Goal: Information Seeking & Learning: Learn about a topic

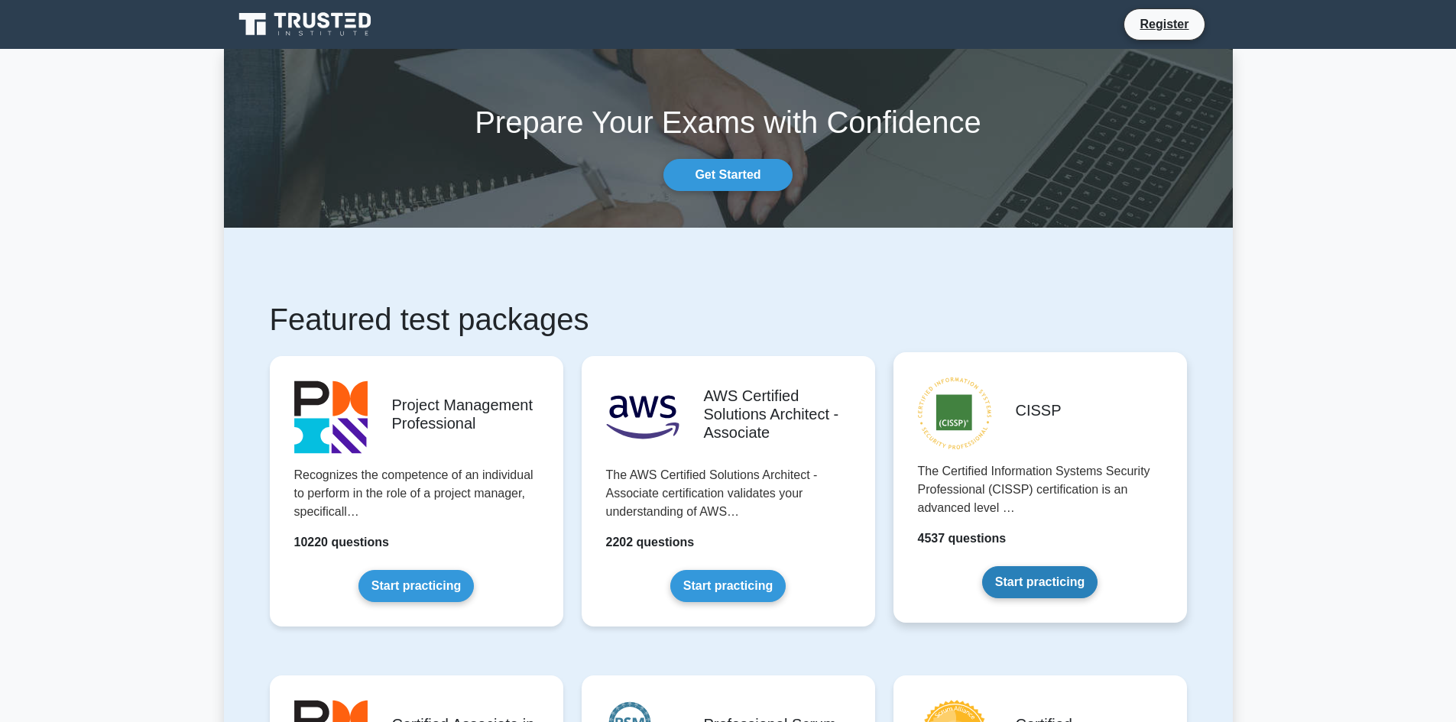
click at [1021, 588] on link "Start practicing" at bounding box center [1039, 582] width 115 height 32
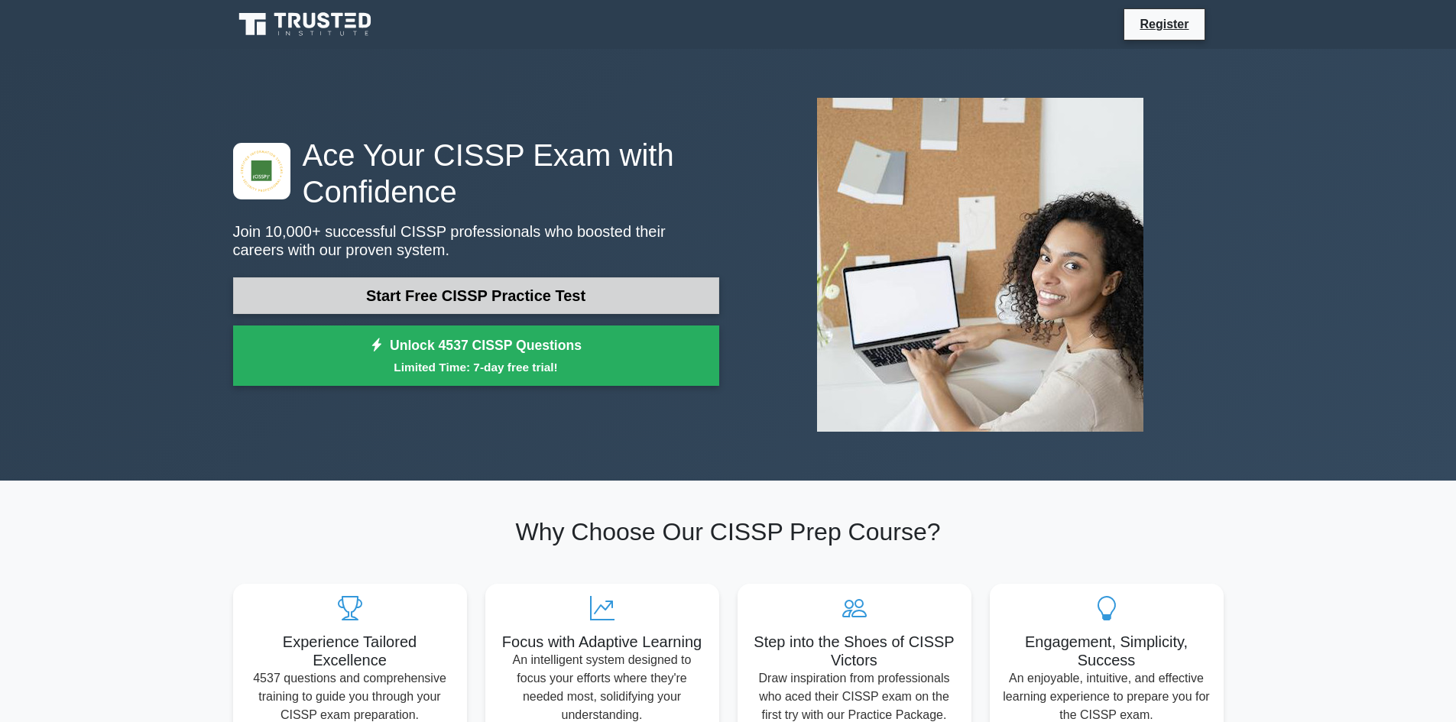
click at [442, 300] on link "Start Free CISSP Practice Test" at bounding box center [476, 295] width 486 height 37
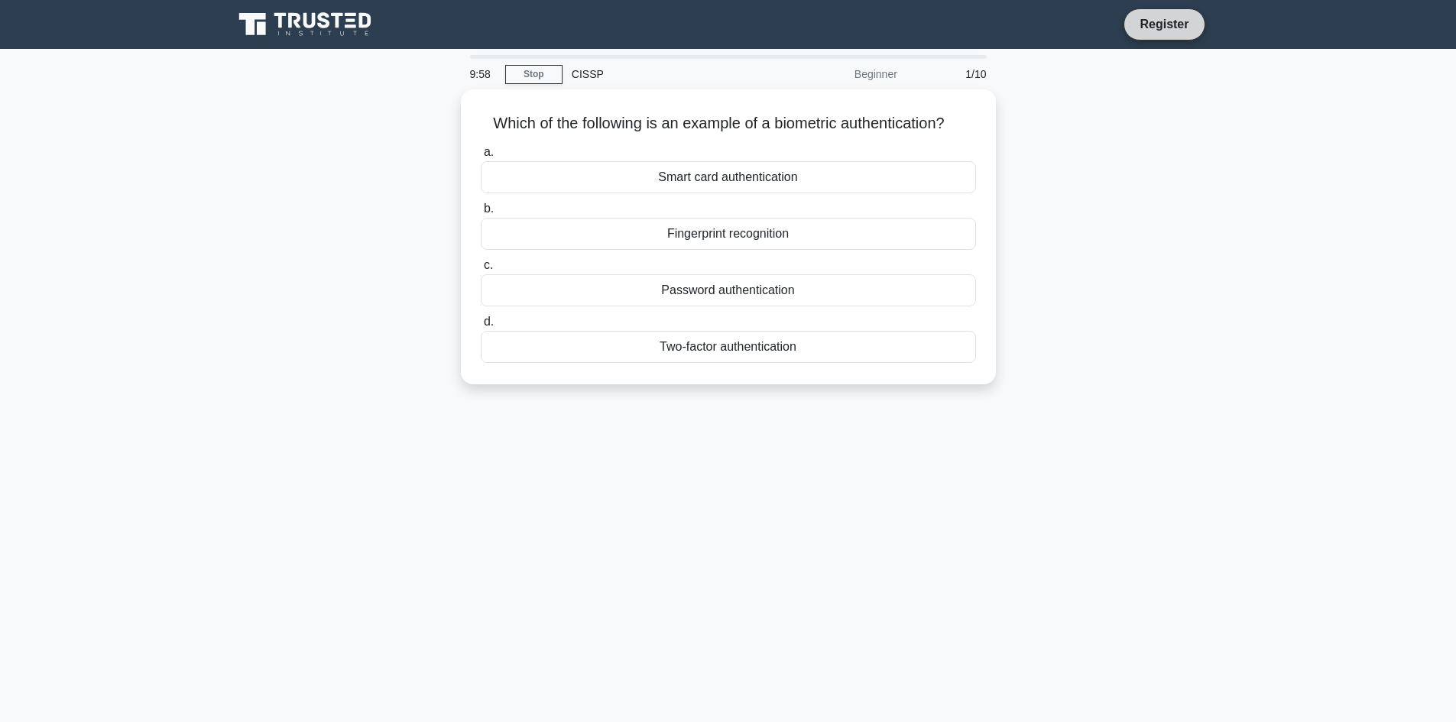
click at [1160, 29] on link "Register" at bounding box center [1164, 24] width 67 height 19
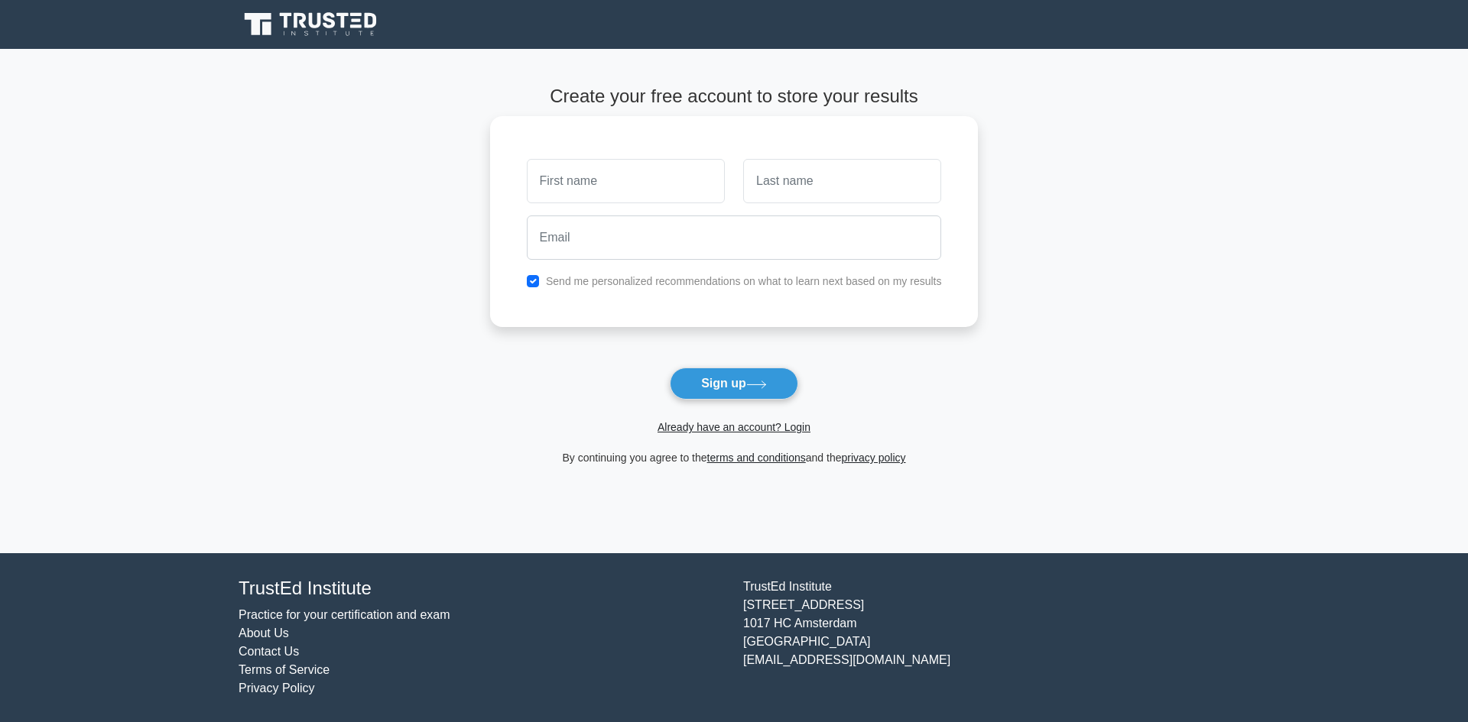
click at [613, 195] on input "text" at bounding box center [626, 181] width 198 height 44
click at [732, 433] on link "Already have an account? Login" at bounding box center [733, 427] width 153 height 12
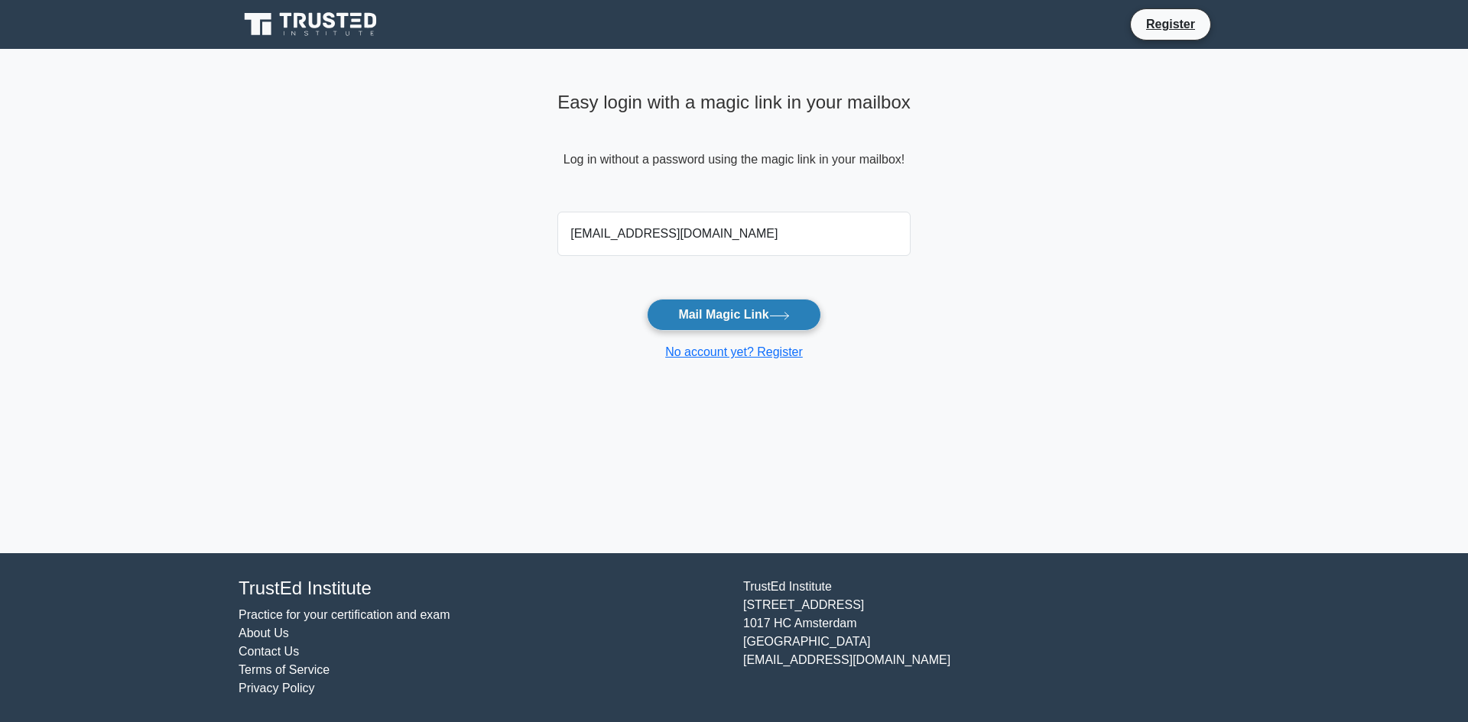
type input "virenvw@gmail.com"
click at [753, 318] on button "Mail Magic Link" at bounding box center [734, 315] width 174 height 32
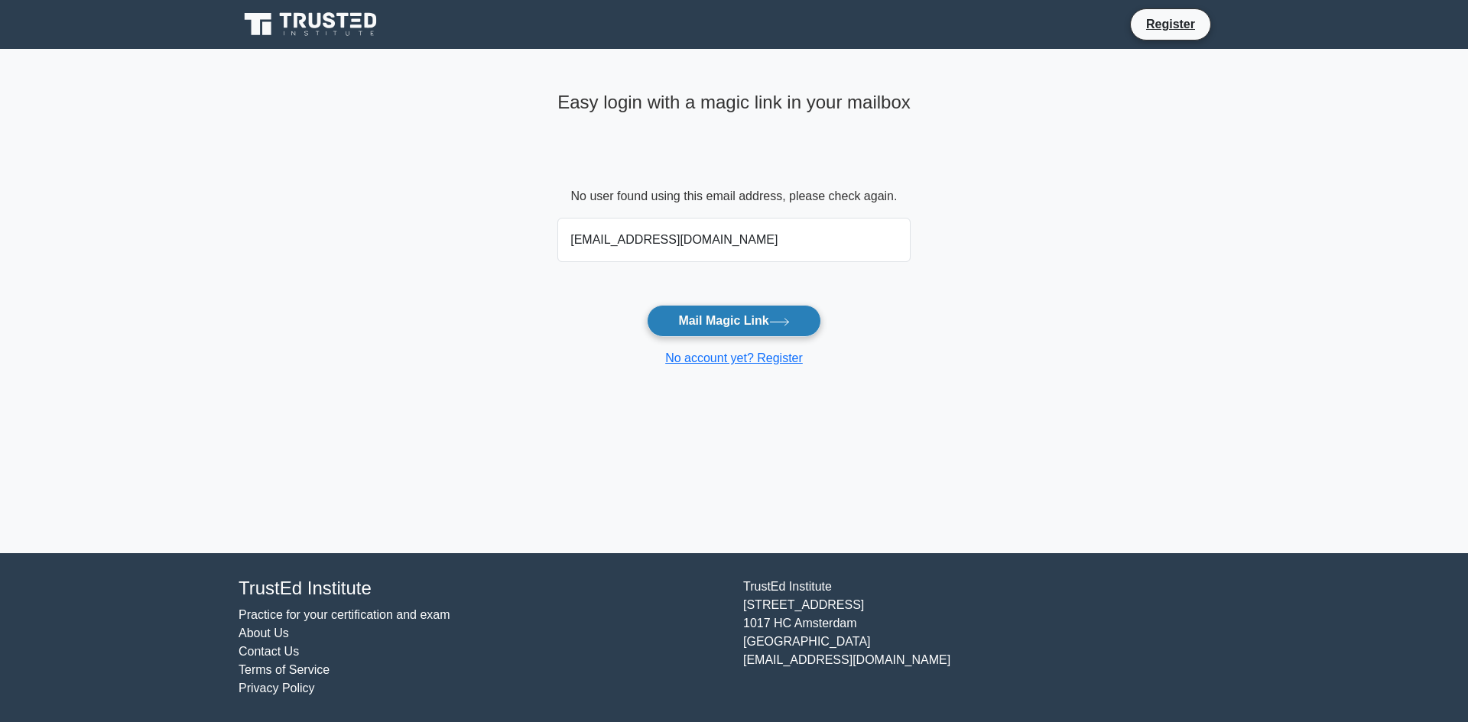
type input "[EMAIL_ADDRESS][DOMAIN_NAME]"
click at [751, 326] on button "Mail Magic Link" at bounding box center [734, 321] width 174 height 32
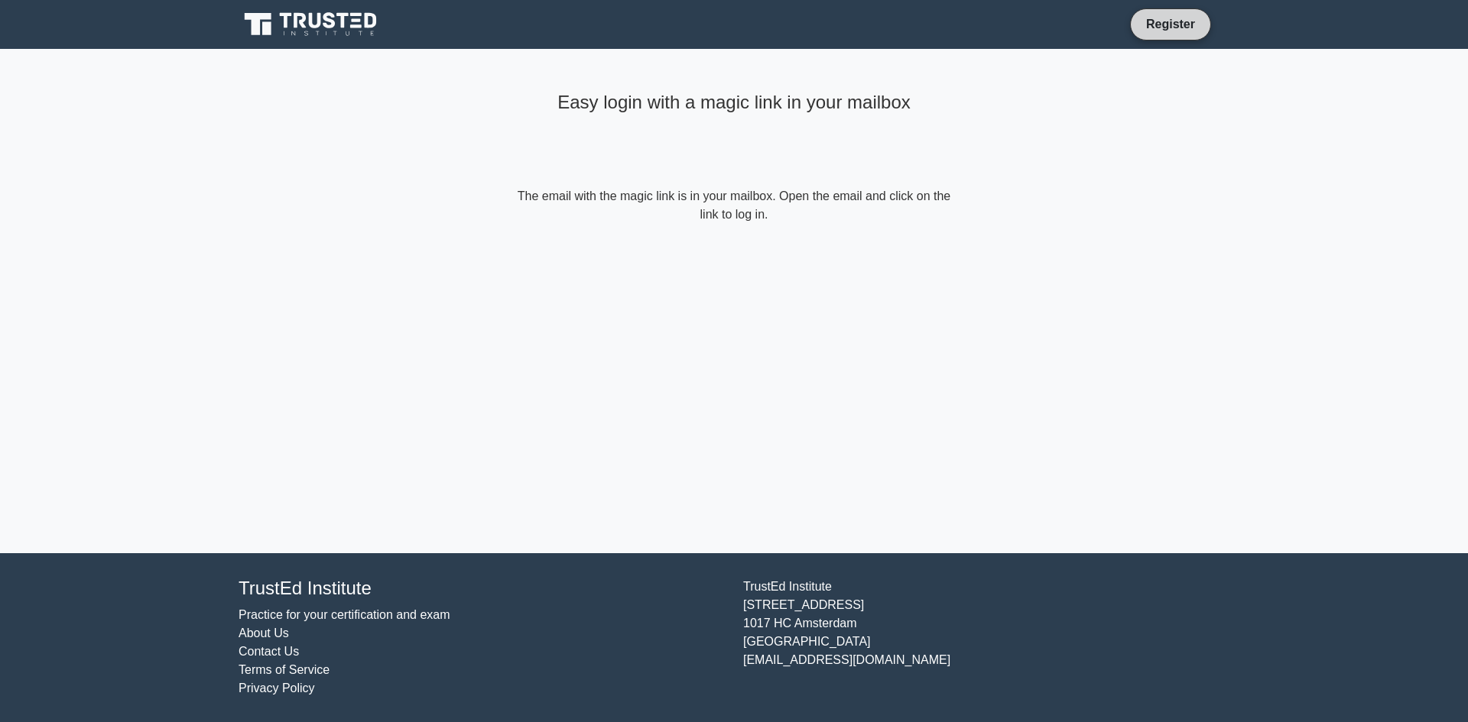
click at [1175, 28] on link "Register" at bounding box center [1170, 24] width 67 height 19
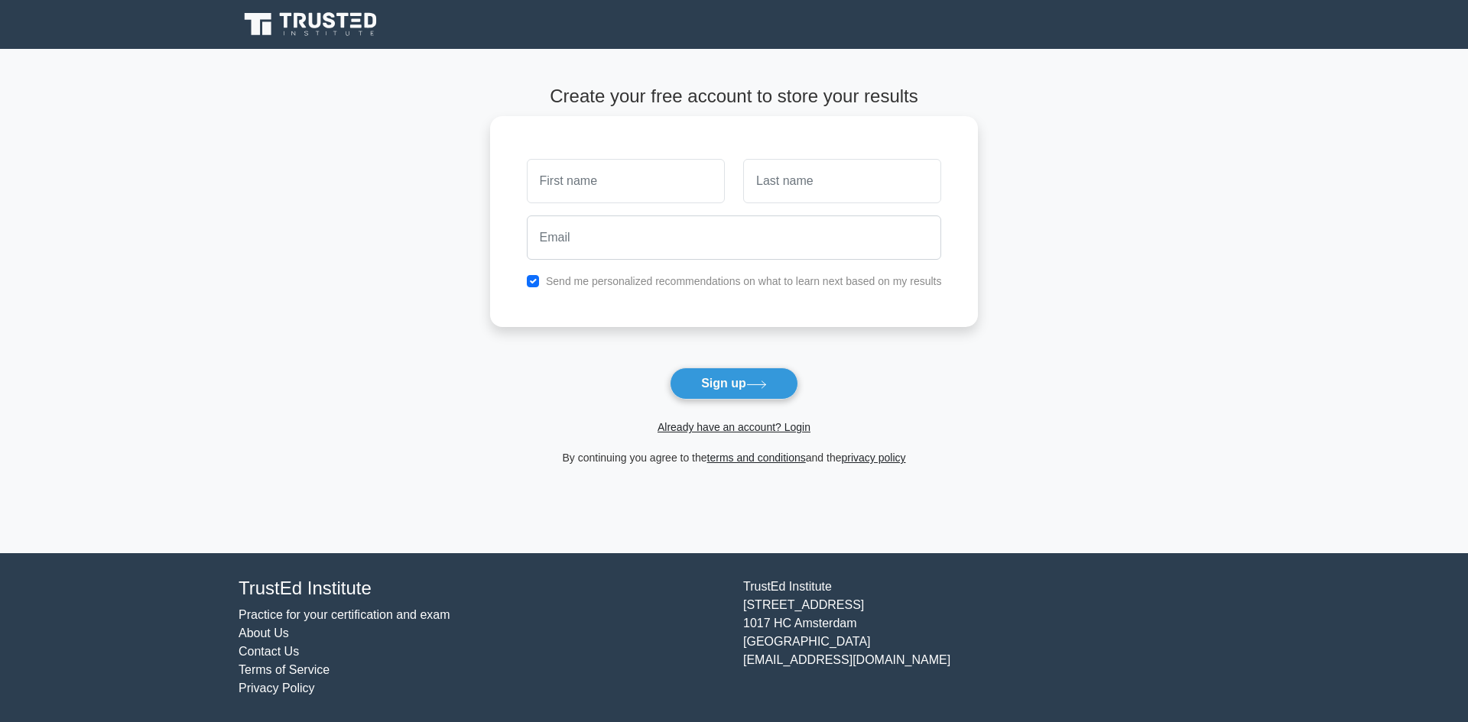
click at [596, 186] on input "text" at bounding box center [626, 181] width 198 height 44
type input "Viren"
type input "Deshpande"
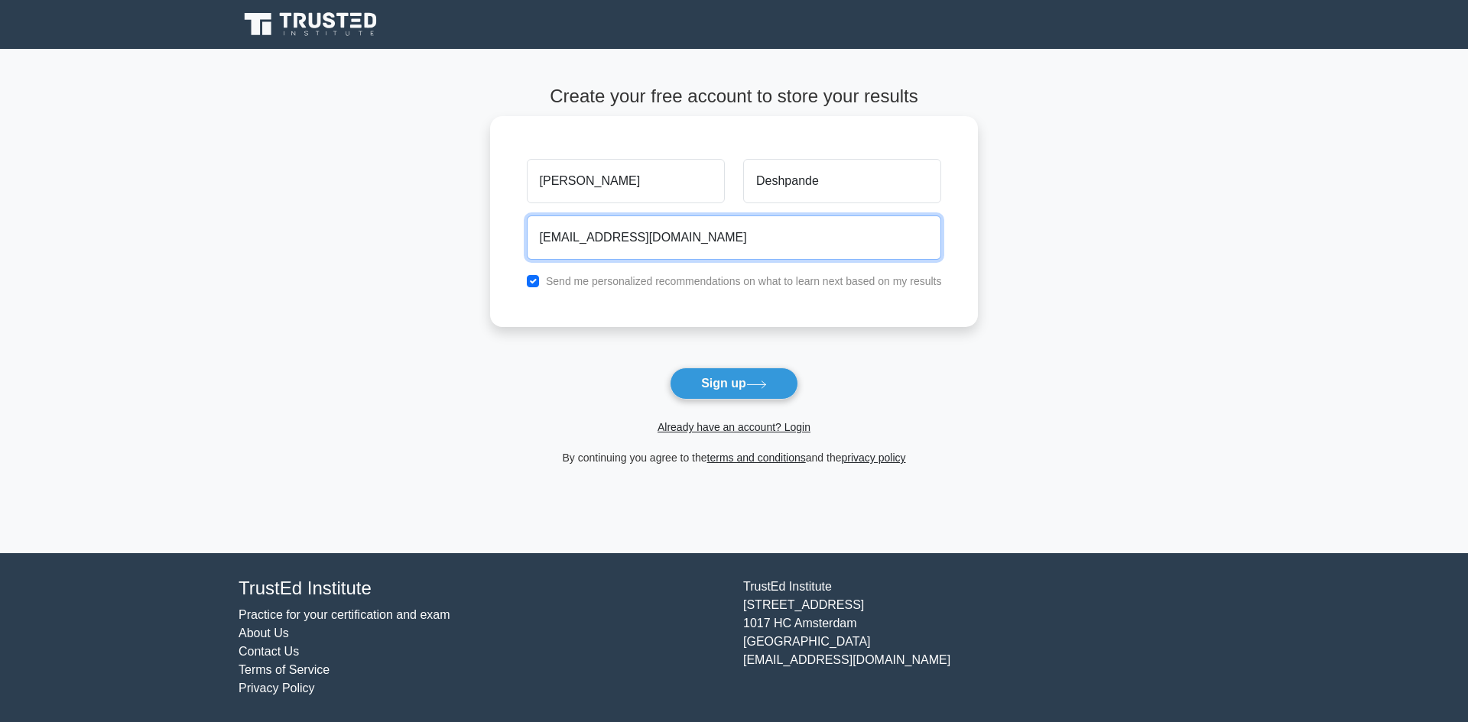
type input "virenvd@gmail.com"
click at [722, 282] on label "Send me personalized recommendations on what to learn next based on my results" at bounding box center [744, 281] width 396 height 12
click at [535, 284] on input "checkbox" at bounding box center [533, 281] width 12 height 12
checkbox input "false"
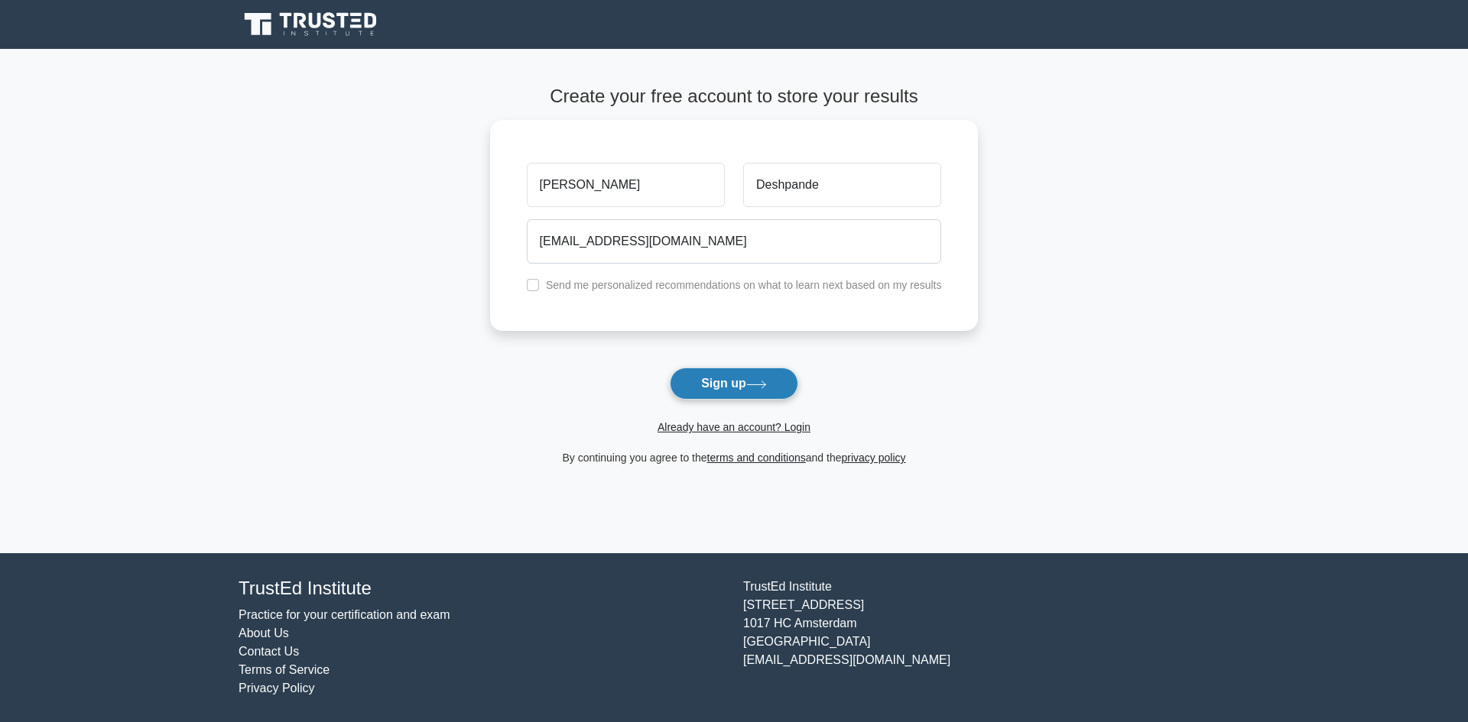
click at [713, 388] on button "Sign up" at bounding box center [734, 384] width 128 height 32
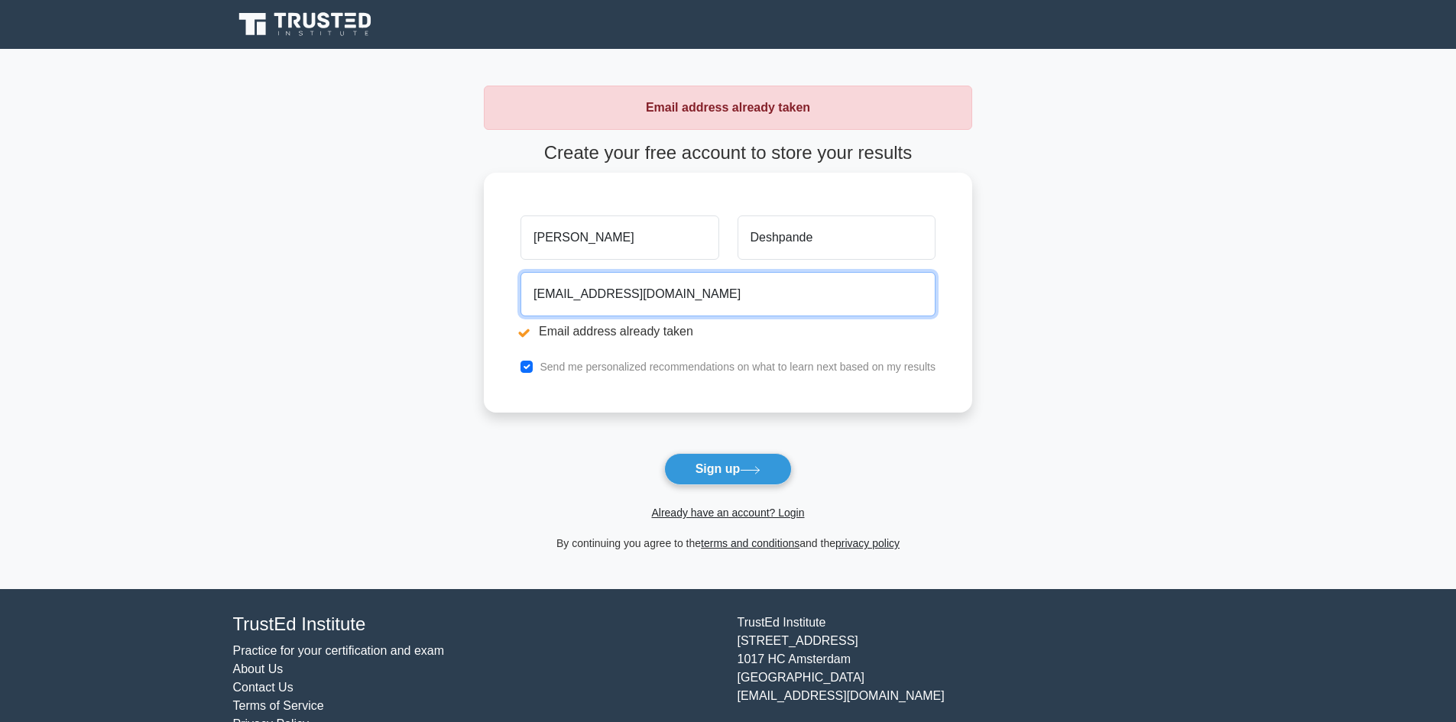
click at [573, 298] on input "virenvd@gmail.com" at bounding box center [728, 294] width 415 height 44
type input "virenvx@gmail.com"
click at [664, 453] on button "Sign up" at bounding box center [728, 469] width 128 height 32
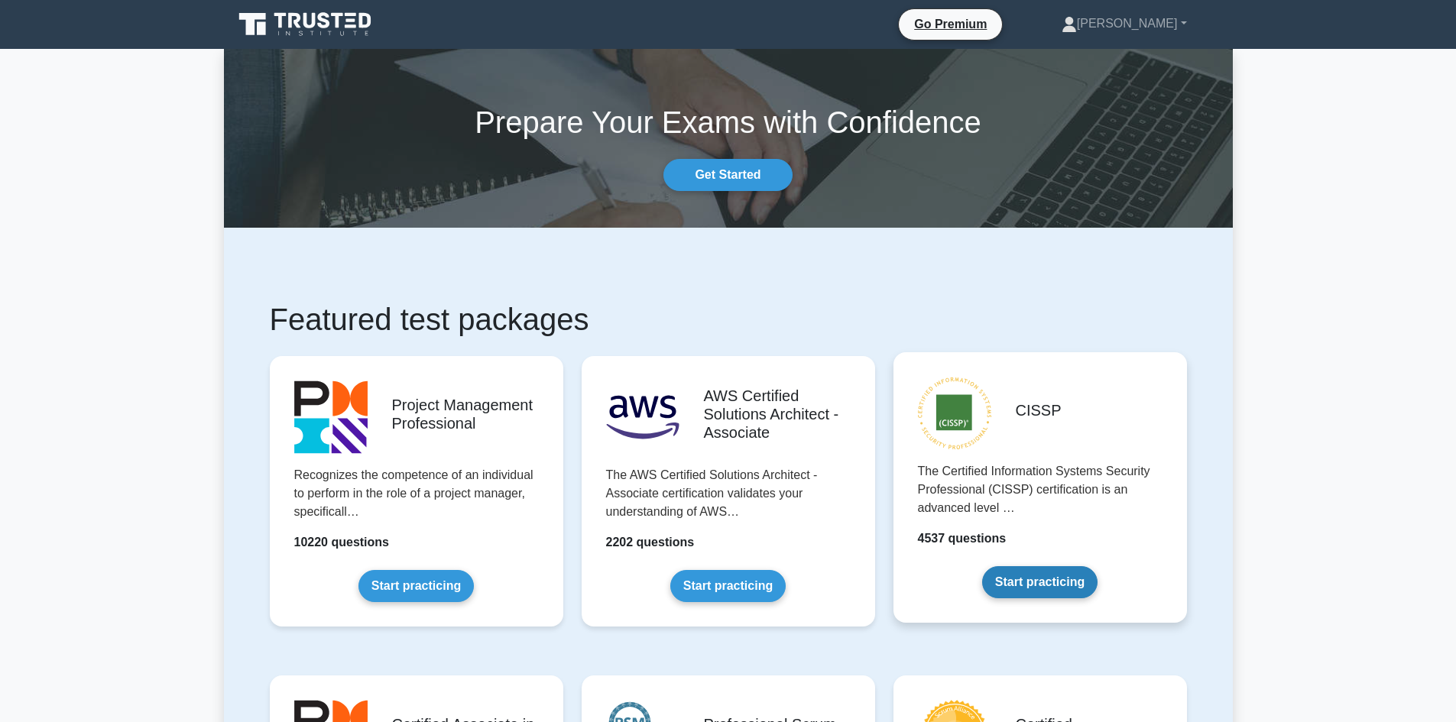
click at [1027, 578] on link "Start practicing" at bounding box center [1039, 582] width 115 height 32
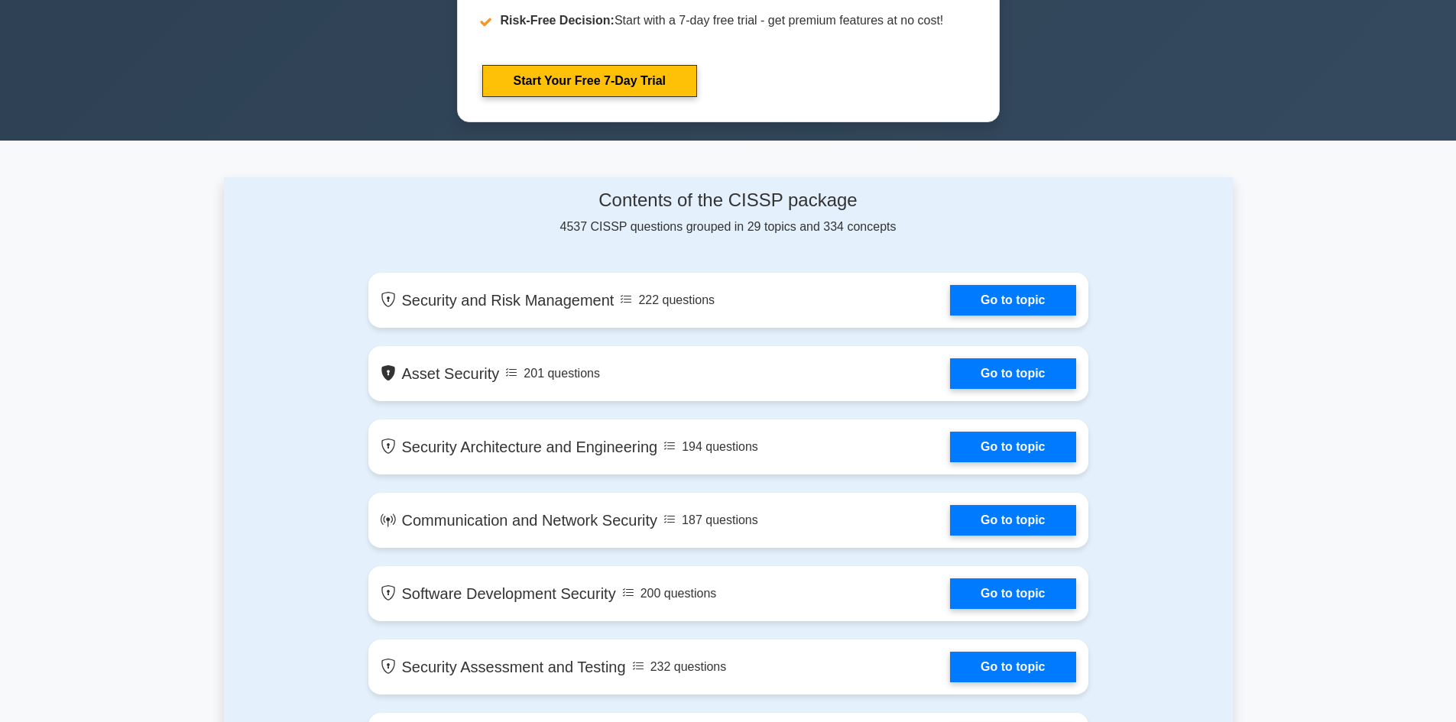
scroll to position [382, 0]
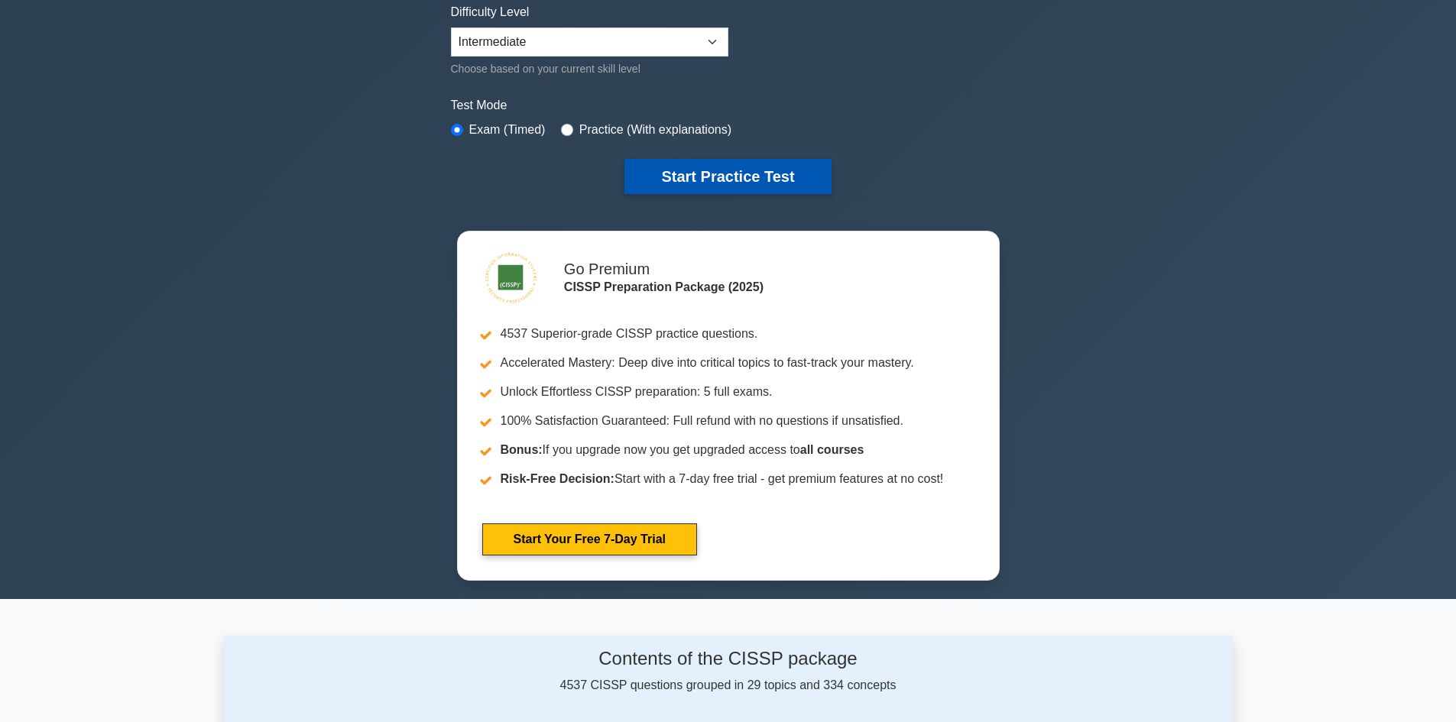
click at [745, 173] on button "Start Practice Test" at bounding box center [728, 176] width 206 height 35
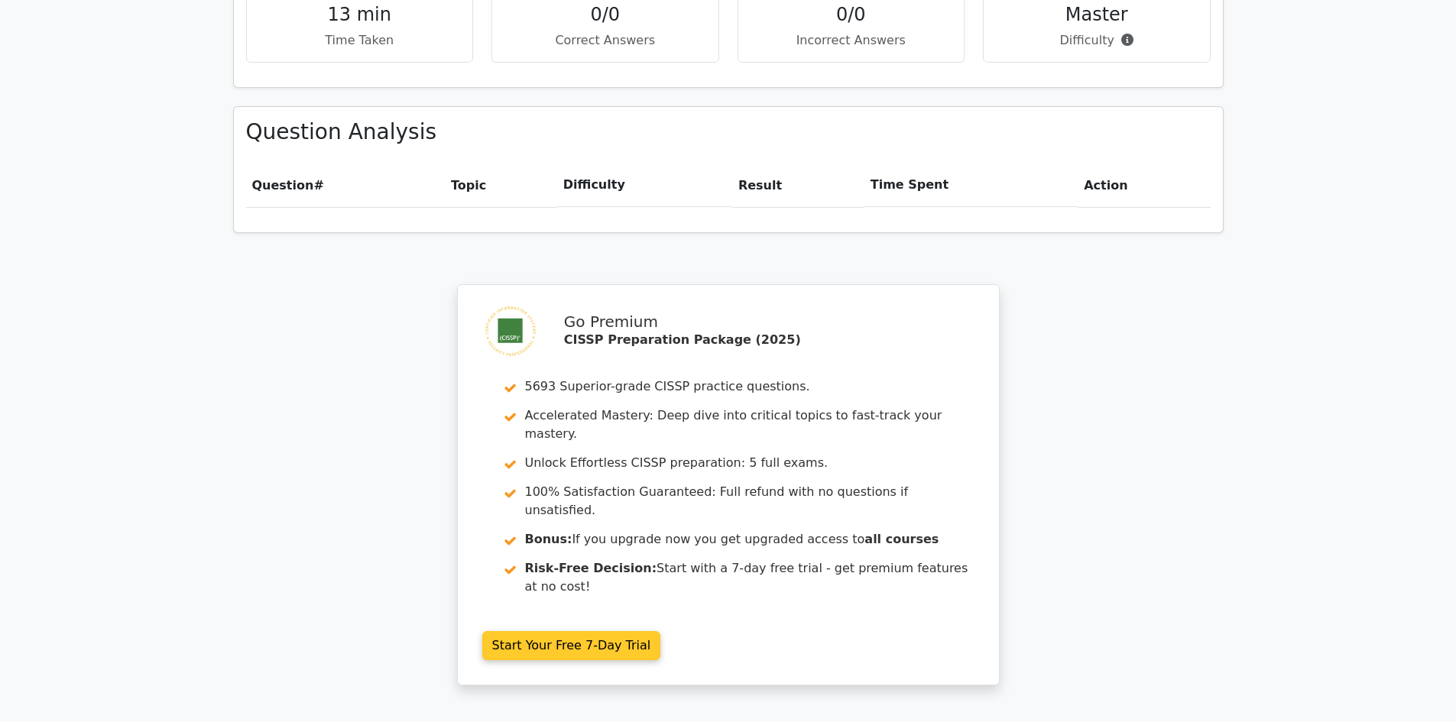
scroll to position [1157, 0]
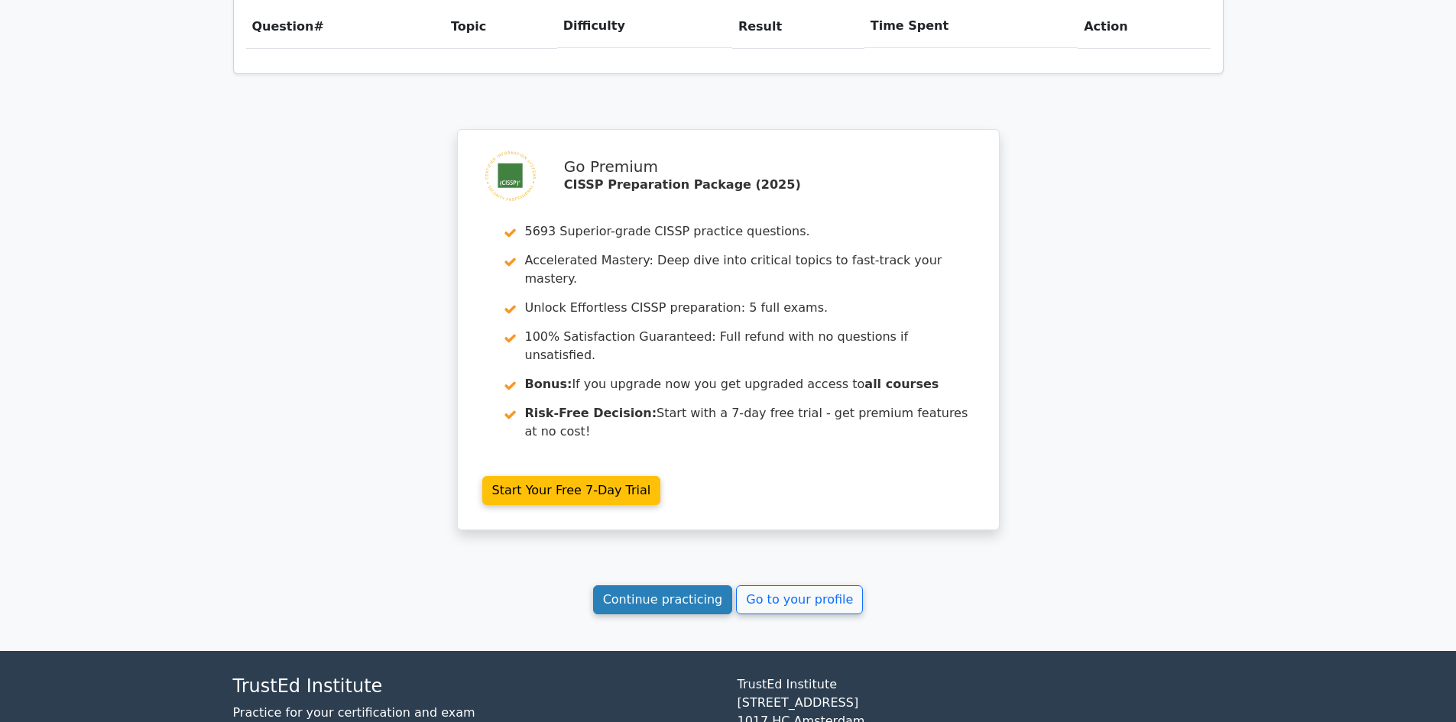
click at [692, 586] on link "Continue practicing" at bounding box center [663, 600] width 140 height 29
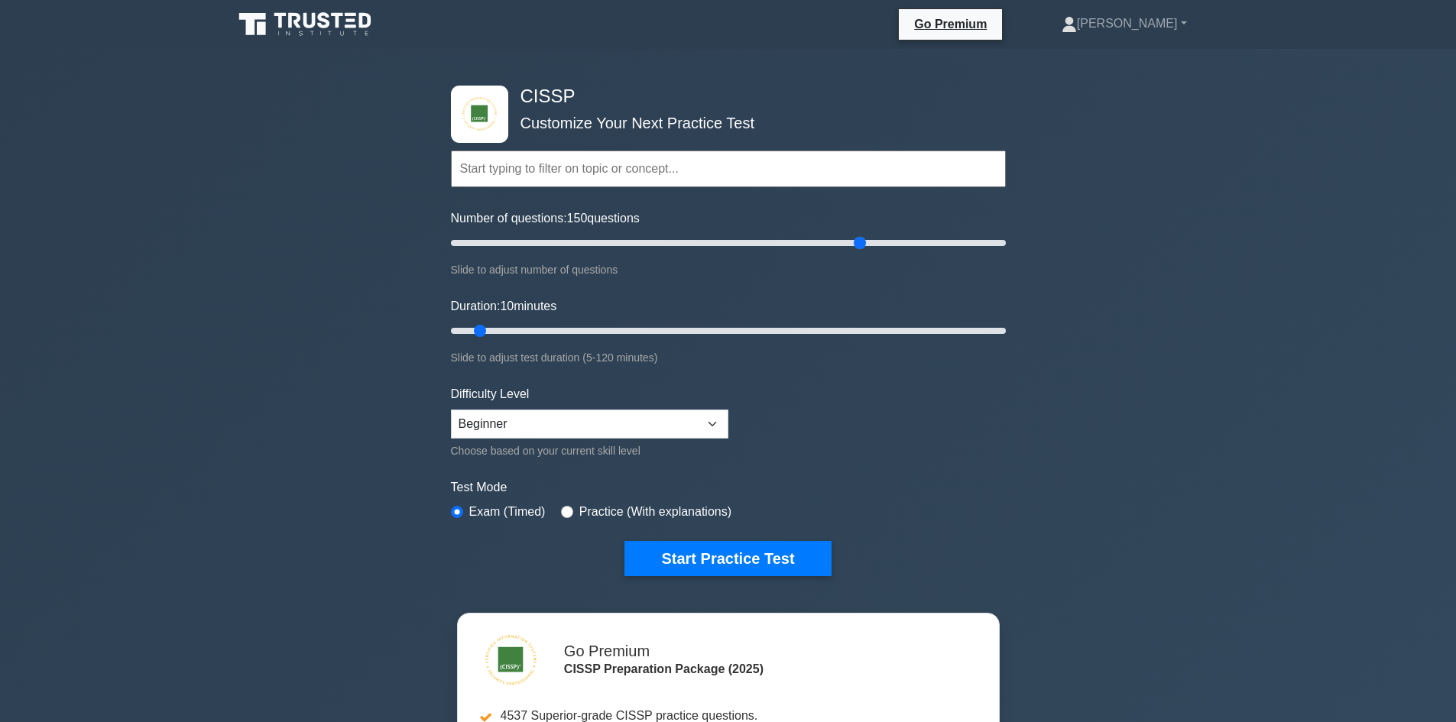
drag, startPoint x: 467, startPoint y: 243, endPoint x: 861, endPoint y: 284, distance: 395.9
type input "150"
click at [861, 252] on input "Number of questions: 150 questions" at bounding box center [728, 243] width 555 height 18
drag, startPoint x: 473, startPoint y: 329, endPoint x: 1158, endPoint y: 326, distance: 685.0
type input "120"
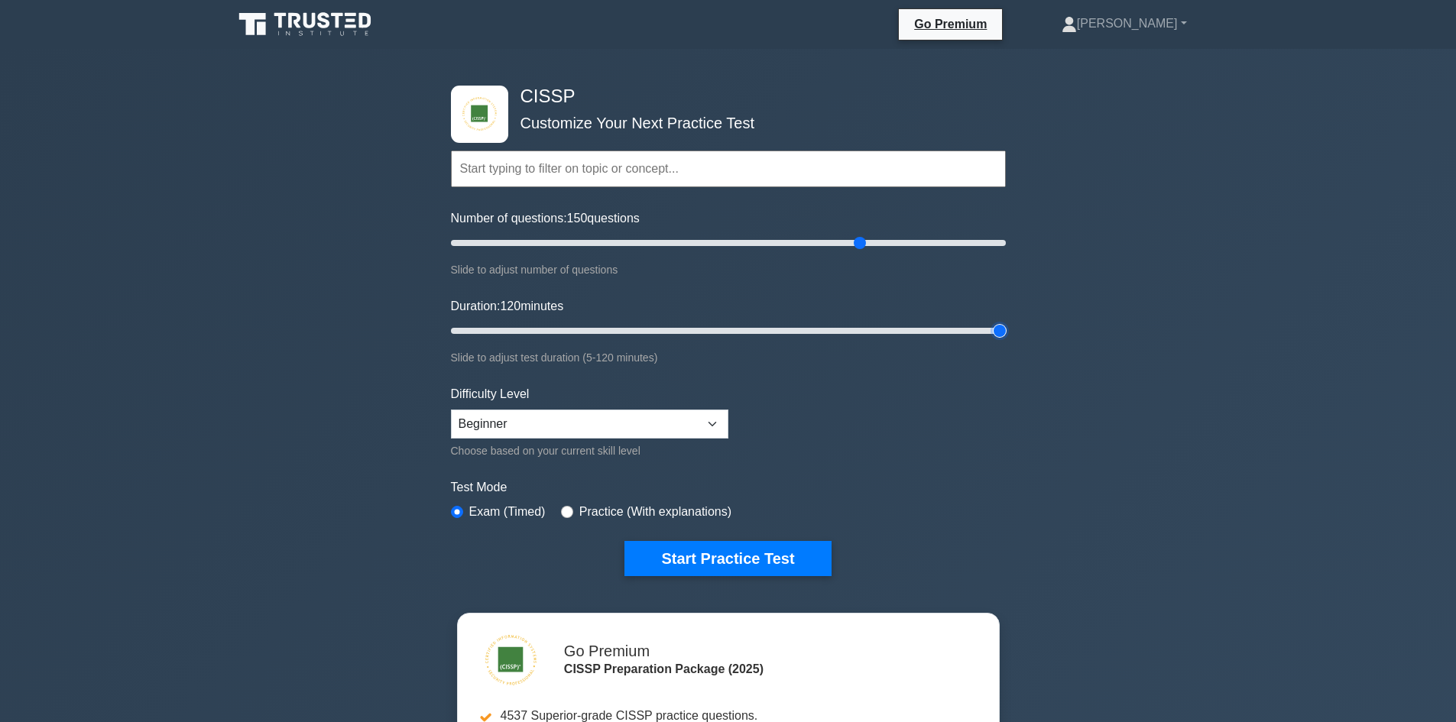
click at [1006, 326] on input "Duration: 120 minutes" at bounding box center [728, 331] width 555 height 18
click at [567, 510] on input "radio" at bounding box center [567, 512] width 12 height 12
radio input "true"
click at [588, 429] on select "Beginner Intermediate Expert" at bounding box center [589, 424] width 277 height 29
select select "intermediate"
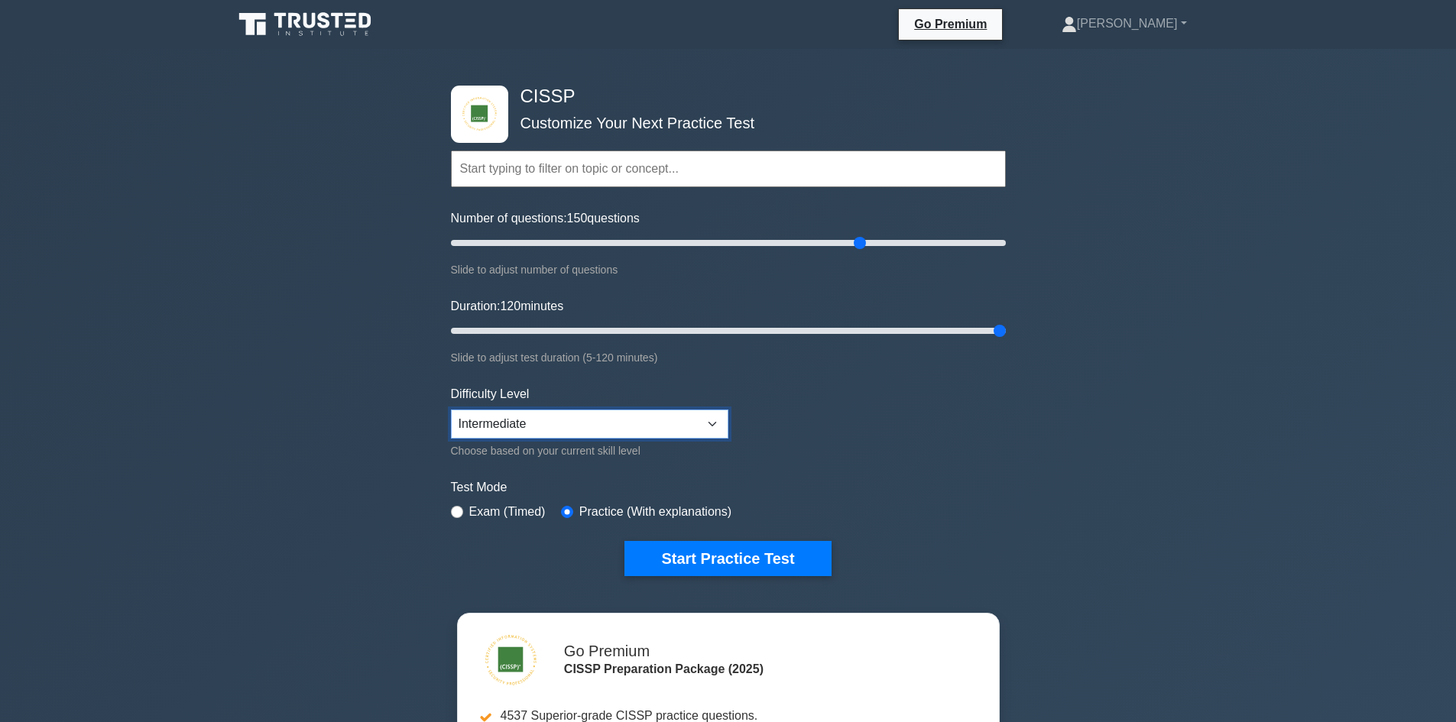
click at [451, 410] on select "Beginner Intermediate Expert" at bounding box center [589, 424] width 277 height 29
type input "120"
drag, startPoint x: 1004, startPoint y: 328, endPoint x: 1333, endPoint y: 329, distance: 329.5
click at [1006, 329] on input "Duration: 120 minutes" at bounding box center [728, 331] width 555 height 18
click at [1333, 329] on div "CISSP Customize Your Next Practice Test Topics Security and Risk Management Ass…" at bounding box center [728, 515] width 1456 height 933
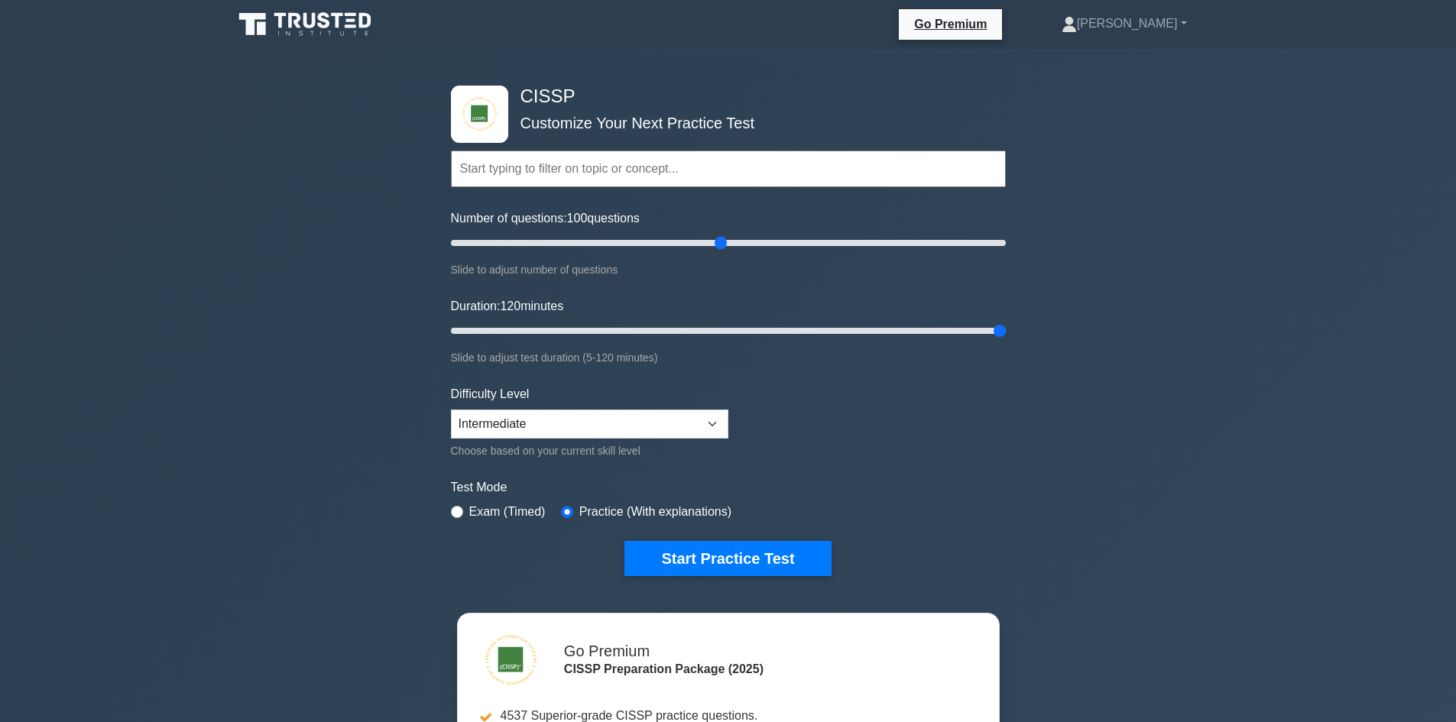
drag, startPoint x: 862, startPoint y: 241, endPoint x: 720, endPoint y: 253, distance: 142.7
type input "100"
click at [720, 252] on input "Number of questions: 100 questions" at bounding box center [728, 243] width 555 height 18
click at [693, 550] on button "Start Practice Test" at bounding box center [728, 558] width 206 height 35
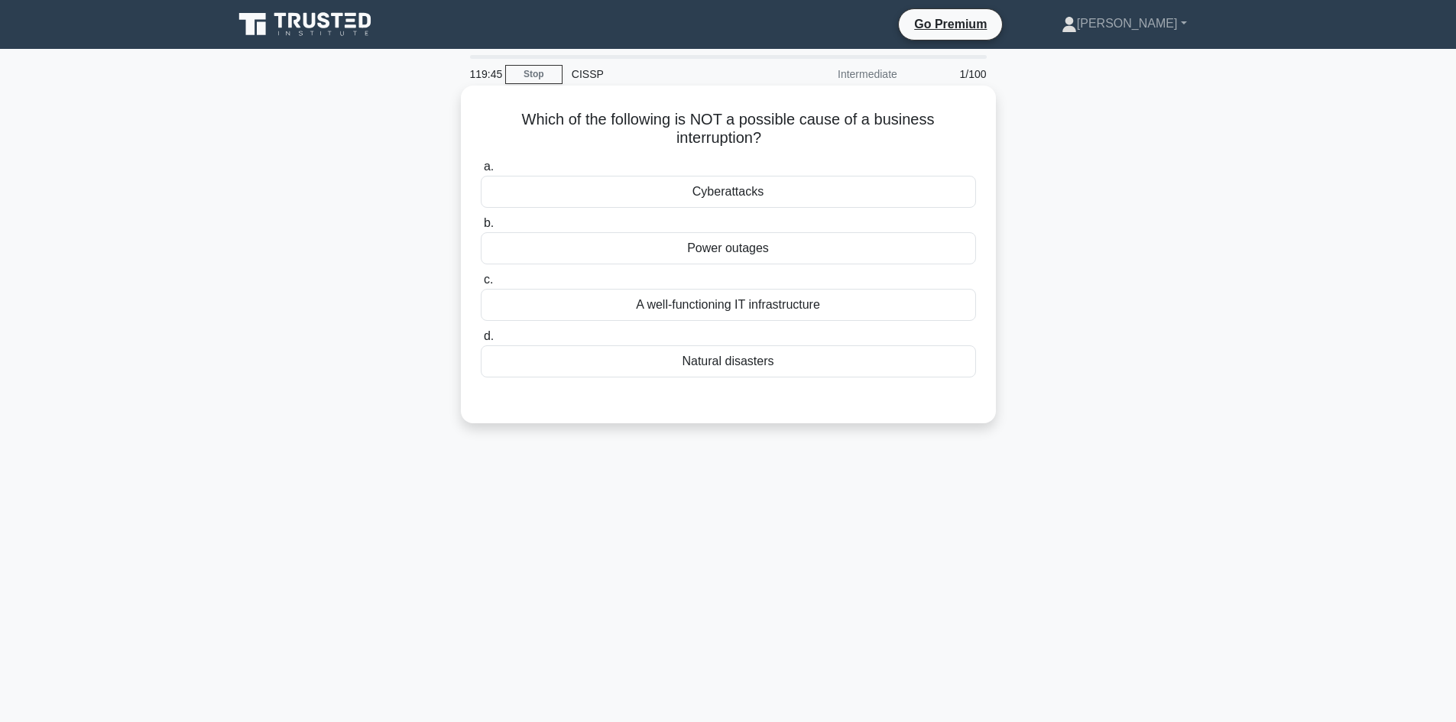
drag, startPoint x: 634, startPoint y: 310, endPoint x: 655, endPoint y: 311, distance: 21.5
click at [634, 310] on div "A well-functioning IT infrastructure" at bounding box center [728, 305] width 495 height 32
click at [481, 285] on input "c. A well-functioning IT infrastructure" at bounding box center [481, 280] width 0 height 10
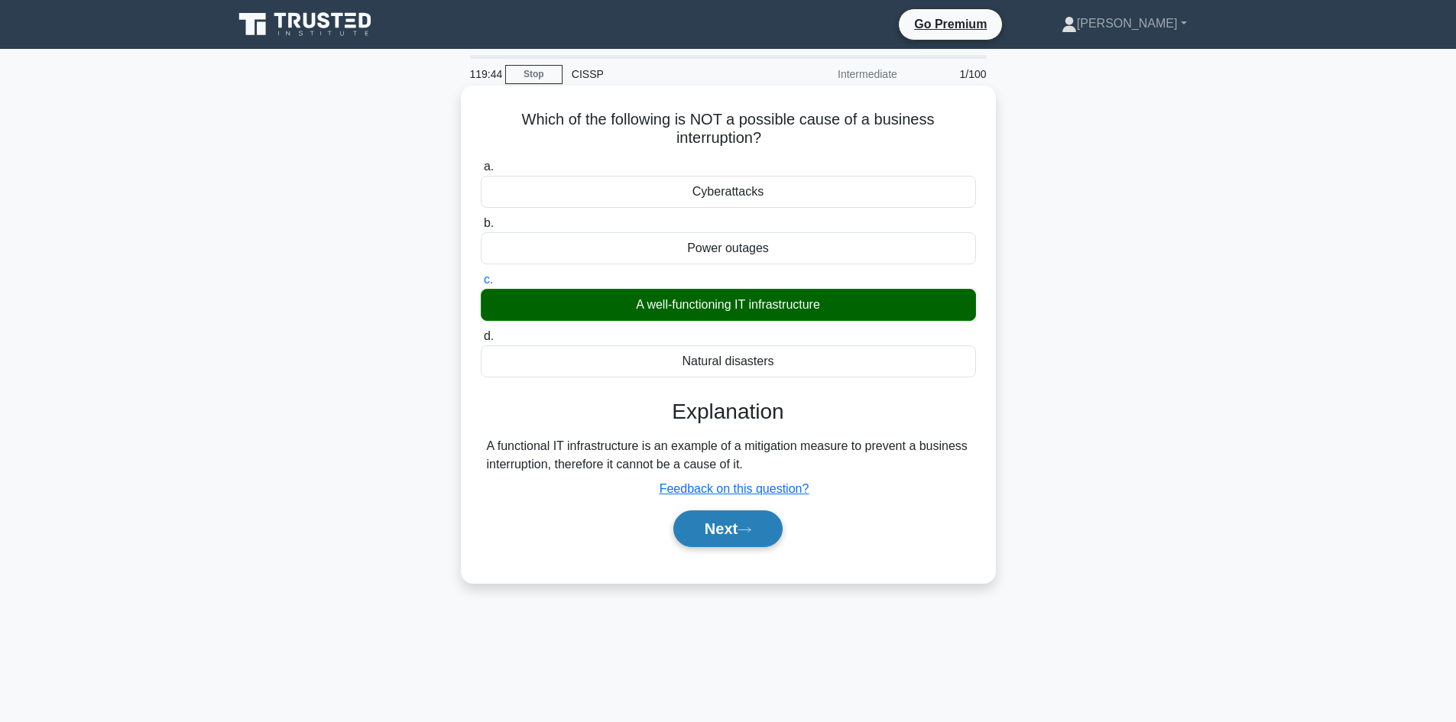
drag, startPoint x: 735, startPoint y: 531, endPoint x: 777, endPoint y: 533, distance: 42.9
click at [736, 531] on button "Next" at bounding box center [727, 529] width 109 height 37
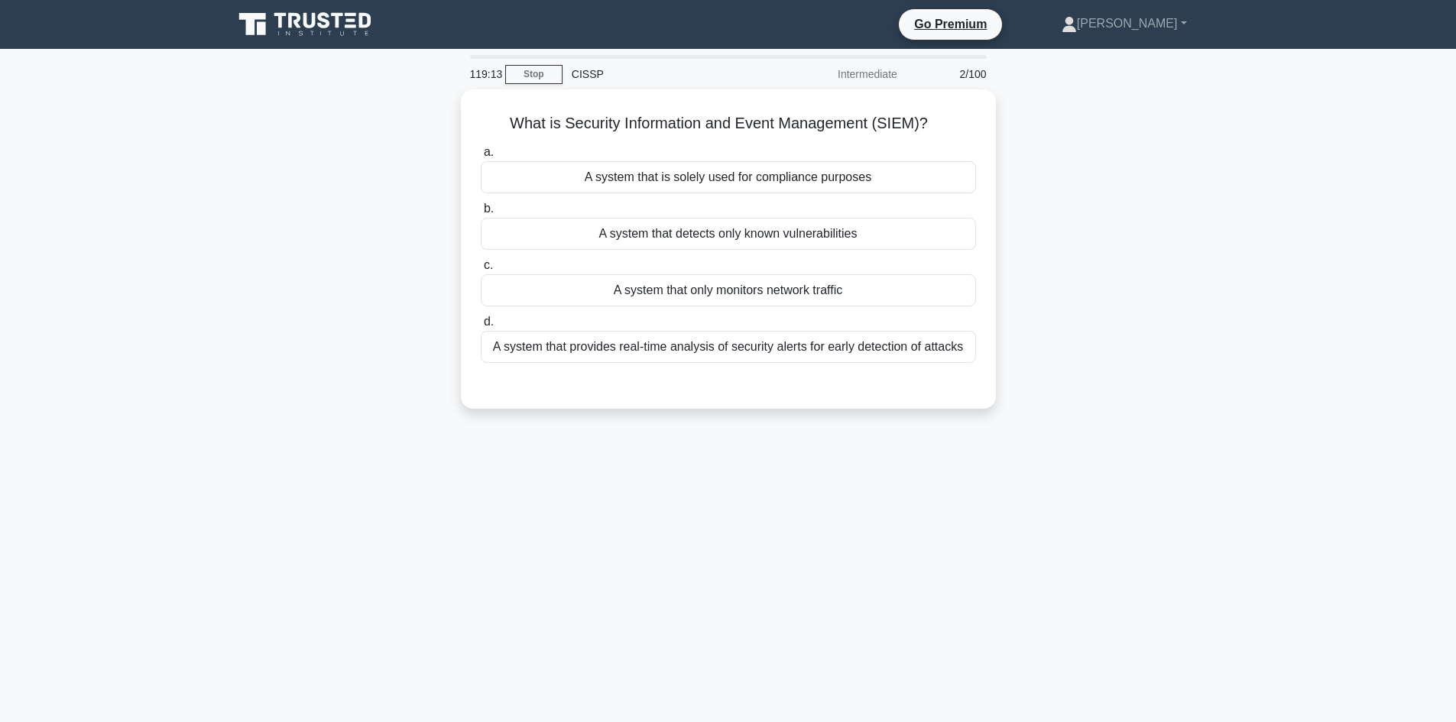
drag, startPoint x: 836, startPoint y: 342, endPoint x: 1150, endPoint y: 468, distance: 338.3
click at [842, 348] on div "A system that provides real-time analysis of security alerts for early detectio…" at bounding box center [728, 347] width 495 height 32
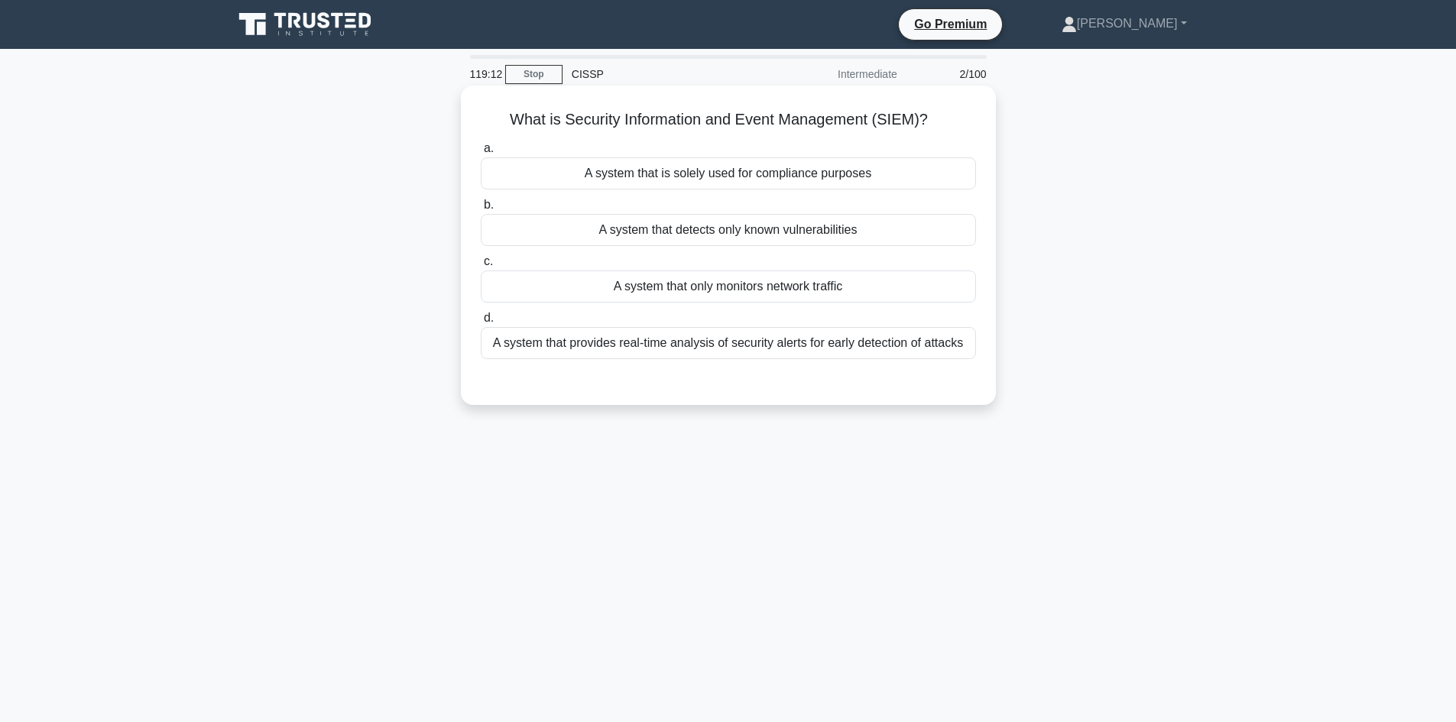
click at [814, 346] on div "A system that provides real-time analysis of security alerts for early detectio…" at bounding box center [728, 343] width 495 height 32
click at [481, 323] on input "d. A system that provides real-time analysis of security alerts for early detec…" at bounding box center [481, 318] width 0 height 10
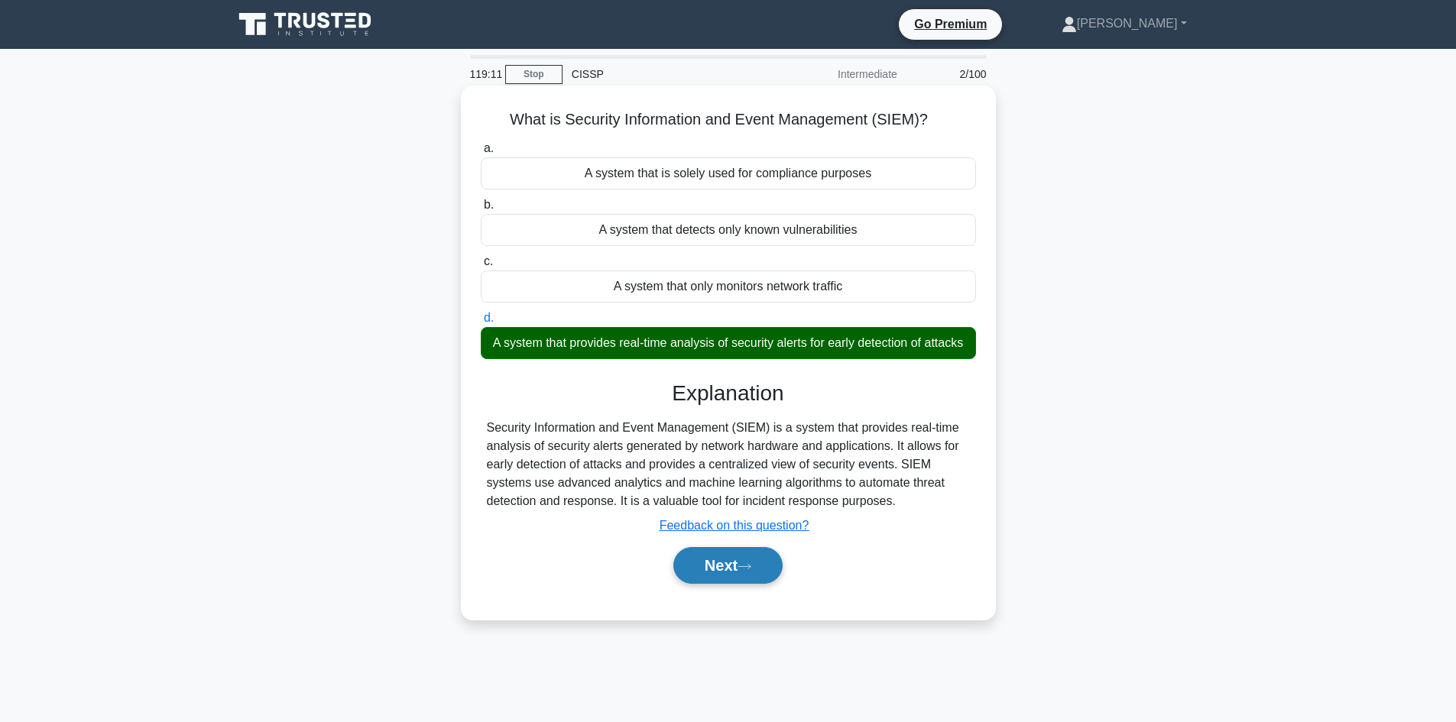
click at [738, 584] on button "Next" at bounding box center [727, 565] width 109 height 37
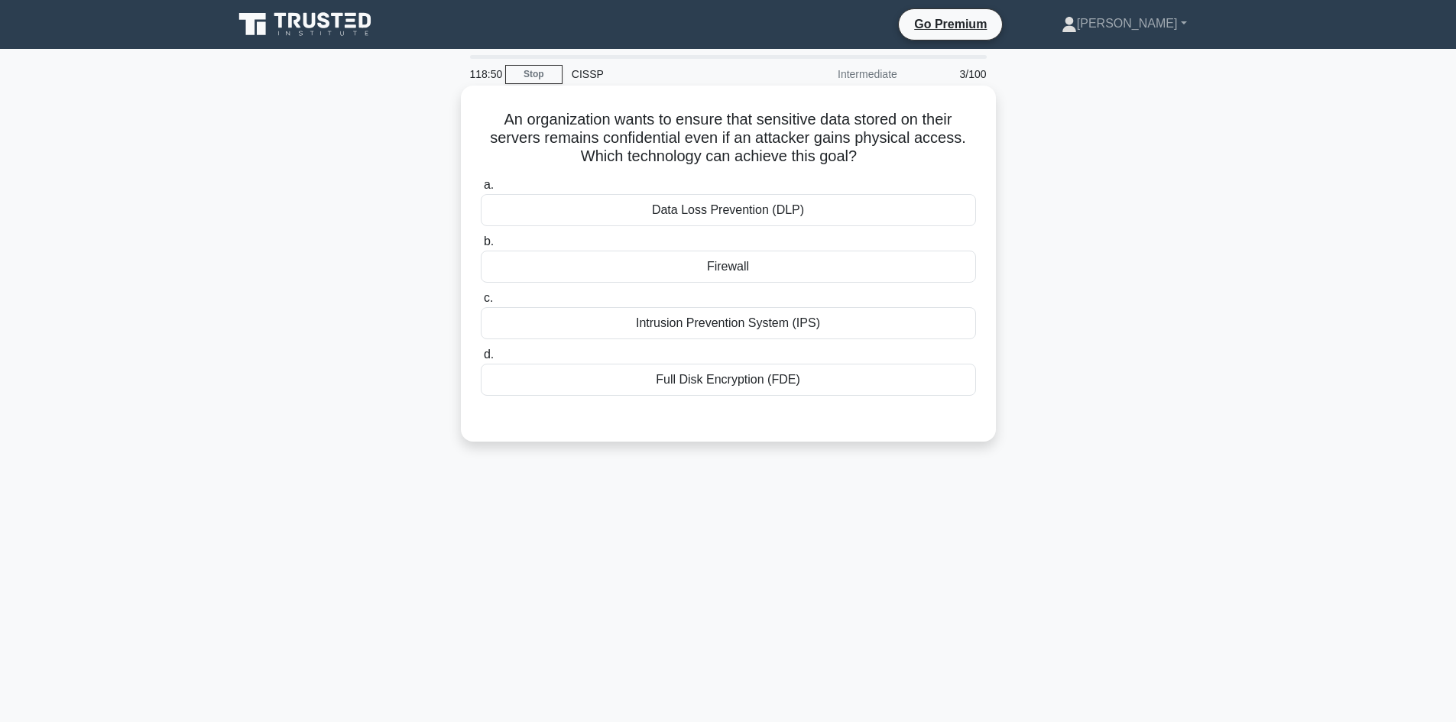
click at [766, 381] on div "Full Disk Encryption (FDE)" at bounding box center [728, 380] width 495 height 32
click at [481, 360] on input "d. Full Disk Encryption (FDE)" at bounding box center [481, 355] width 0 height 10
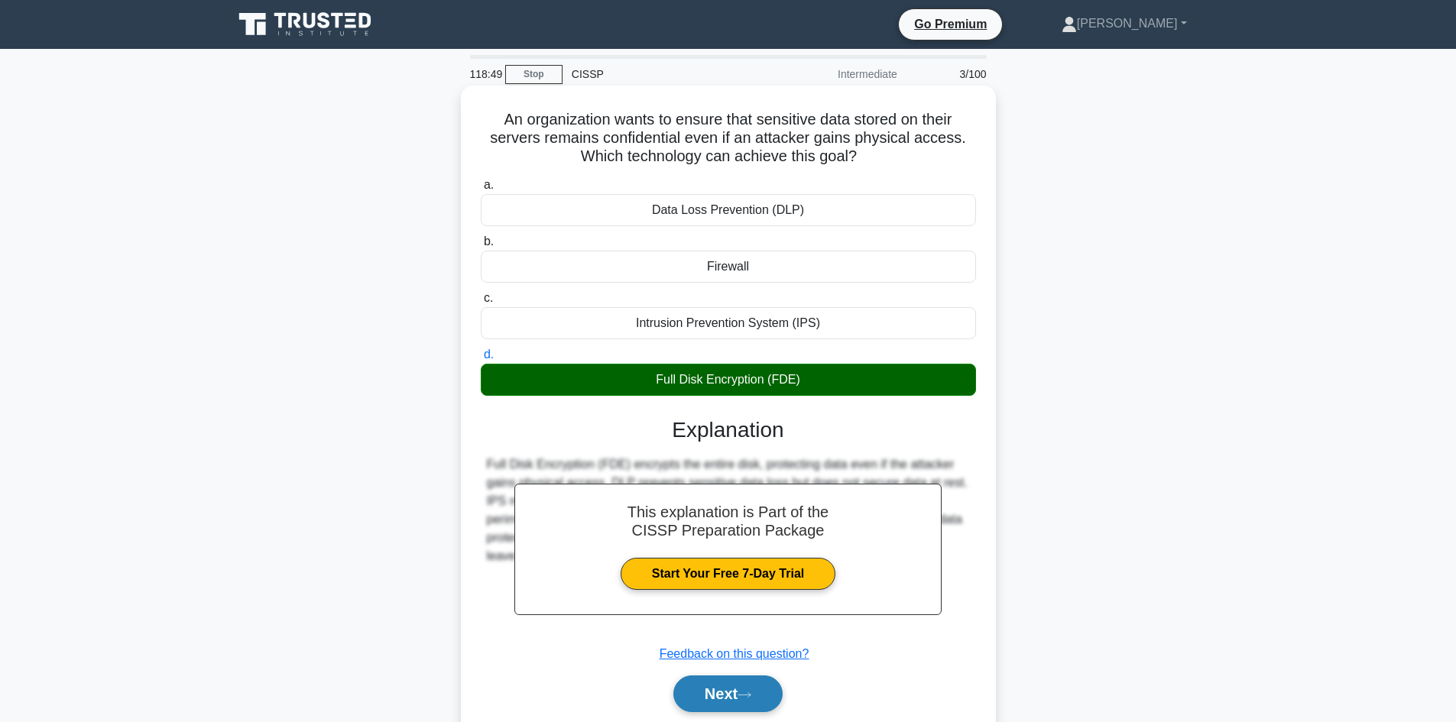
click at [751, 693] on icon at bounding box center [745, 695] width 14 height 8
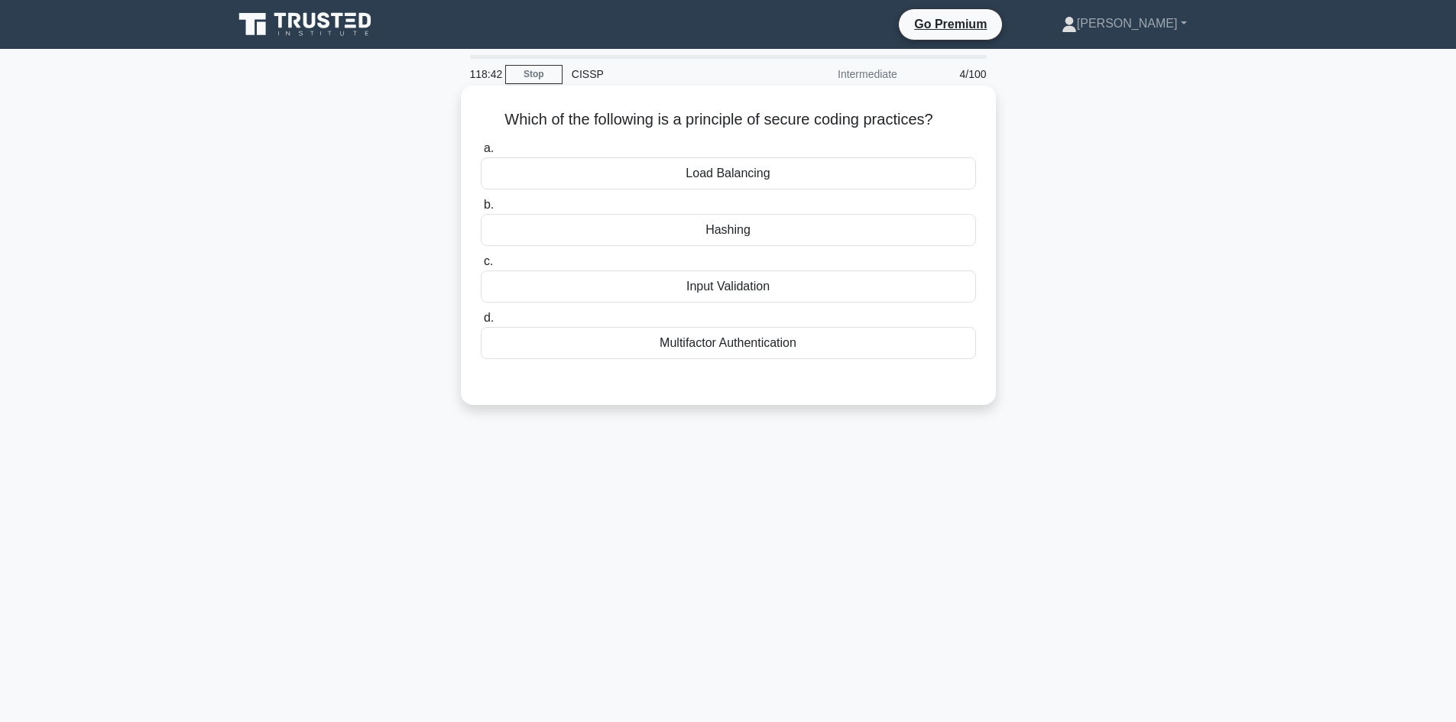
click at [748, 285] on div "Input Validation" at bounding box center [728, 287] width 495 height 32
click at [481, 267] on input "c. Input Validation" at bounding box center [481, 262] width 0 height 10
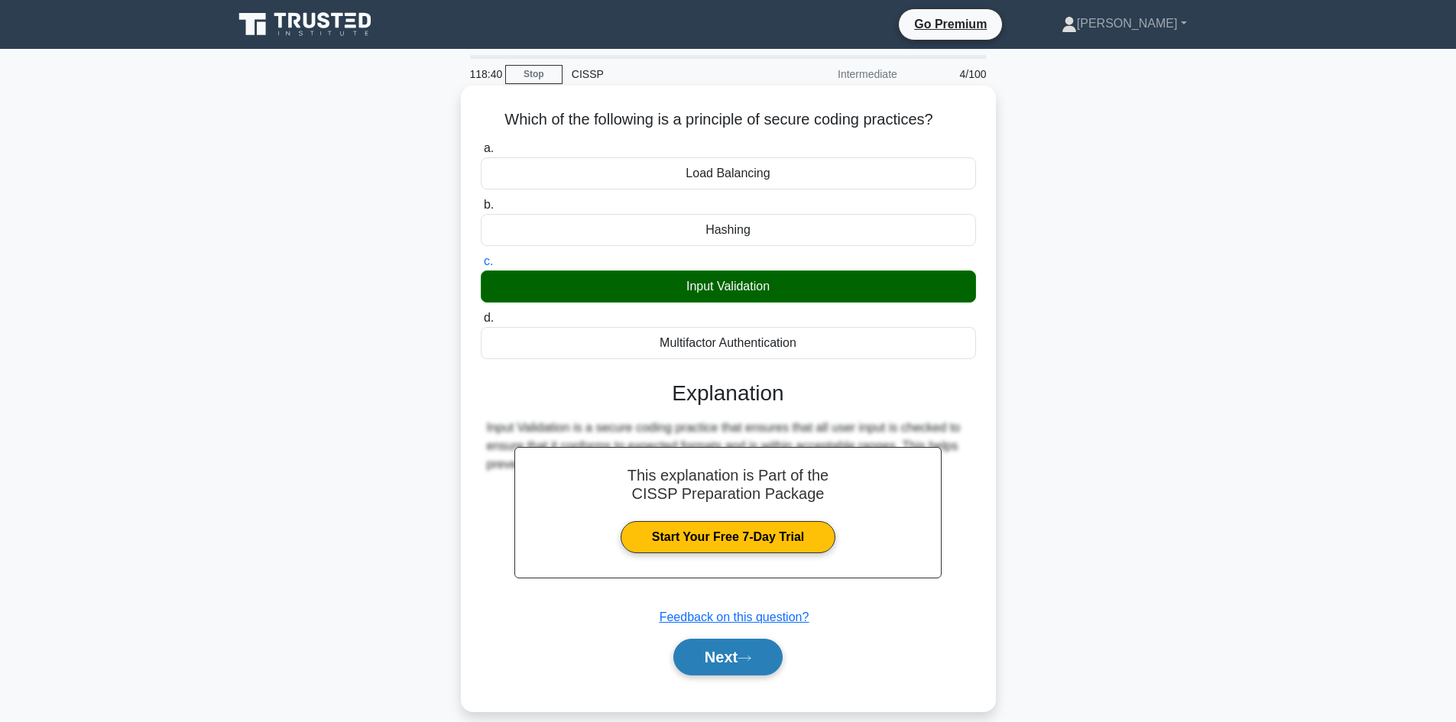
click at [738, 662] on button "Next" at bounding box center [727, 657] width 109 height 37
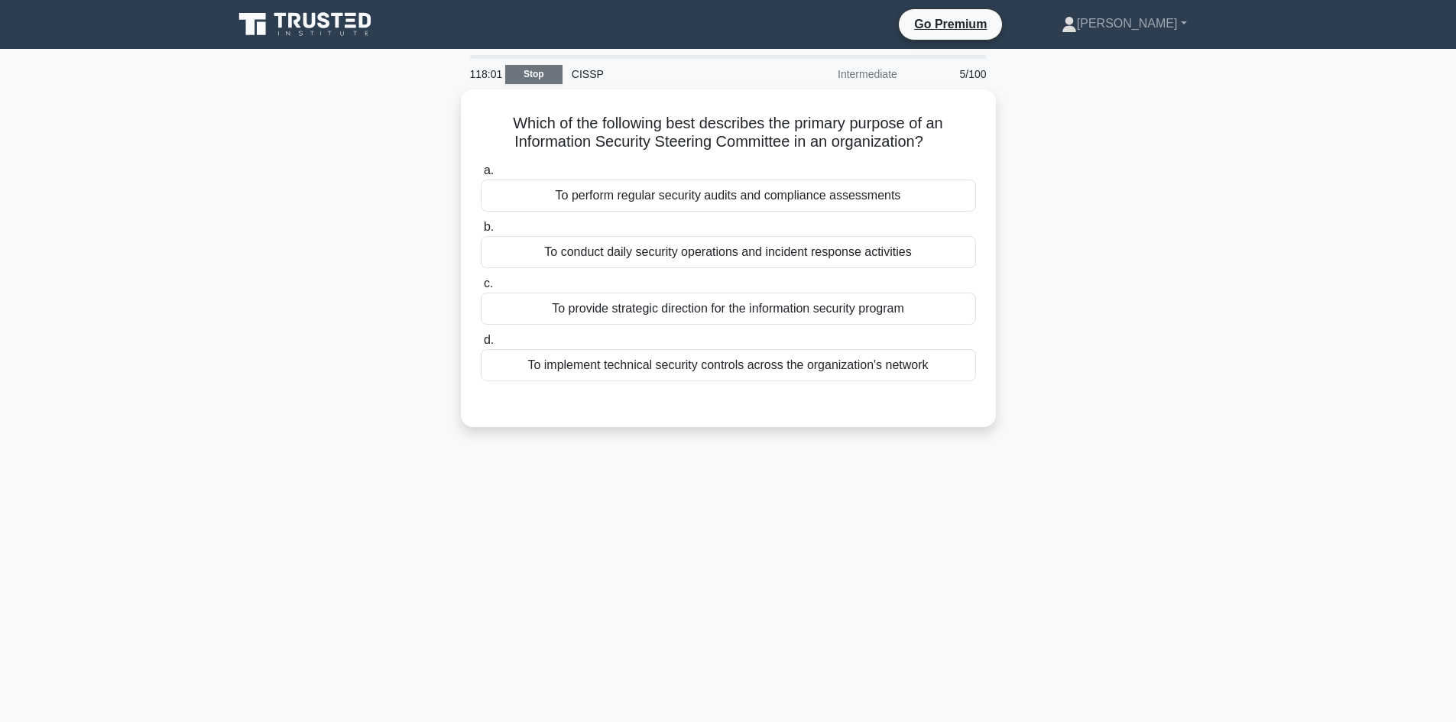
click at [534, 74] on link "Stop" at bounding box center [533, 74] width 57 height 19
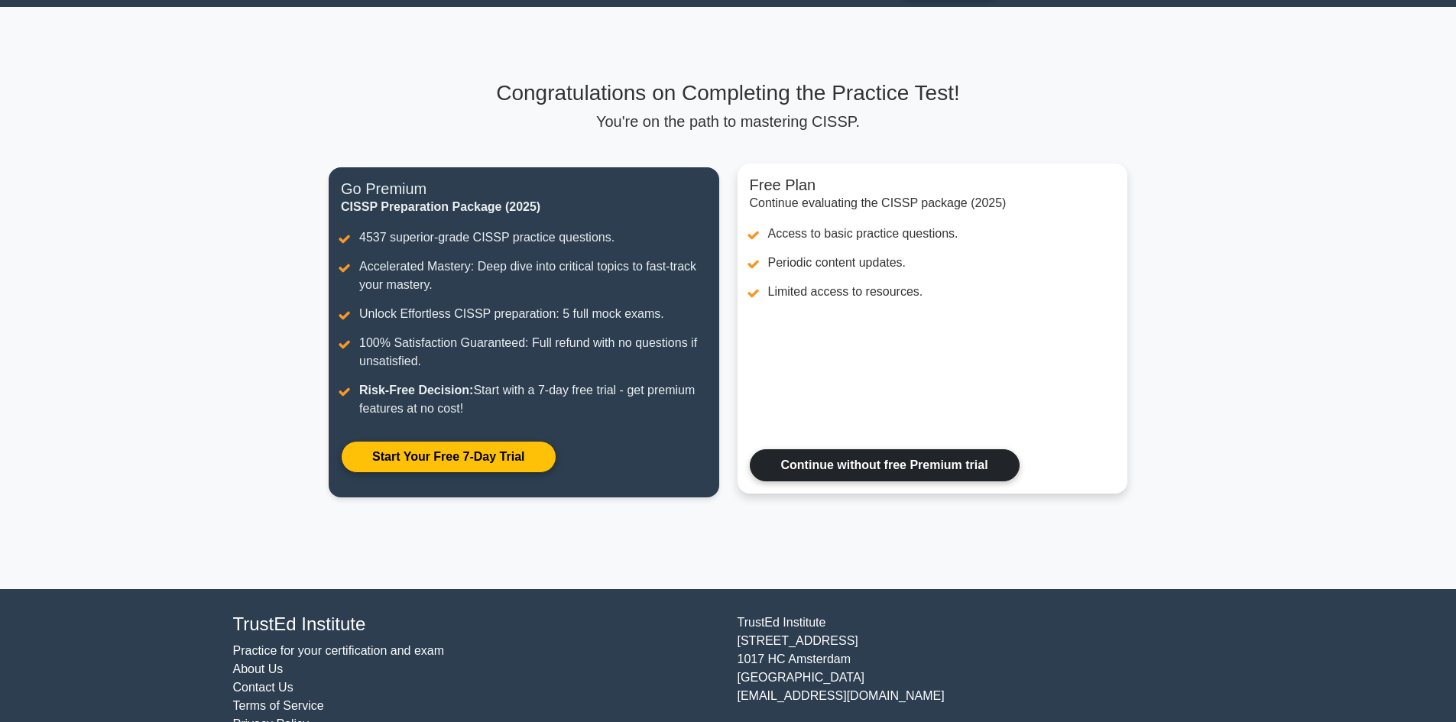
scroll to position [78, 0]
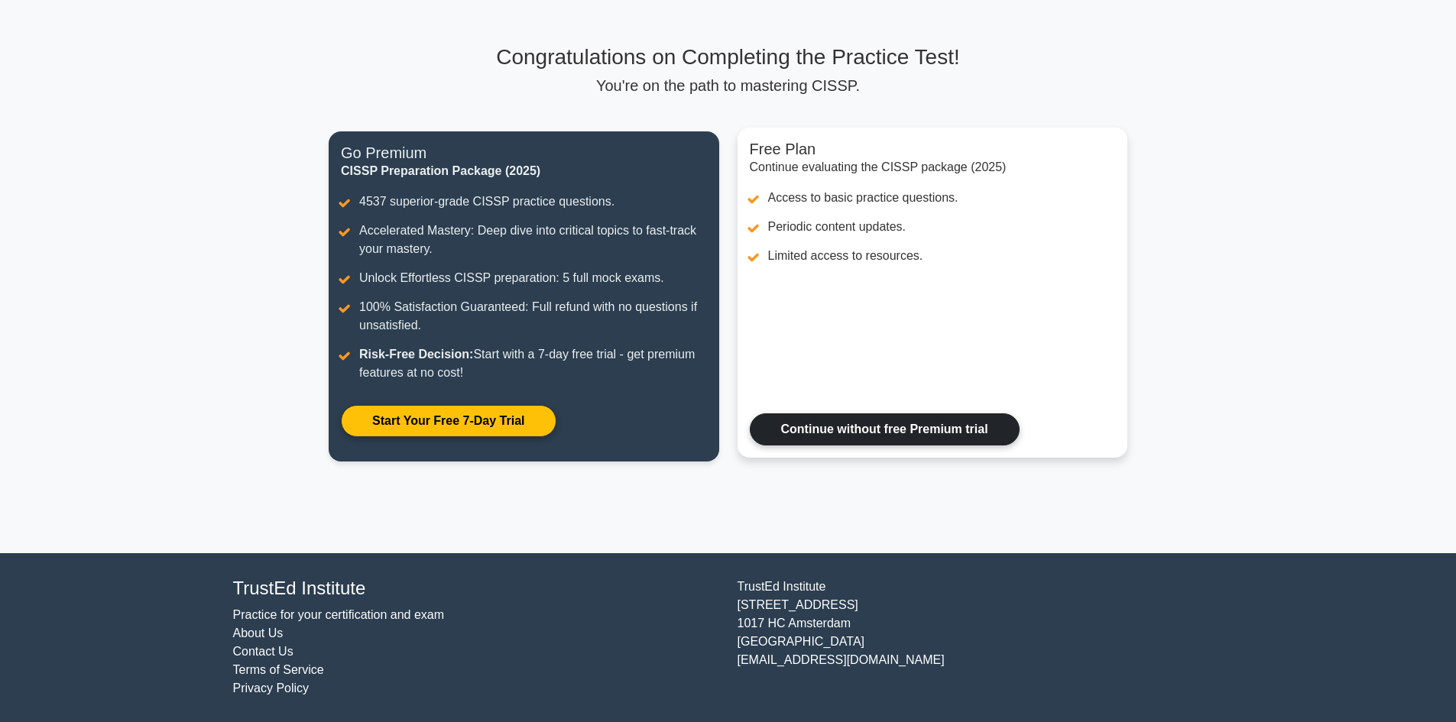
click at [881, 437] on link "Continue without free Premium trial" at bounding box center [885, 430] width 270 height 32
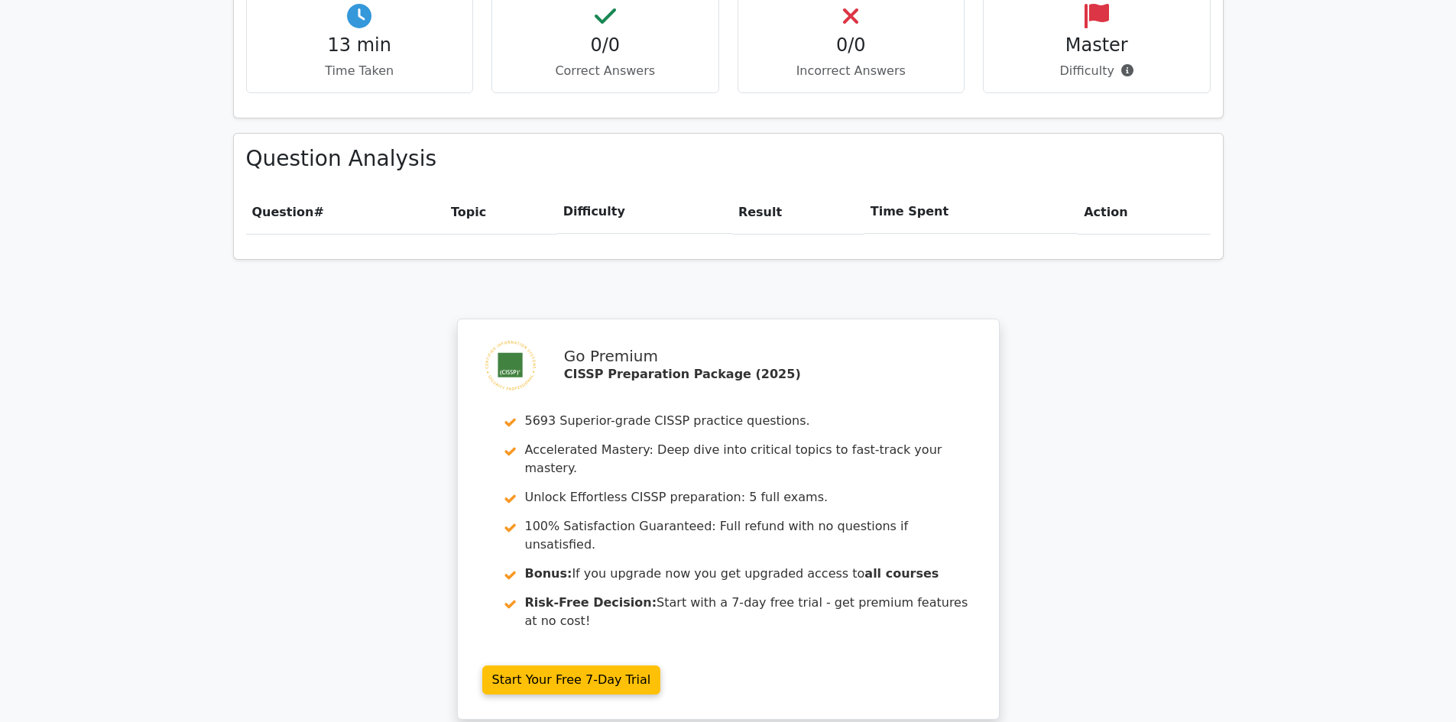
scroll to position [1147, 0]
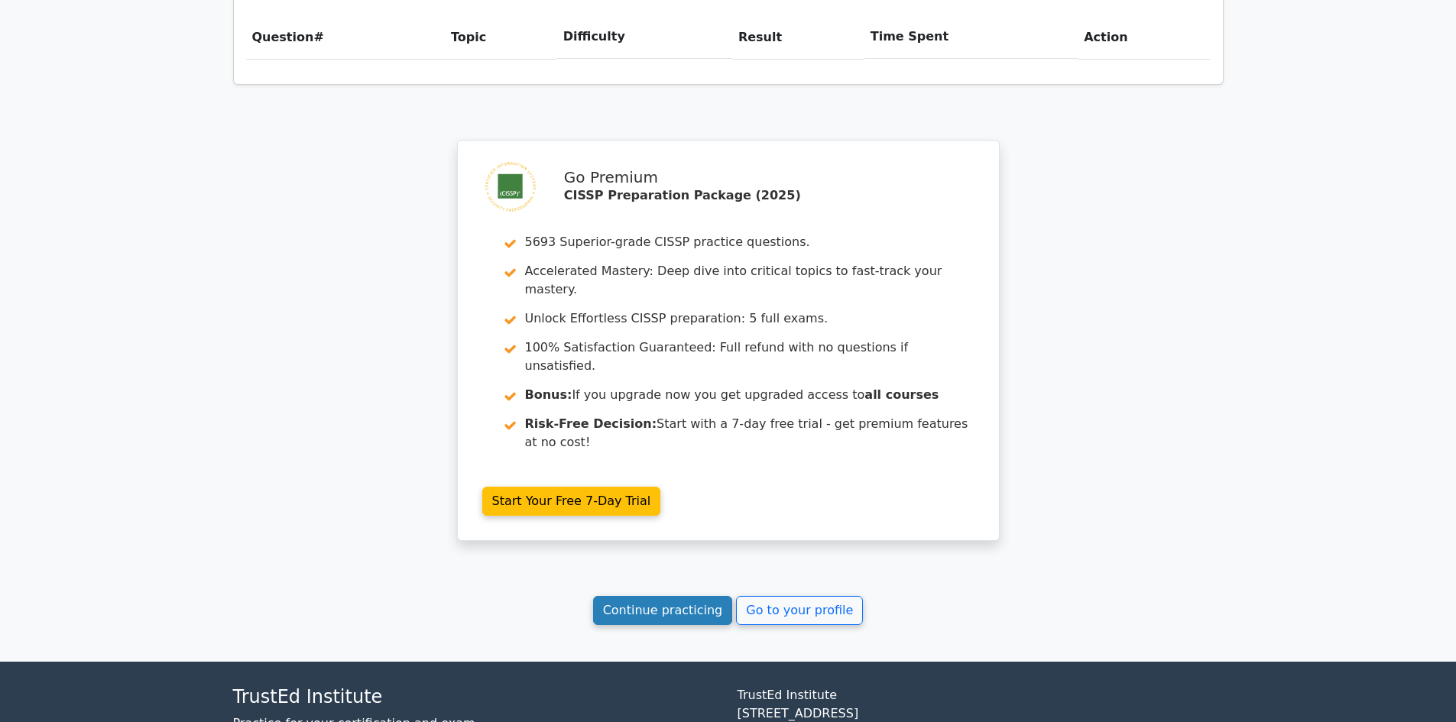
click at [670, 596] on link "Continue practicing" at bounding box center [663, 610] width 140 height 29
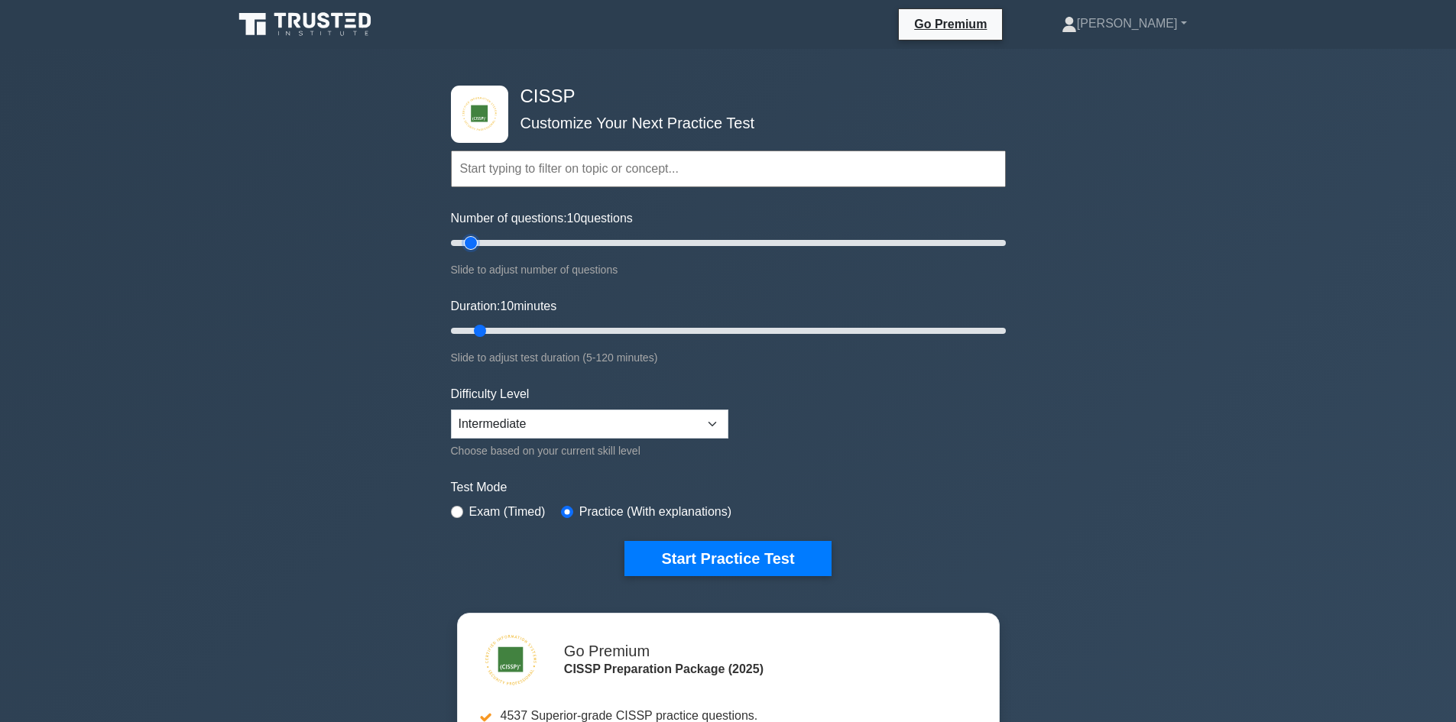
click at [470, 242] on input "Number of questions: 10 questions" at bounding box center [728, 243] width 555 height 18
drag, startPoint x: 1091, startPoint y: 303, endPoint x: 1222, endPoint y: 322, distance: 132.9
type input "200"
click at [1006, 252] on input "Number of questions: 200 questions" at bounding box center [728, 243] width 555 height 18
drag, startPoint x: 481, startPoint y: 333, endPoint x: 1533, endPoint y: 409, distance: 1055.4
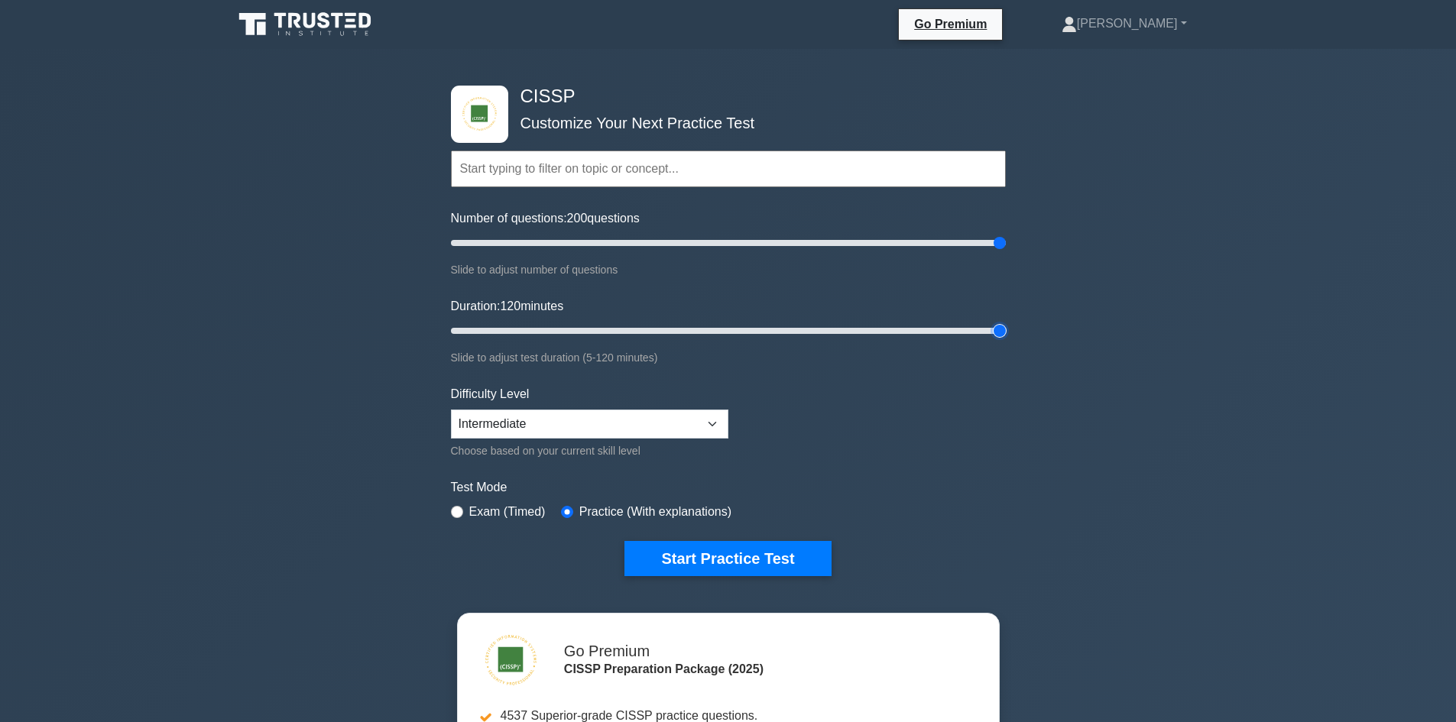
type input "120"
click at [1006, 340] on input "Duration: 120 minutes" at bounding box center [728, 331] width 555 height 18
drag, startPoint x: 996, startPoint y: 240, endPoint x: 743, endPoint y: 242, distance: 253.0
click at [995, 241] on input "Number of questions: 200 questions" at bounding box center [728, 243] width 555 height 18
drag, startPoint x: 743, startPoint y: 242, endPoint x: 734, endPoint y: 242, distance: 9.2
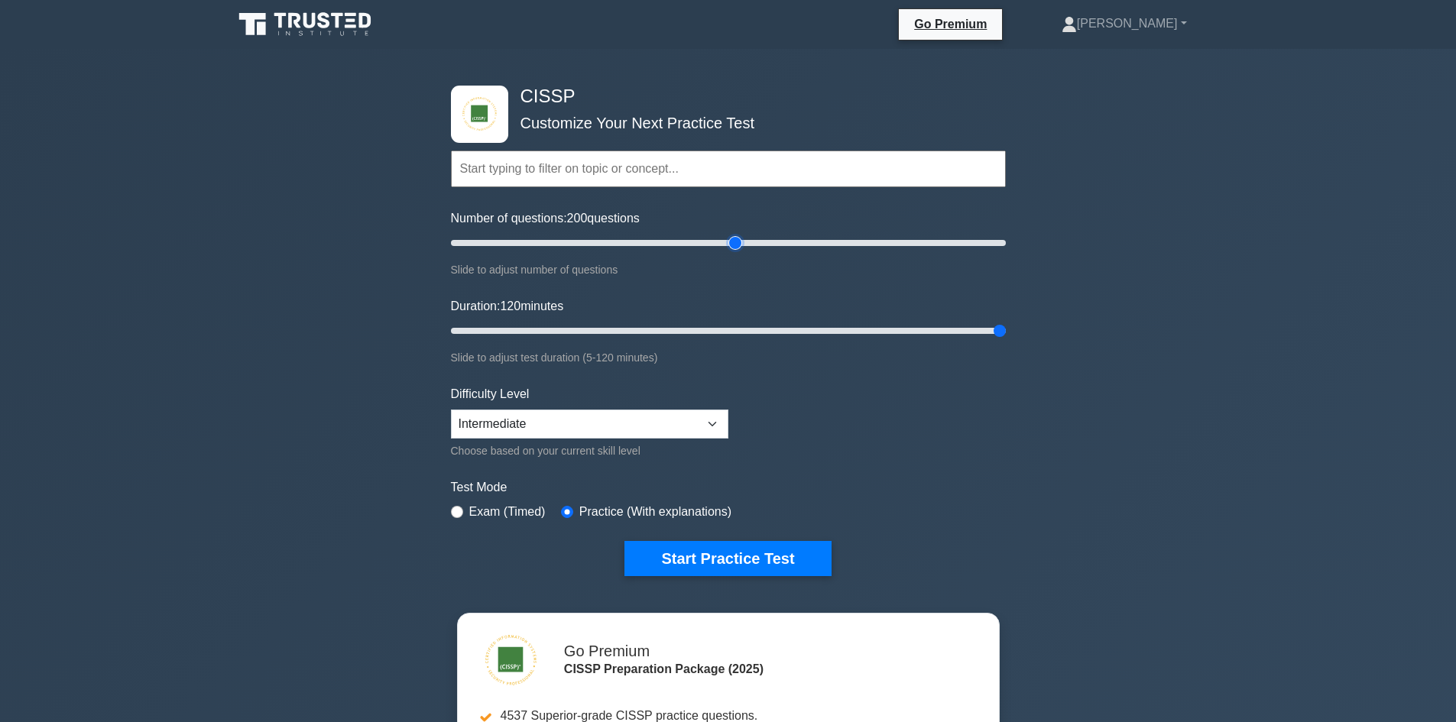
click at [734, 242] on input "Number of questions: 200 questions" at bounding box center [728, 243] width 555 height 18
drag, startPoint x: 734, startPoint y: 242, endPoint x: 658, endPoint y: 242, distance: 75.7
click at [658, 242] on input "Number of questions: 75 questions" at bounding box center [728, 243] width 555 height 18
drag, startPoint x: 658, startPoint y: 242, endPoint x: 717, endPoint y: 242, distance: 58.9
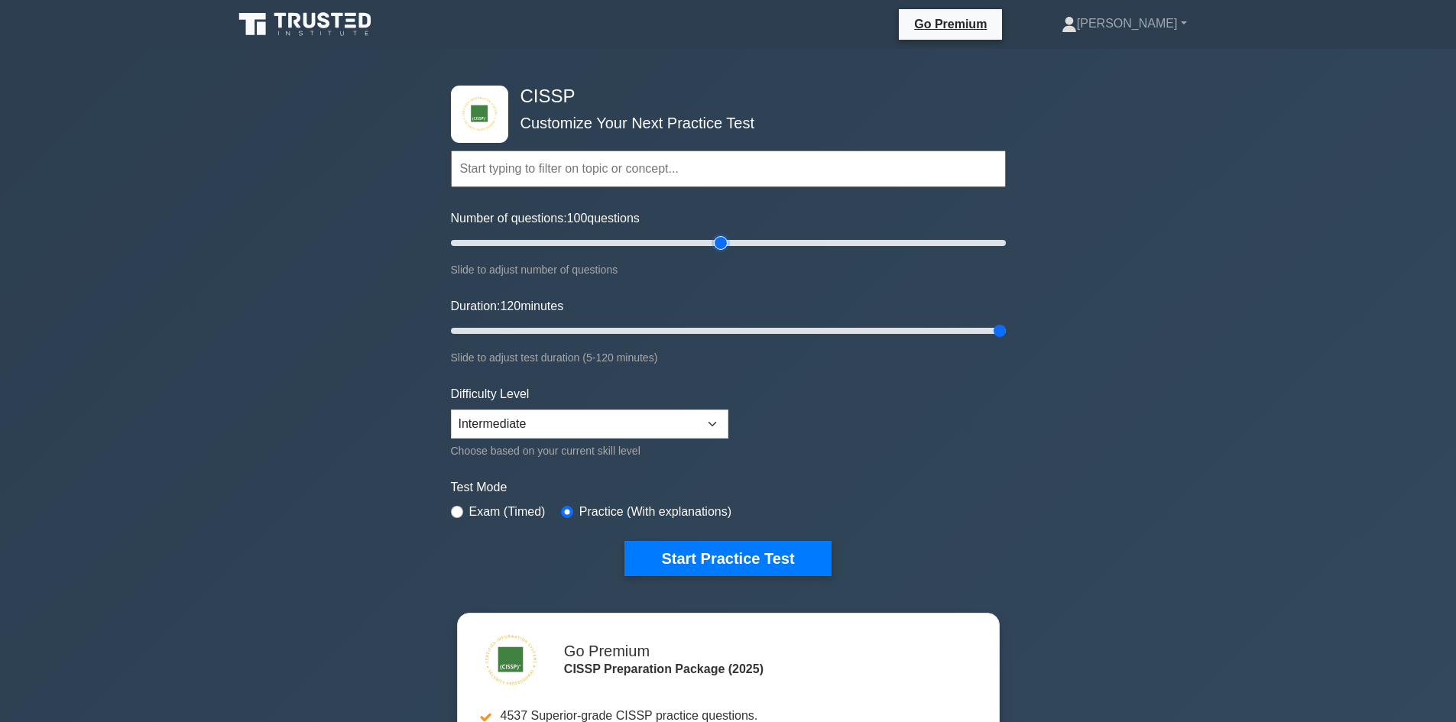
type input "100"
click at [717, 242] on input "Number of questions: 100 questions" at bounding box center [728, 243] width 555 height 18
click at [747, 558] on button "Start Practice Test" at bounding box center [728, 558] width 206 height 35
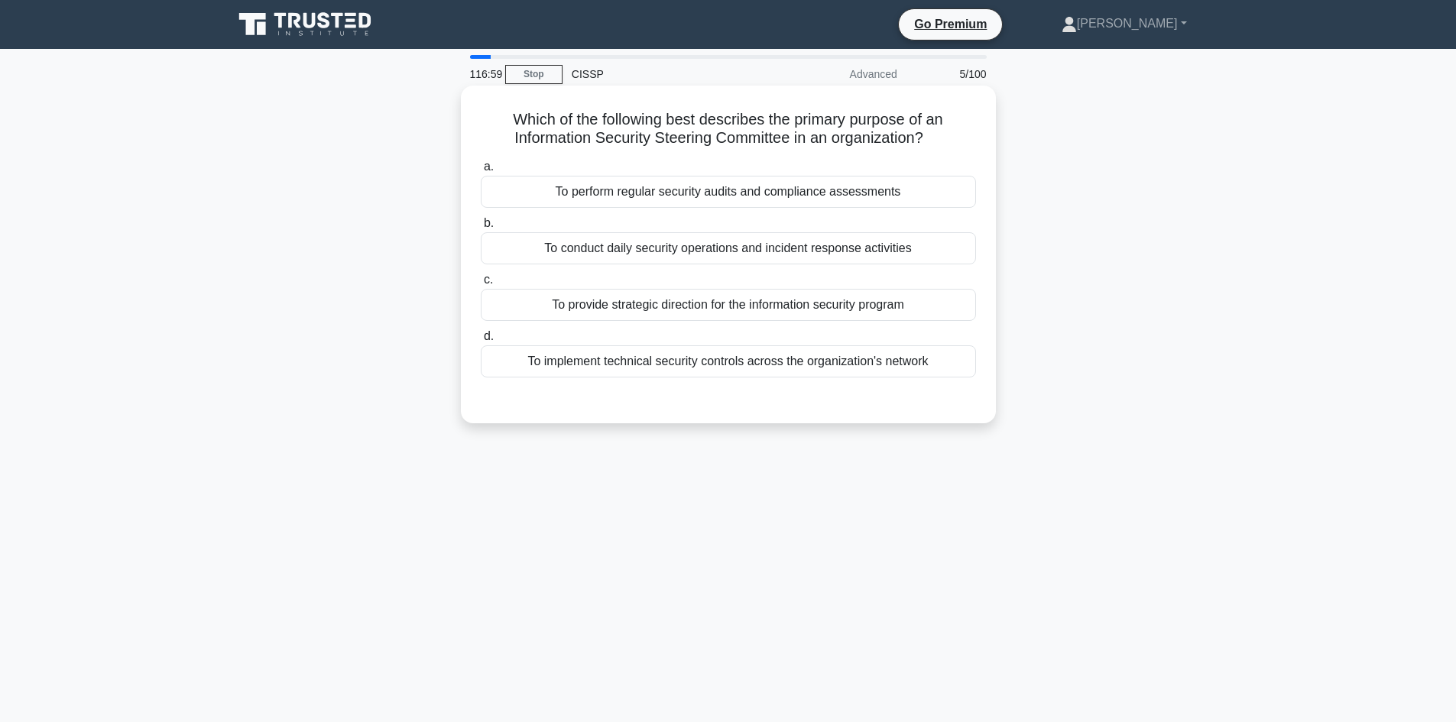
click at [723, 308] on div "To provide strategic direction for the information security program" at bounding box center [728, 305] width 495 height 32
click at [481, 285] on input "c. To provide strategic direction for the information security program" at bounding box center [481, 280] width 0 height 10
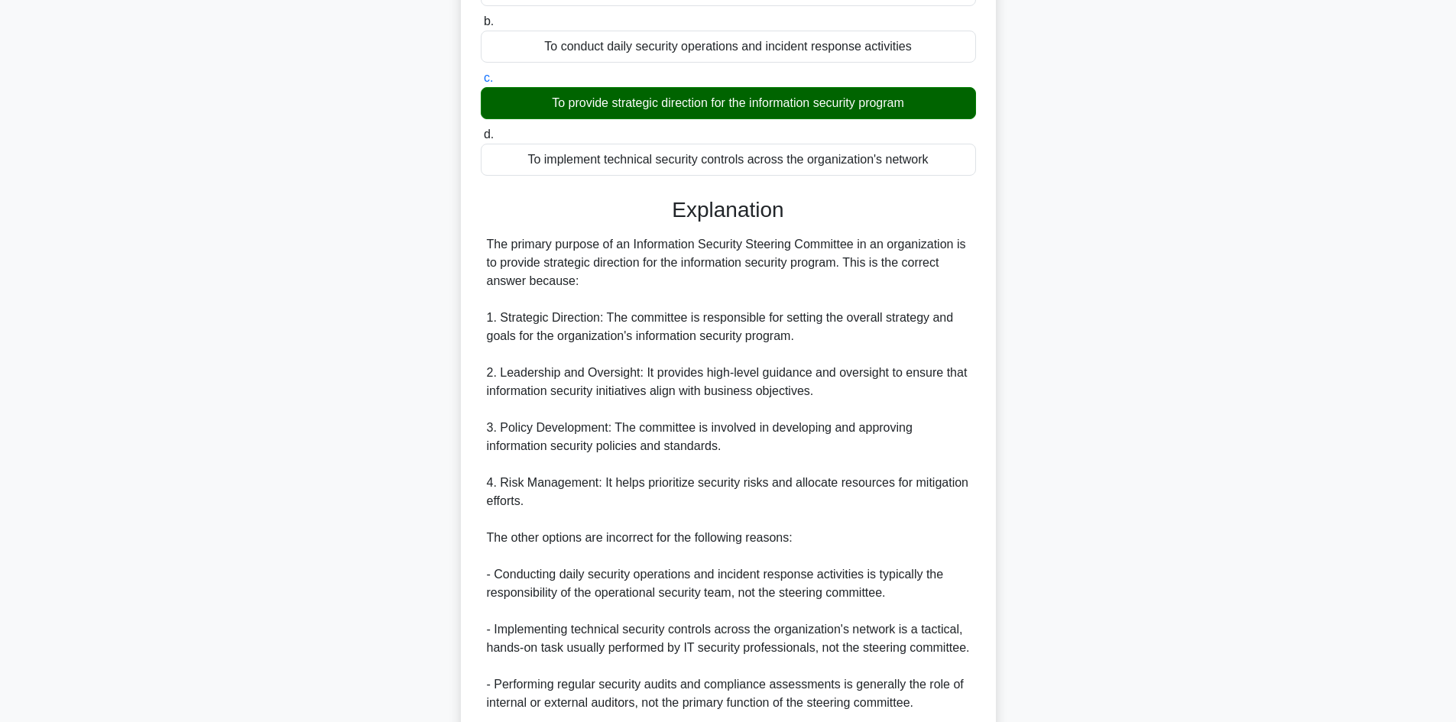
scroll to position [404, 0]
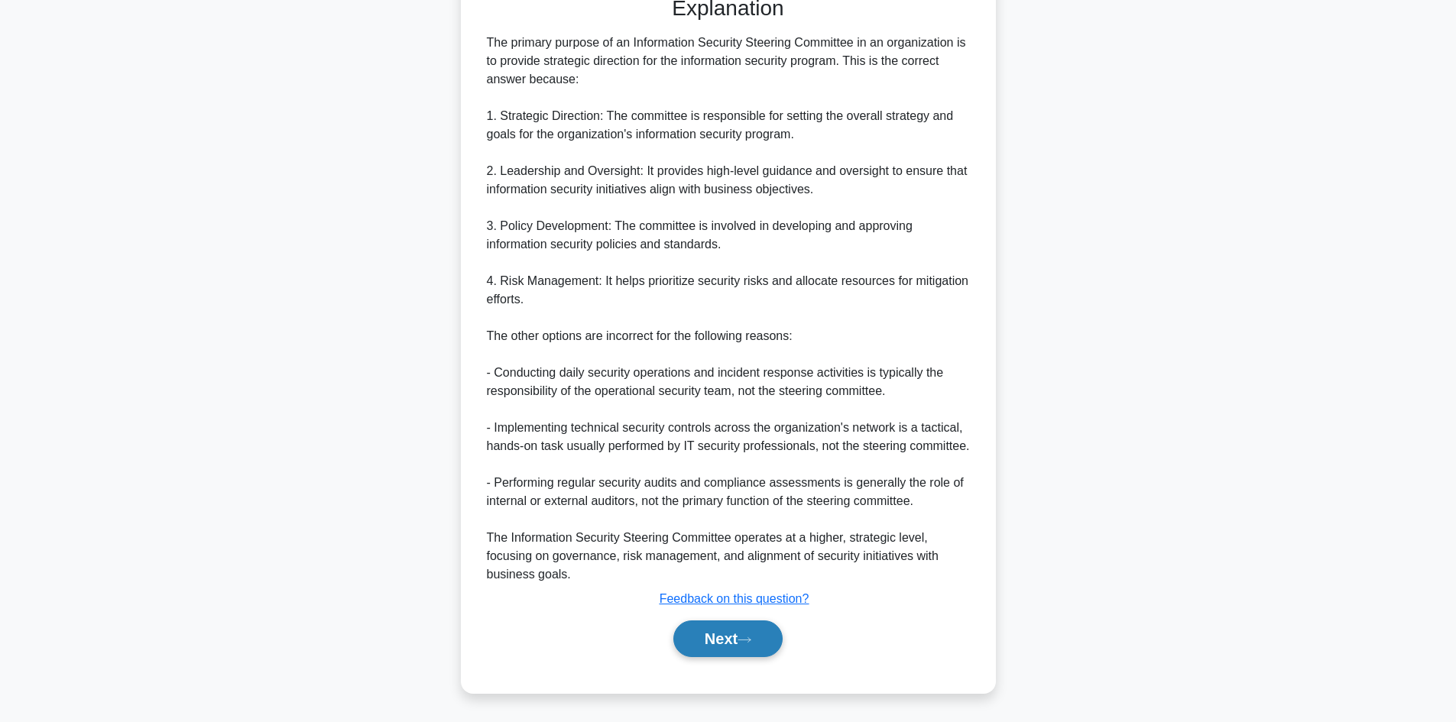
click at [706, 636] on button "Next" at bounding box center [727, 639] width 109 height 37
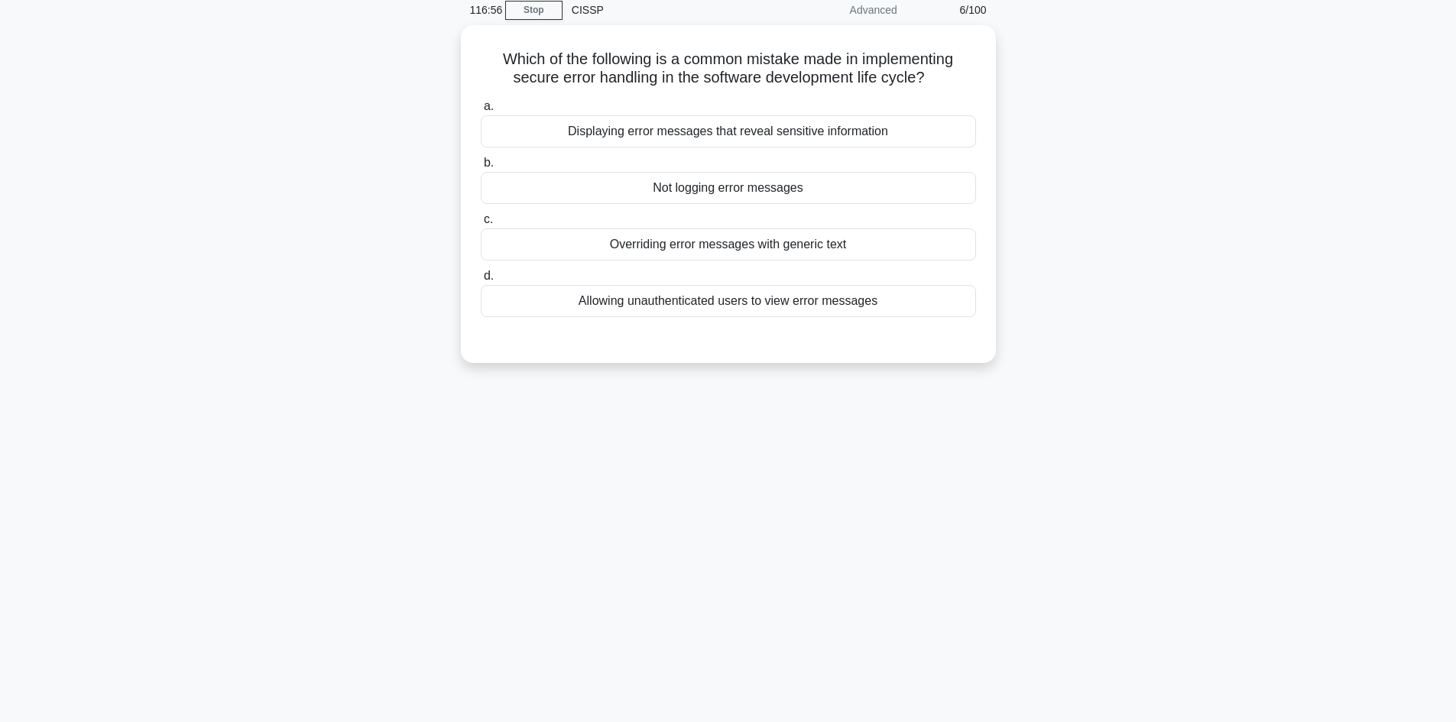
scroll to position [0, 0]
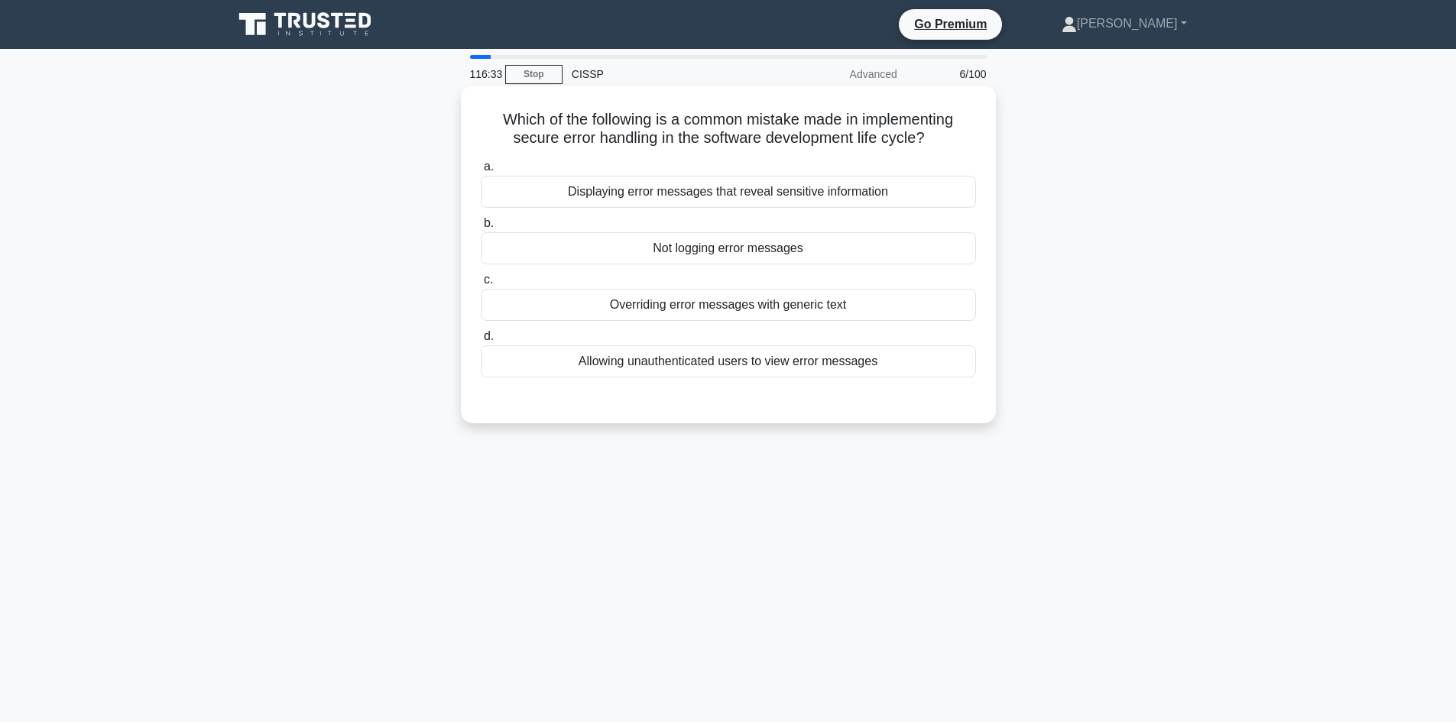
click at [829, 196] on div "Displaying error messages that reveal sensitive information" at bounding box center [728, 192] width 495 height 32
click at [481, 172] on input "a. Displaying error messages that reveal sensitive information" at bounding box center [481, 167] width 0 height 10
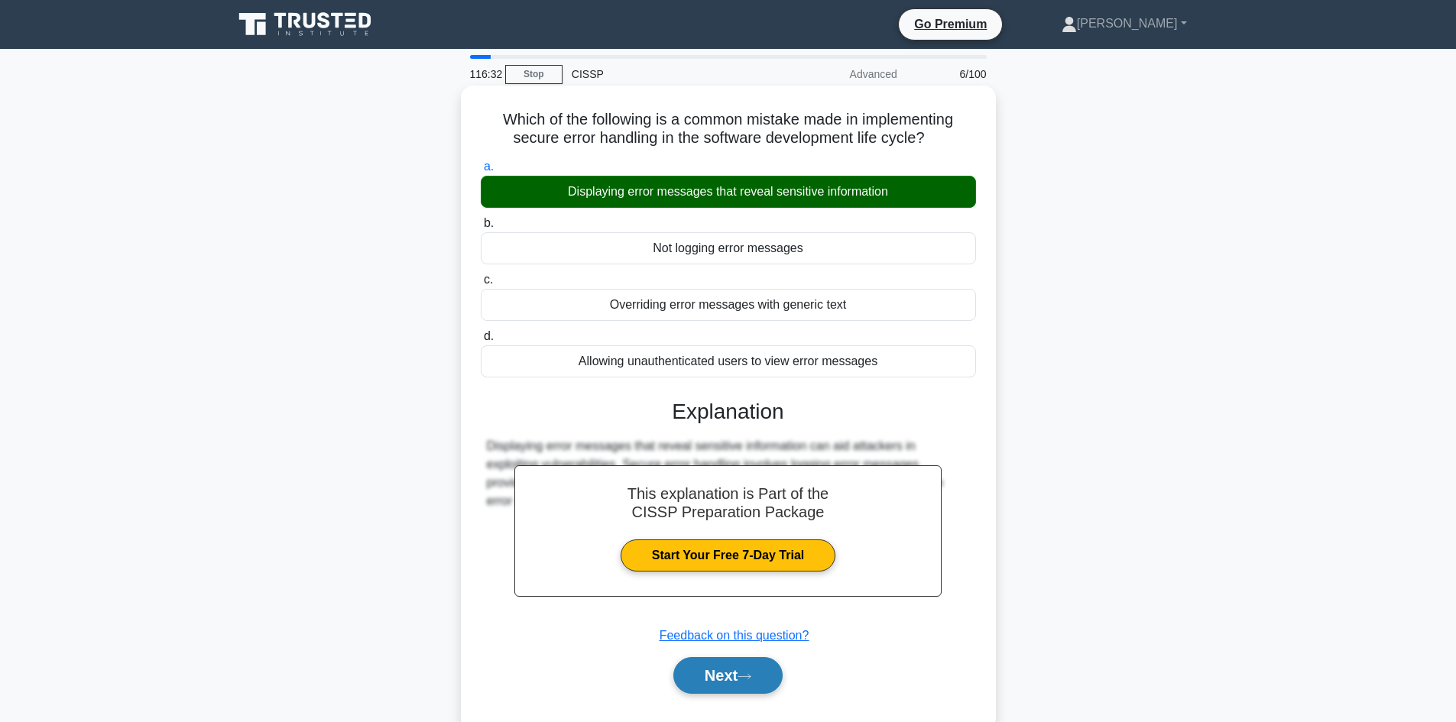
drag, startPoint x: 703, startPoint y: 679, endPoint x: 1104, endPoint y: 625, distance: 404.2
click at [705, 679] on button "Next" at bounding box center [727, 675] width 109 height 37
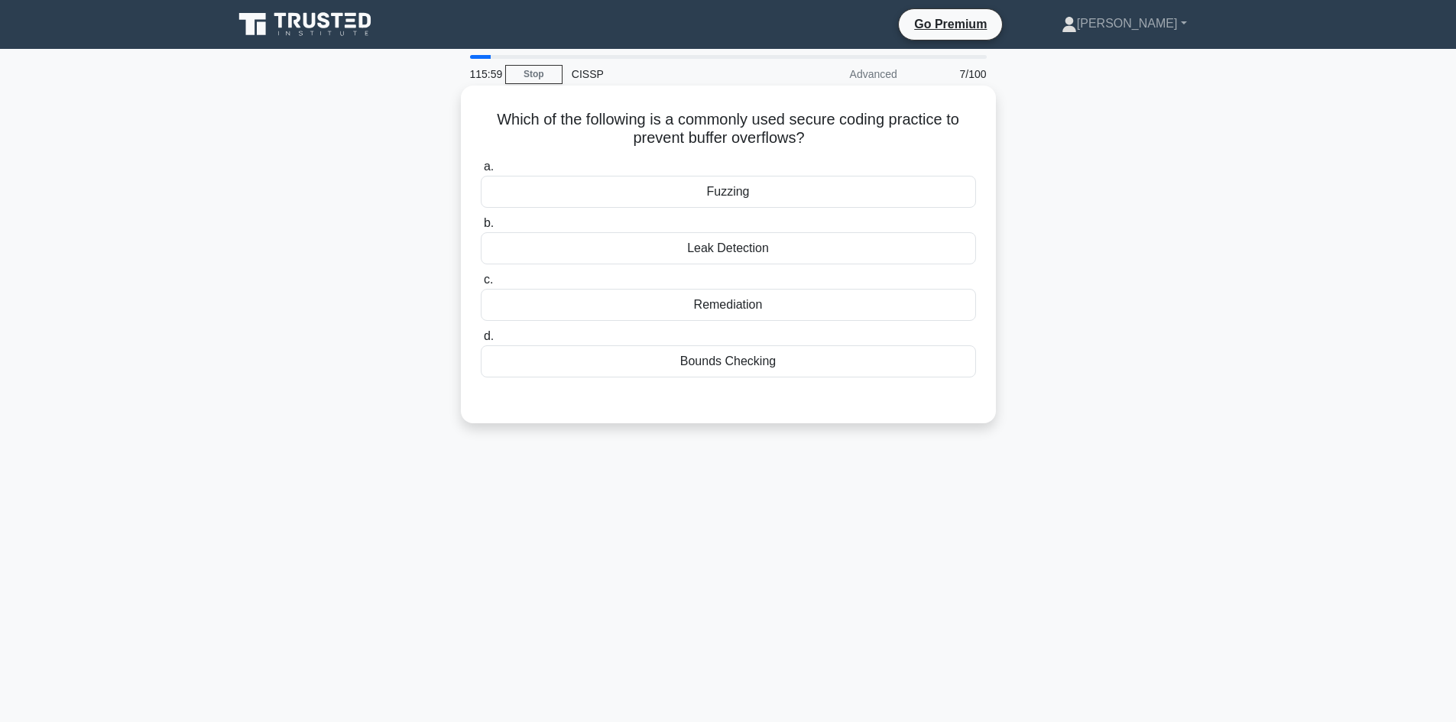
click at [731, 367] on div "Bounds Checking" at bounding box center [728, 362] width 495 height 32
click at [481, 342] on input "d. Bounds Checking" at bounding box center [481, 337] width 0 height 10
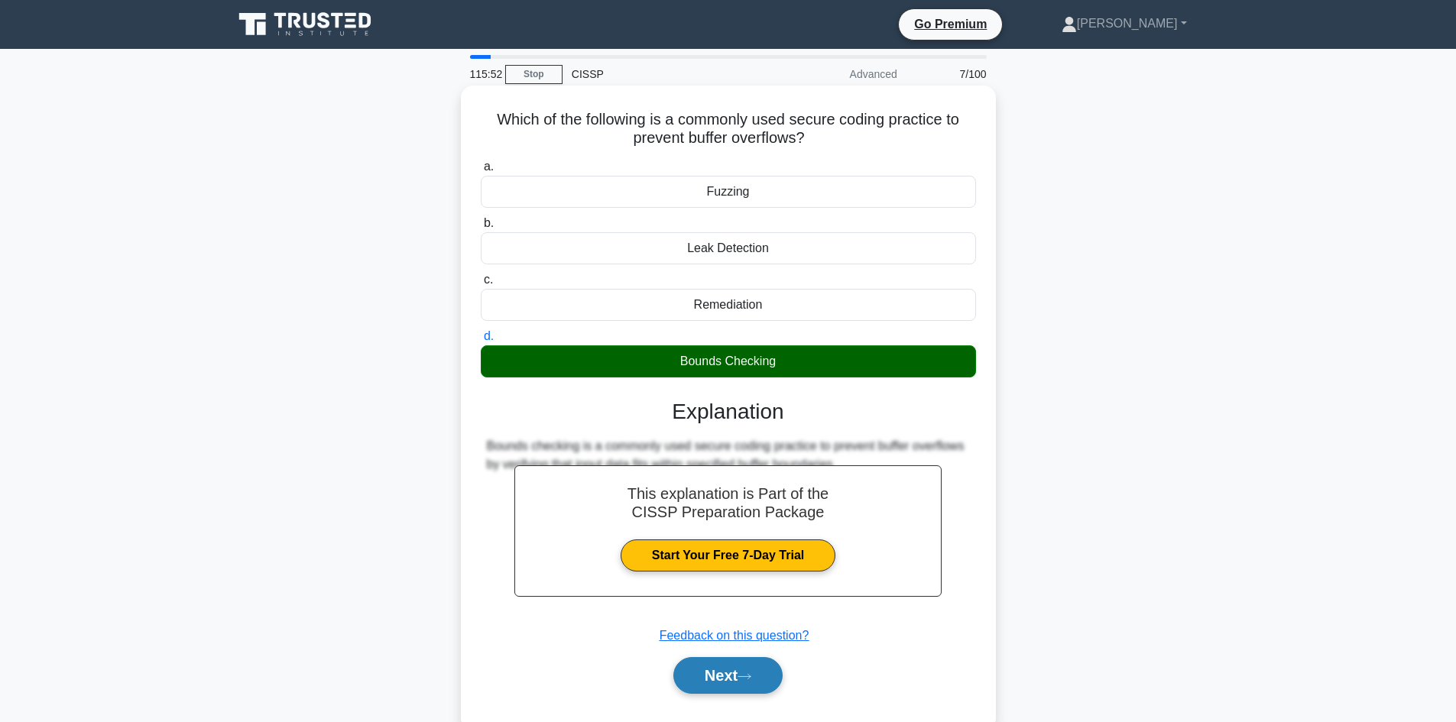
click at [726, 683] on button "Next" at bounding box center [727, 675] width 109 height 37
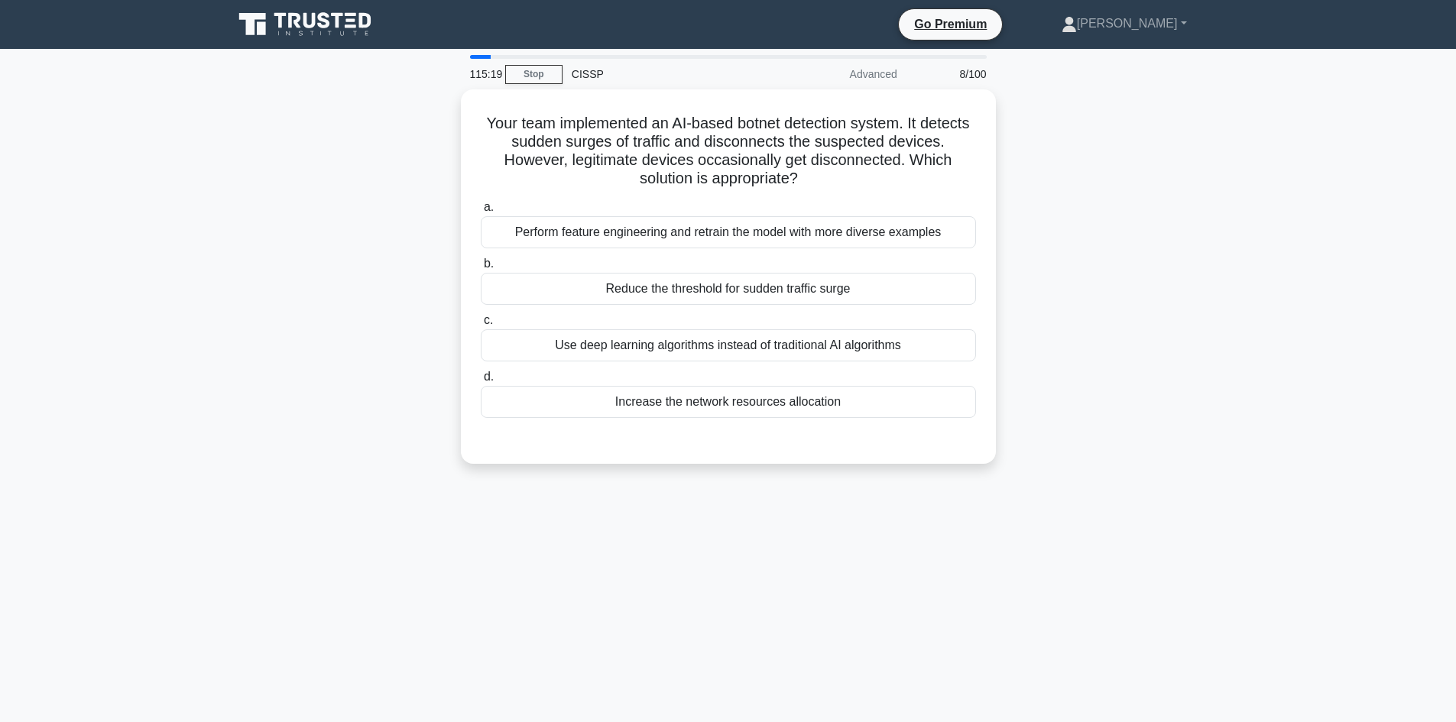
click at [1246, 329] on main "115:19 Stop CISSP Advanced 8/100 Your team implemented an AI-based botnet detec…" at bounding box center [728, 437] width 1456 height 777
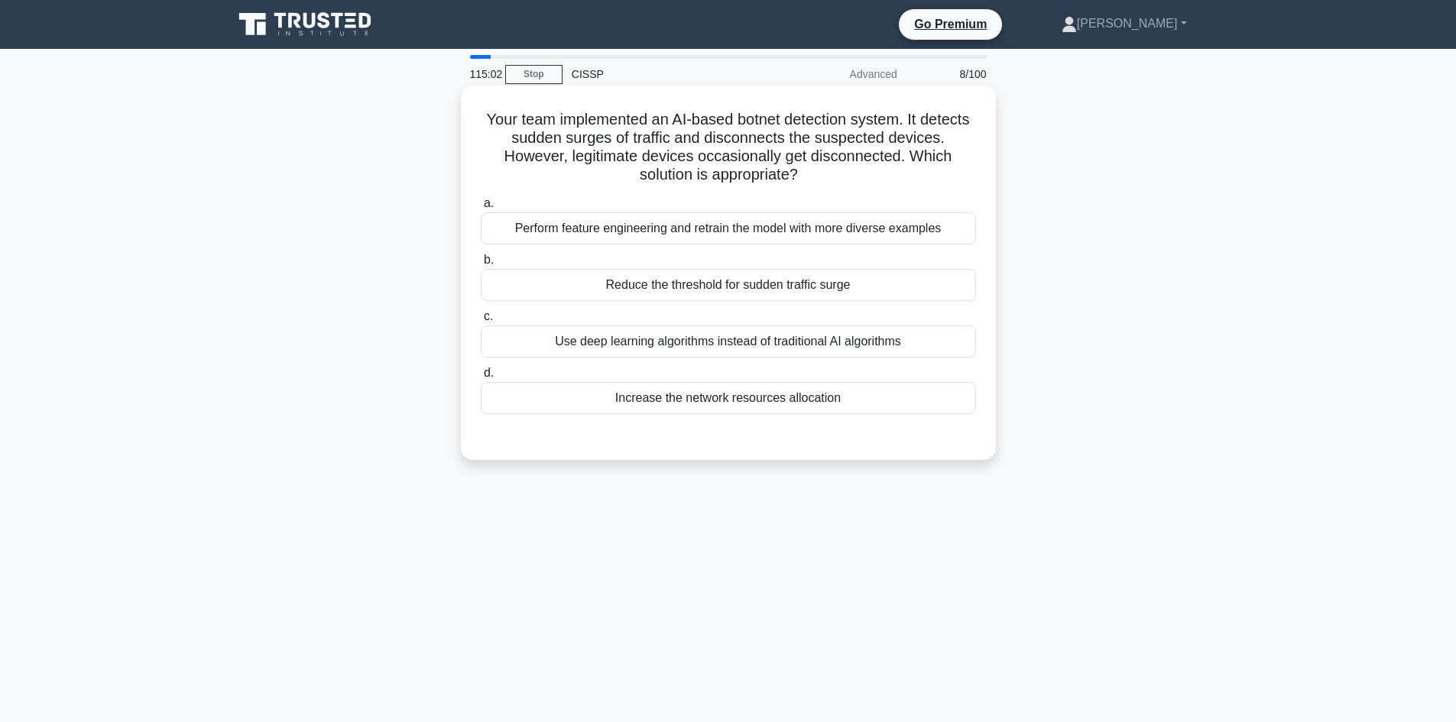
drag, startPoint x: 789, startPoint y: 403, endPoint x: 830, endPoint y: 408, distance: 41.6
click at [790, 403] on div "Increase the network resources allocation" at bounding box center [728, 398] width 495 height 32
click at [836, 402] on div "Increase the network resources allocation" at bounding box center [728, 398] width 495 height 32
click at [481, 378] on input "d. Increase the network resources allocation" at bounding box center [481, 373] width 0 height 10
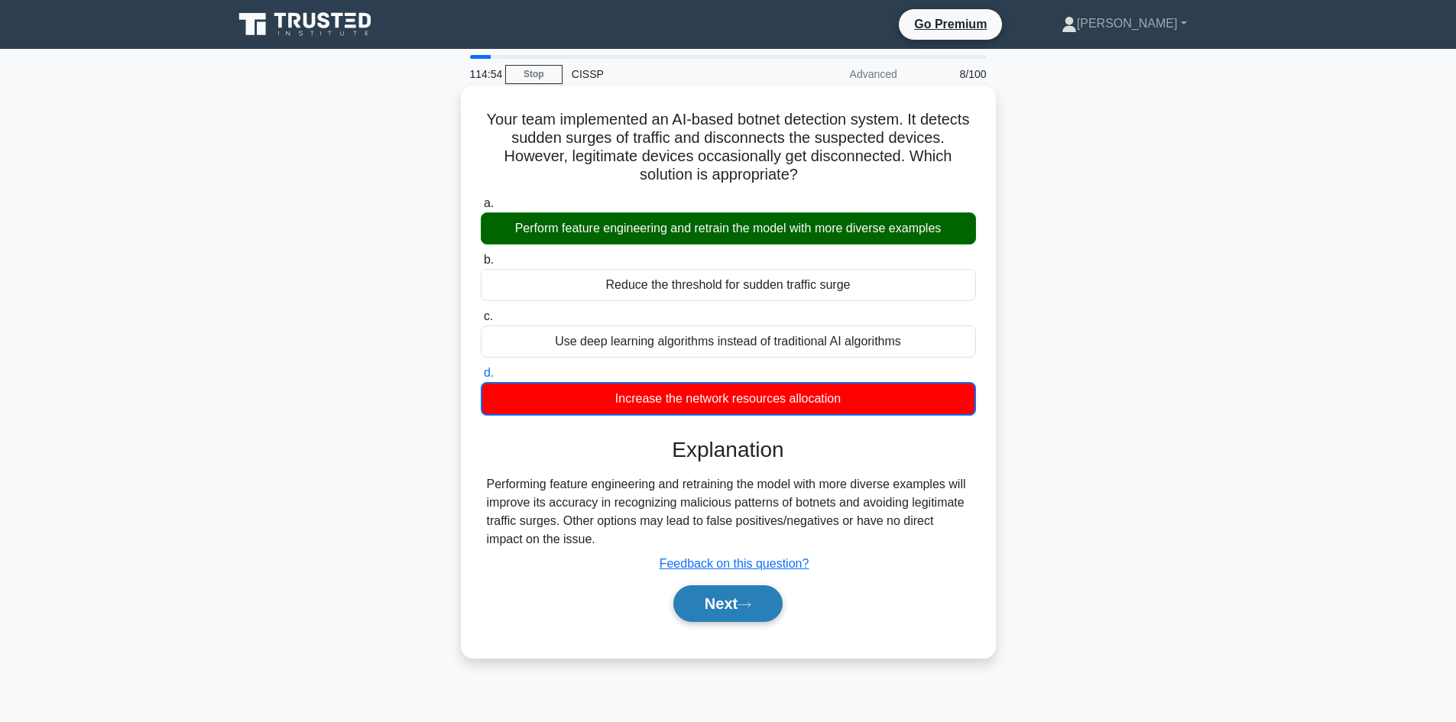
click at [738, 612] on button "Next" at bounding box center [727, 604] width 109 height 37
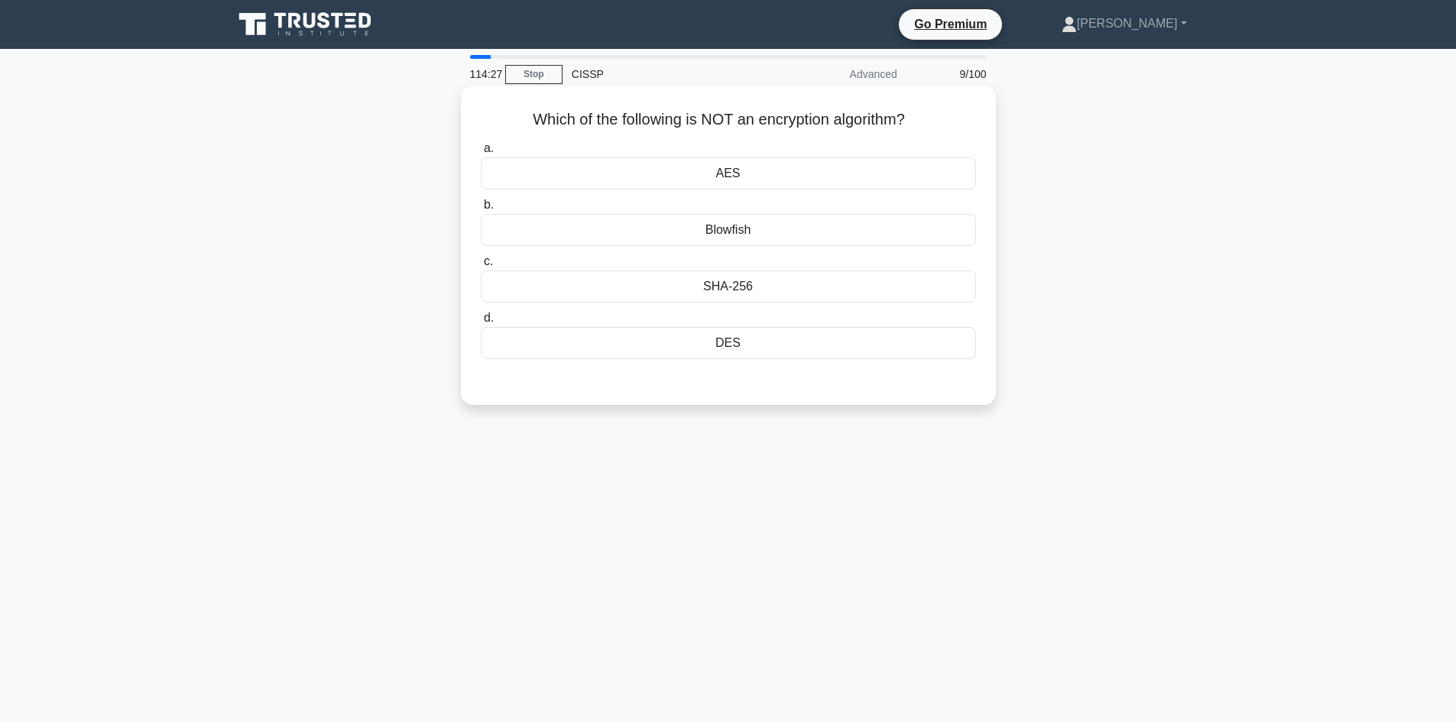
click at [703, 284] on div "SHA-256" at bounding box center [728, 287] width 495 height 32
click at [481, 267] on input "c. SHA-256" at bounding box center [481, 262] width 0 height 10
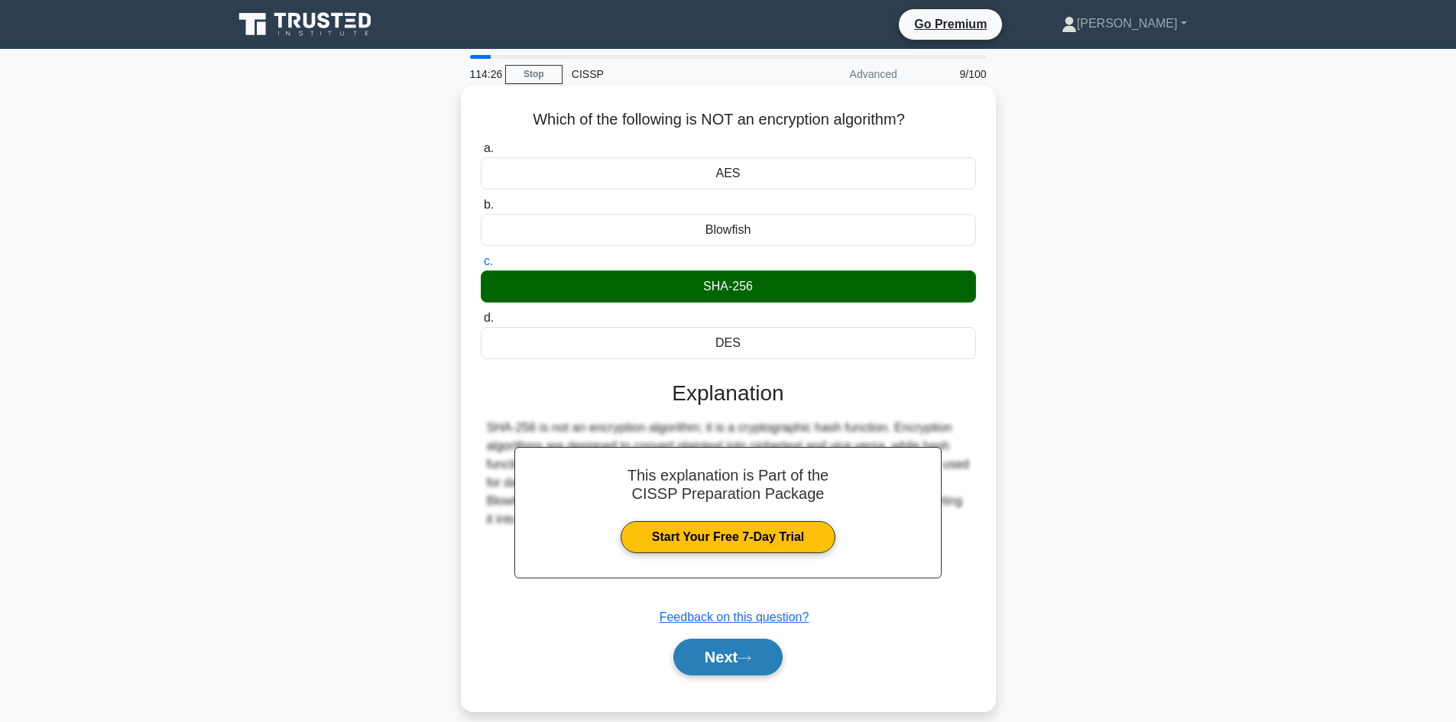
click at [713, 663] on button "Next" at bounding box center [727, 657] width 109 height 37
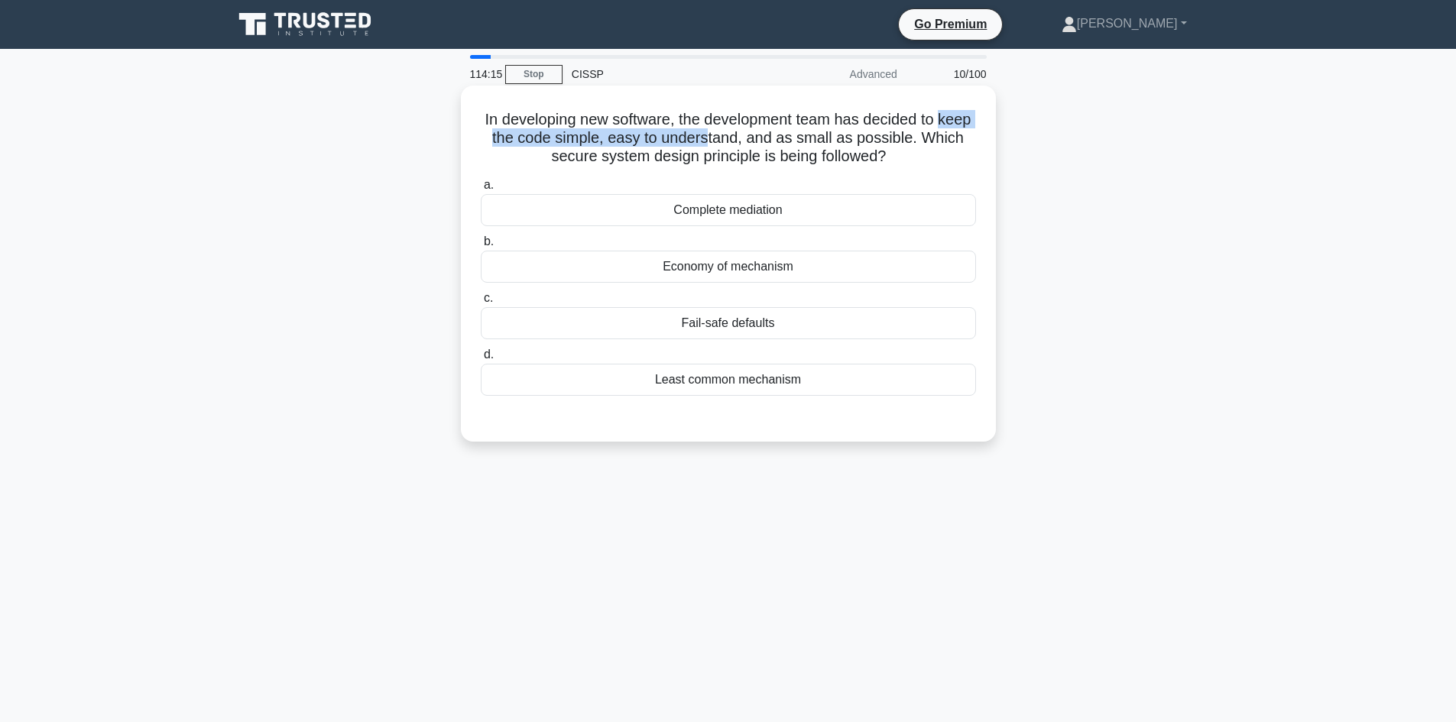
drag, startPoint x: 498, startPoint y: 135, endPoint x: 753, endPoint y: 135, distance: 254.6
click at [753, 135] on h5 "In developing new software, the development team has decided to keep the code s…" at bounding box center [728, 138] width 498 height 57
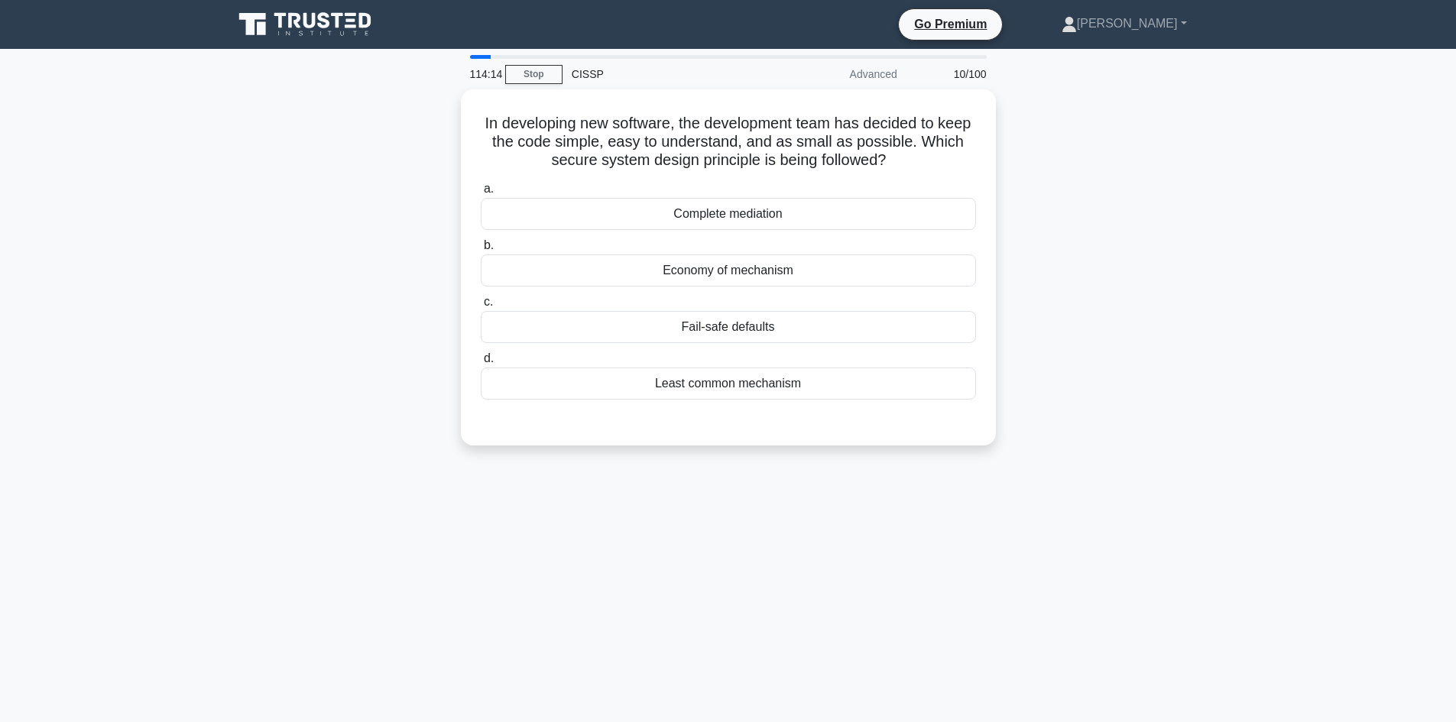
click at [1305, 268] on main "114:14 Stop CISSP Advanced 10/100 In developing new software, the development t…" at bounding box center [728, 437] width 1456 height 777
click at [771, 388] on div "Least common mechanism" at bounding box center [728, 380] width 495 height 32
click at [481, 360] on input "d. Least common mechanism" at bounding box center [481, 355] width 0 height 10
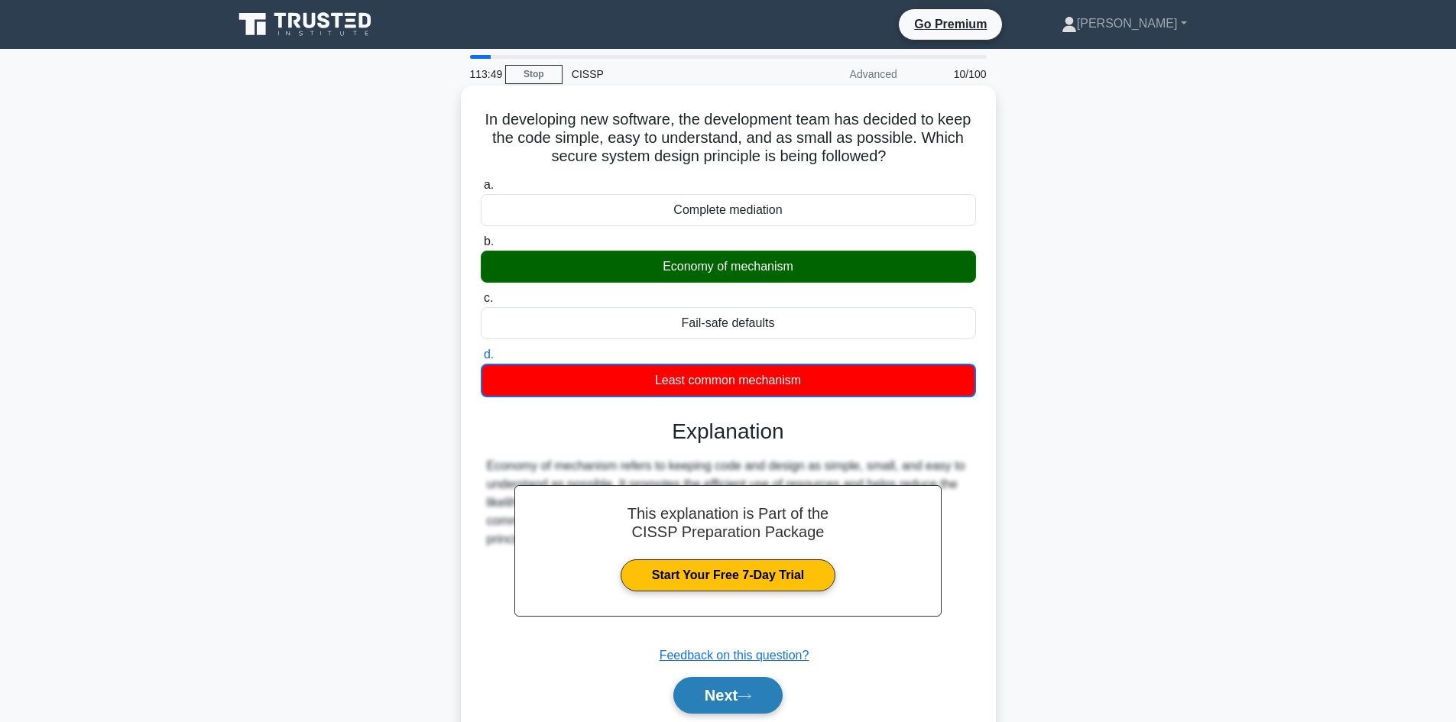
click at [744, 688] on button "Next" at bounding box center [727, 695] width 109 height 37
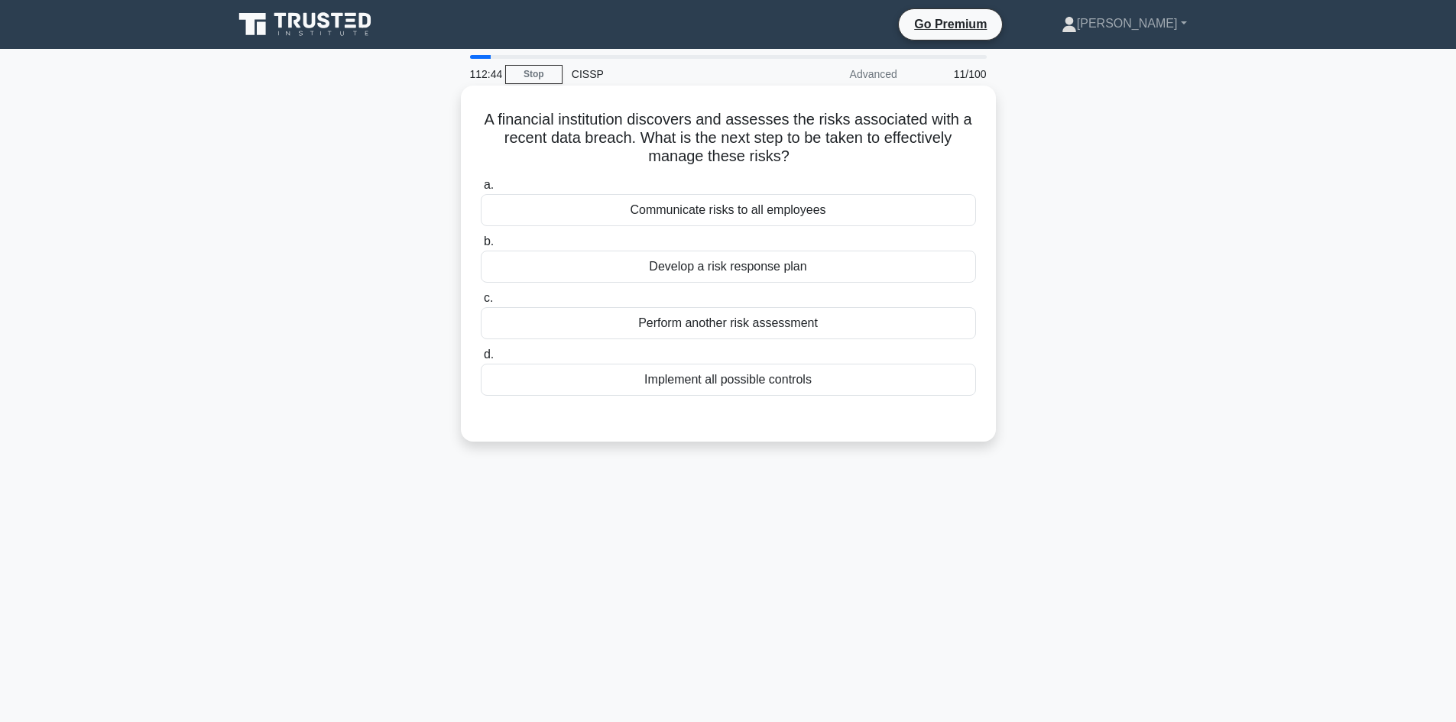
click at [794, 267] on div "Develop a risk response plan" at bounding box center [728, 267] width 495 height 32
click at [481, 247] on input "b. Develop a risk response plan" at bounding box center [481, 242] width 0 height 10
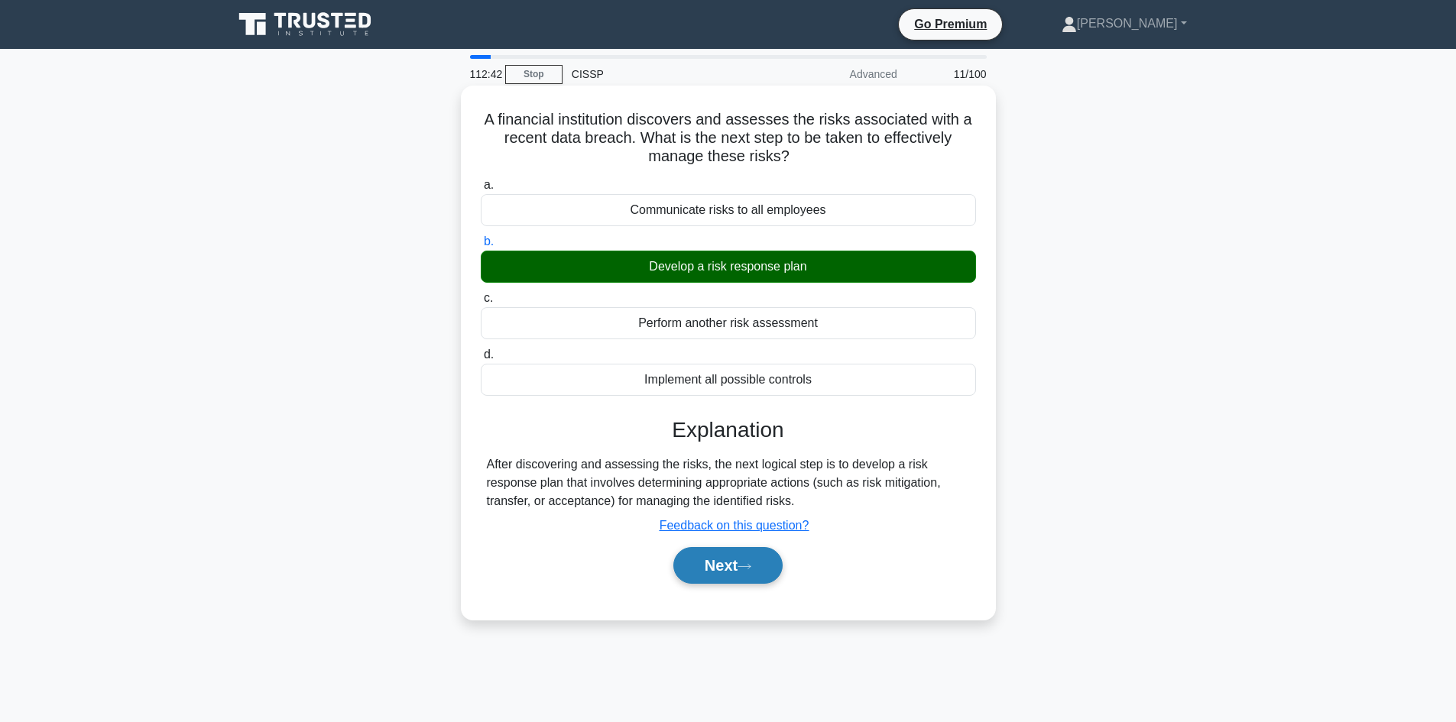
click at [716, 558] on button "Next" at bounding box center [727, 565] width 109 height 37
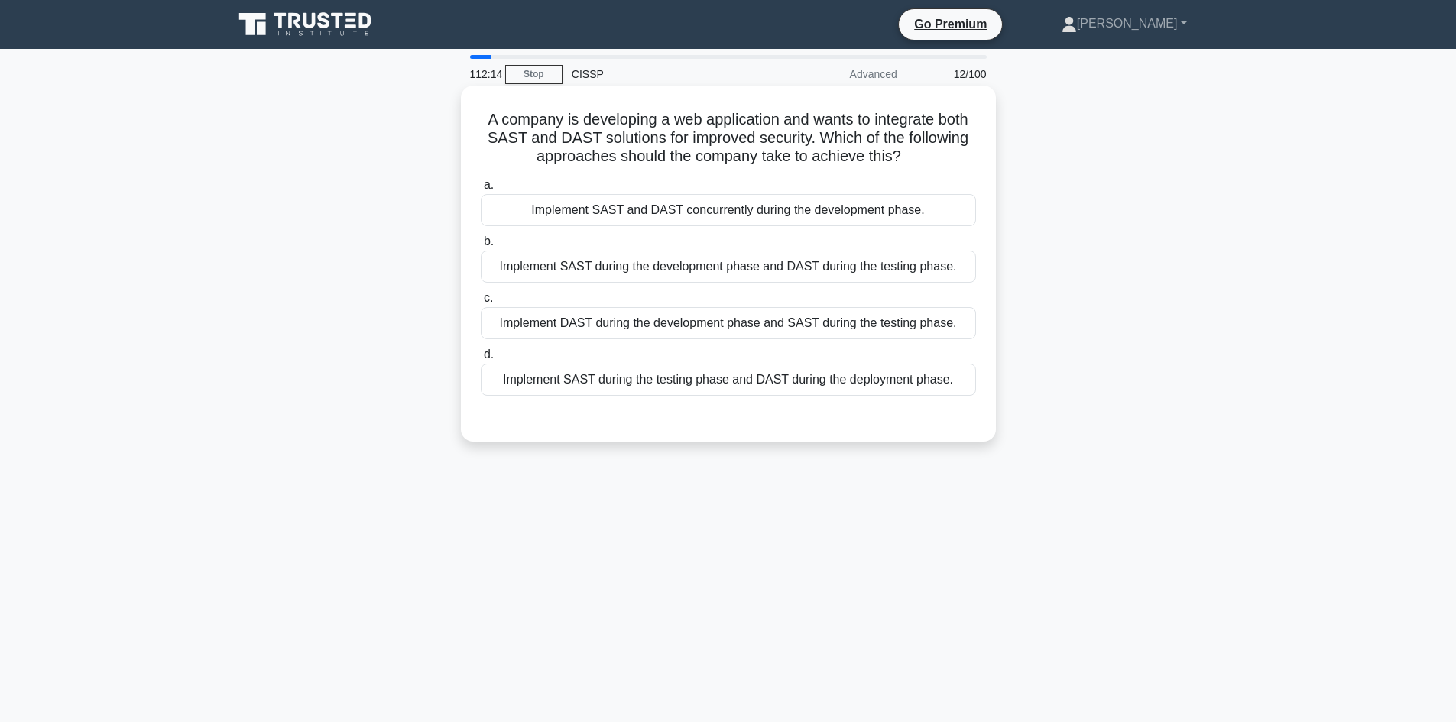
click at [692, 261] on div "Implement SAST during the development phase and DAST during the testing phase." at bounding box center [728, 267] width 495 height 32
click at [481, 247] on input "b. Implement SAST during the development phase and DAST during the testing phas…" at bounding box center [481, 242] width 0 height 10
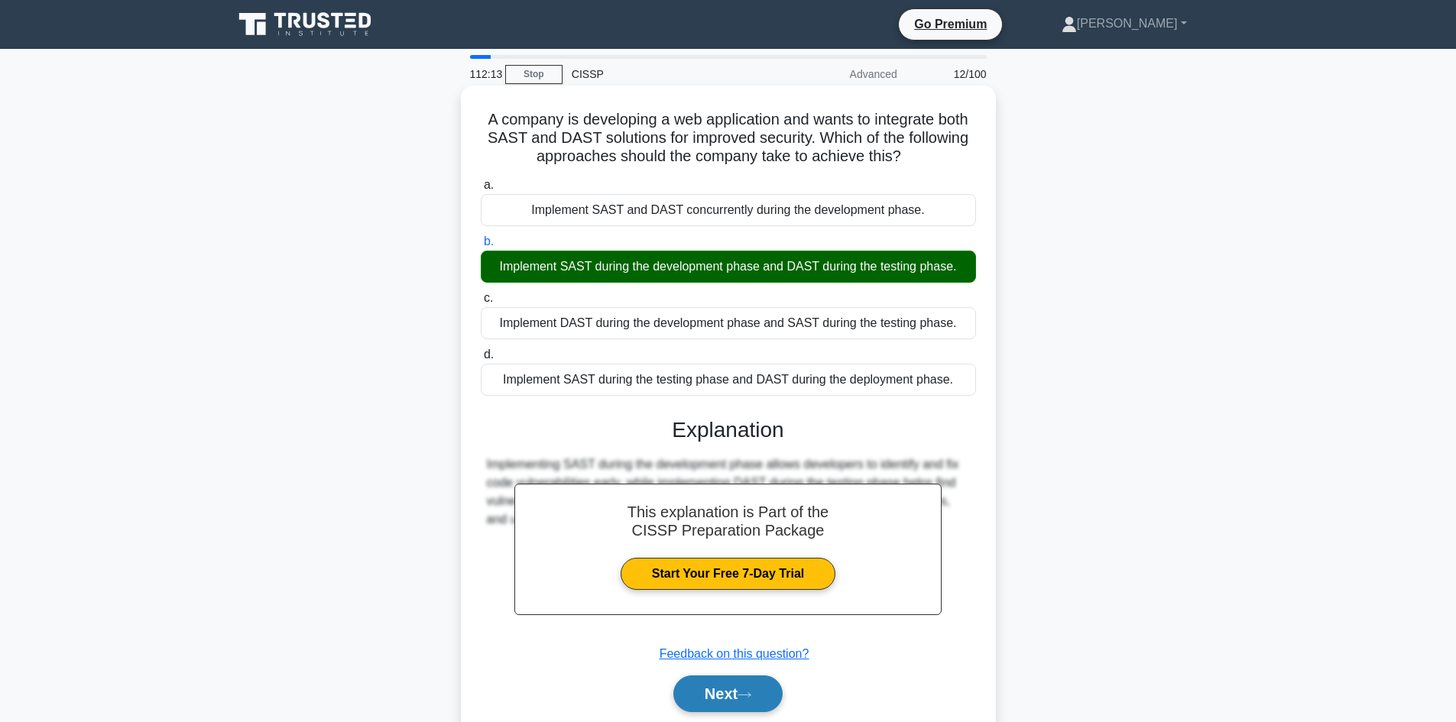
click at [732, 693] on button "Next" at bounding box center [727, 694] width 109 height 37
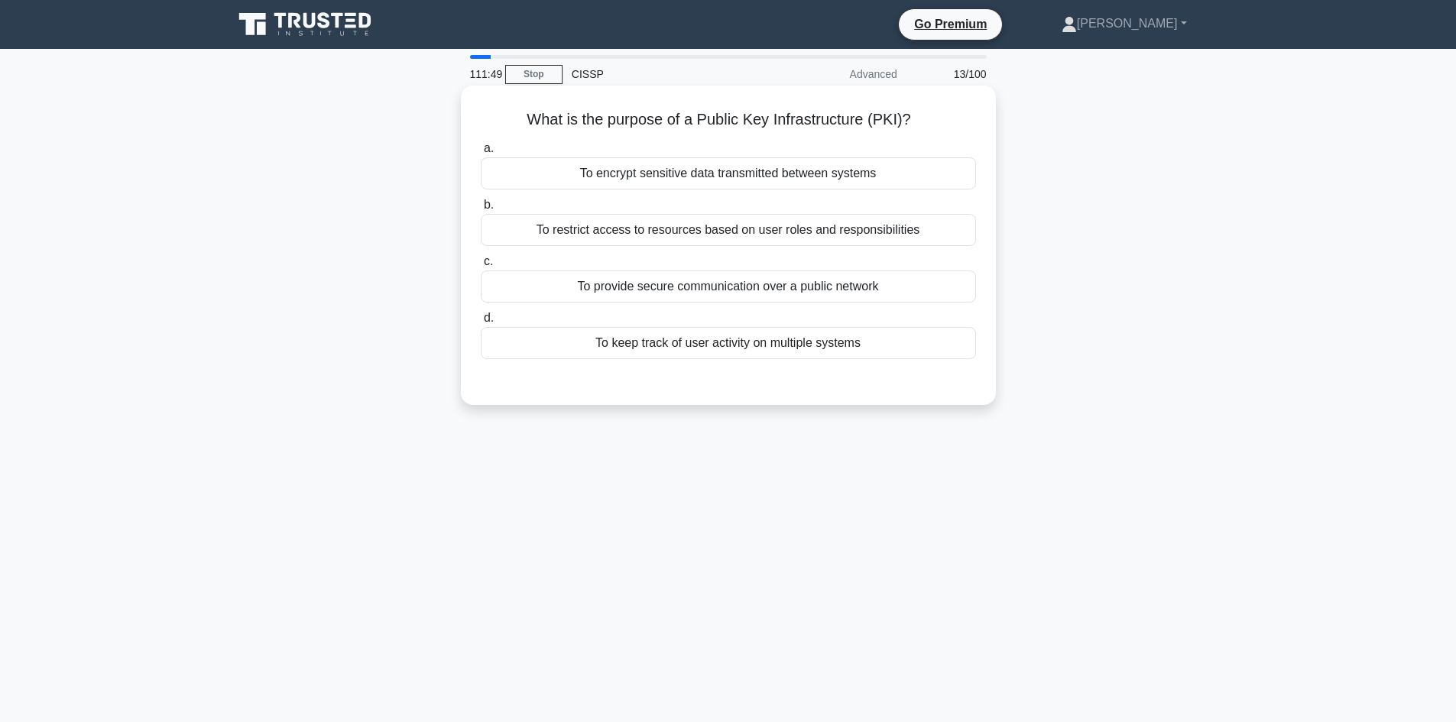
click at [764, 290] on div "To provide secure communication over a public network" at bounding box center [728, 287] width 495 height 32
click at [481, 267] on input "c. To provide secure communication over a public network" at bounding box center [481, 262] width 0 height 10
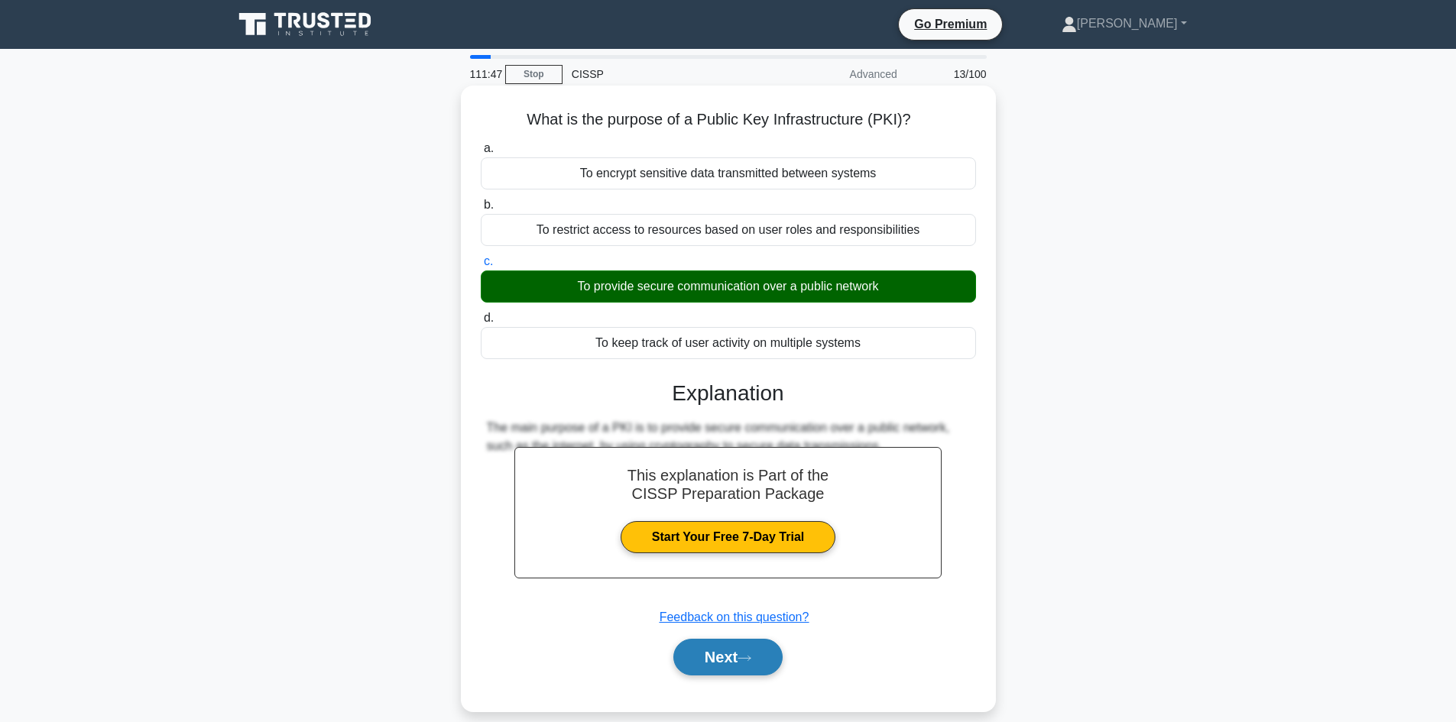
click at [712, 660] on button "Next" at bounding box center [727, 657] width 109 height 37
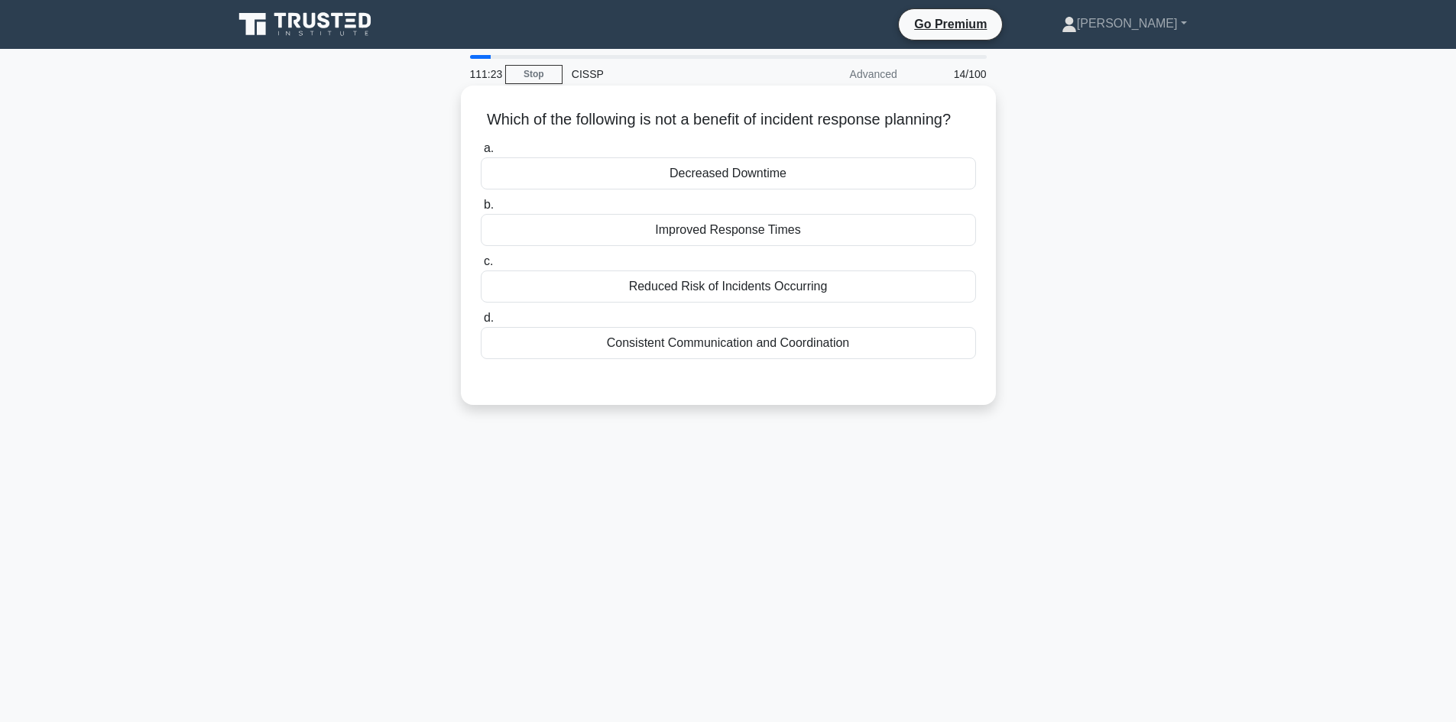
click at [693, 190] on div "Decreased Downtime" at bounding box center [728, 173] width 495 height 32
click at [481, 154] on input "a. Decreased Downtime" at bounding box center [481, 149] width 0 height 10
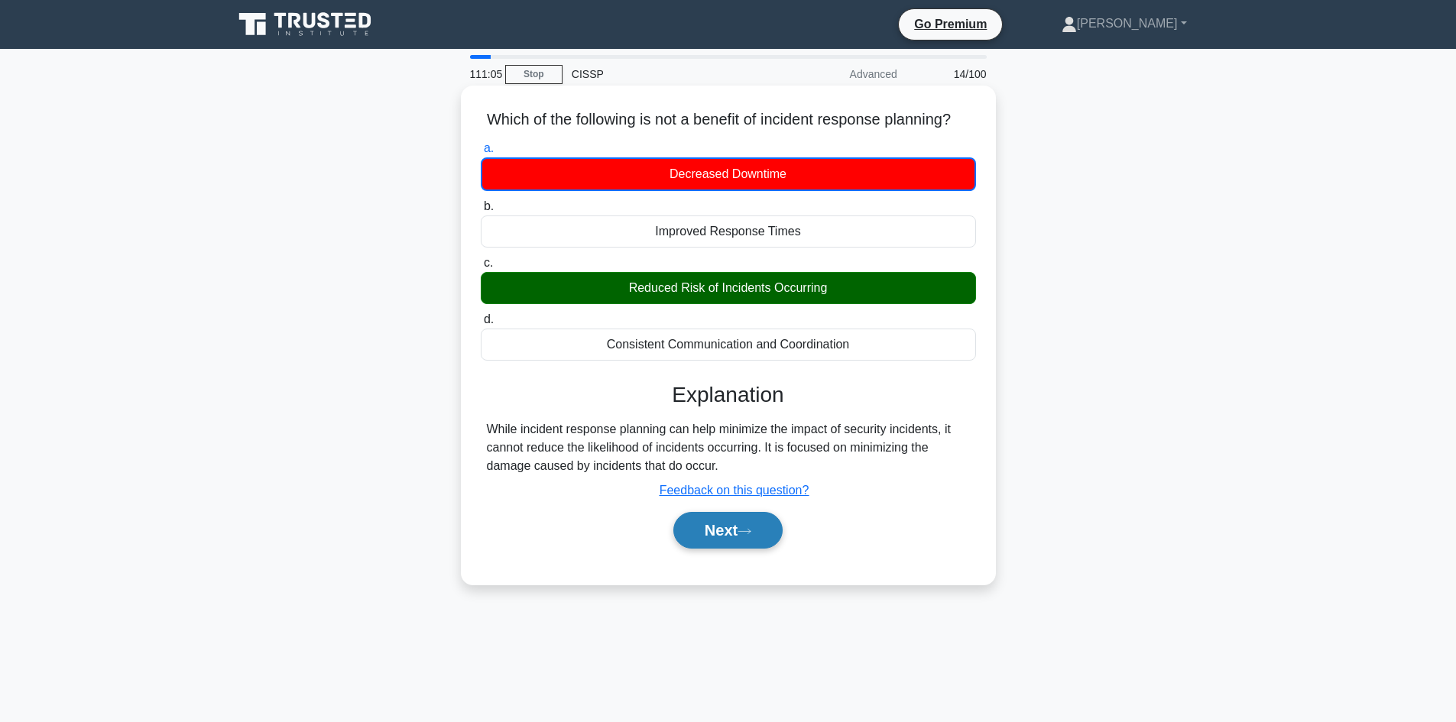
click at [737, 547] on button "Next" at bounding box center [727, 530] width 109 height 37
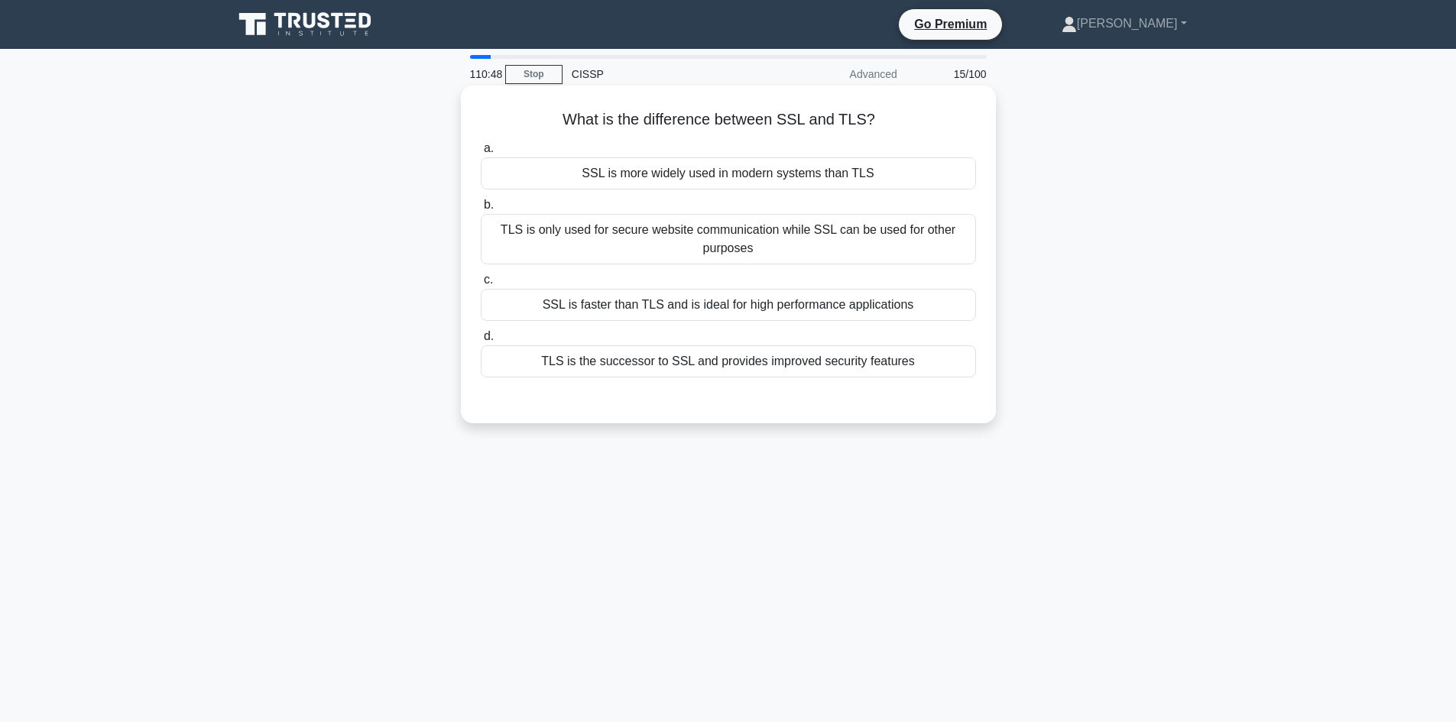
click at [819, 366] on div "TLS is the successor to SSL and provides improved security features" at bounding box center [728, 362] width 495 height 32
click at [481, 342] on input "d. TLS is the successor to SSL and provides improved security features" at bounding box center [481, 337] width 0 height 10
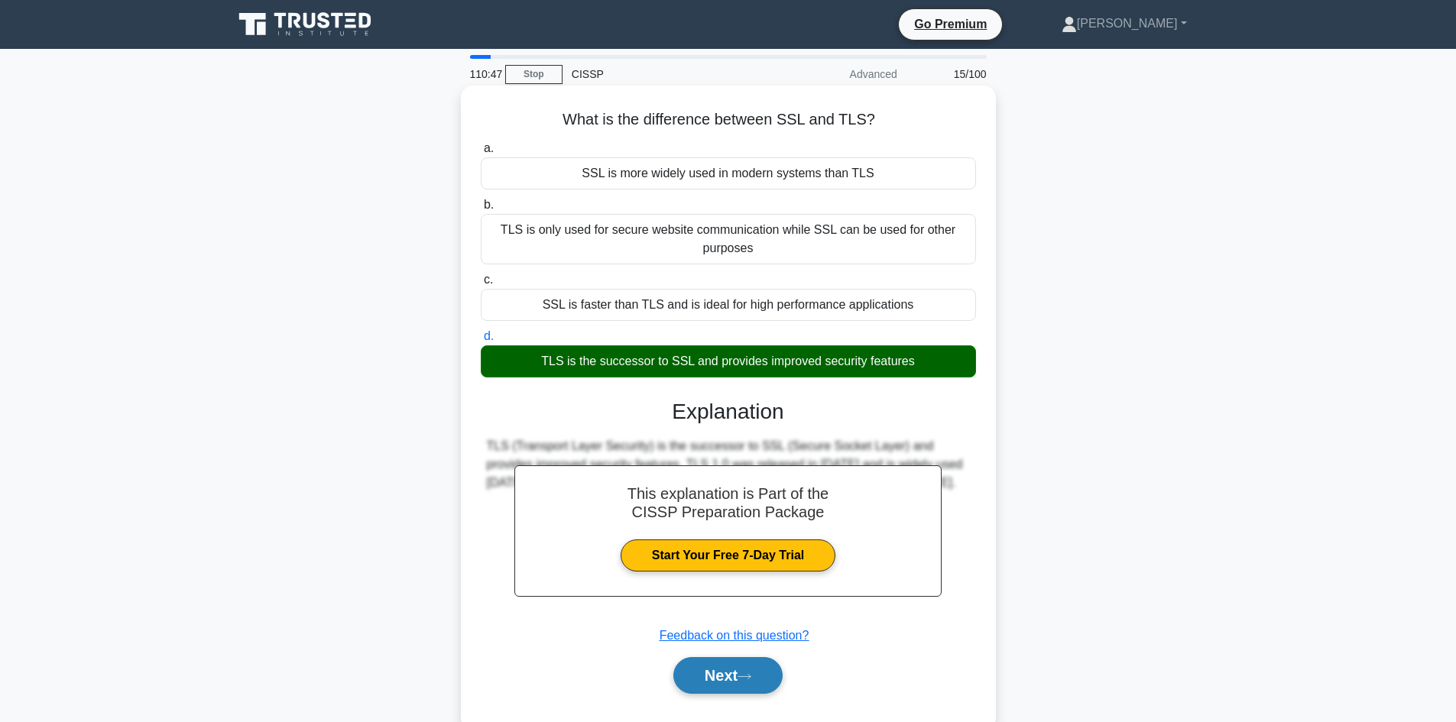
click at [732, 671] on button "Next" at bounding box center [727, 675] width 109 height 37
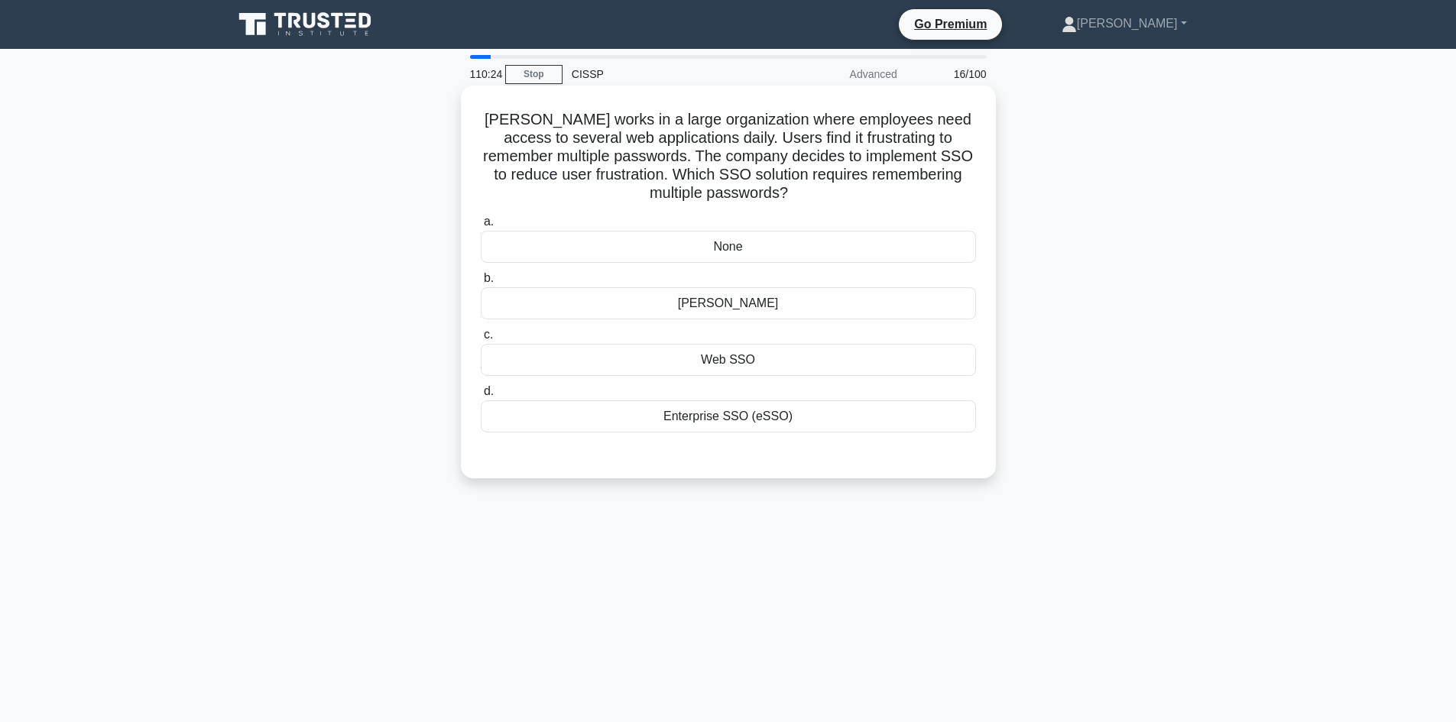
click at [738, 301] on div "SAML" at bounding box center [728, 303] width 495 height 32
click at [481, 284] on input "b. SAML" at bounding box center [481, 279] width 0 height 10
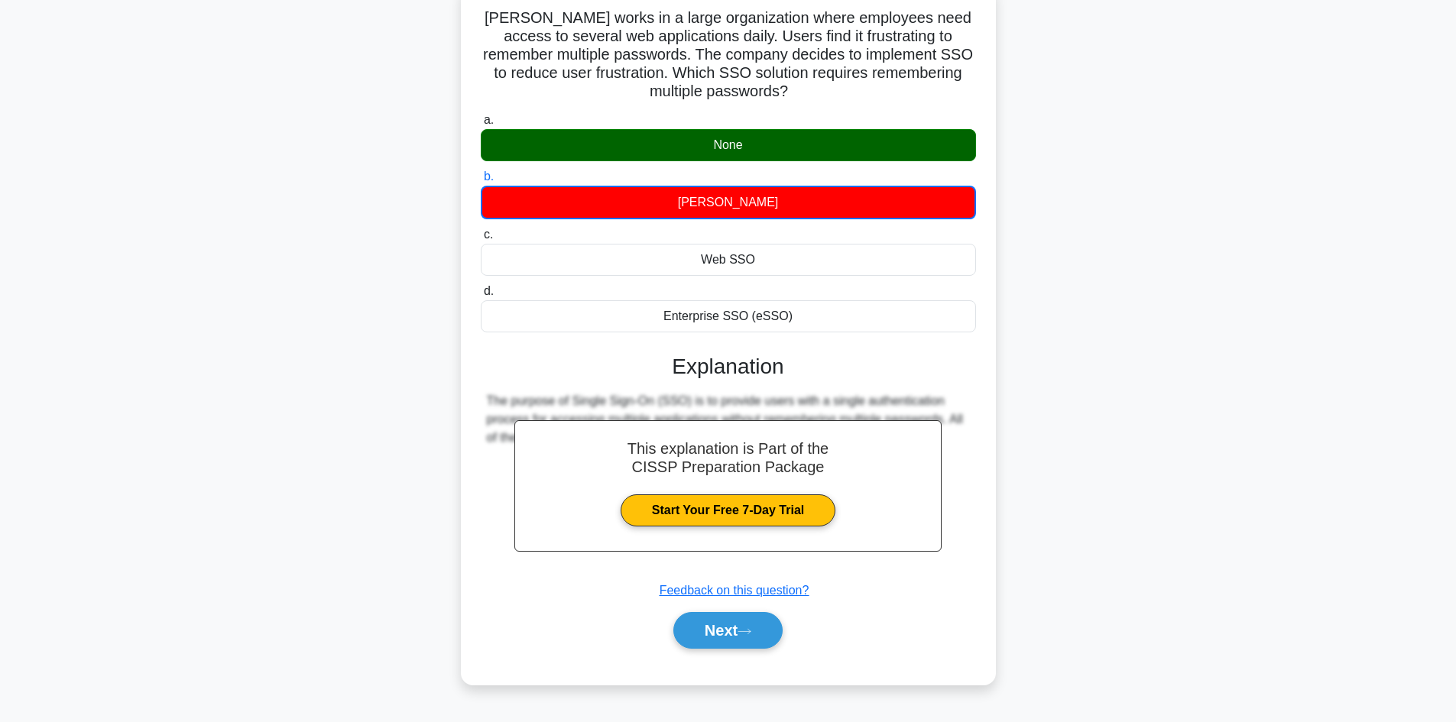
scroll to position [103, 0]
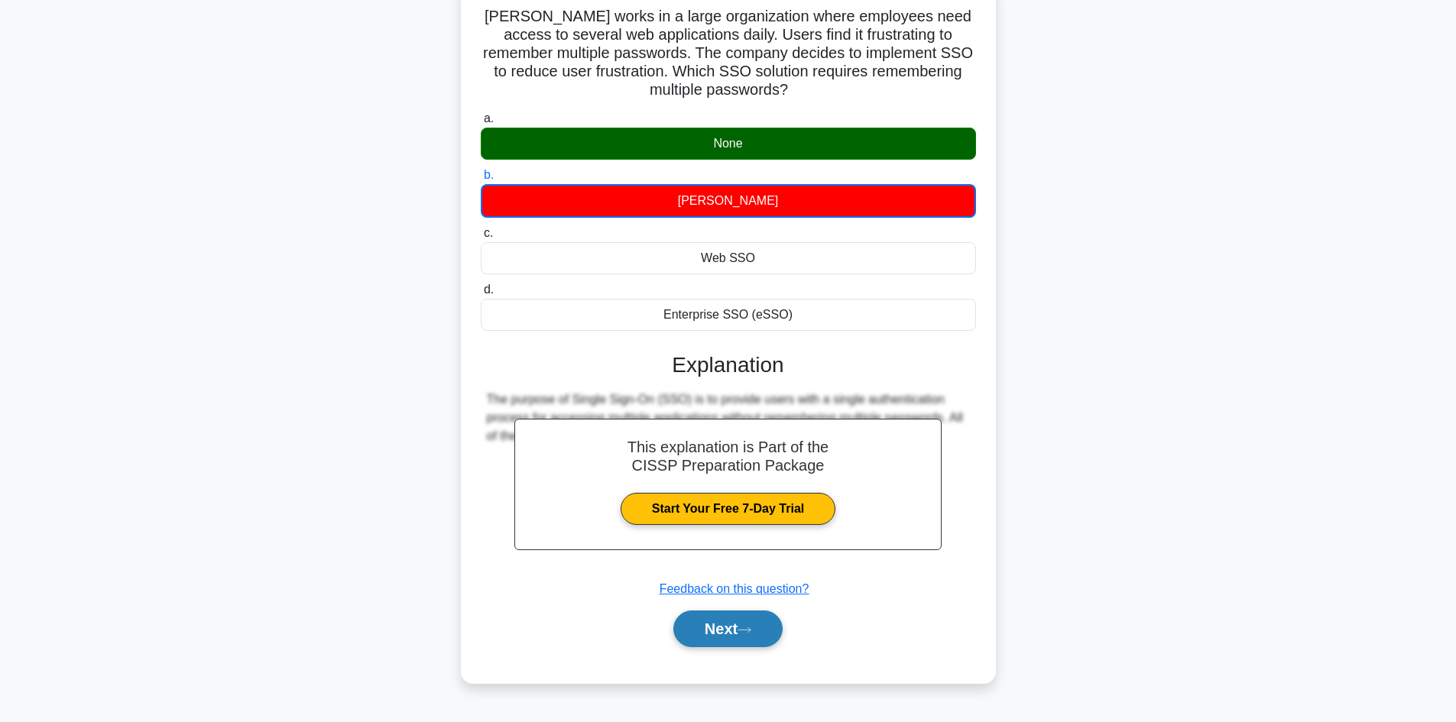
click at [739, 619] on button "Next" at bounding box center [727, 629] width 109 height 37
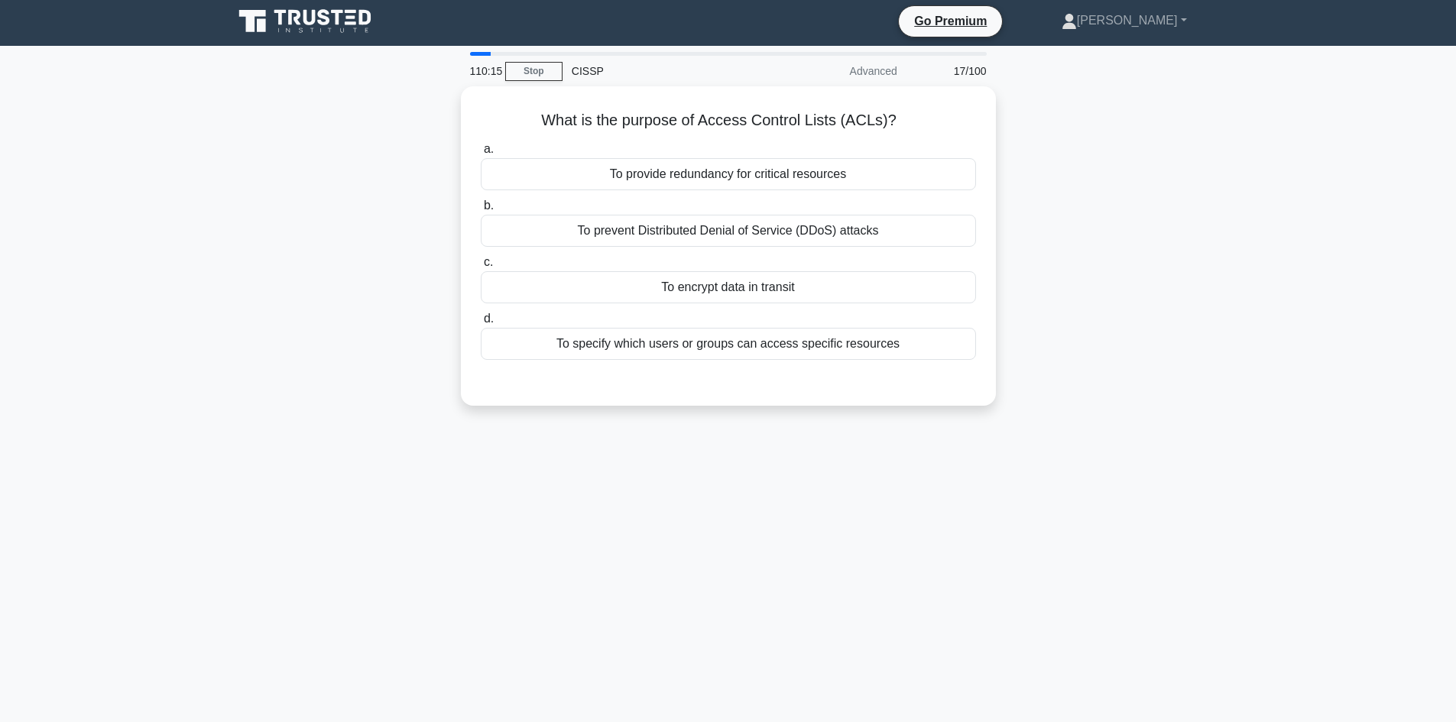
scroll to position [0, 0]
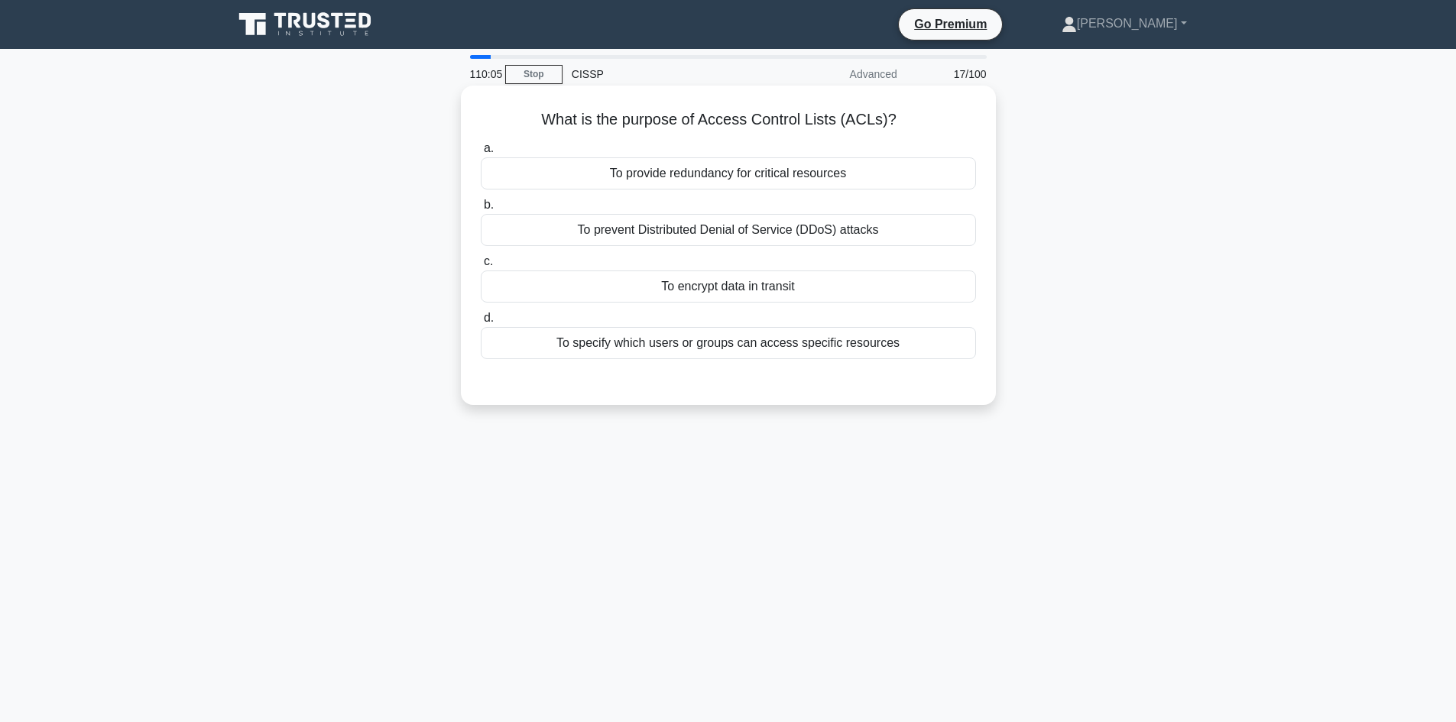
click at [777, 343] on div "To specify which users or groups can access specific resources" at bounding box center [728, 343] width 495 height 32
click at [481, 323] on input "d. To specify which users or groups can access specific resources" at bounding box center [481, 318] width 0 height 10
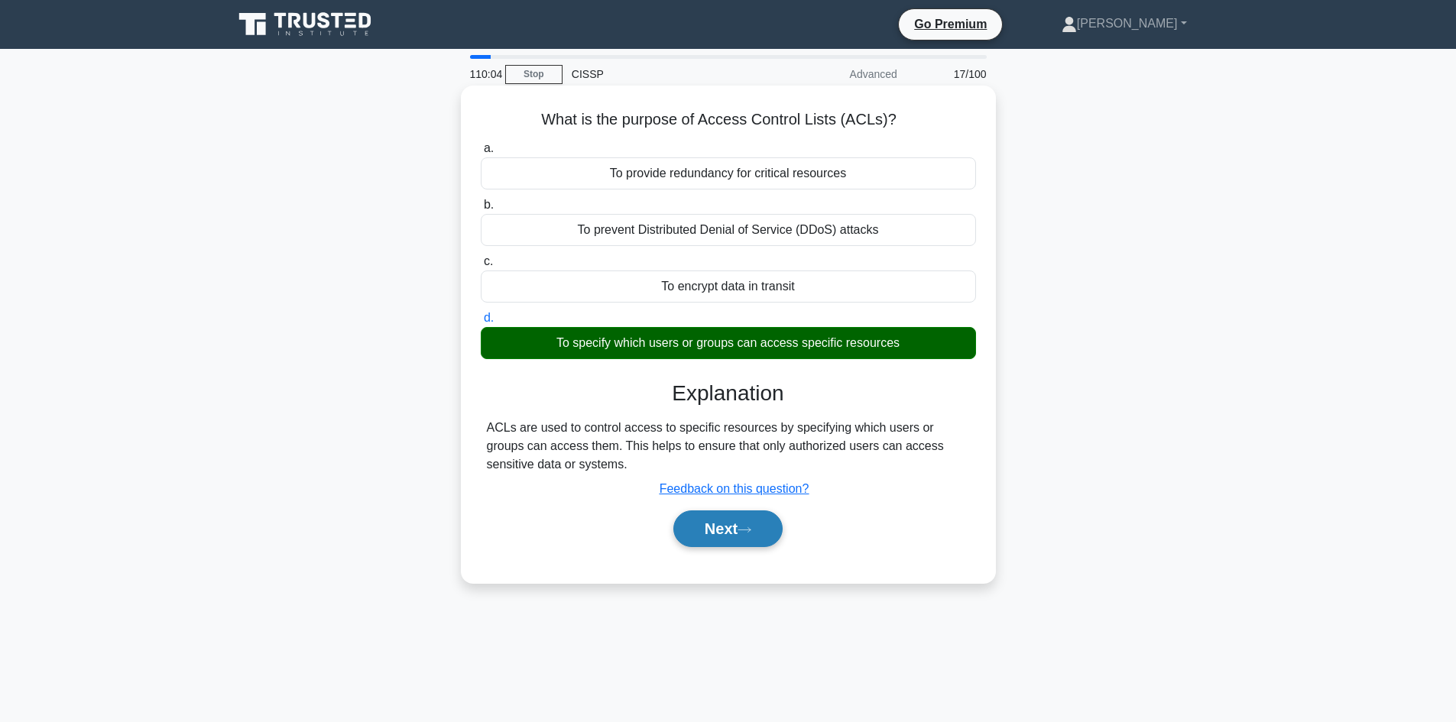
click at [735, 522] on button "Next" at bounding box center [727, 529] width 109 height 37
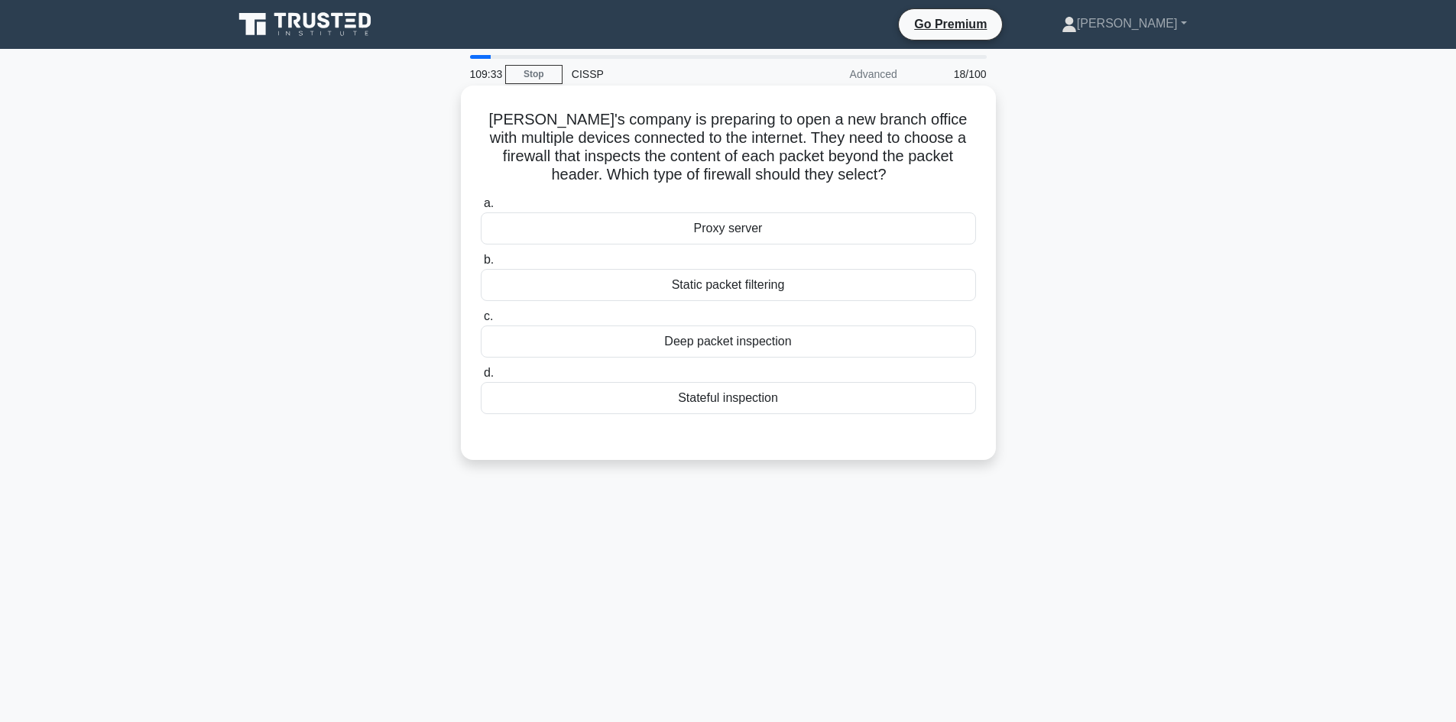
click at [699, 336] on div "Deep packet inspection" at bounding box center [728, 342] width 495 height 32
click at [481, 322] on input "c. Deep packet inspection" at bounding box center [481, 317] width 0 height 10
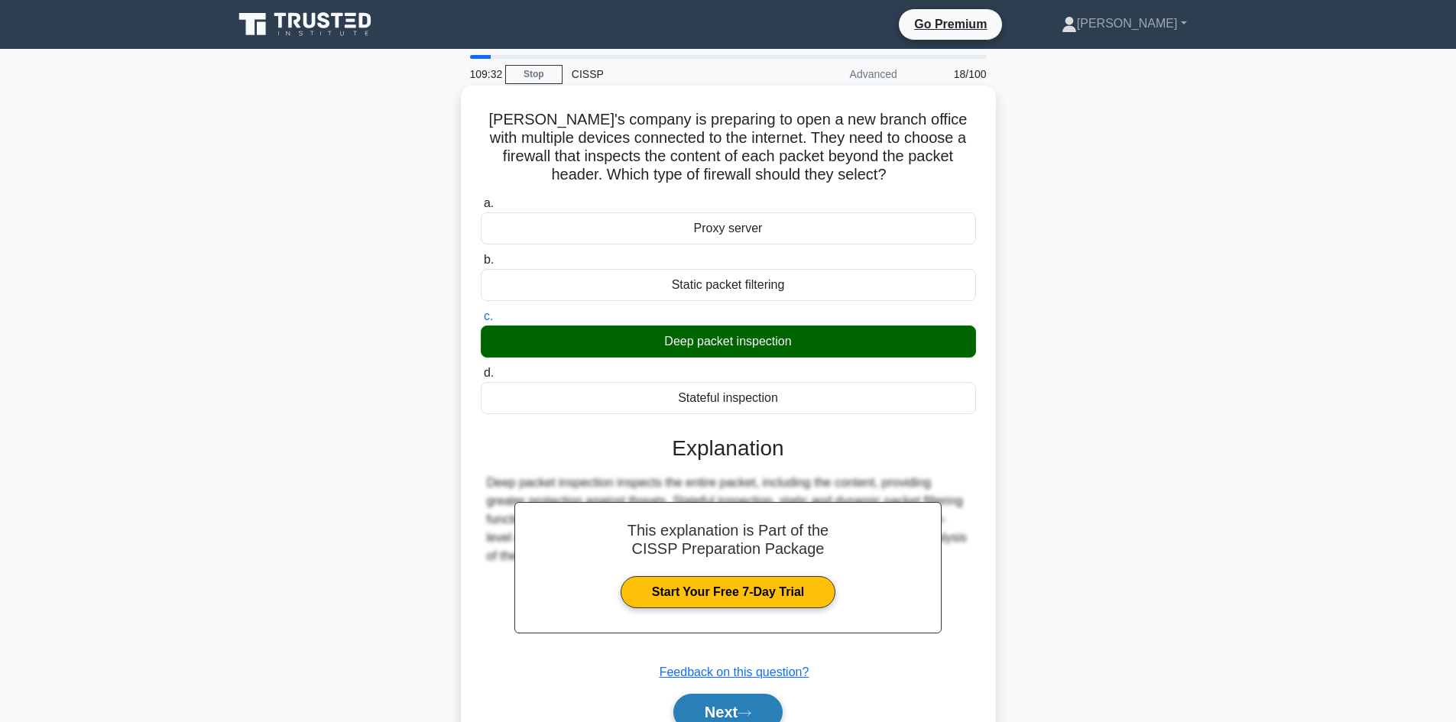
click at [742, 708] on button "Next" at bounding box center [727, 712] width 109 height 37
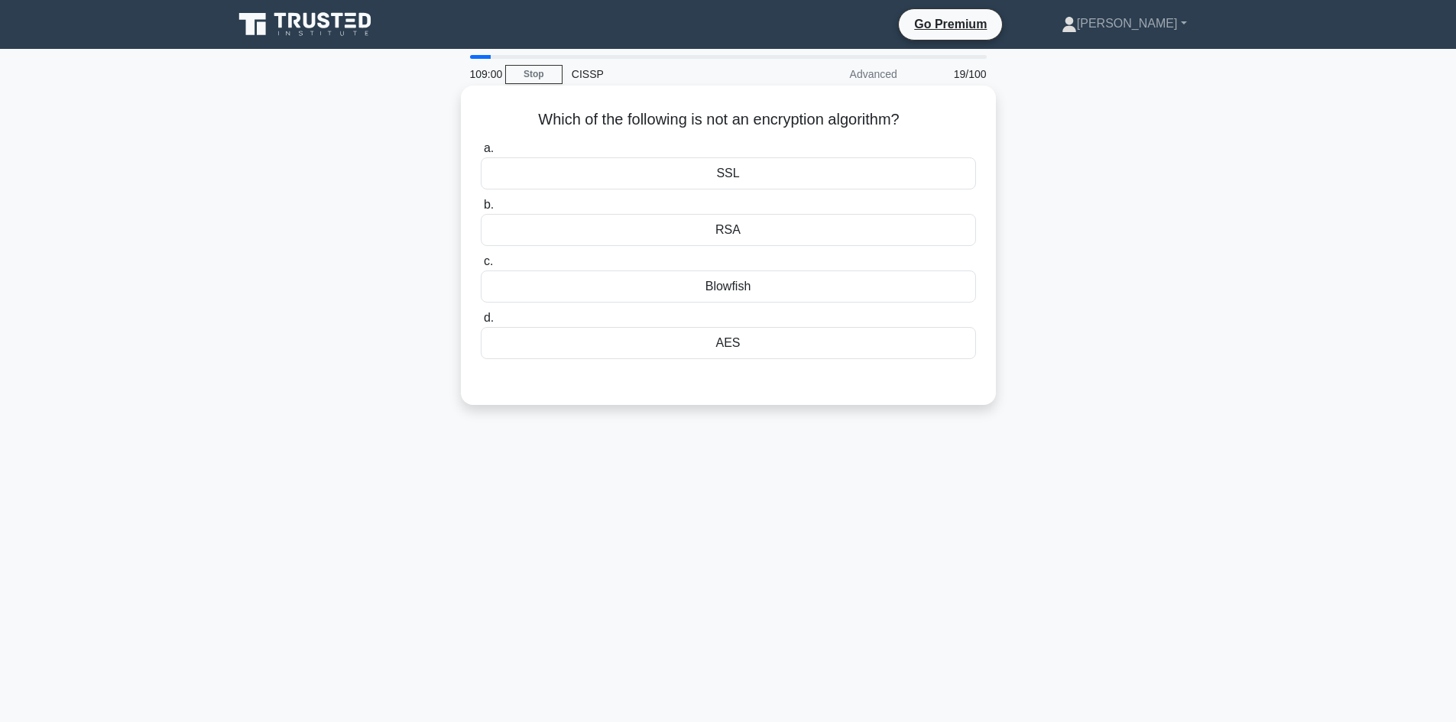
click at [755, 170] on div "SSL" at bounding box center [728, 173] width 495 height 32
click at [481, 154] on input "a. SSL" at bounding box center [481, 149] width 0 height 10
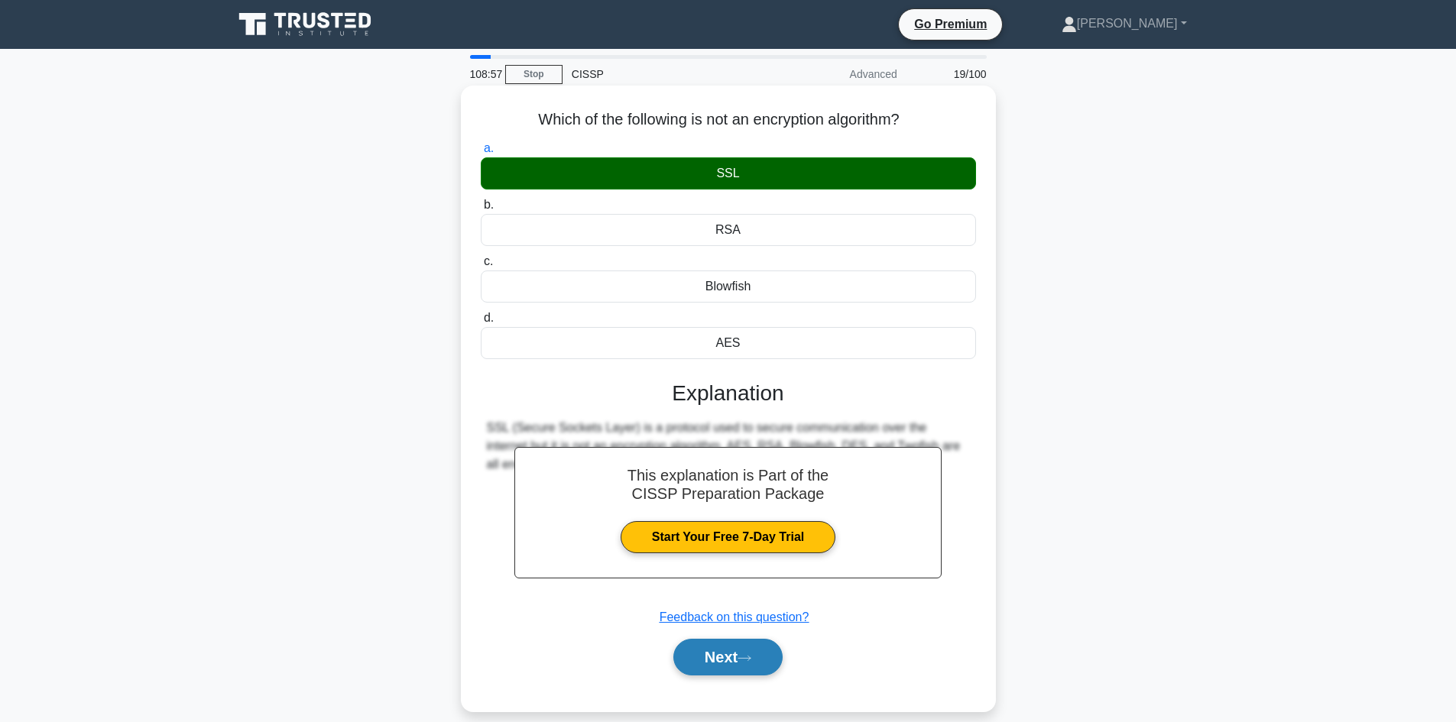
click at [711, 655] on button "Next" at bounding box center [727, 657] width 109 height 37
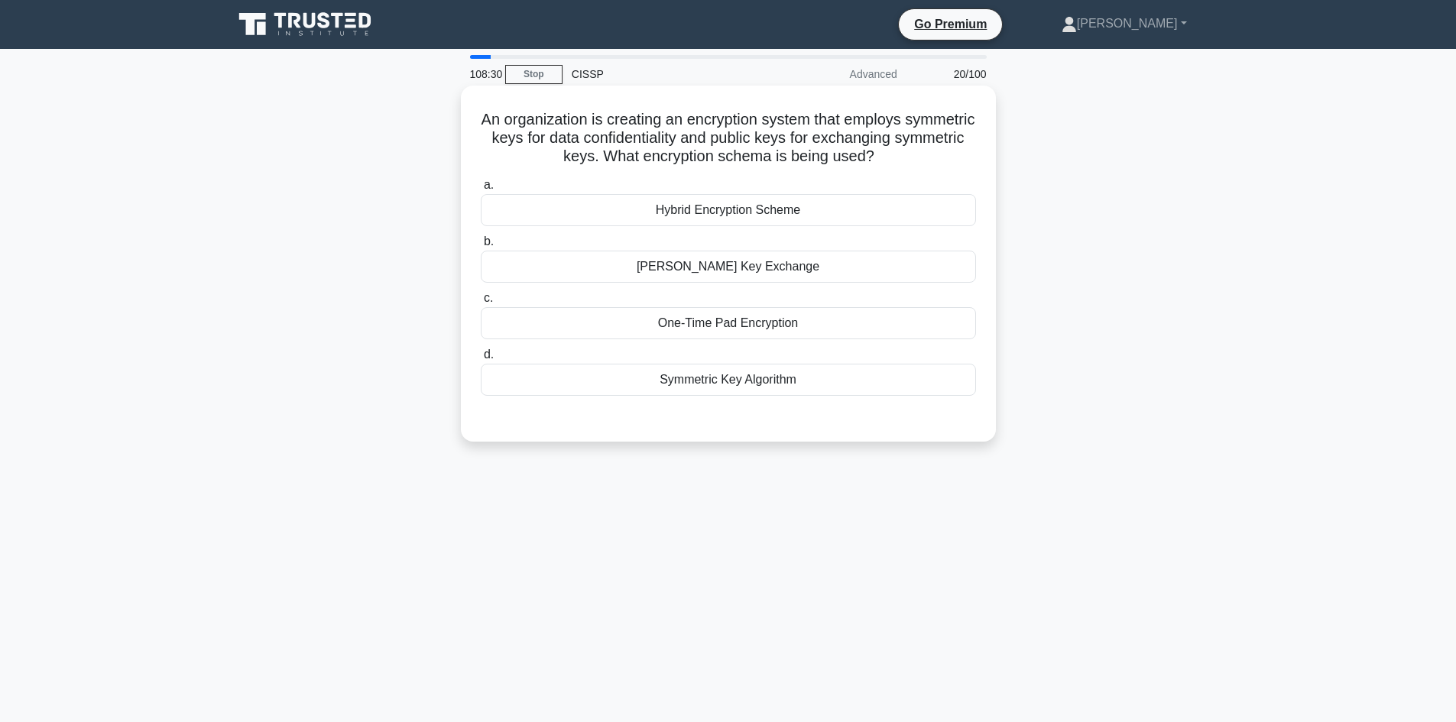
click at [771, 390] on div "Symmetric Key Algorithm" at bounding box center [728, 380] width 495 height 32
click at [481, 360] on input "d. Symmetric Key Algorithm" at bounding box center [481, 355] width 0 height 10
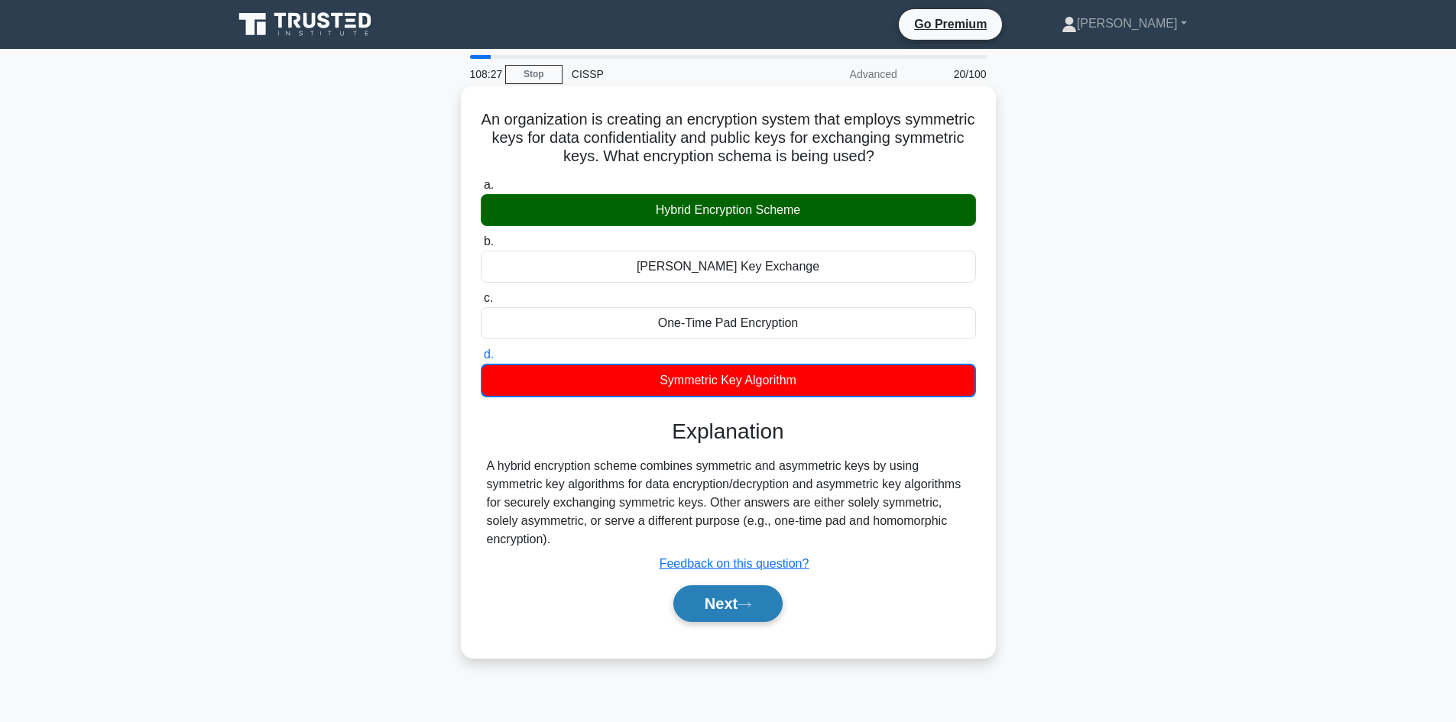
click at [739, 599] on button "Next" at bounding box center [727, 604] width 109 height 37
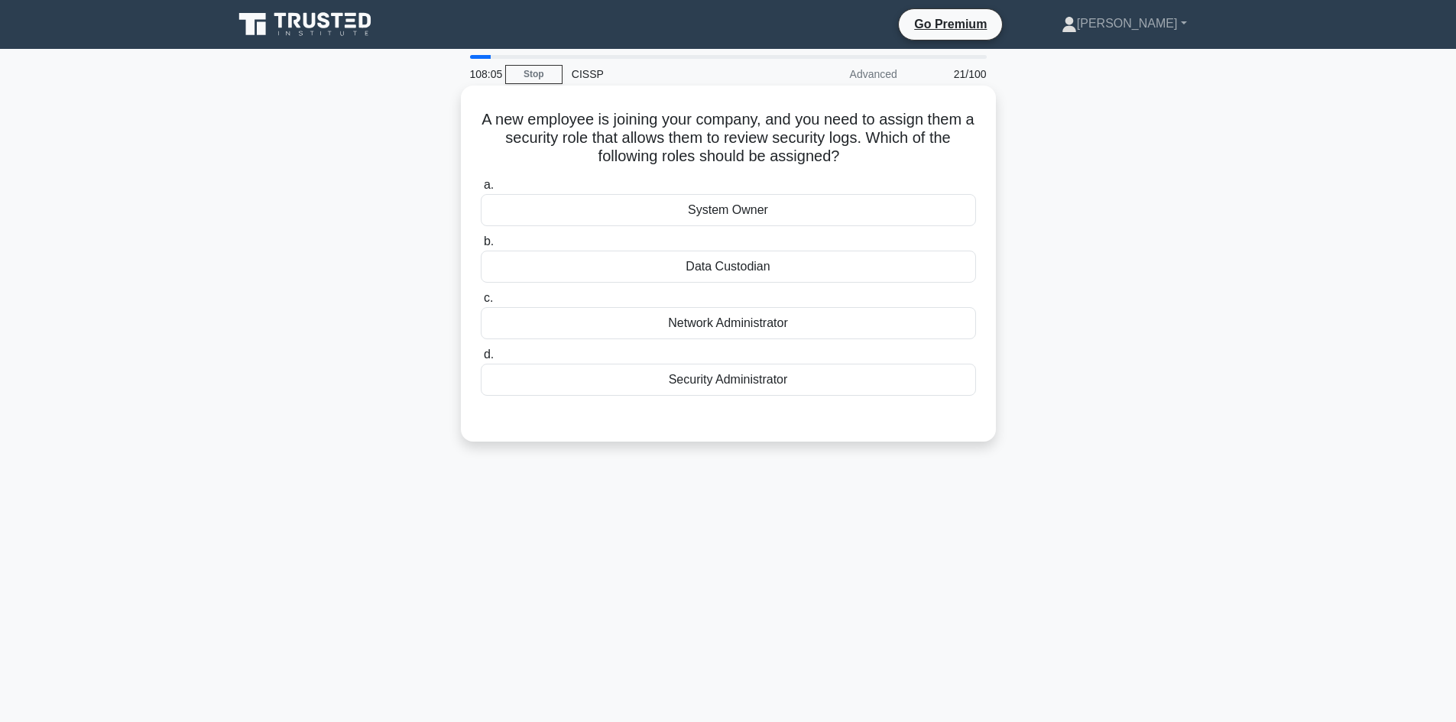
click at [764, 388] on div "Security Administrator" at bounding box center [728, 380] width 495 height 32
click at [481, 360] on input "d. Security Administrator" at bounding box center [481, 355] width 0 height 10
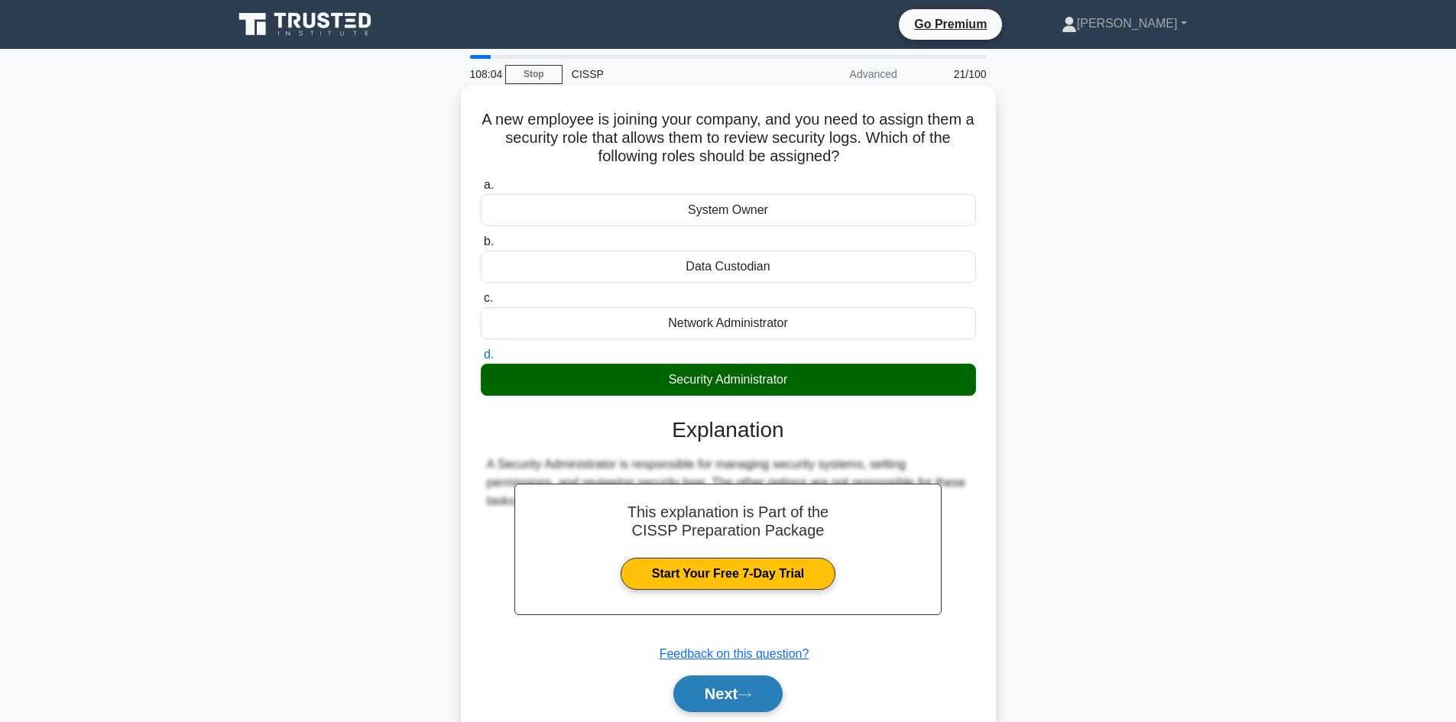
click at [725, 683] on button "Next" at bounding box center [727, 694] width 109 height 37
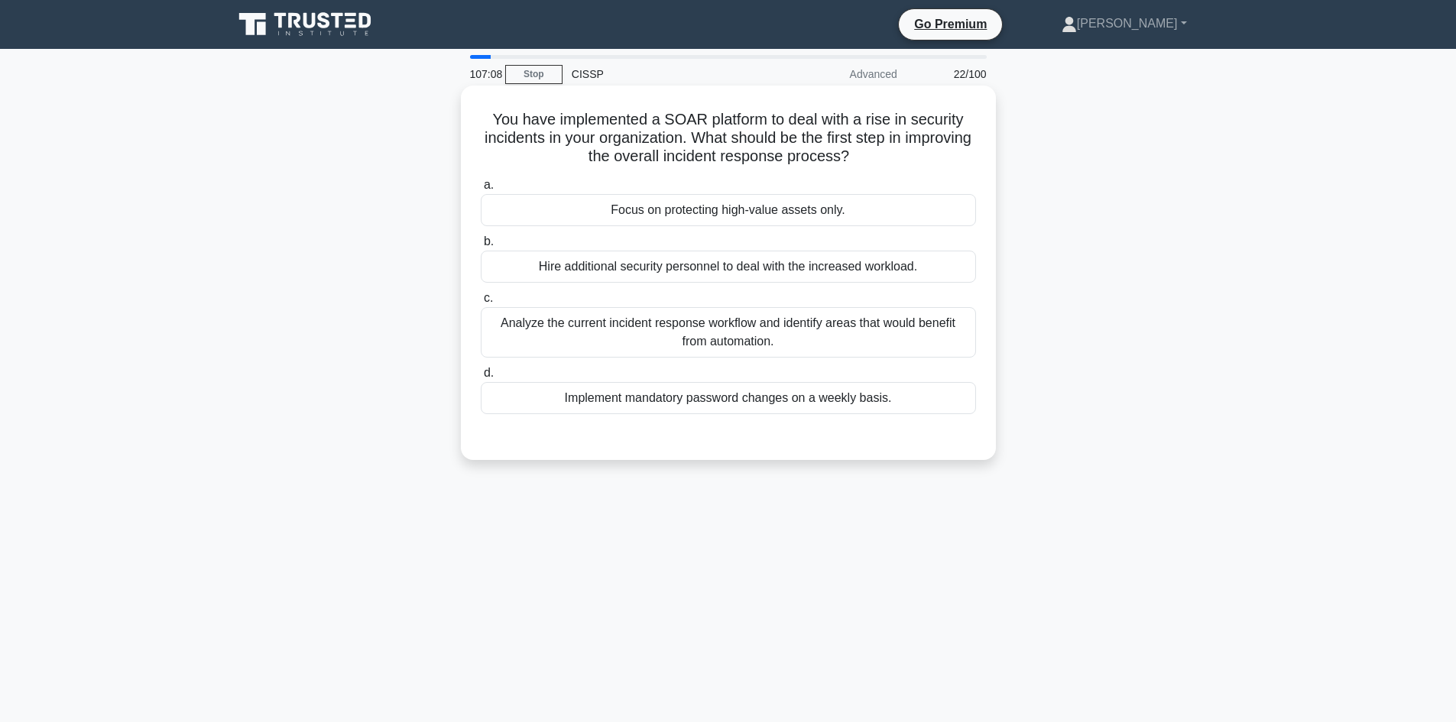
drag, startPoint x: 894, startPoint y: 330, endPoint x: 911, endPoint y: 332, distance: 17.6
click at [894, 331] on div "Analyze the current incident response workflow and identify areas that would be…" at bounding box center [728, 332] width 495 height 50
click at [481, 303] on input "c. Analyze the current incident response workflow and identify areas that would…" at bounding box center [481, 299] width 0 height 10
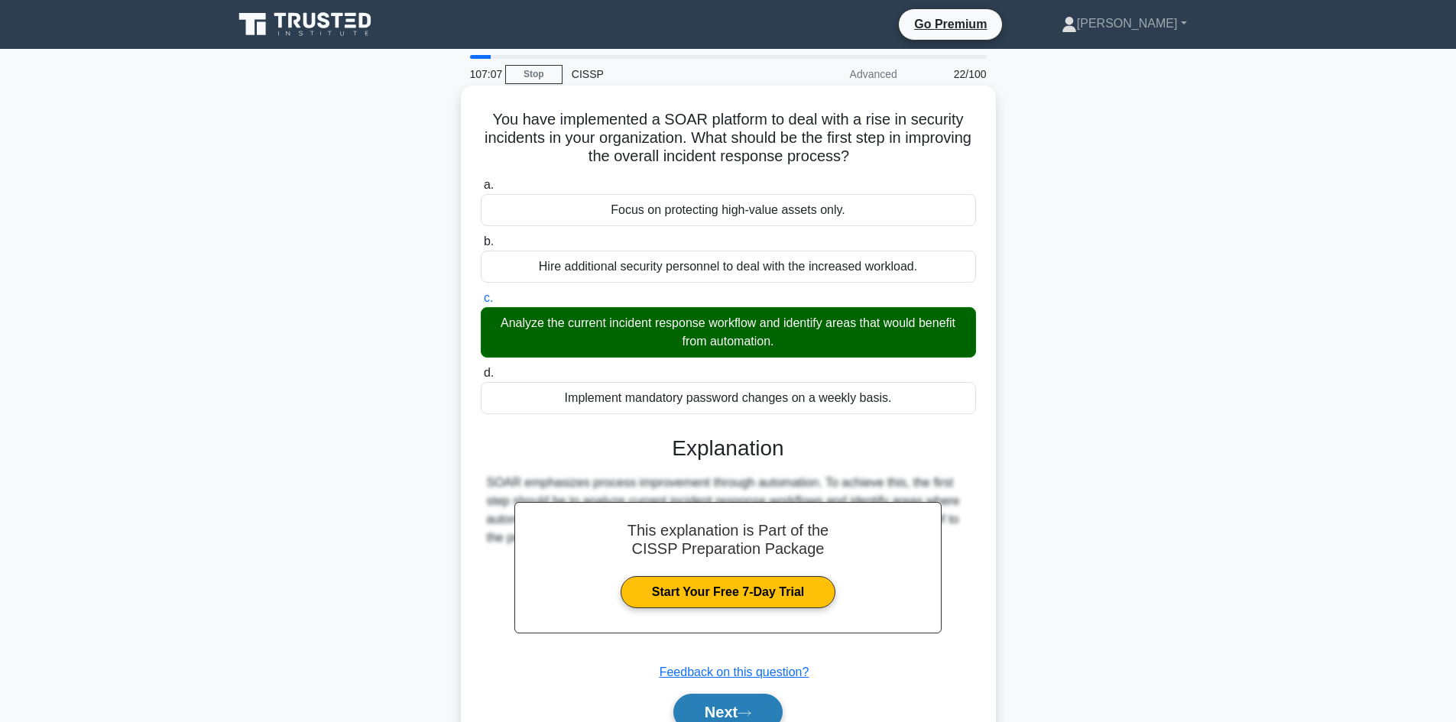
click at [712, 709] on button "Next" at bounding box center [727, 712] width 109 height 37
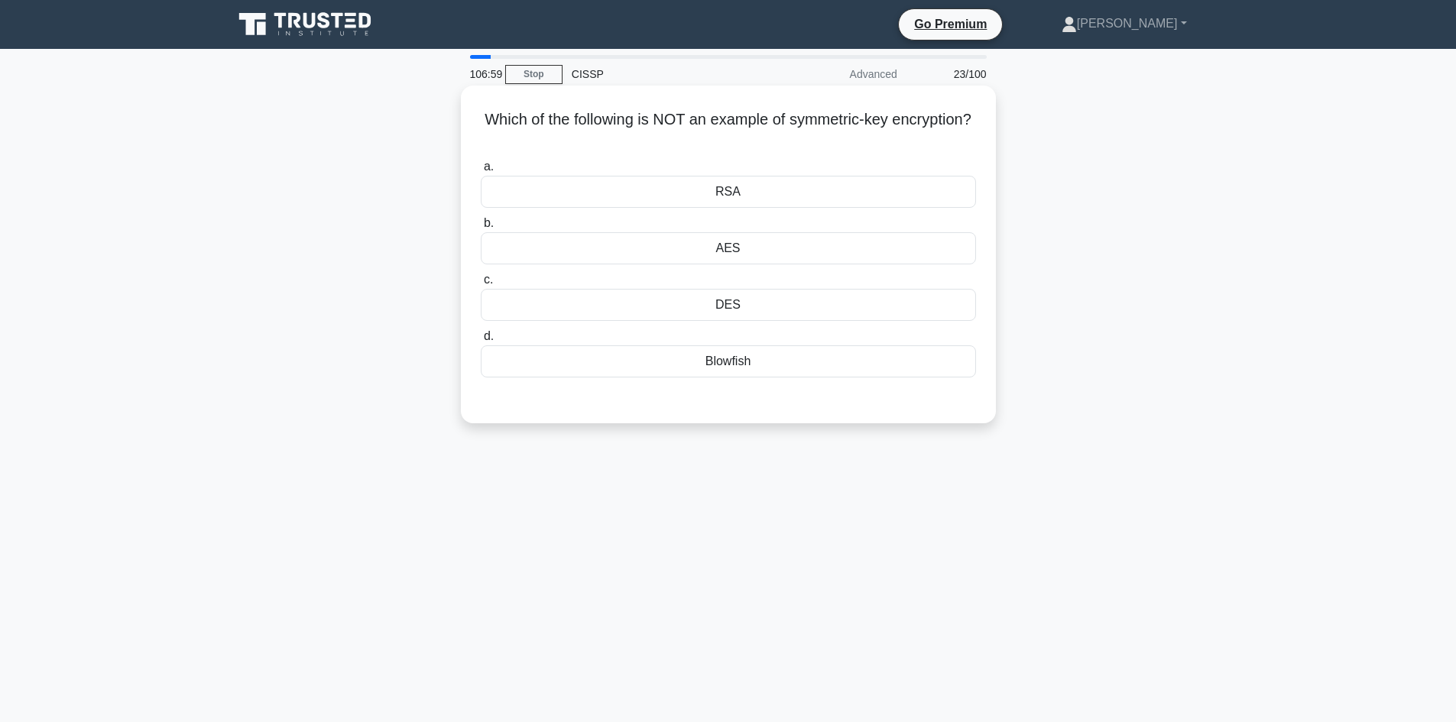
click at [756, 312] on div "DES" at bounding box center [728, 305] width 495 height 32
click at [481, 285] on input "c. DES" at bounding box center [481, 280] width 0 height 10
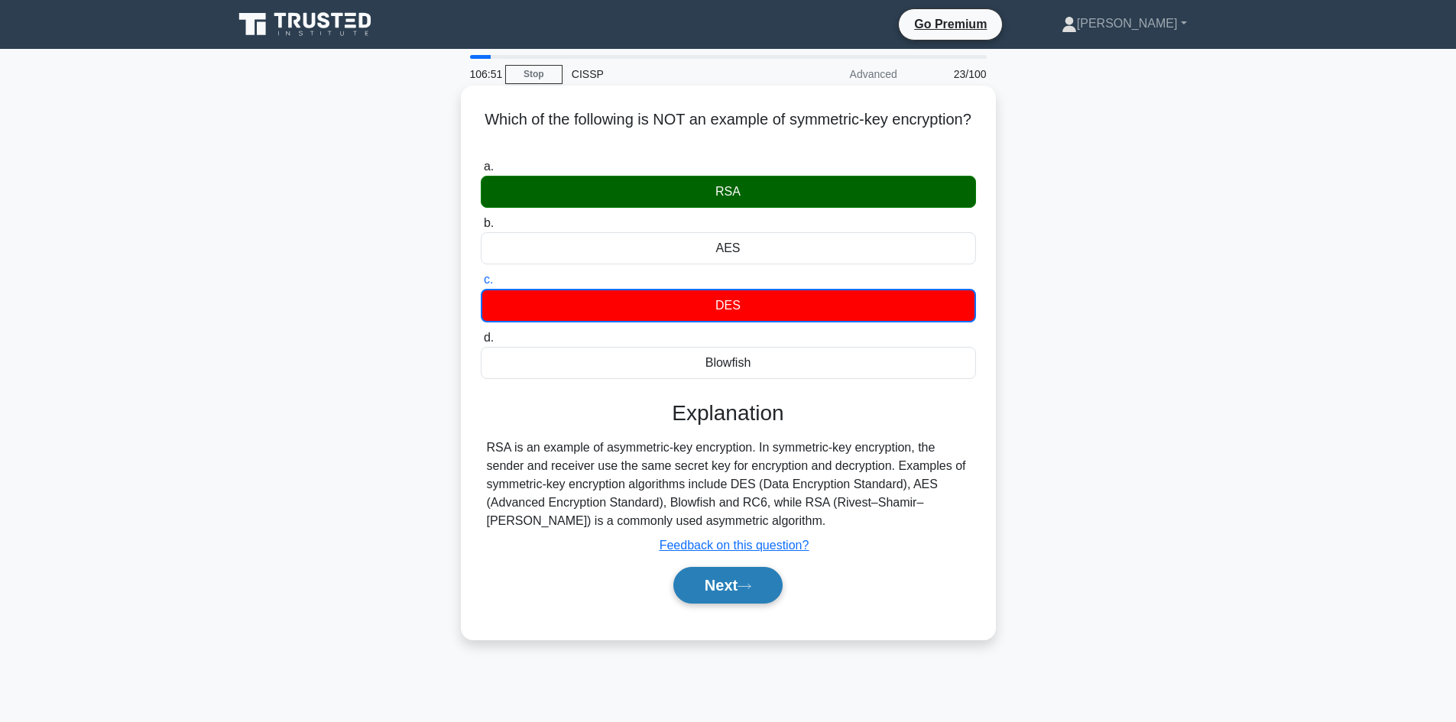
click at [744, 588] on icon at bounding box center [745, 587] width 14 height 8
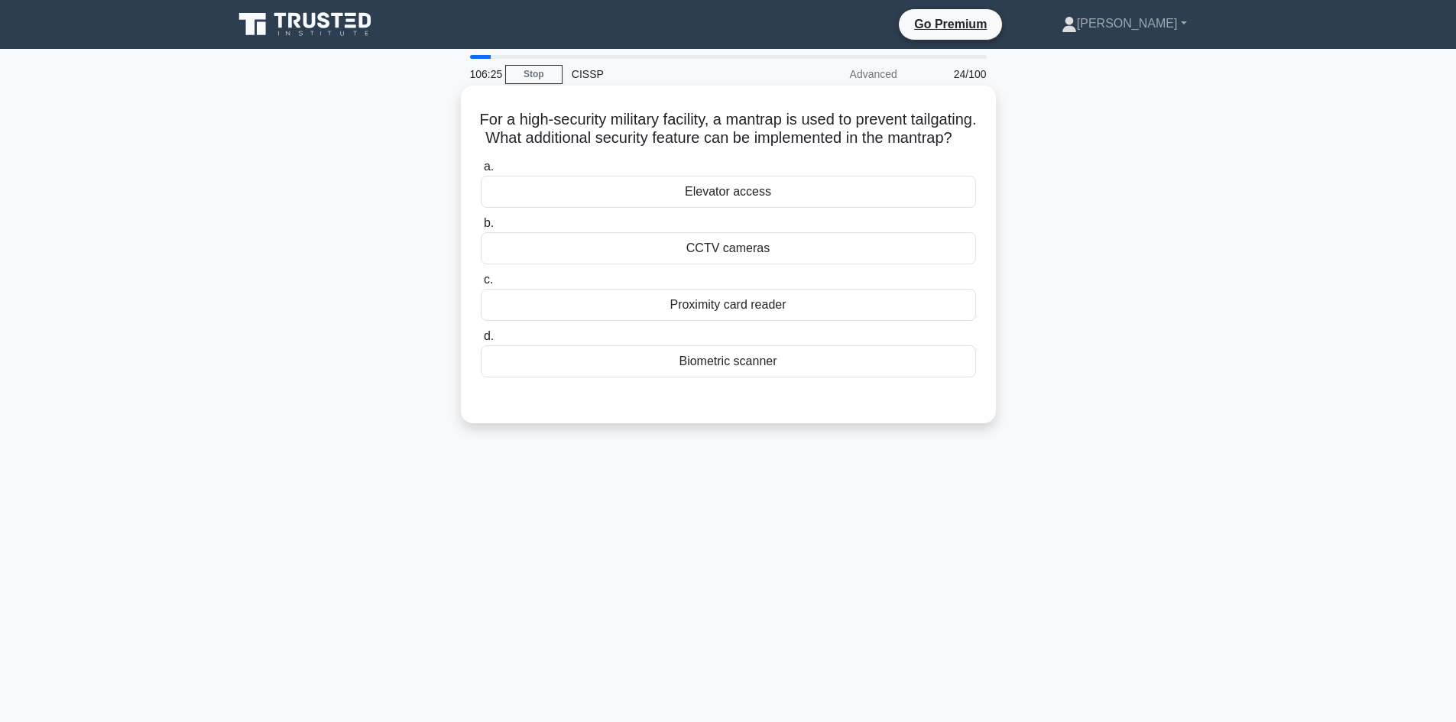
click at [736, 376] on div "Biometric scanner" at bounding box center [728, 362] width 495 height 32
click at [481, 342] on input "d. Biometric scanner" at bounding box center [481, 337] width 0 height 10
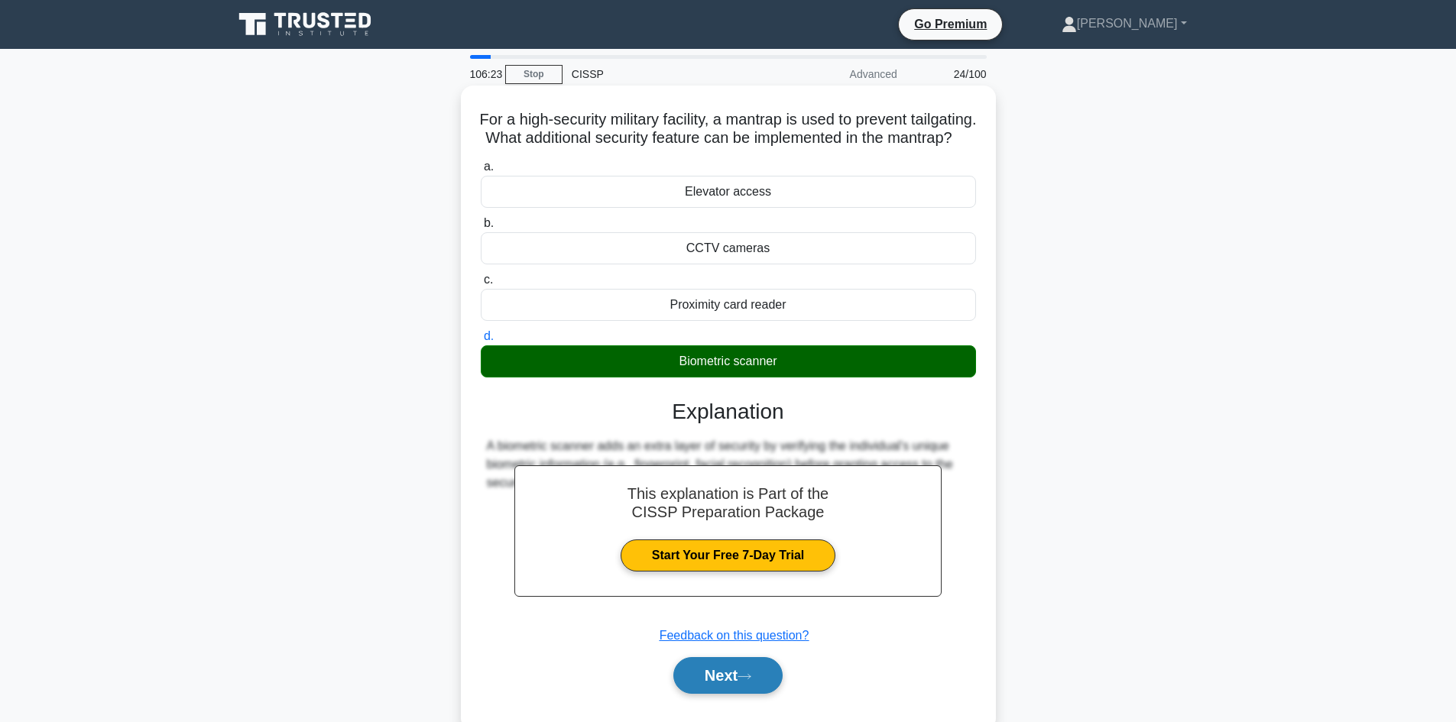
click at [689, 692] on button "Next" at bounding box center [727, 675] width 109 height 37
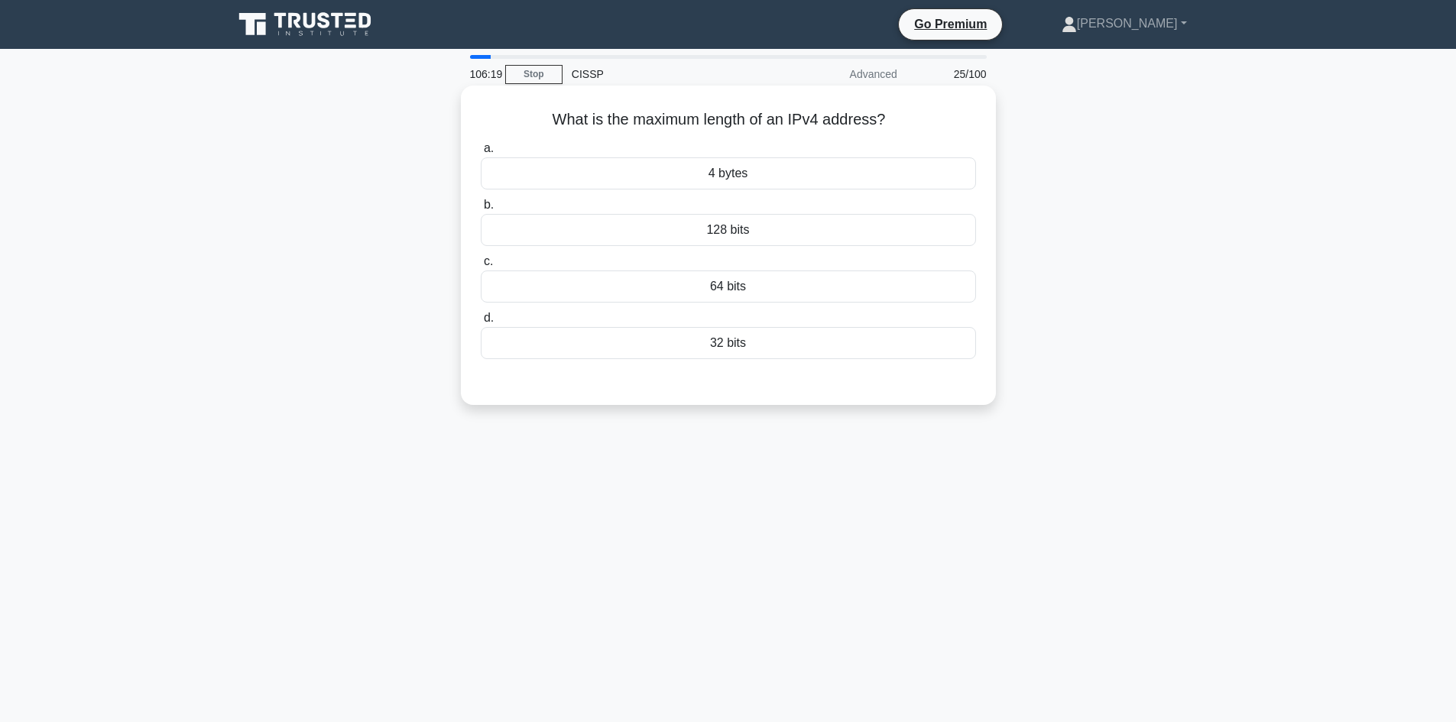
click at [718, 346] on div "32 bits" at bounding box center [728, 343] width 495 height 32
click at [481, 323] on input "d. 32 bits" at bounding box center [481, 318] width 0 height 10
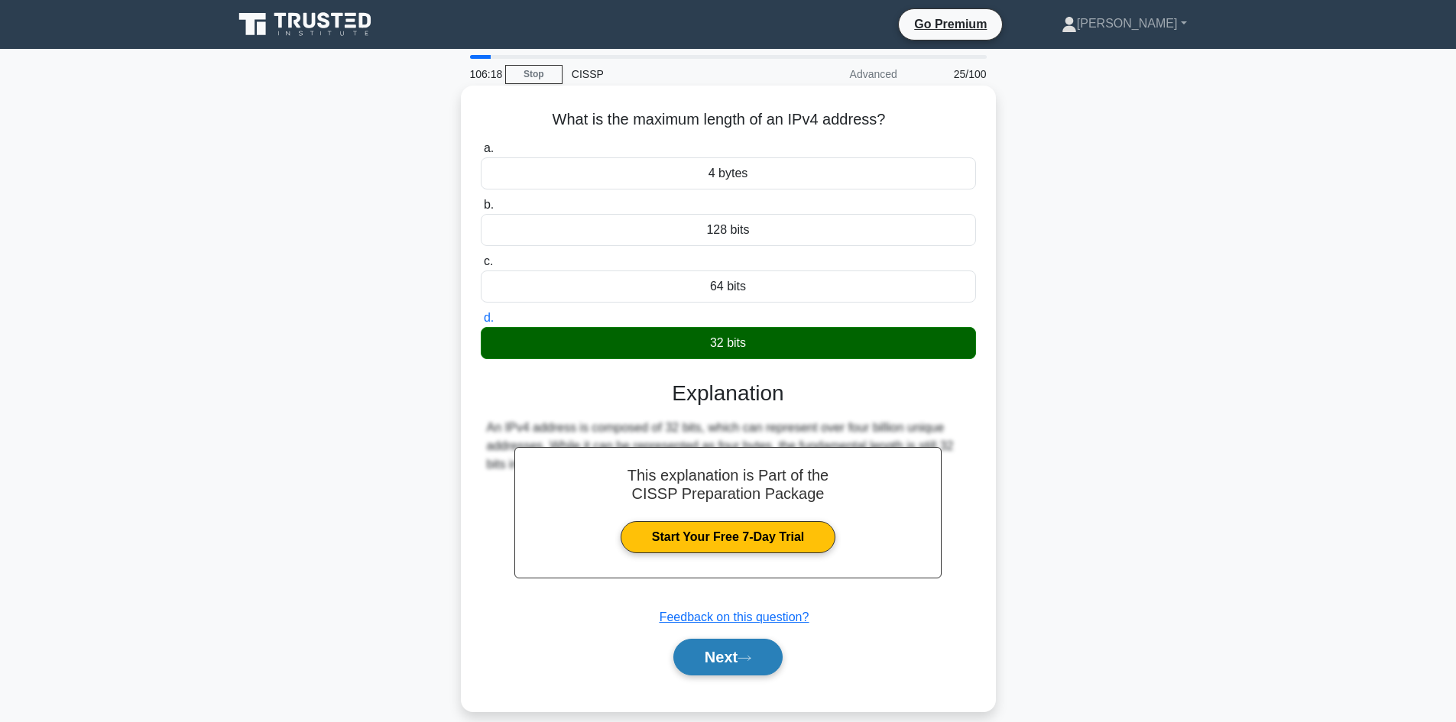
click at [723, 665] on button "Next" at bounding box center [727, 657] width 109 height 37
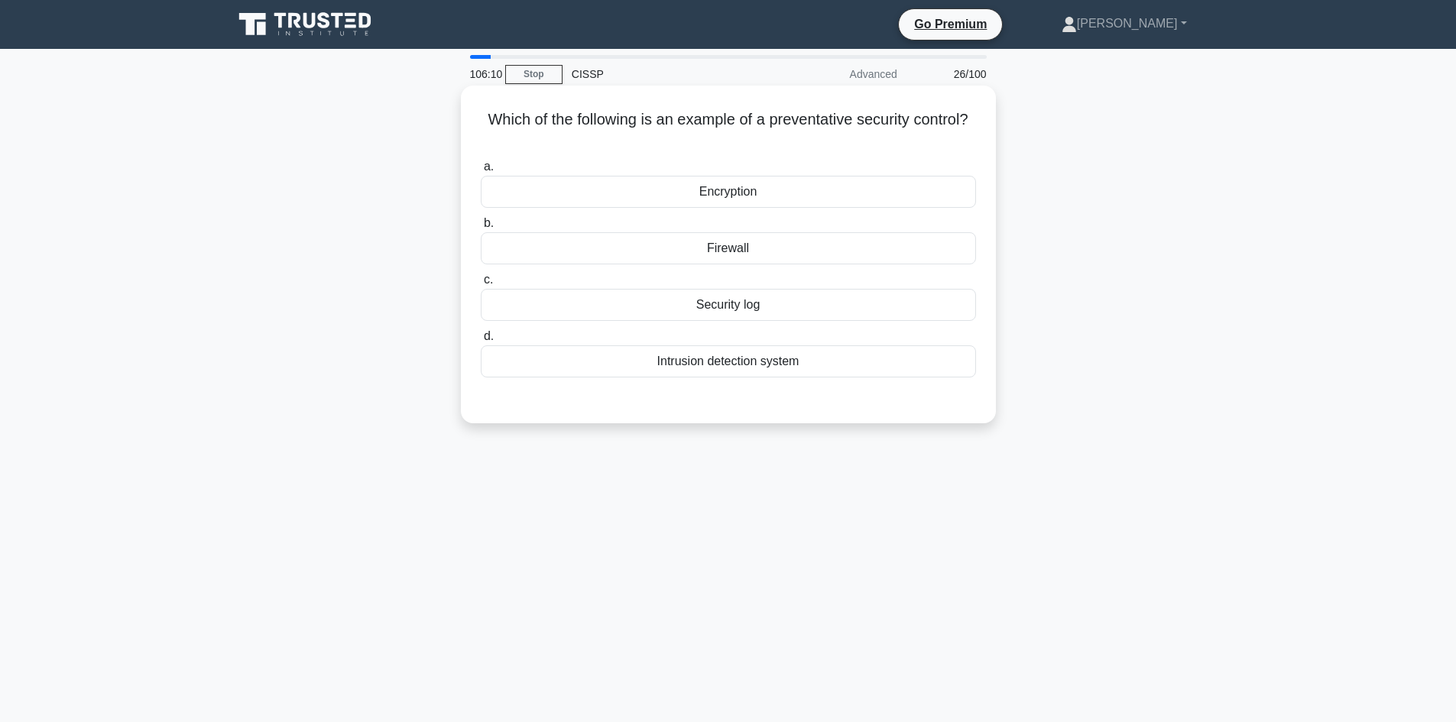
click at [772, 372] on div "Intrusion detection system" at bounding box center [728, 362] width 495 height 32
click at [481, 342] on input "d. Intrusion detection system" at bounding box center [481, 337] width 0 height 10
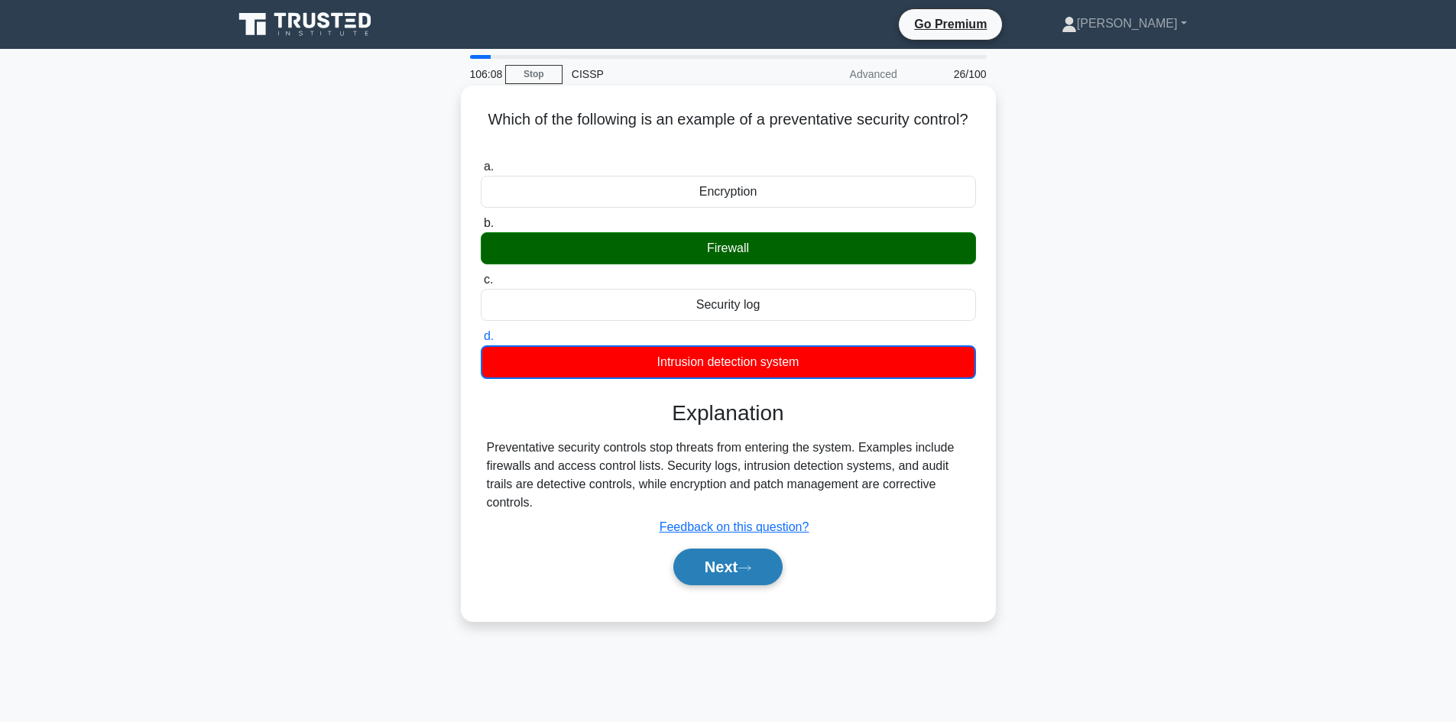
click at [716, 565] on button "Next" at bounding box center [727, 567] width 109 height 37
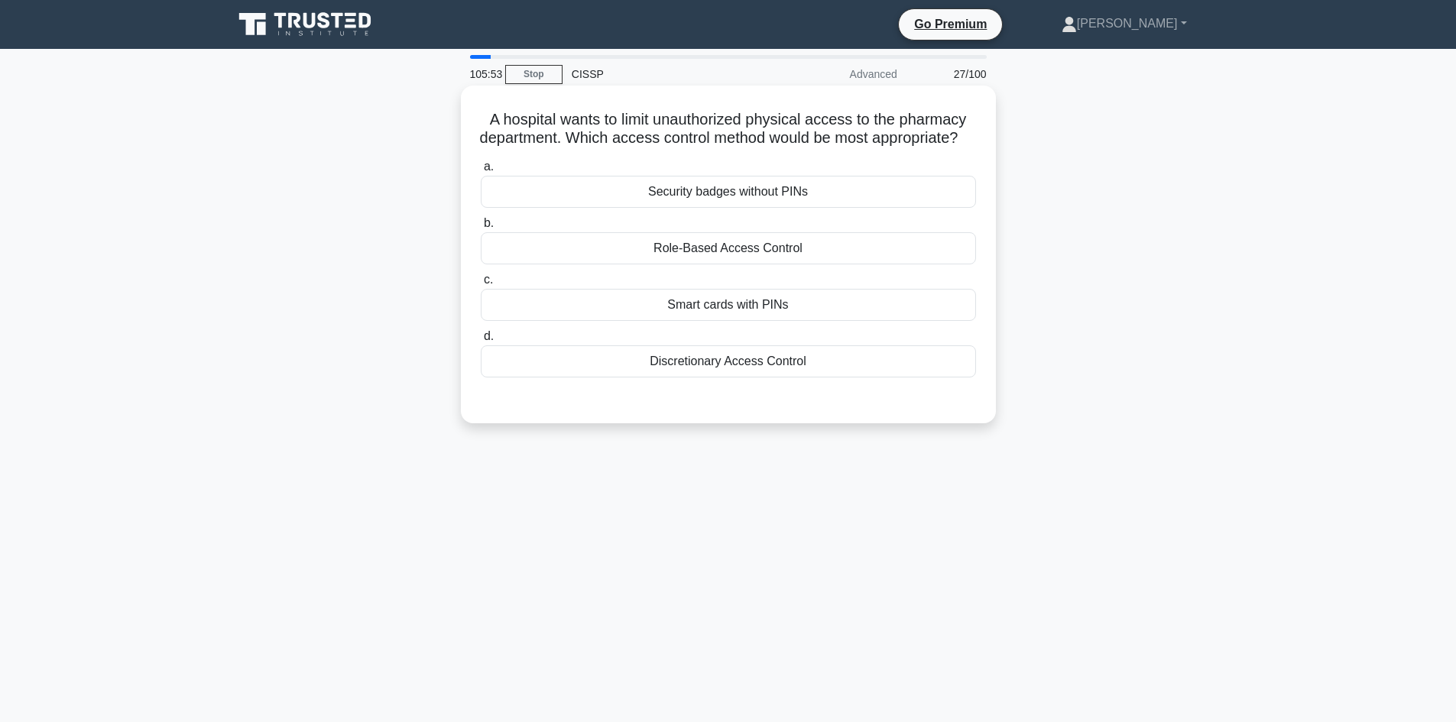
click at [812, 321] on div "Smart cards with PINs" at bounding box center [728, 305] width 495 height 32
click at [481, 285] on input "c. Smart cards with PINs" at bounding box center [481, 280] width 0 height 10
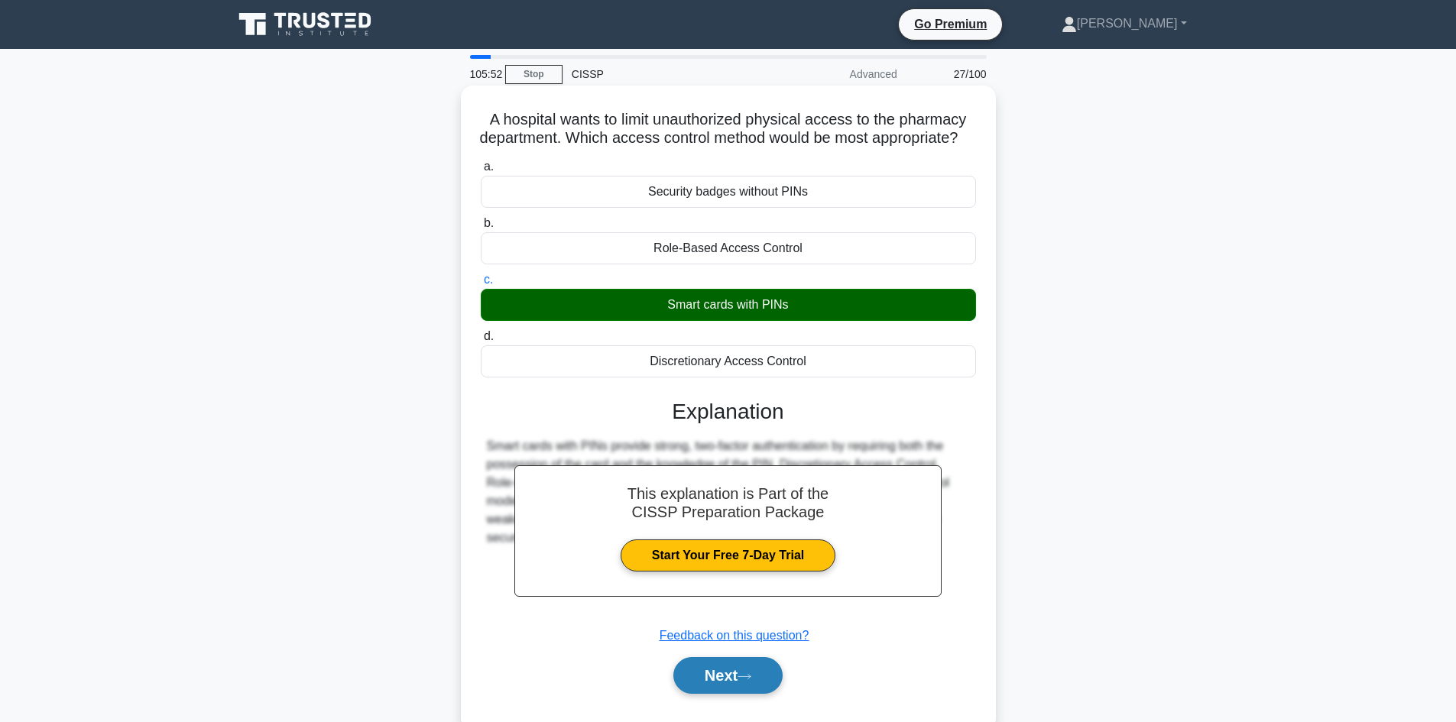
click at [713, 690] on button "Next" at bounding box center [727, 675] width 109 height 37
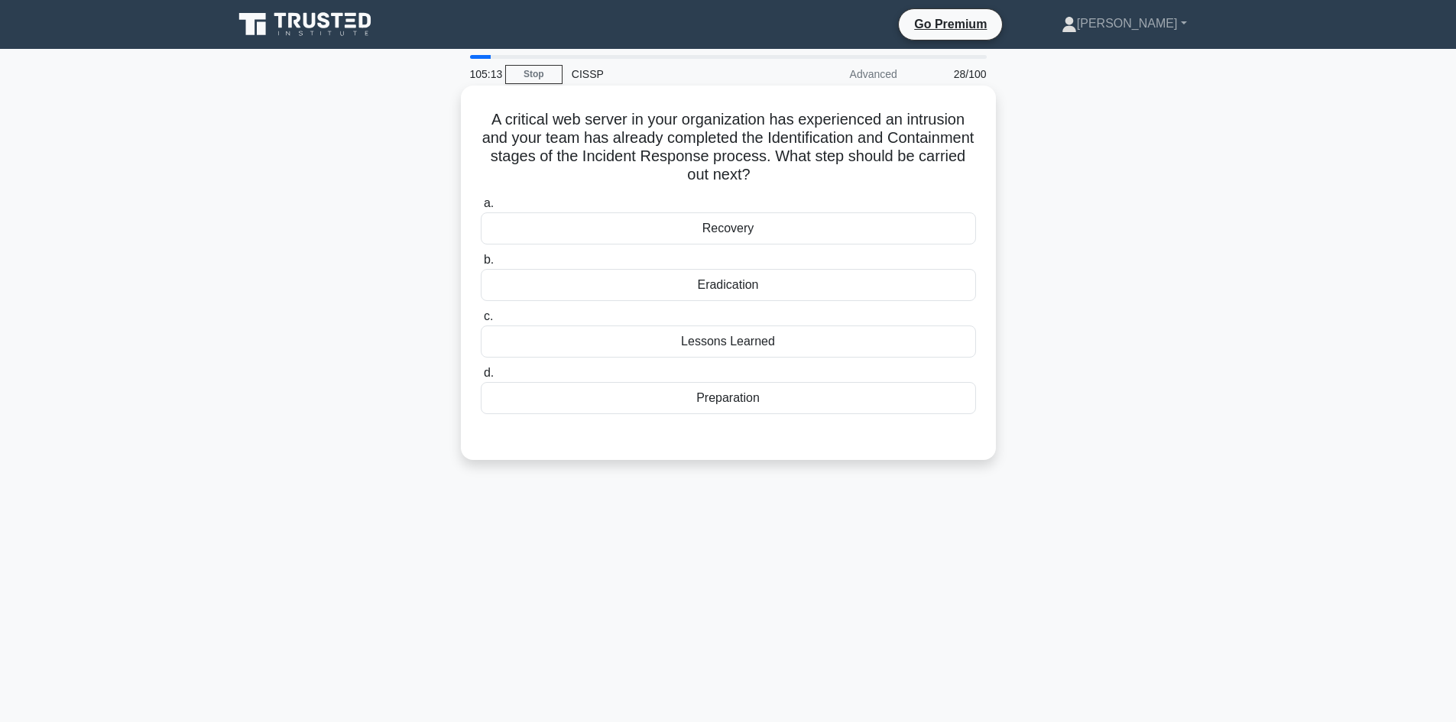
click at [693, 277] on div "Eradication" at bounding box center [728, 285] width 495 height 32
click at [481, 265] on input "b. Eradication" at bounding box center [481, 260] width 0 height 10
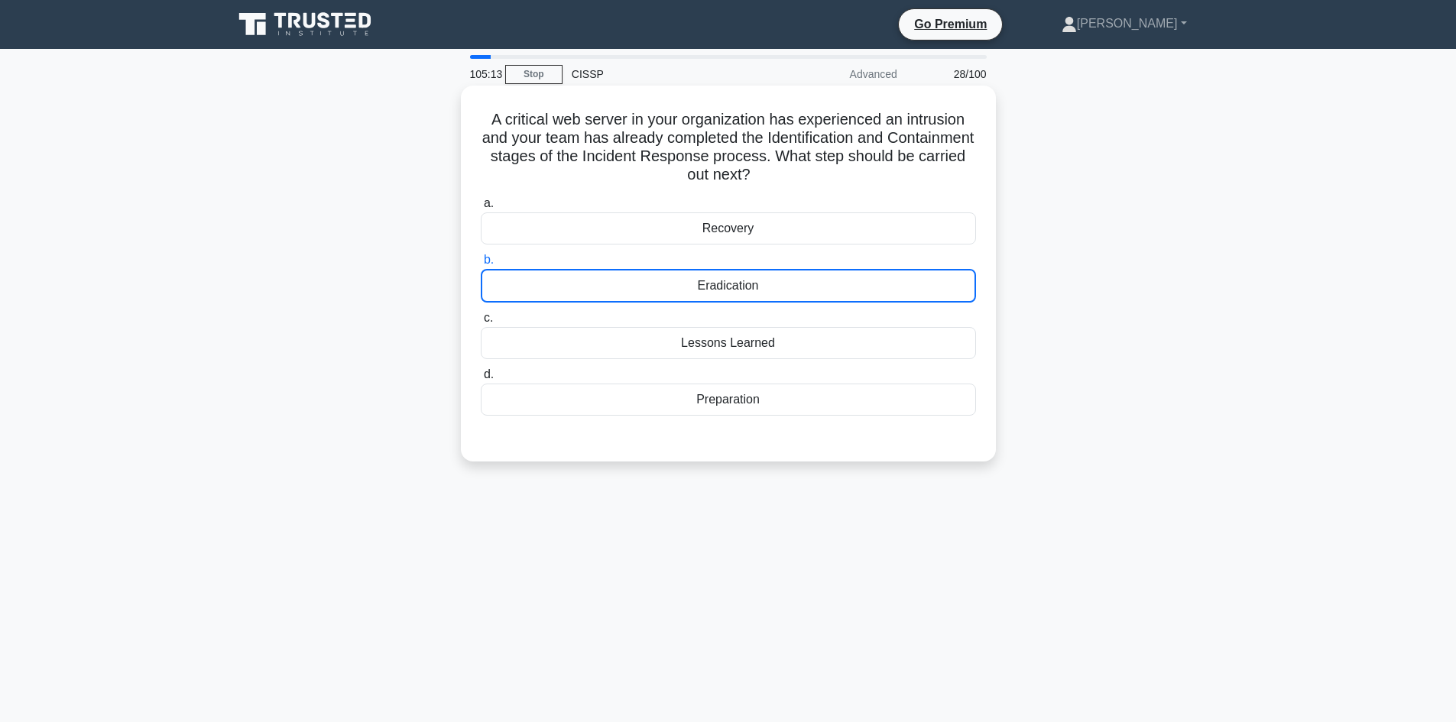
click at [693, 277] on div "Eradication" at bounding box center [728, 286] width 495 height 34
click at [481, 265] on input "b. Eradication" at bounding box center [481, 260] width 0 height 10
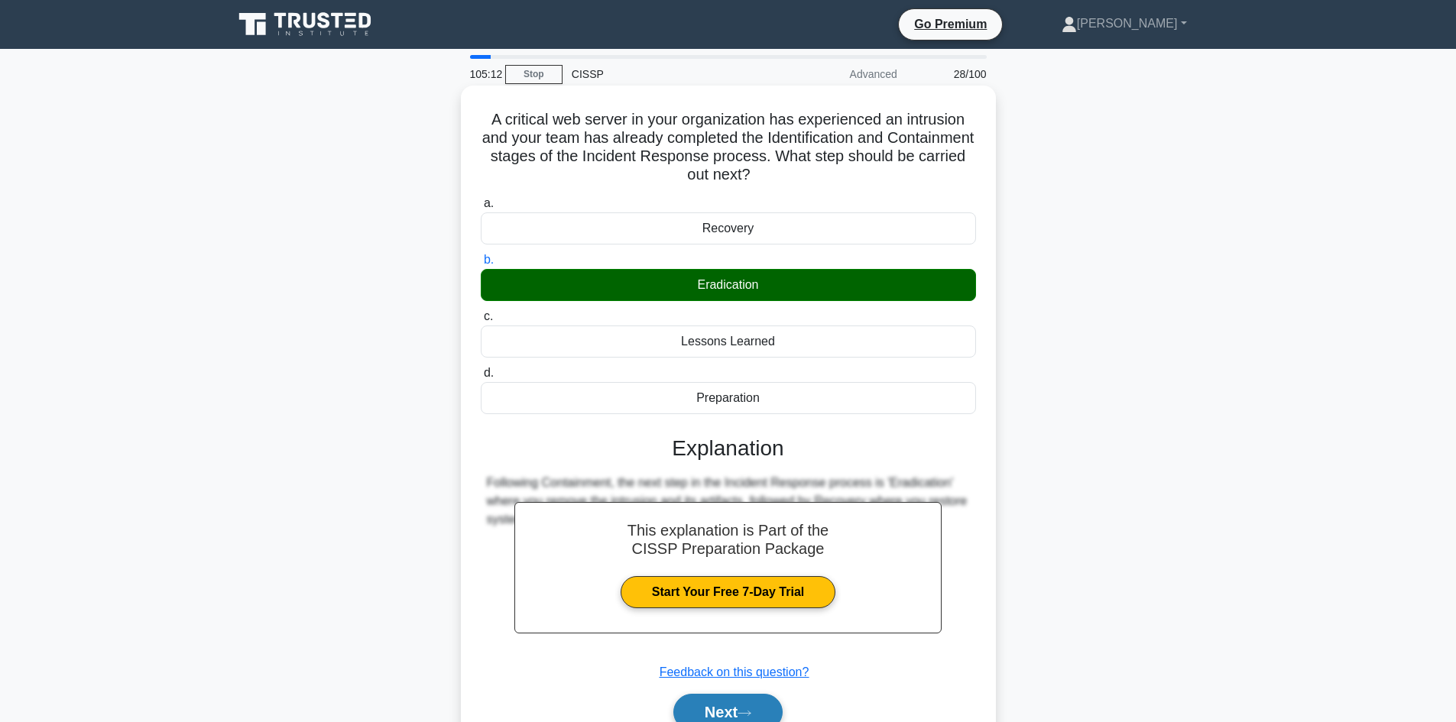
click at [733, 703] on button "Next" at bounding box center [727, 712] width 109 height 37
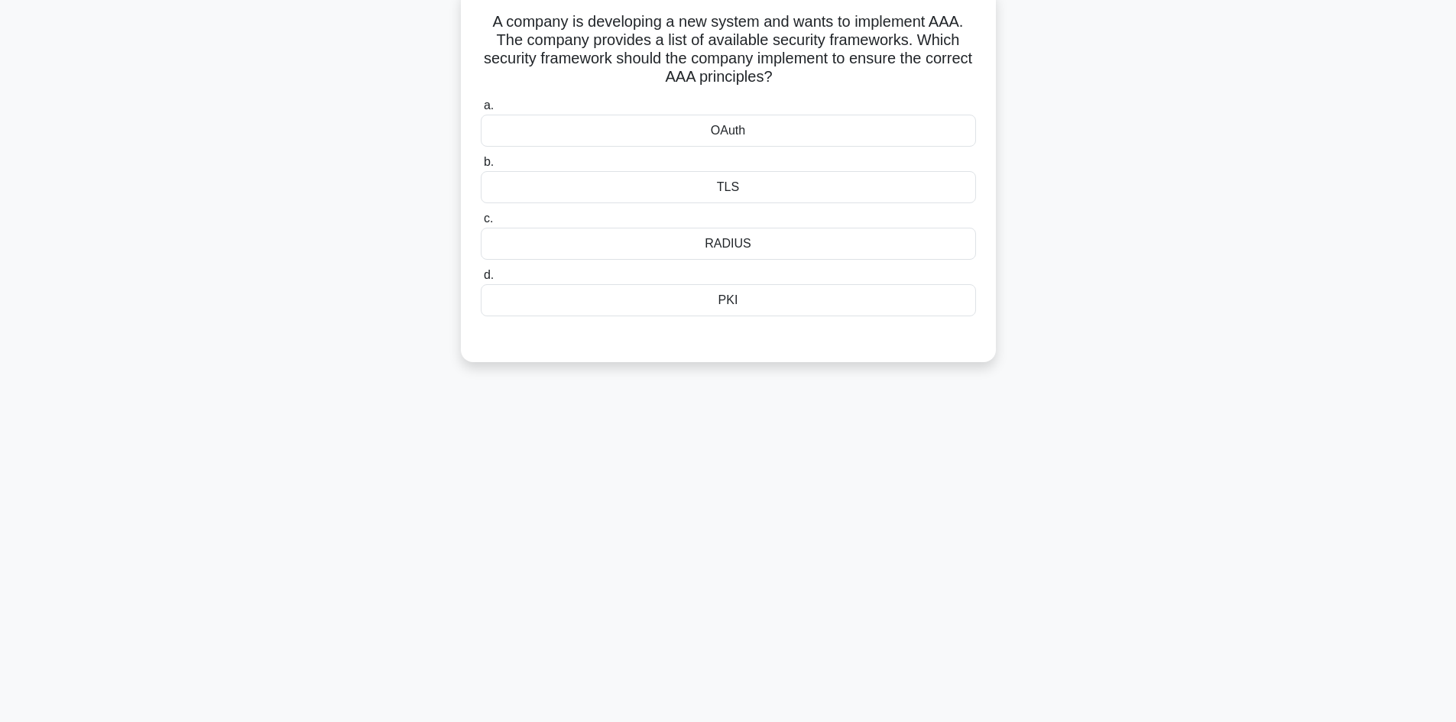
scroll to position [103, 0]
click at [1175, 464] on div "104:08 Stop CISSP Advanced 29/100 A company is developing a new system and want…" at bounding box center [728, 334] width 1009 height 764
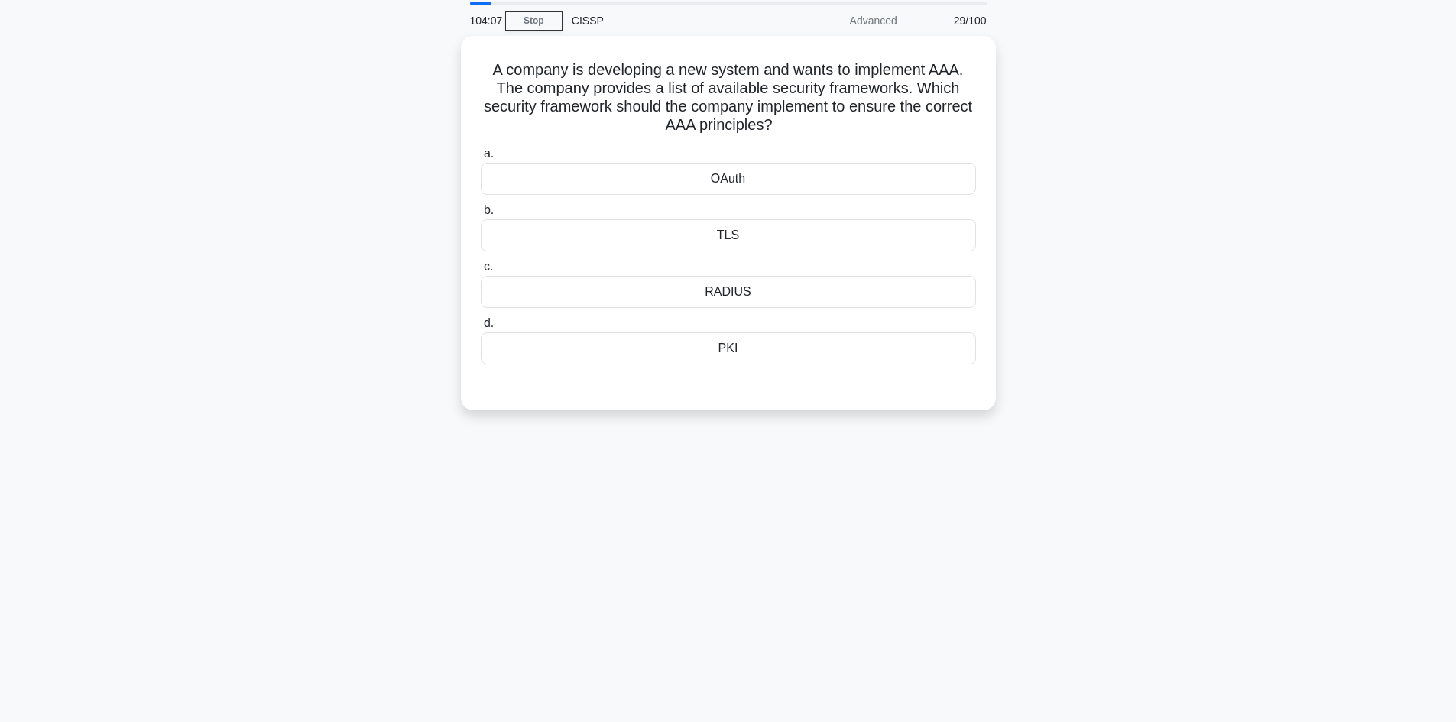
scroll to position [0, 0]
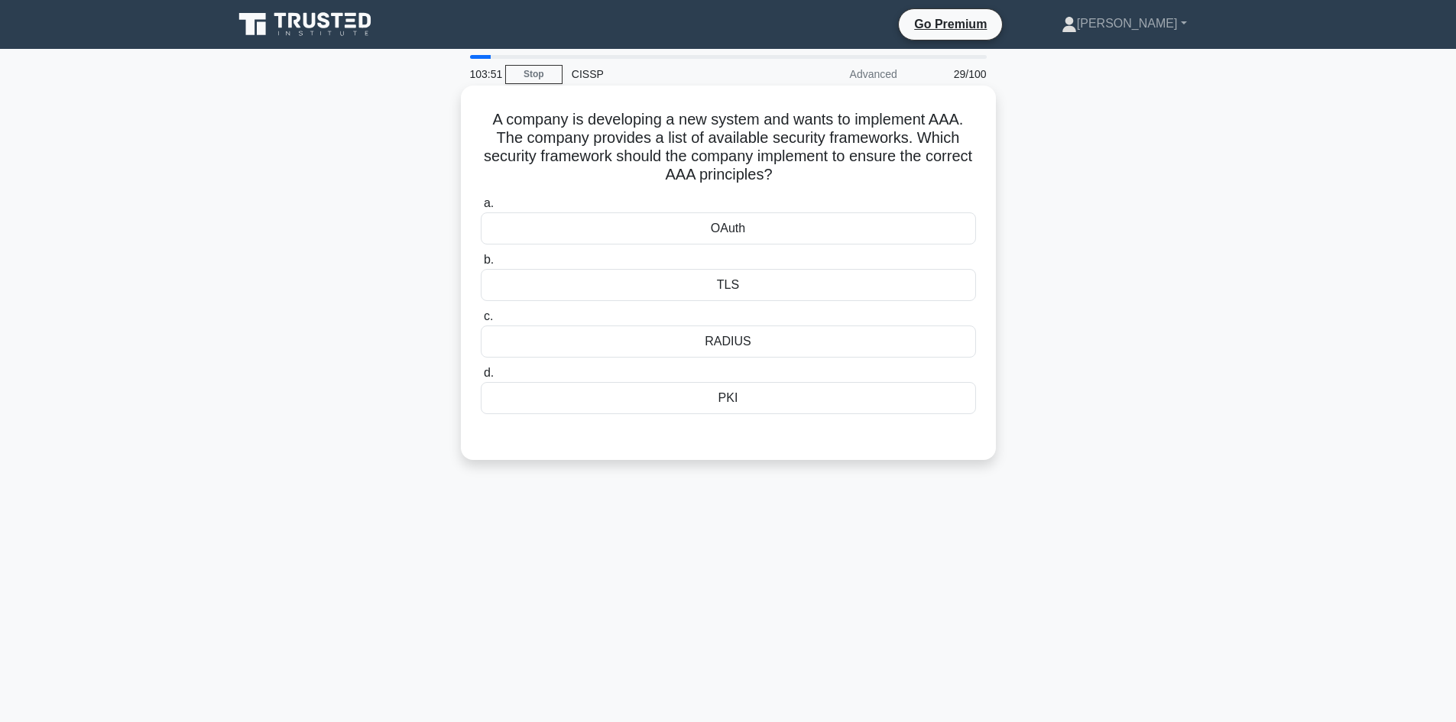
click at [791, 216] on div "OAuth" at bounding box center [728, 229] width 495 height 32
click at [481, 209] on input "a. OAuth" at bounding box center [481, 204] width 0 height 10
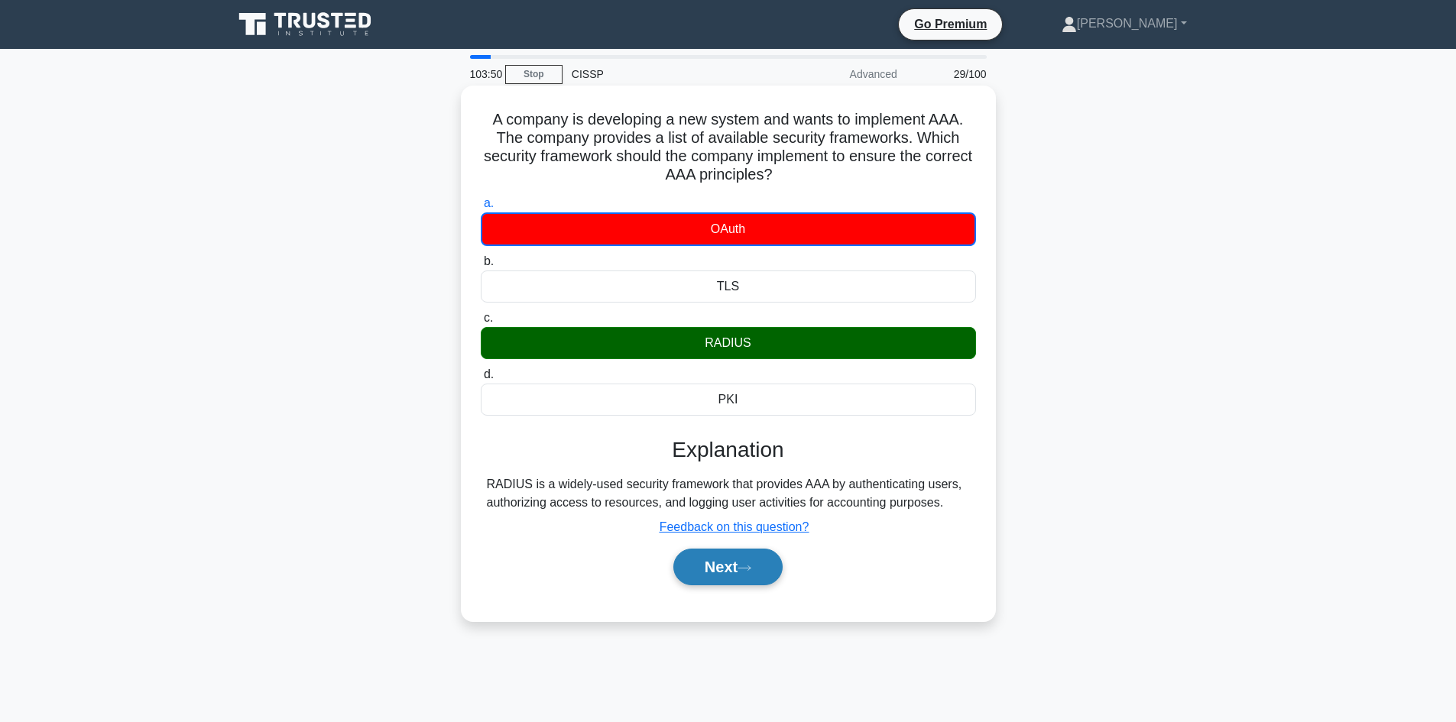
click at [738, 566] on button "Next" at bounding box center [727, 567] width 109 height 37
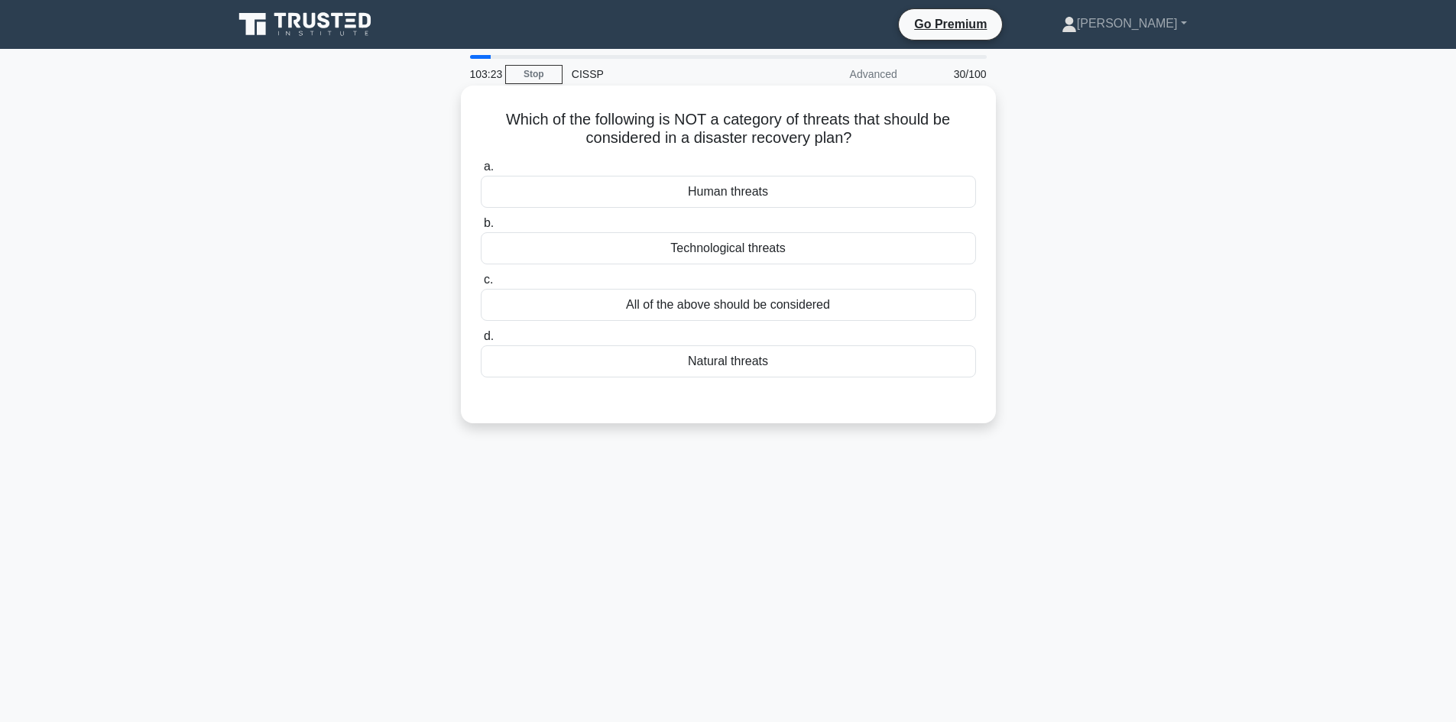
click at [787, 303] on div "All of the above should be considered" at bounding box center [728, 305] width 495 height 32
click at [481, 285] on input "c. All of the above should be considered" at bounding box center [481, 280] width 0 height 10
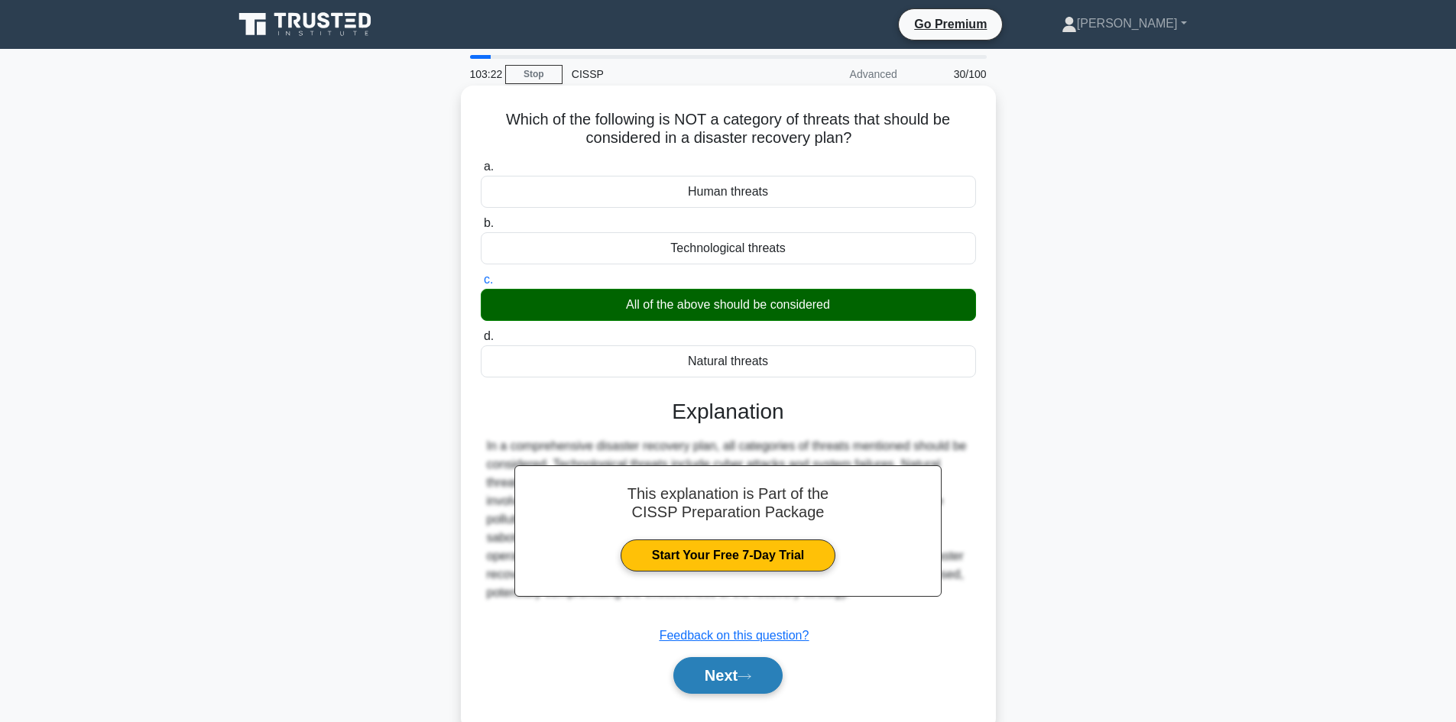
drag, startPoint x: 706, startPoint y: 678, endPoint x: 1059, endPoint y: 631, distance: 355.5
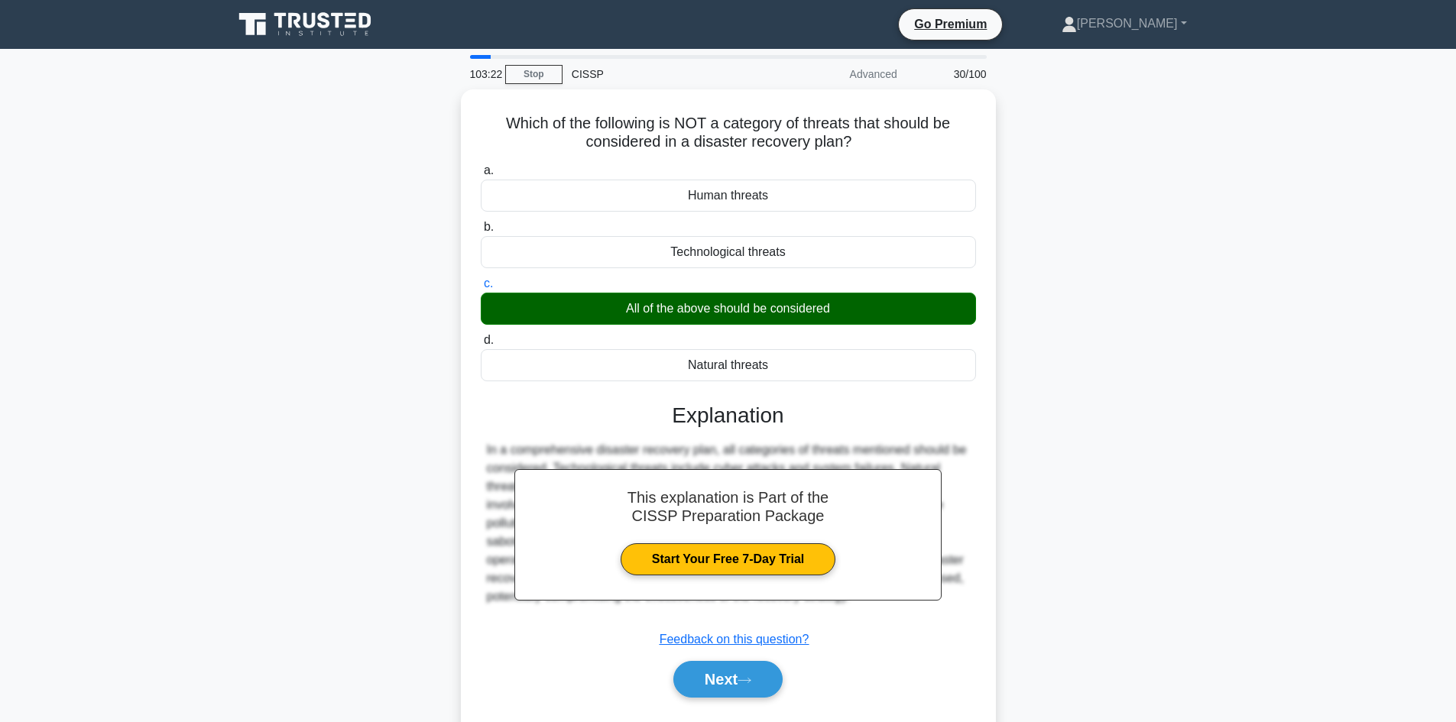
click at [708, 678] on button "Next" at bounding box center [727, 679] width 109 height 37
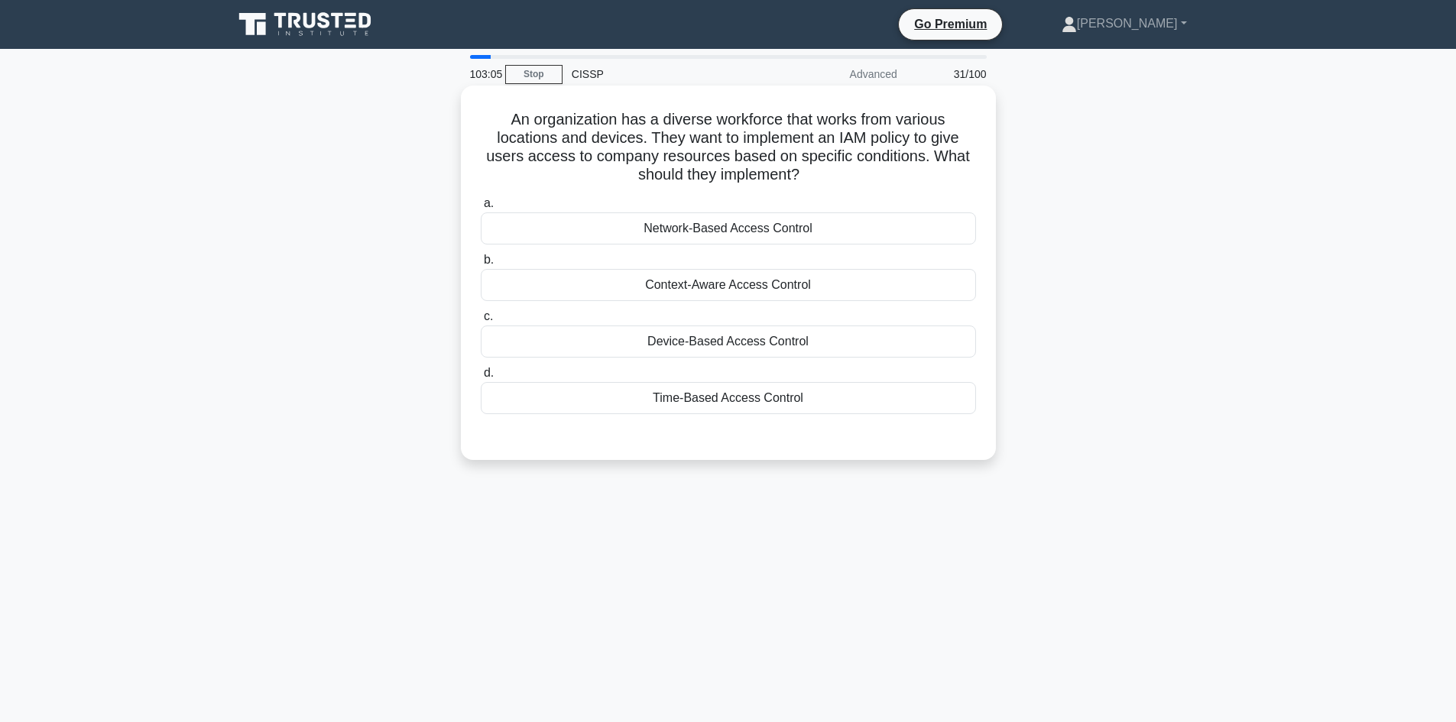
click at [740, 286] on div "Context-Aware Access Control" at bounding box center [728, 285] width 495 height 32
click at [481, 265] on input "b. Context-Aware Access Control" at bounding box center [481, 260] width 0 height 10
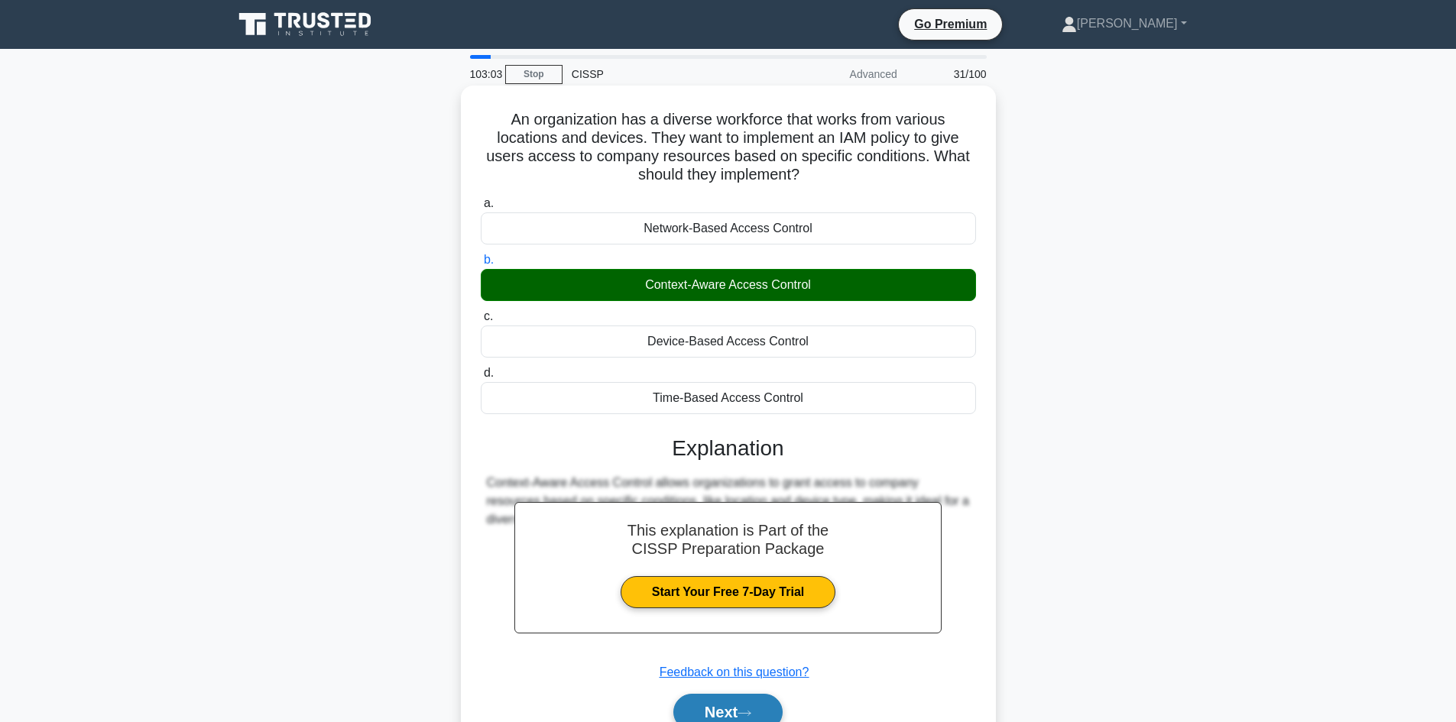
click at [725, 706] on button "Next" at bounding box center [727, 712] width 109 height 37
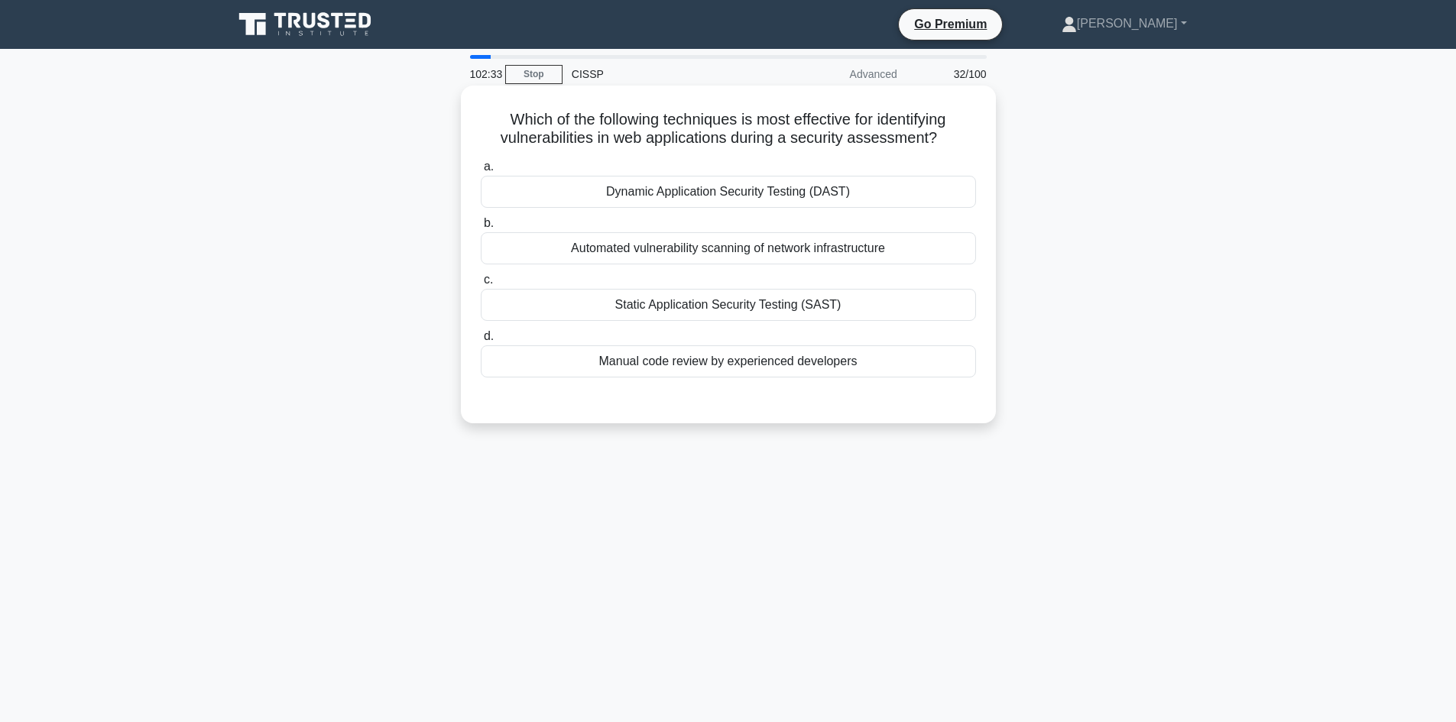
click at [666, 186] on div "Dynamic Application Security Testing (DAST)" at bounding box center [728, 192] width 495 height 32
click at [481, 172] on input "a. Dynamic Application Security Testing (DAST)" at bounding box center [481, 167] width 0 height 10
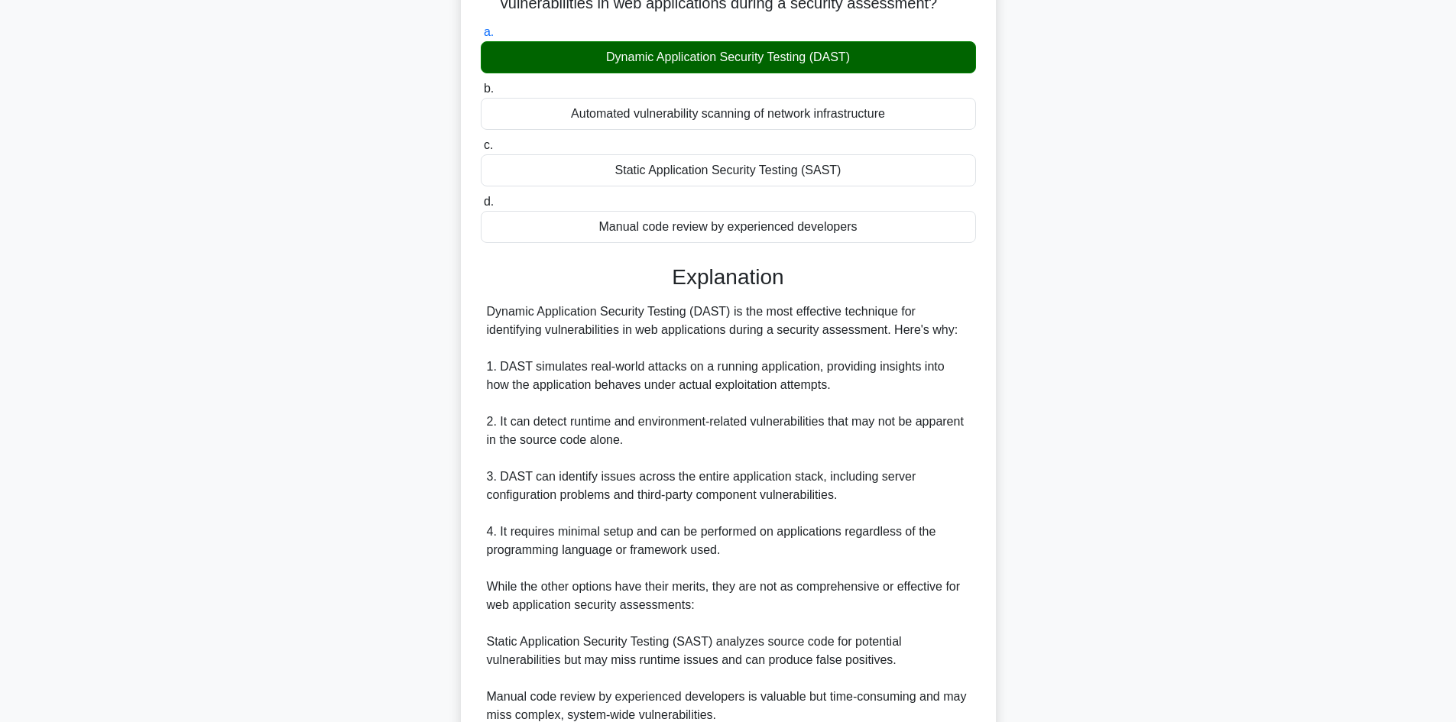
scroll to position [349, 0]
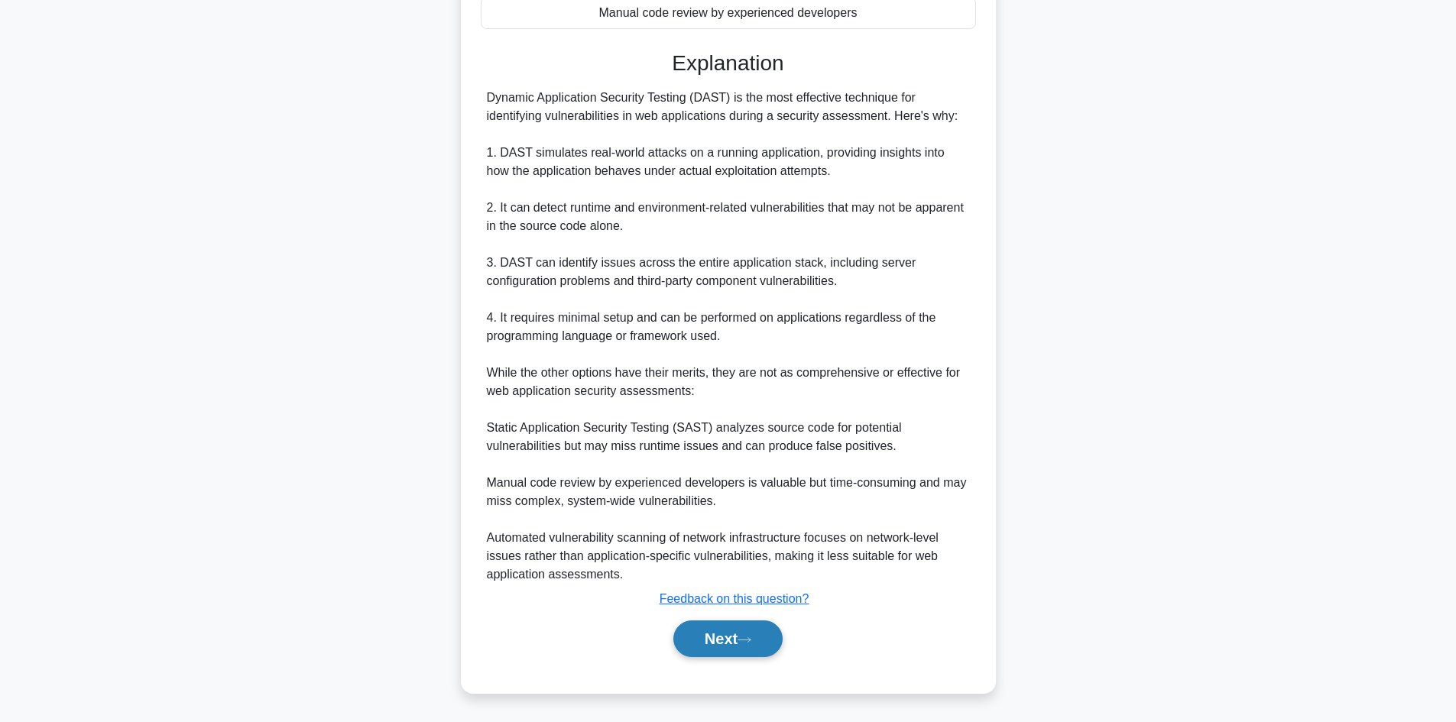
click at [717, 631] on button "Next" at bounding box center [727, 639] width 109 height 37
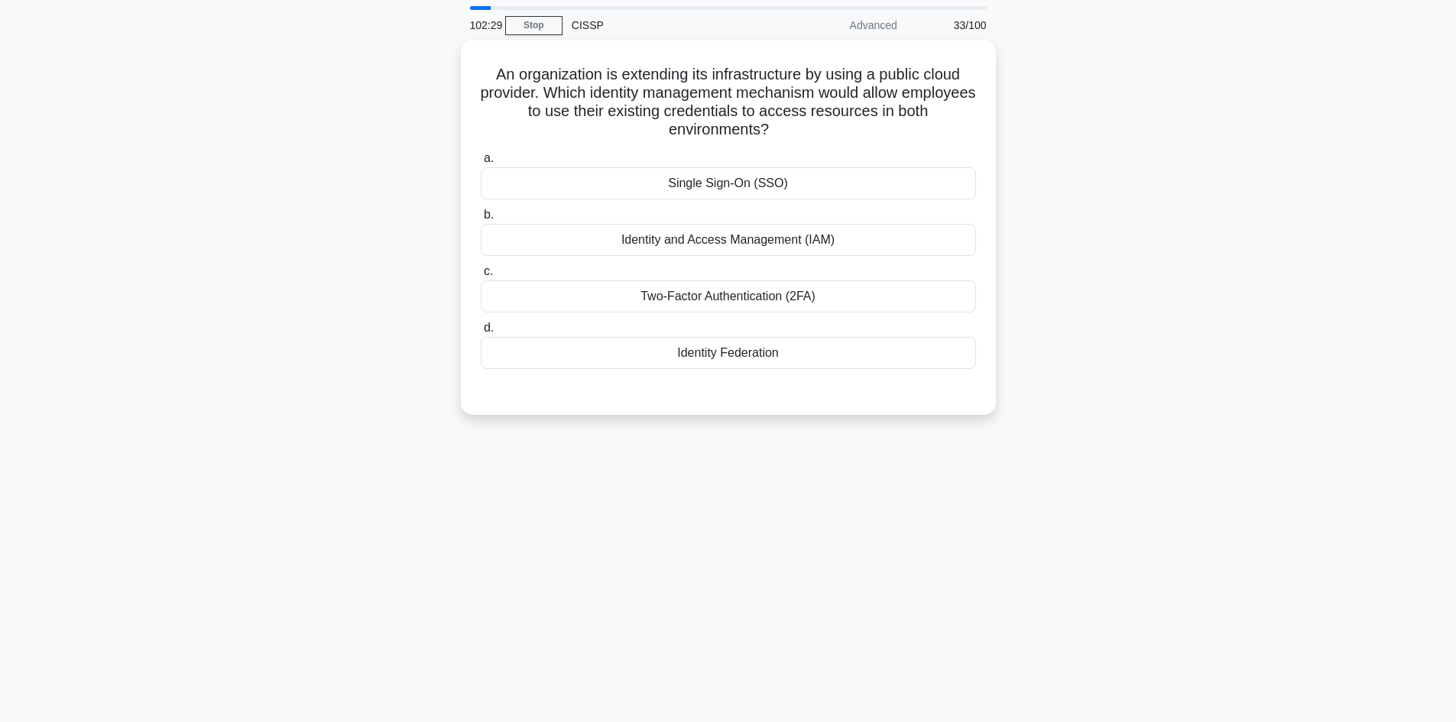
scroll to position [0, 0]
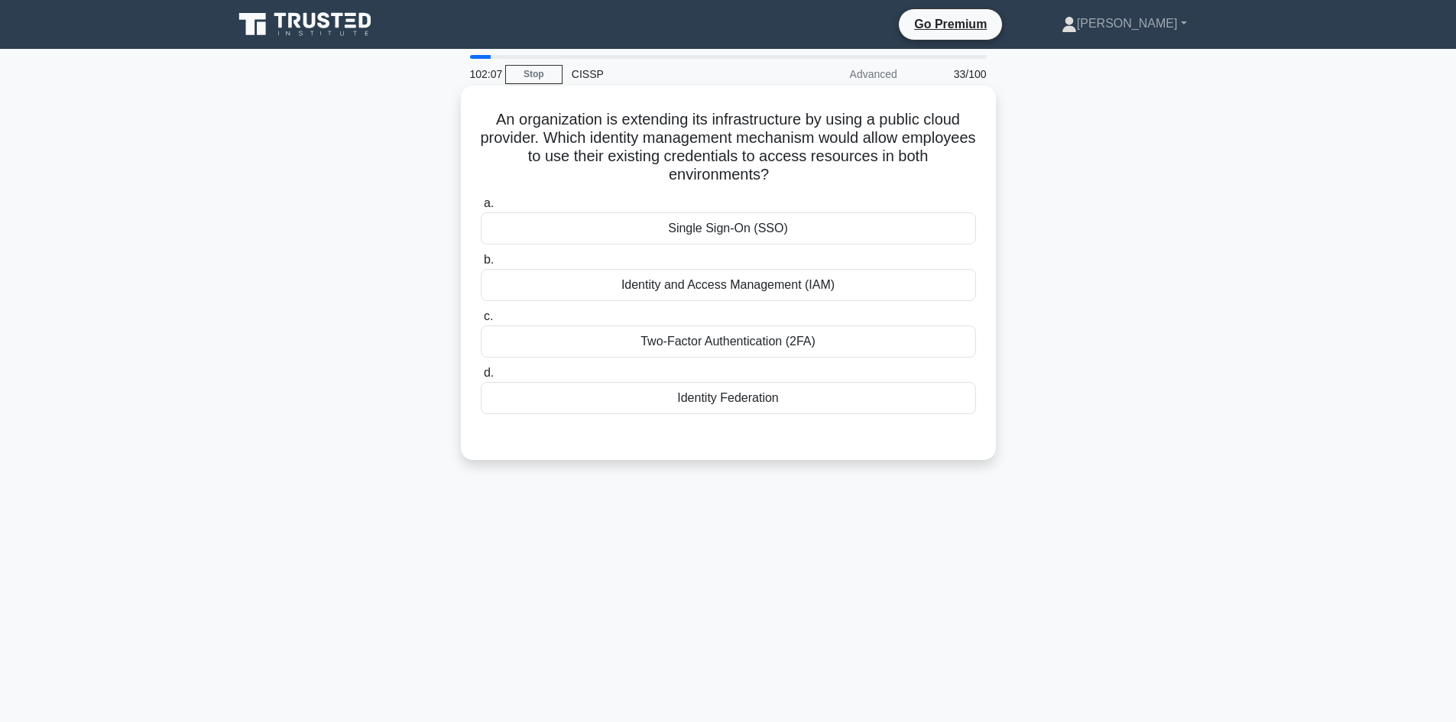
click at [719, 386] on div "Identity Federation" at bounding box center [728, 398] width 495 height 32
click at [481, 378] on input "d. Identity Federation" at bounding box center [481, 373] width 0 height 10
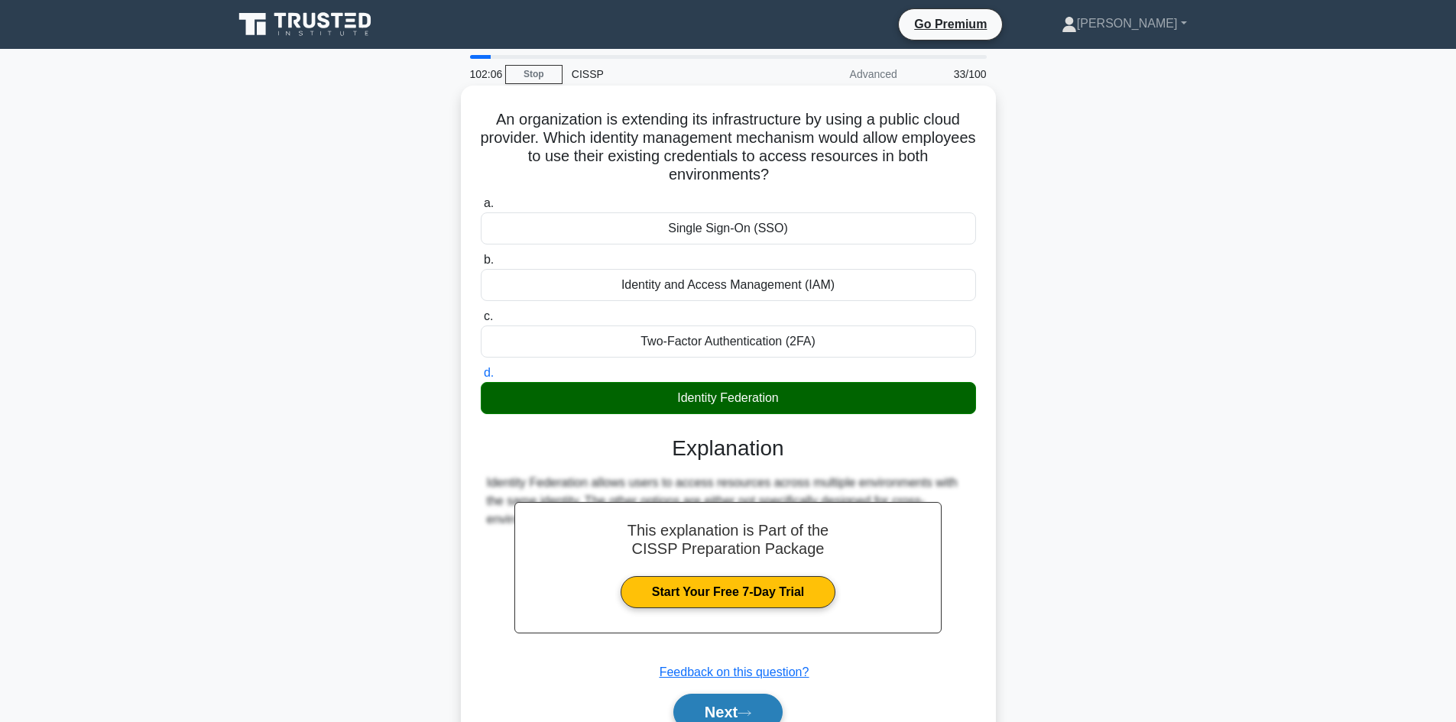
click at [738, 712] on button "Next" at bounding box center [727, 712] width 109 height 37
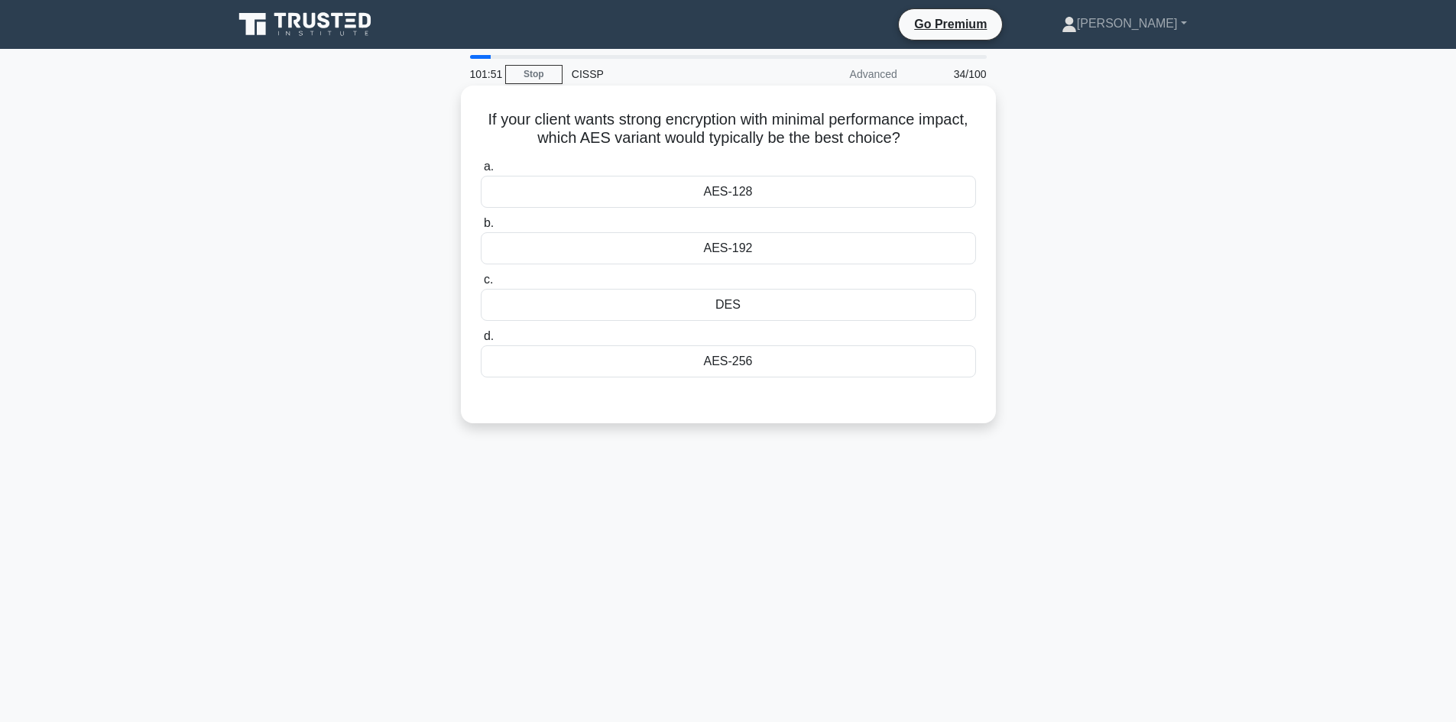
click at [743, 247] on div "AES-192" at bounding box center [728, 248] width 495 height 32
click at [481, 229] on input "b. AES-192" at bounding box center [481, 224] width 0 height 10
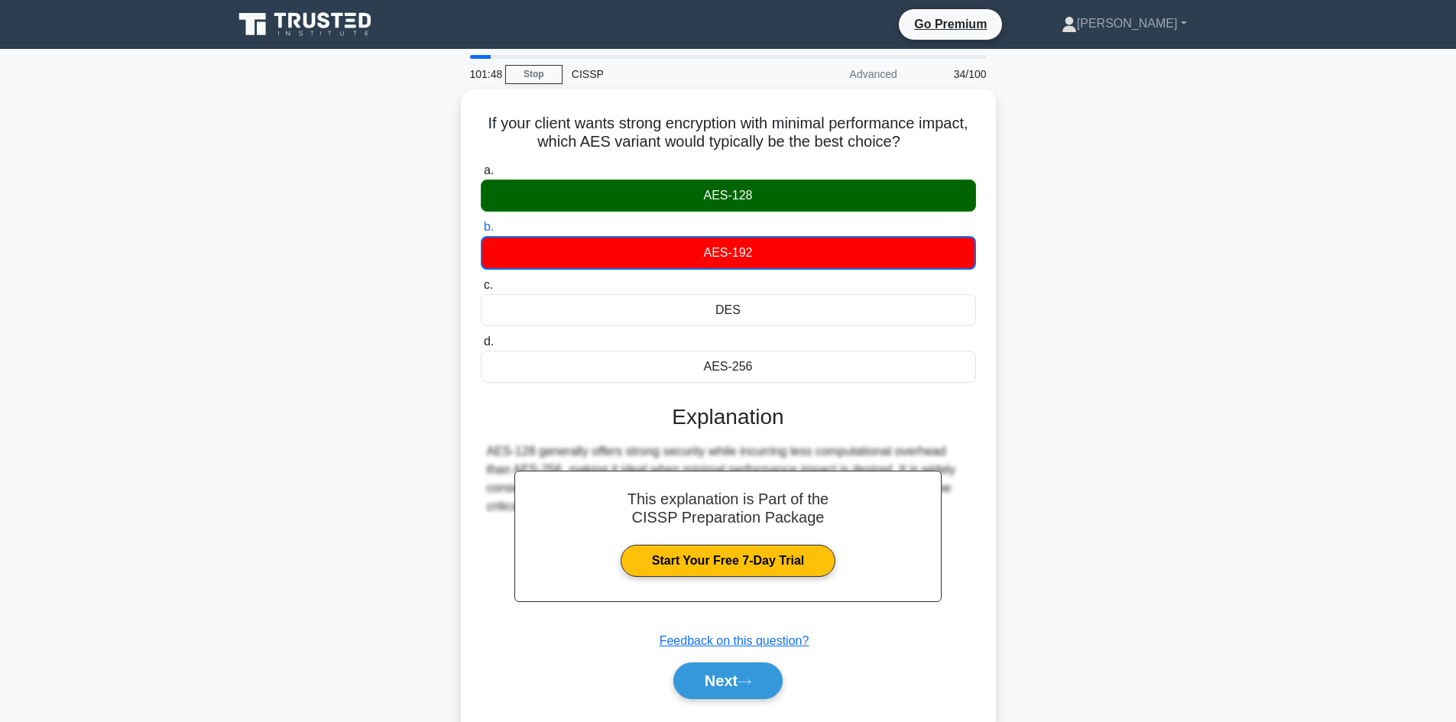
drag, startPoint x: 712, startPoint y: 676, endPoint x: 1098, endPoint y: 649, distance: 387.0
click at [713, 676] on button "Next" at bounding box center [727, 681] width 109 height 37
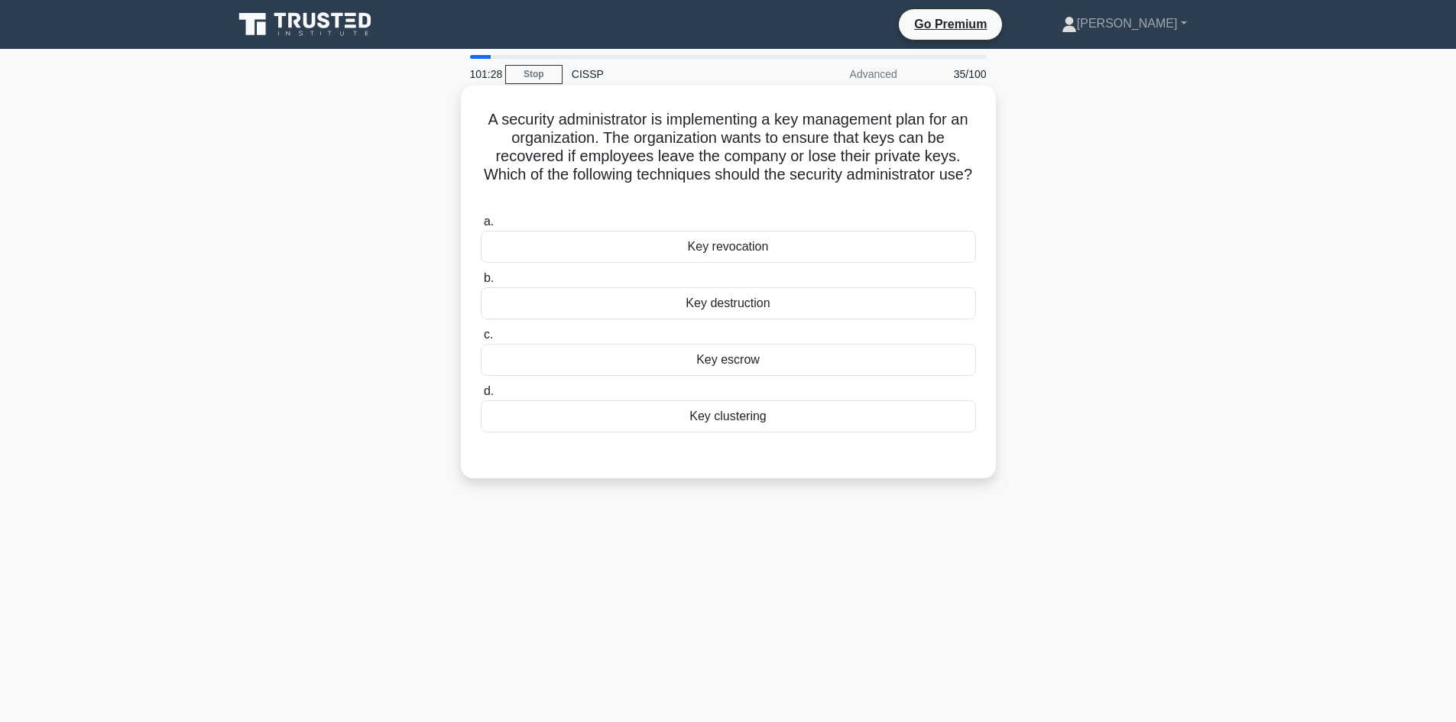
click at [738, 247] on div "Key revocation" at bounding box center [728, 247] width 495 height 32
click at [481, 227] on input "a. Key revocation" at bounding box center [481, 222] width 0 height 10
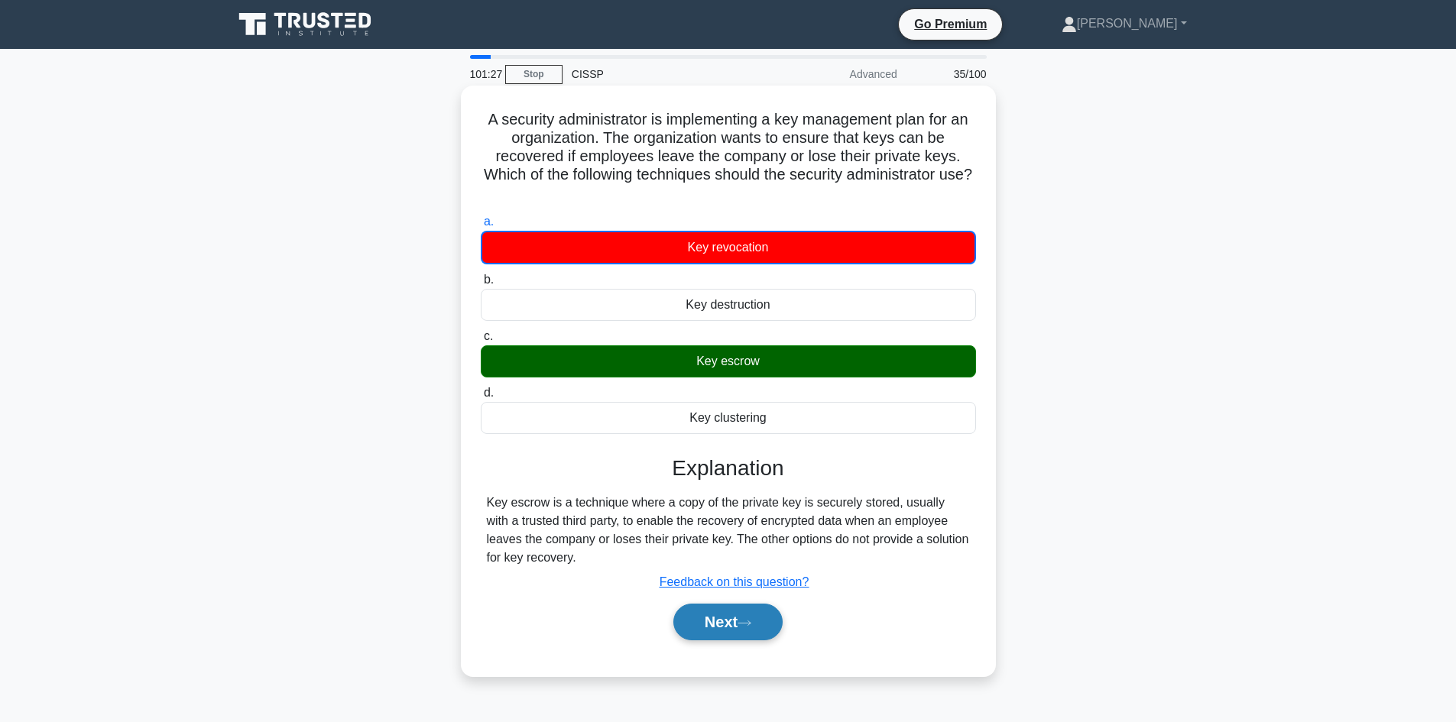
click at [732, 625] on button "Next" at bounding box center [727, 622] width 109 height 37
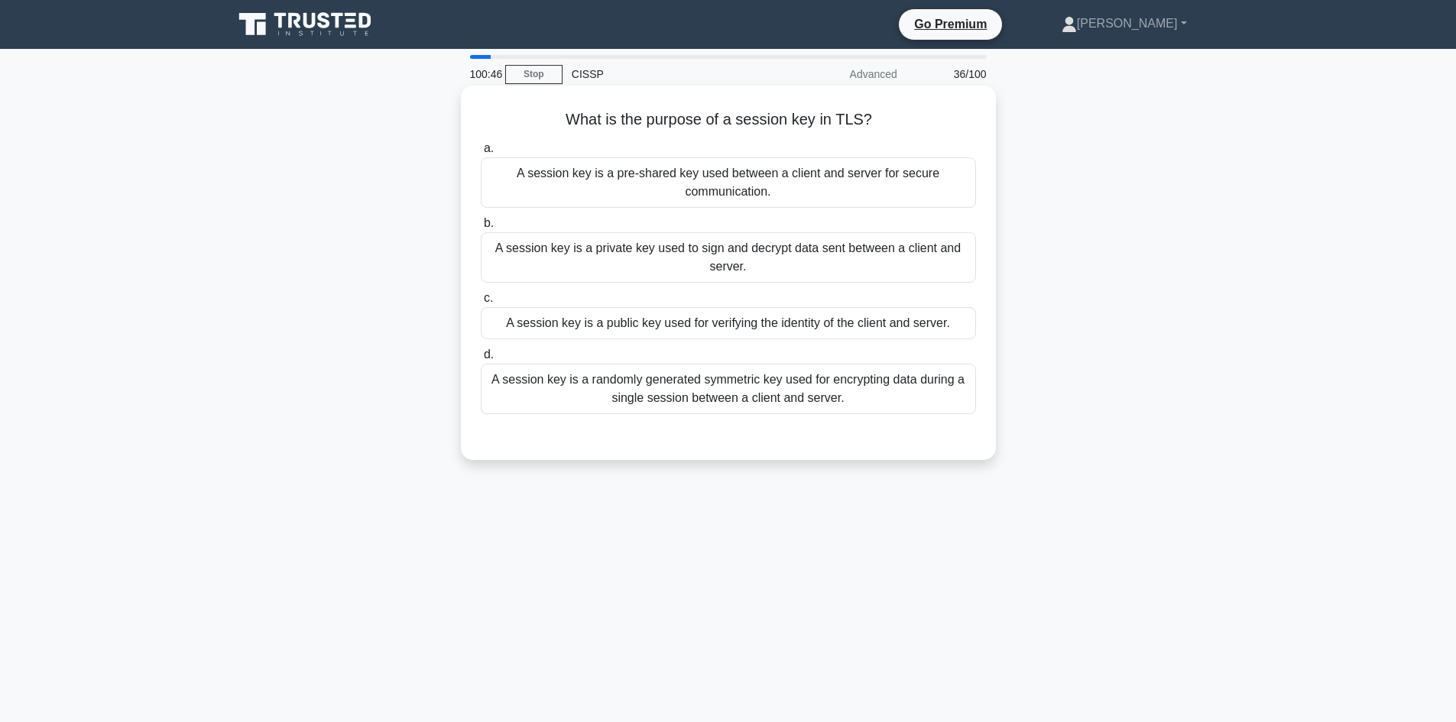
click at [881, 397] on div "A session key is a randomly generated symmetric key used for encrypting data du…" at bounding box center [728, 389] width 495 height 50
click at [481, 360] on input "d. A session key is a randomly generated symmetric key used for encrypting data…" at bounding box center [481, 355] width 0 height 10
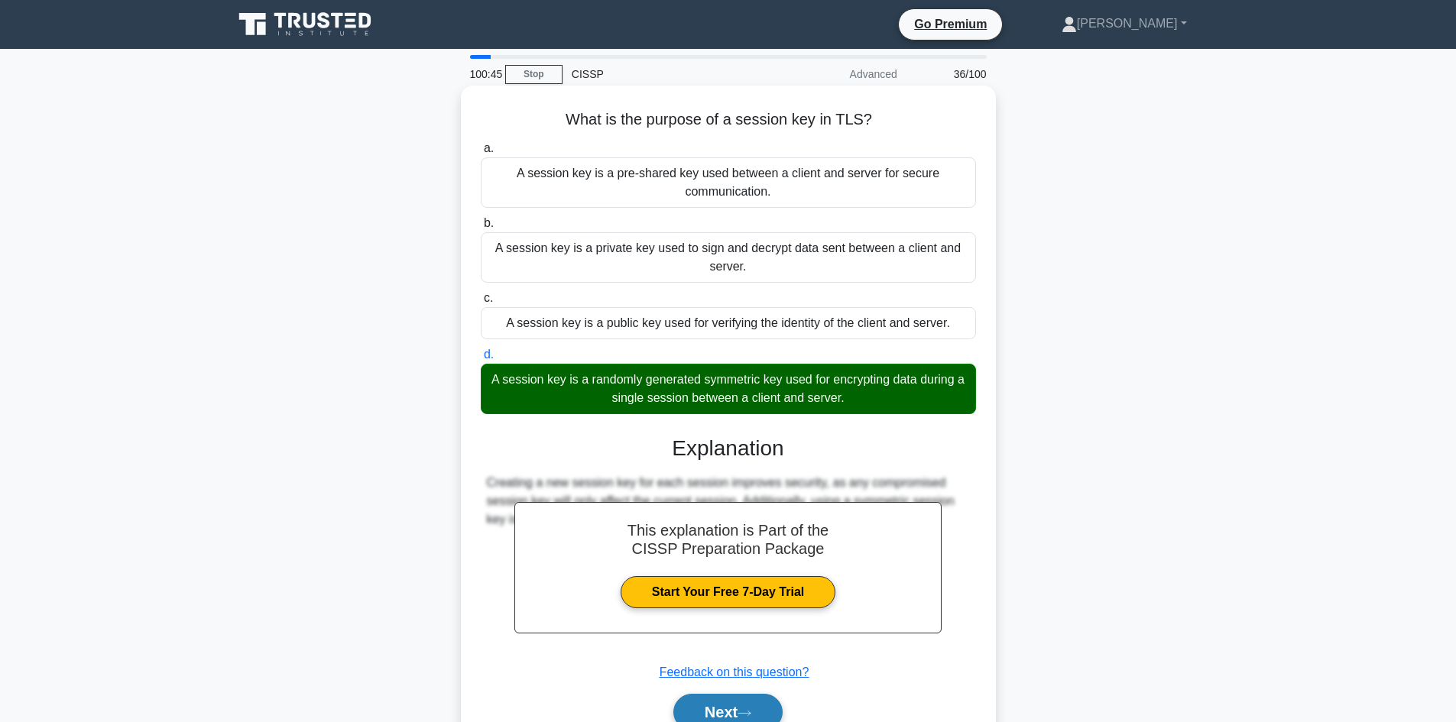
click at [724, 709] on button "Next" at bounding box center [727, 712] width 109 height 37
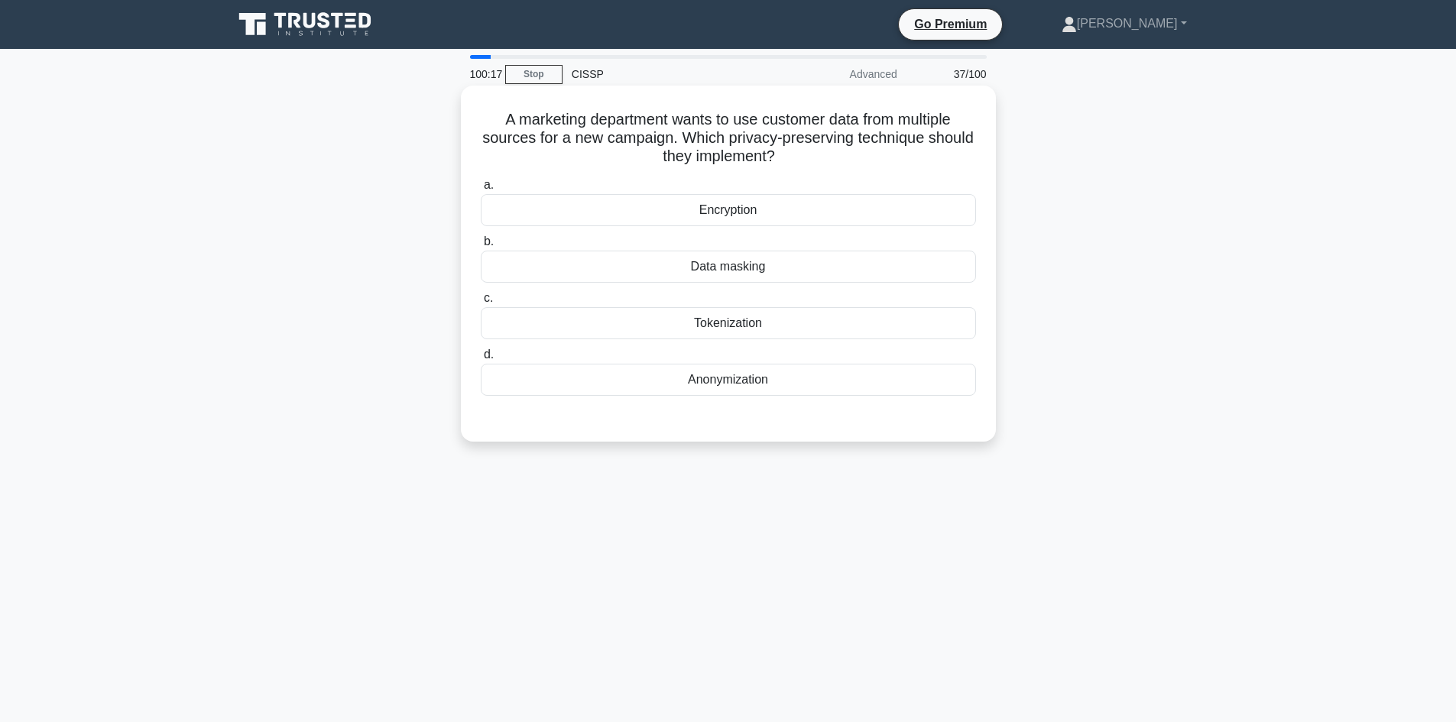
click at [748, 267] on div "Data masking" at bounding box center [728, 267] width 495 height 32
click at [481, 247] on input "b. Data masking" at bounding box center [481, 242] width 0 height 10
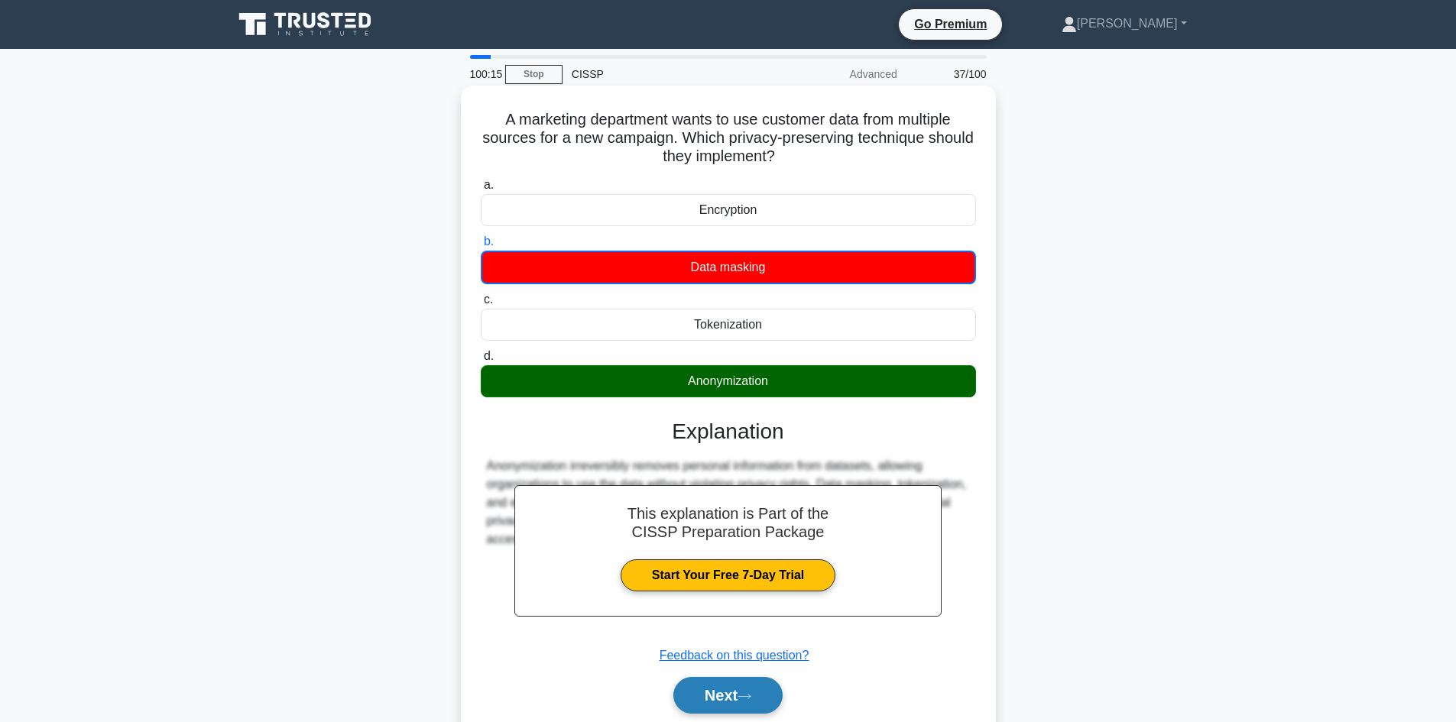
click at [737, 706] on button "Next" at bounding box center [727, 695] width 109 height 37
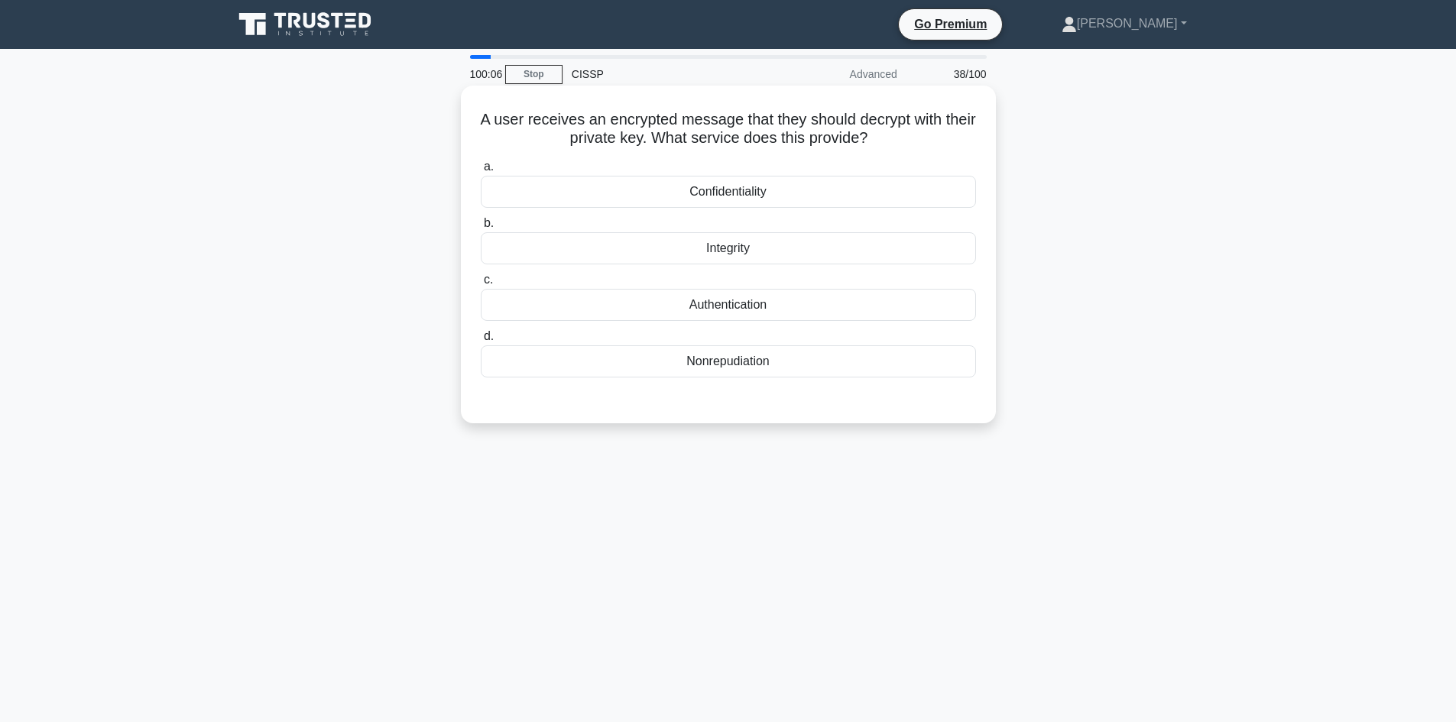
click at [781, 257] on div "Integrity" at bounding box center [728, 248] width 495 height 32
click at [481, 229] on input "b. Integrity" at bounding box center [481, 224] width 0 height 10
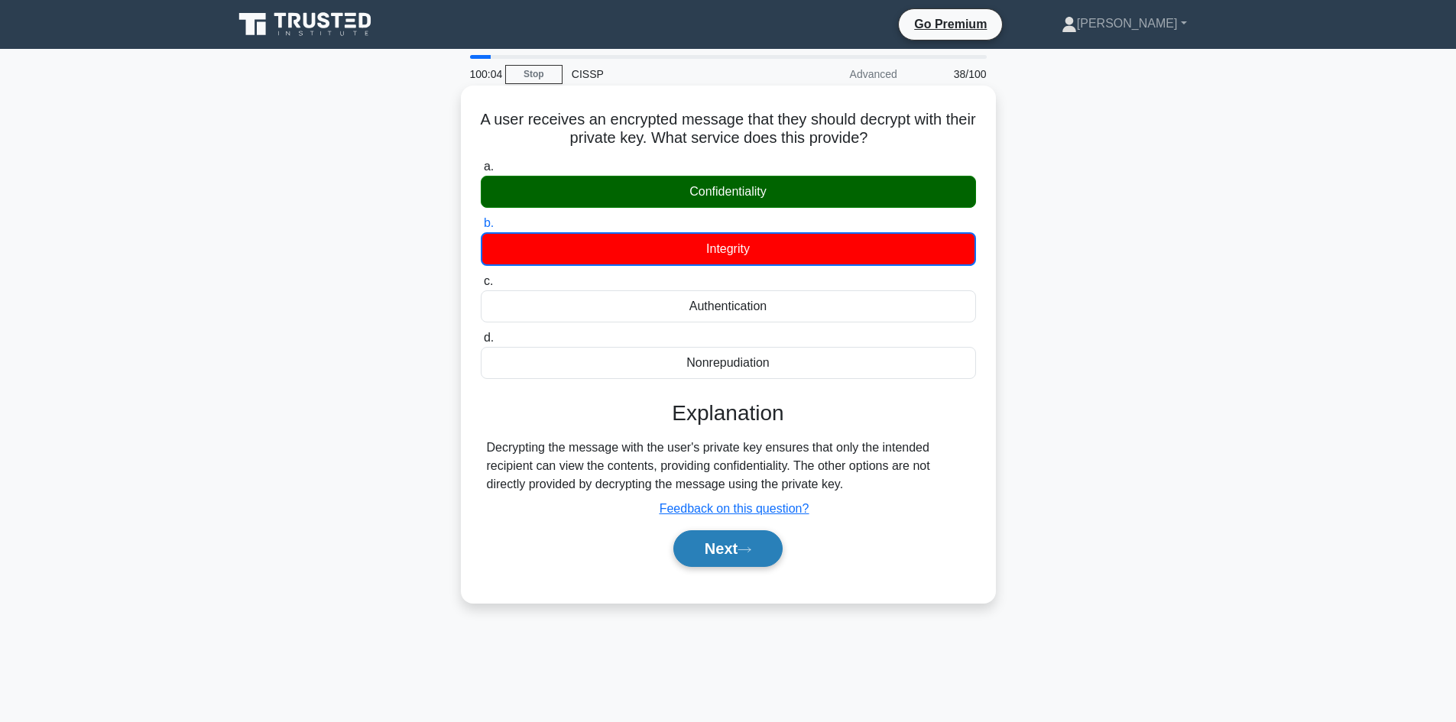
click at [727, 550] on button "Next" at bounding box center [727, 549] width 109 height 37
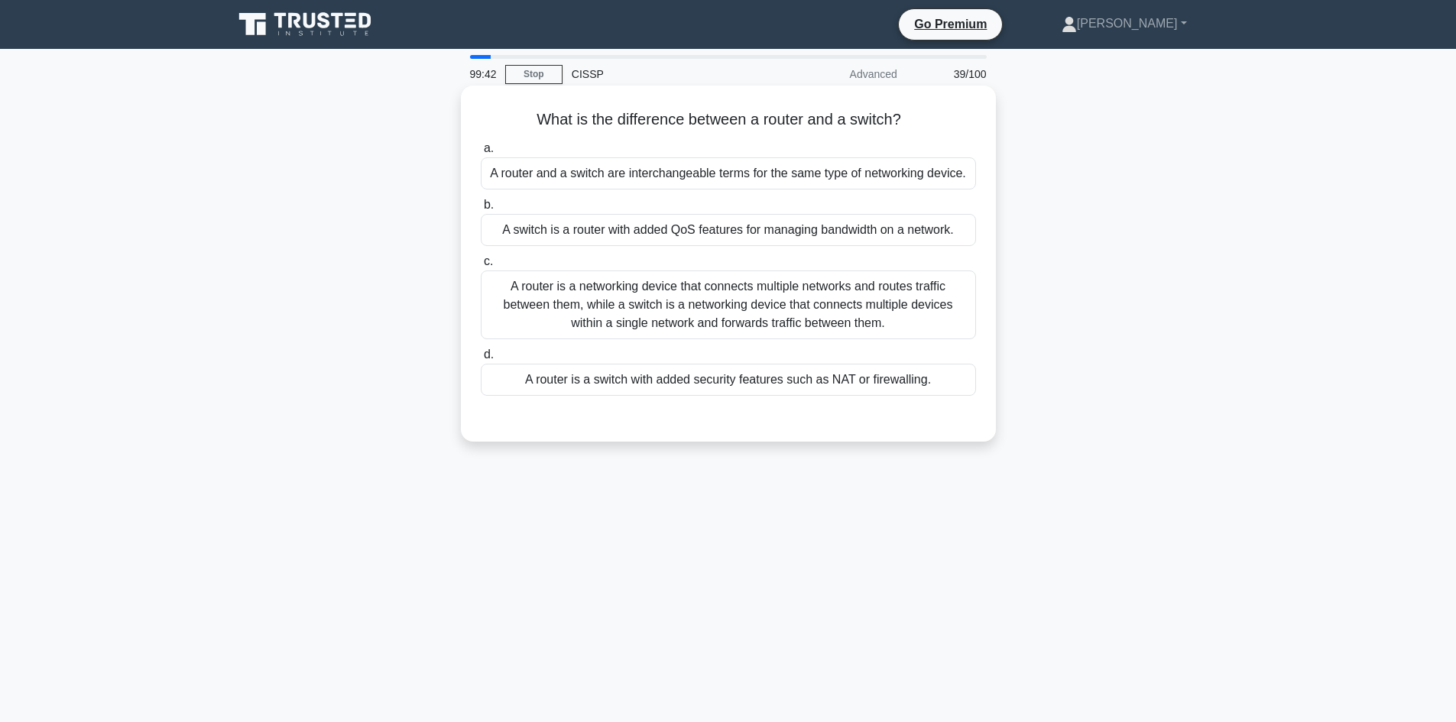
click at [823, 321] on div "A router is a networking device that connects multiple networks and routes traf…" at bounding box center [728, 305] width 495 height 69
click at [481, 267] on input "c. A router is a networking device that connects multiple networks and routes t…" at bounding box center [481, 262] width 0 height 10
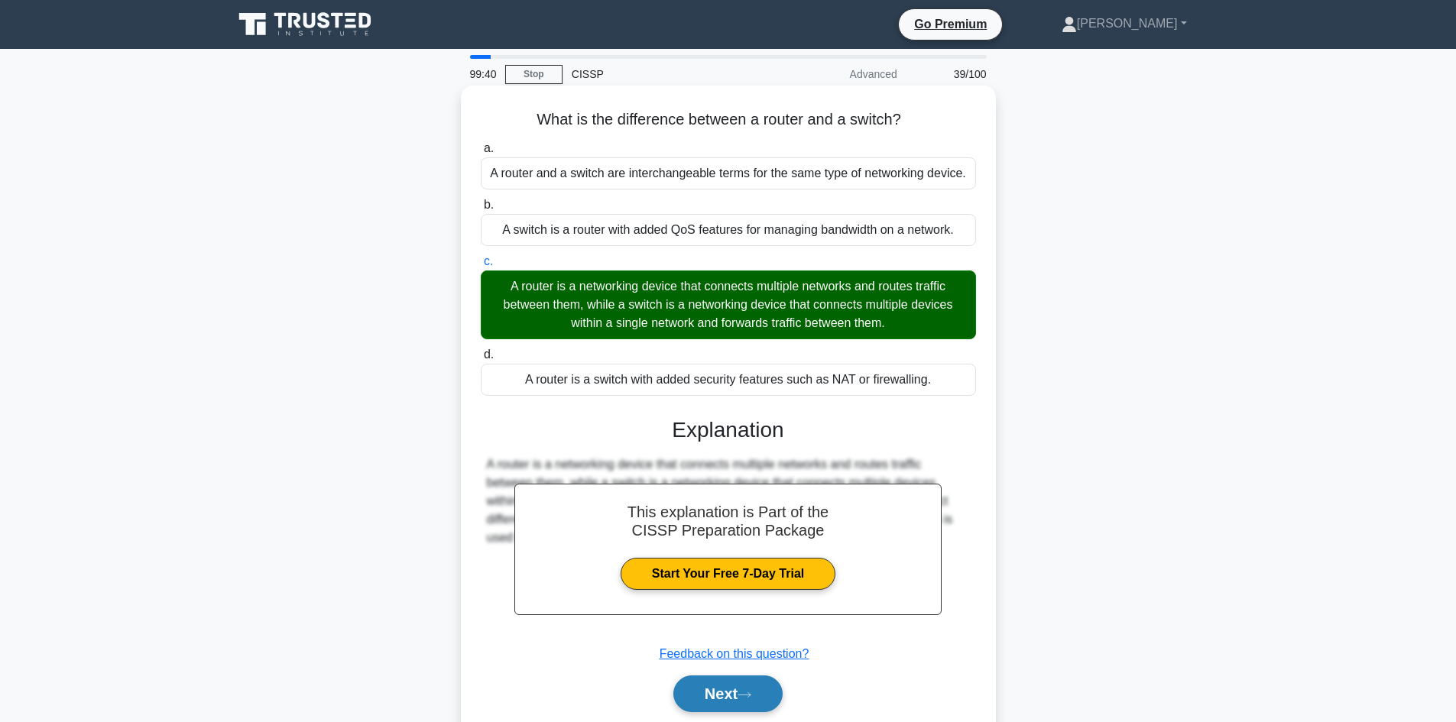
click at [722, 697] on button "Next" at bounding box center [727, 694] width 109 height 37
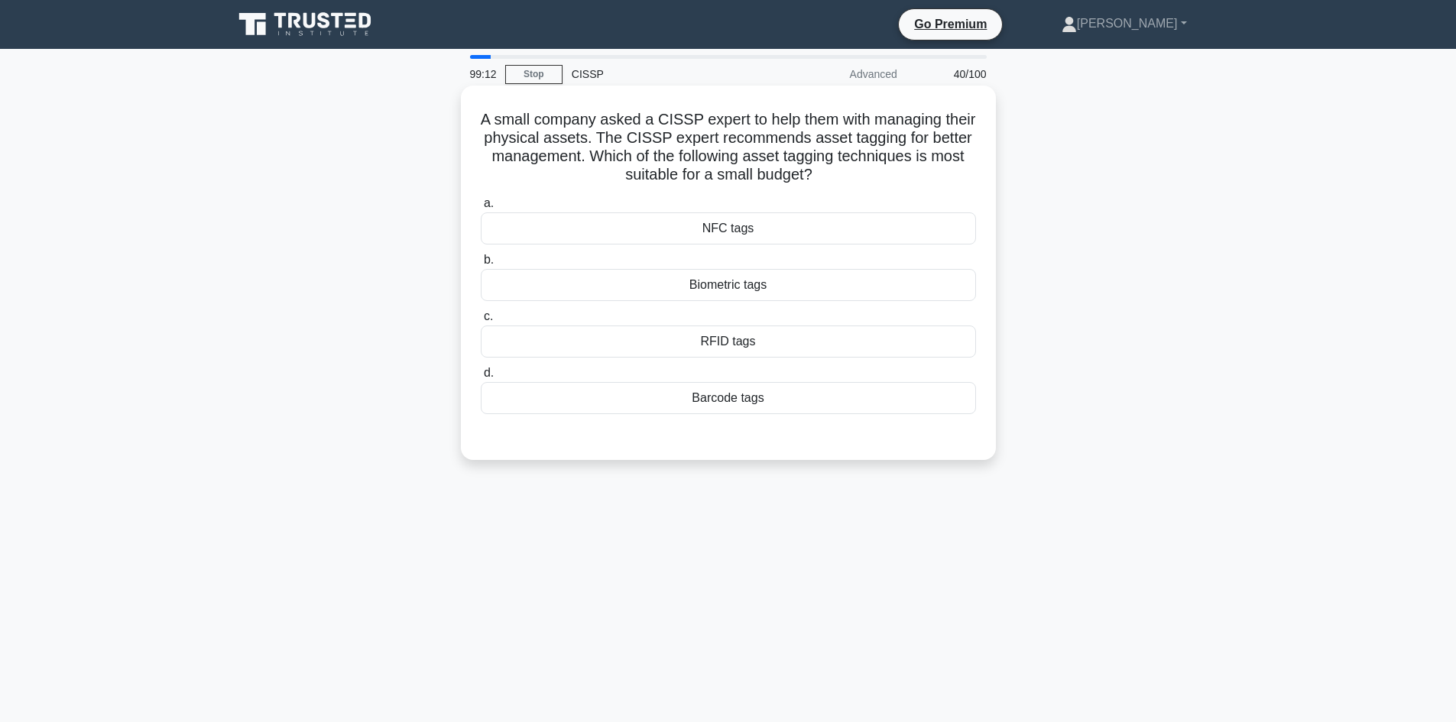
click at [707, 391] on div "Barcode tags" at bounding box center [728, 398] width 495 height 32
click at [481, 378] on input "d. Barcode tags" at bounding box center [481, 373] width 0 height 10
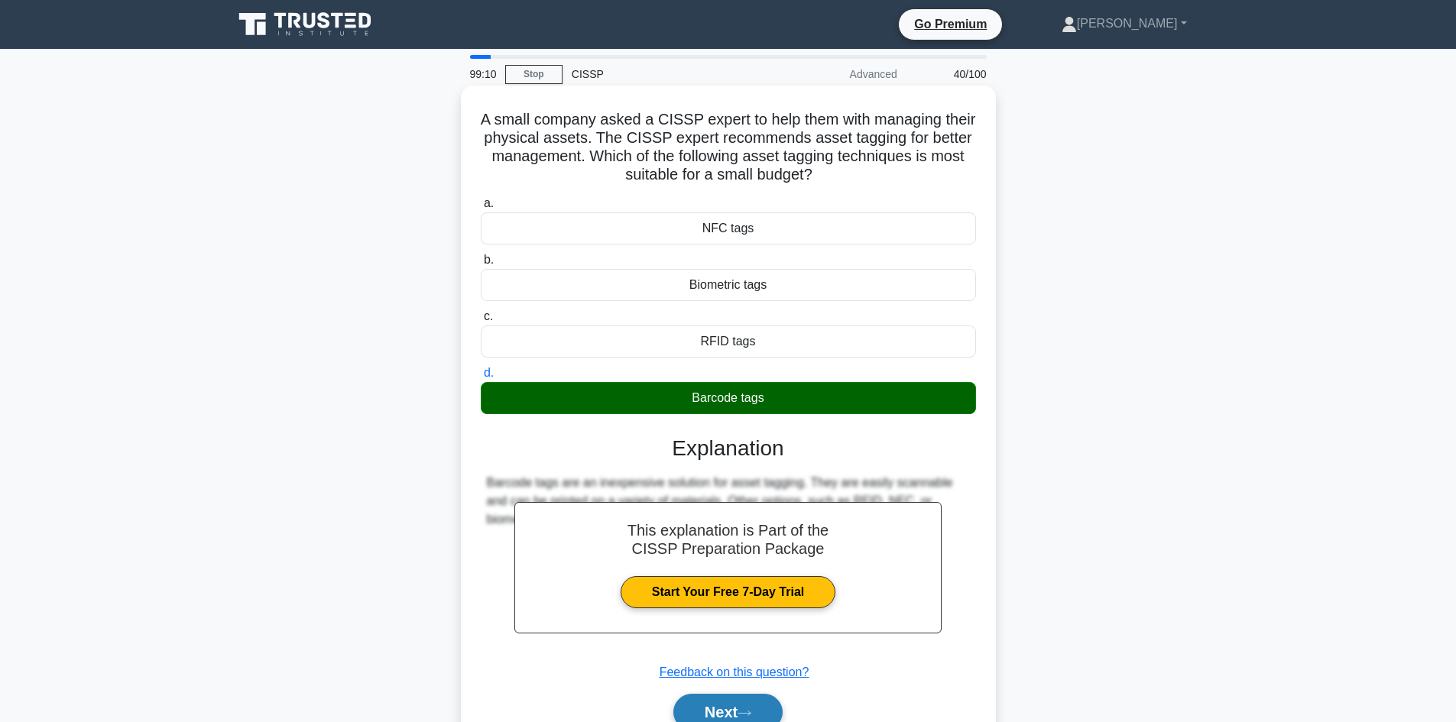
click at [727, 713] on button "Next" at bounding box center [727, 712] width 109 height 37
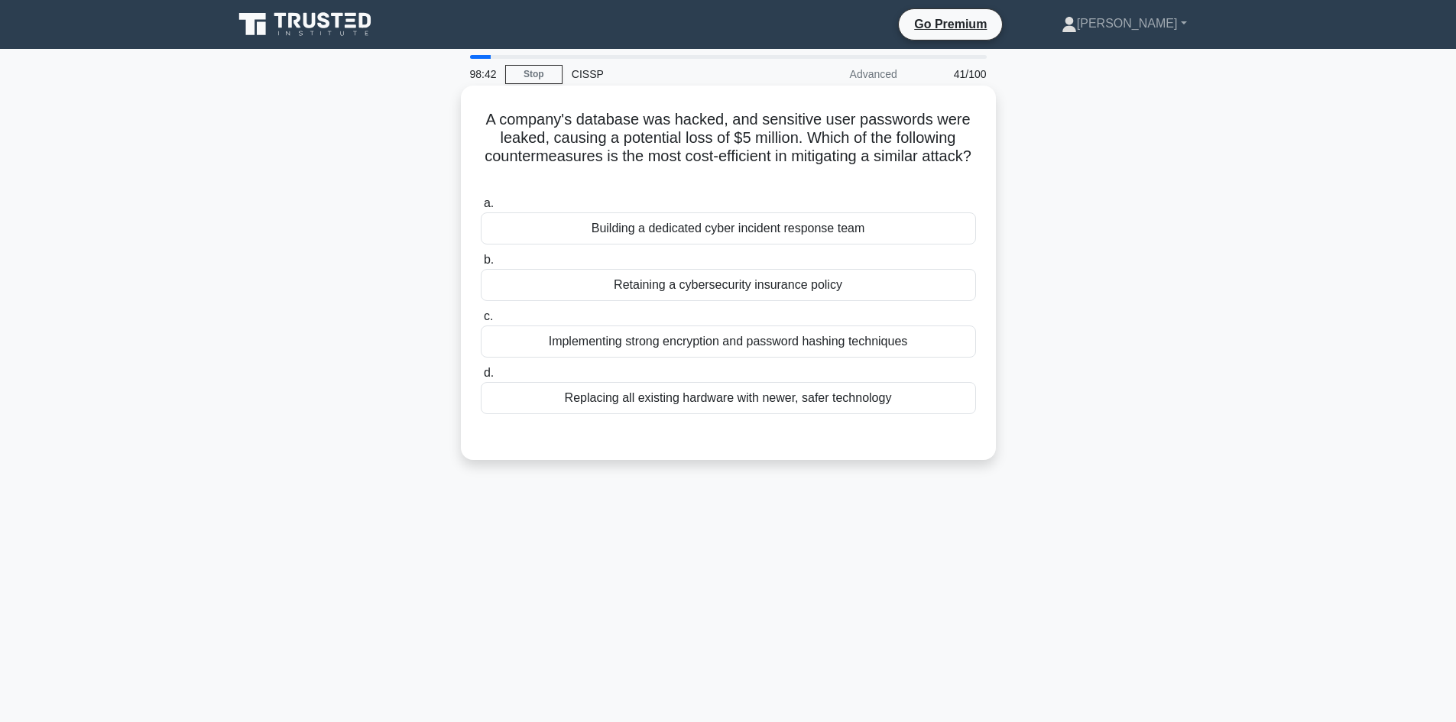
click at [793, 276] on div "Retaining a cybersecurity insurance policy" at bounding box center [728, 285] width 495 height 32
click at [481, 265] on input "b. Retaining a cybersecurity insurance policy" at bounding box center [481, 260] width 0 height 10
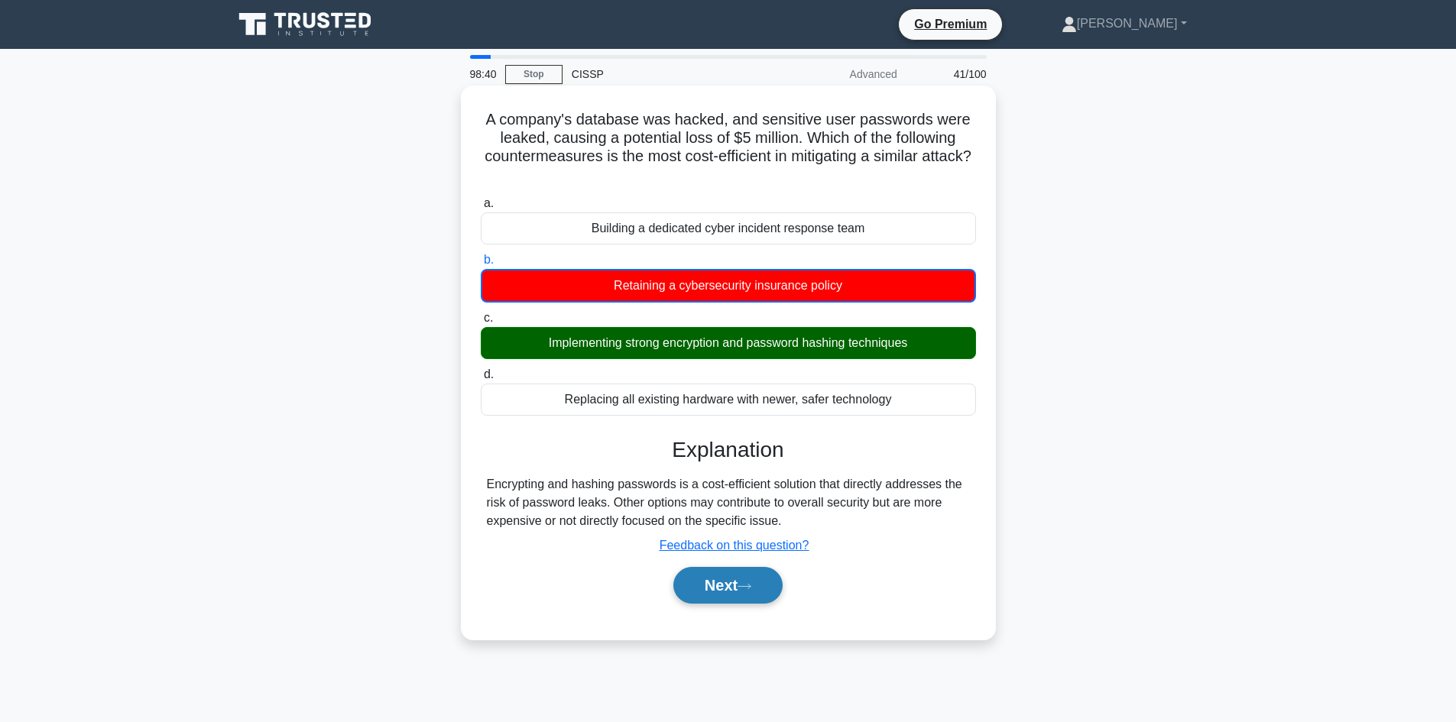
click at [735, 594] on button "Next" at bounding box center [727, 585] width 109 height 37
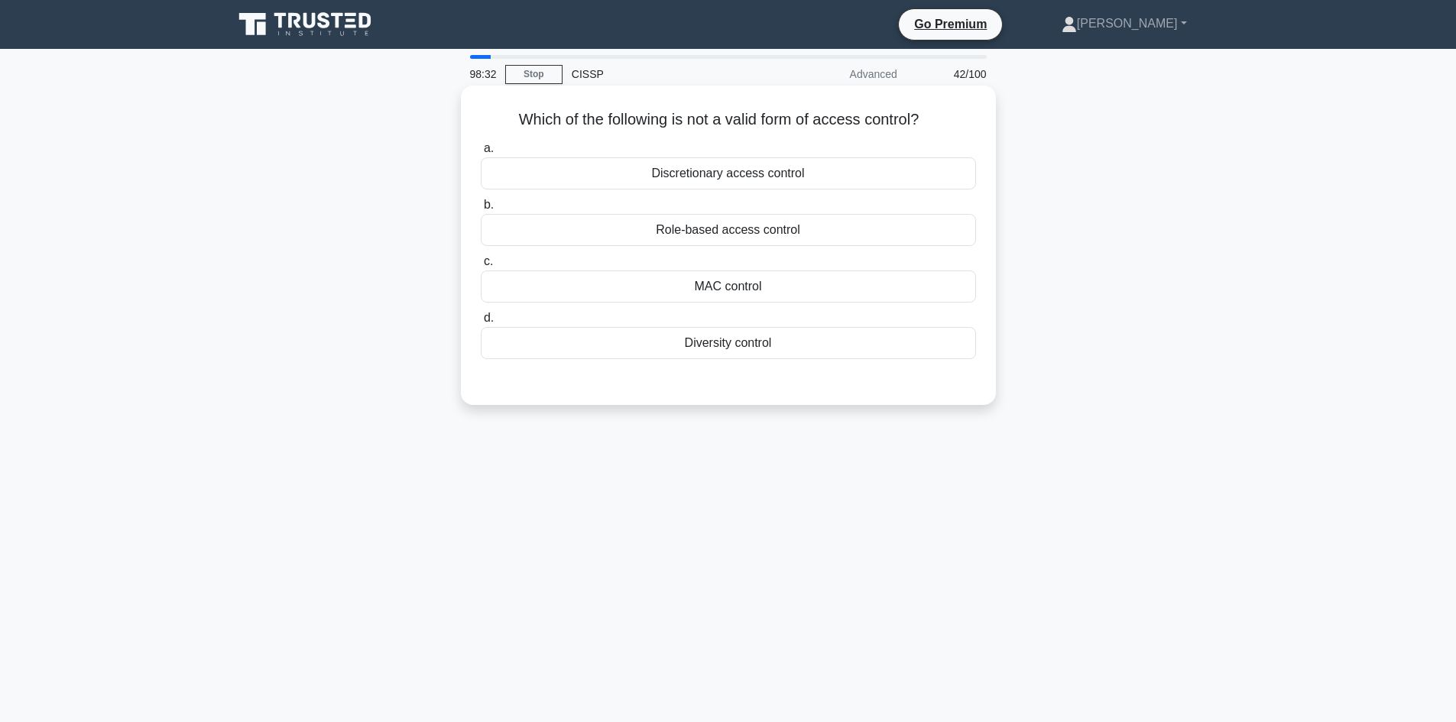
click at [732, 337] on div "Diversity control" at bounding box center [728, 343] width 495 height 32
click at [481, 323] on input "d. Diversity control" at bounding box center [481, 318] width 0 height 10
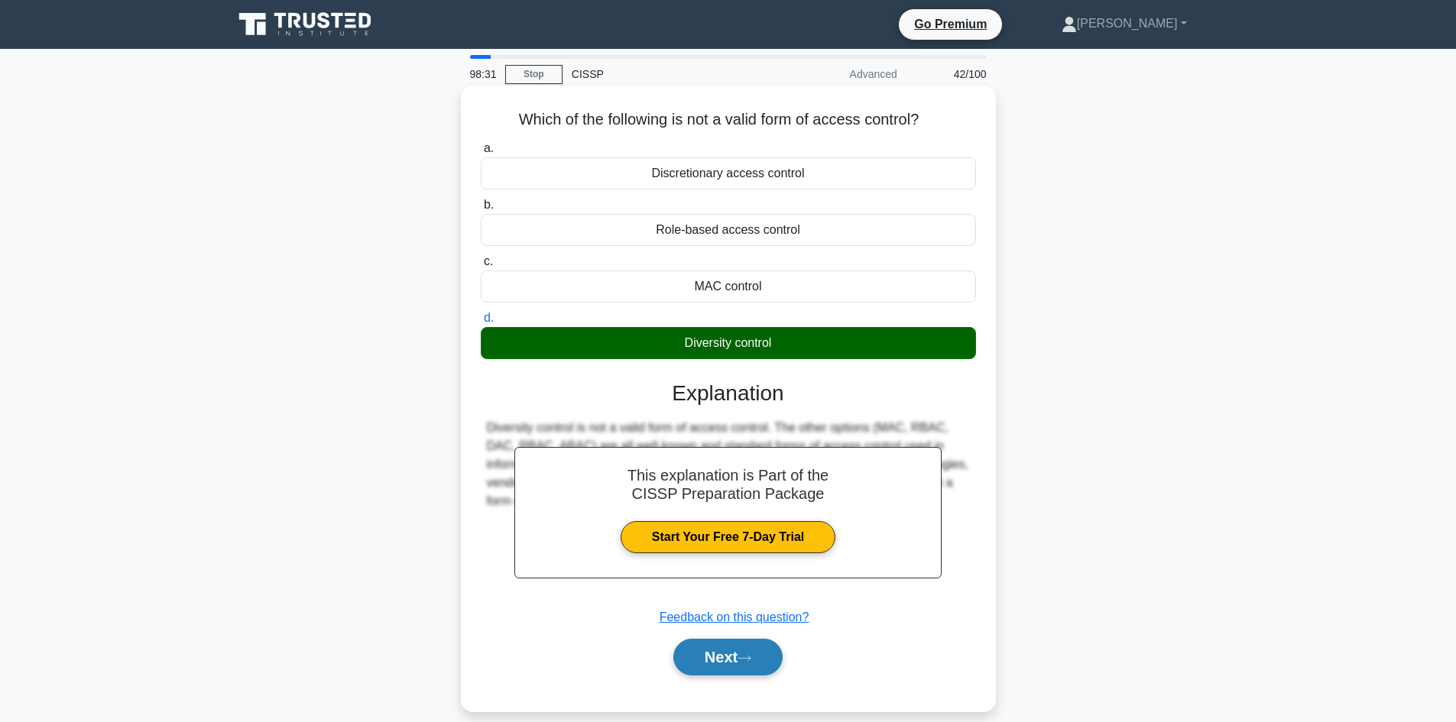
click at [721, 651] on button "Next" at bounding box center [727, 657] width 109 height 37
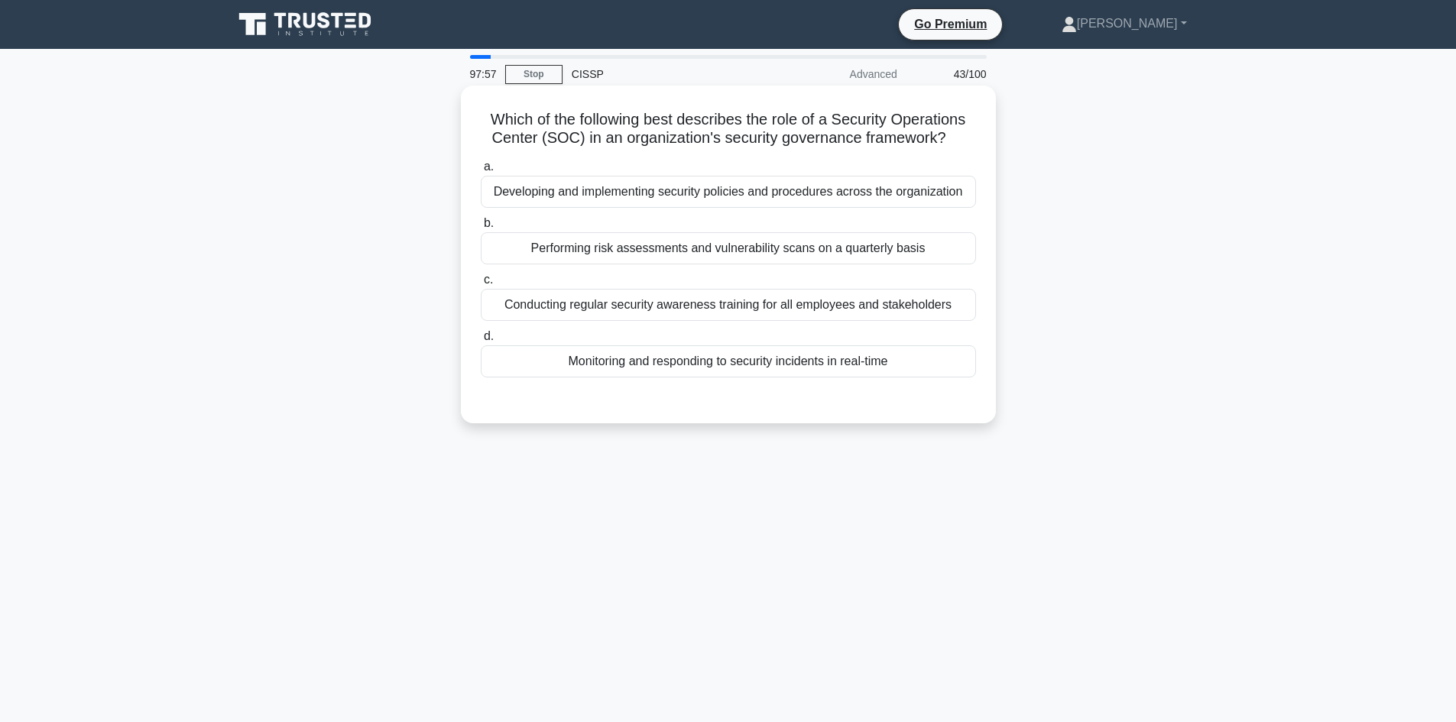
click at [810, 371] on div "Monitoring and responding to security incidents in real-time" at bounding box center [728, 362] width 495 height 32
click at [481, 342] on input "d. Monitoring and responding to security incidents in real-time" at bounding box center [481, 337] width 0 height 10
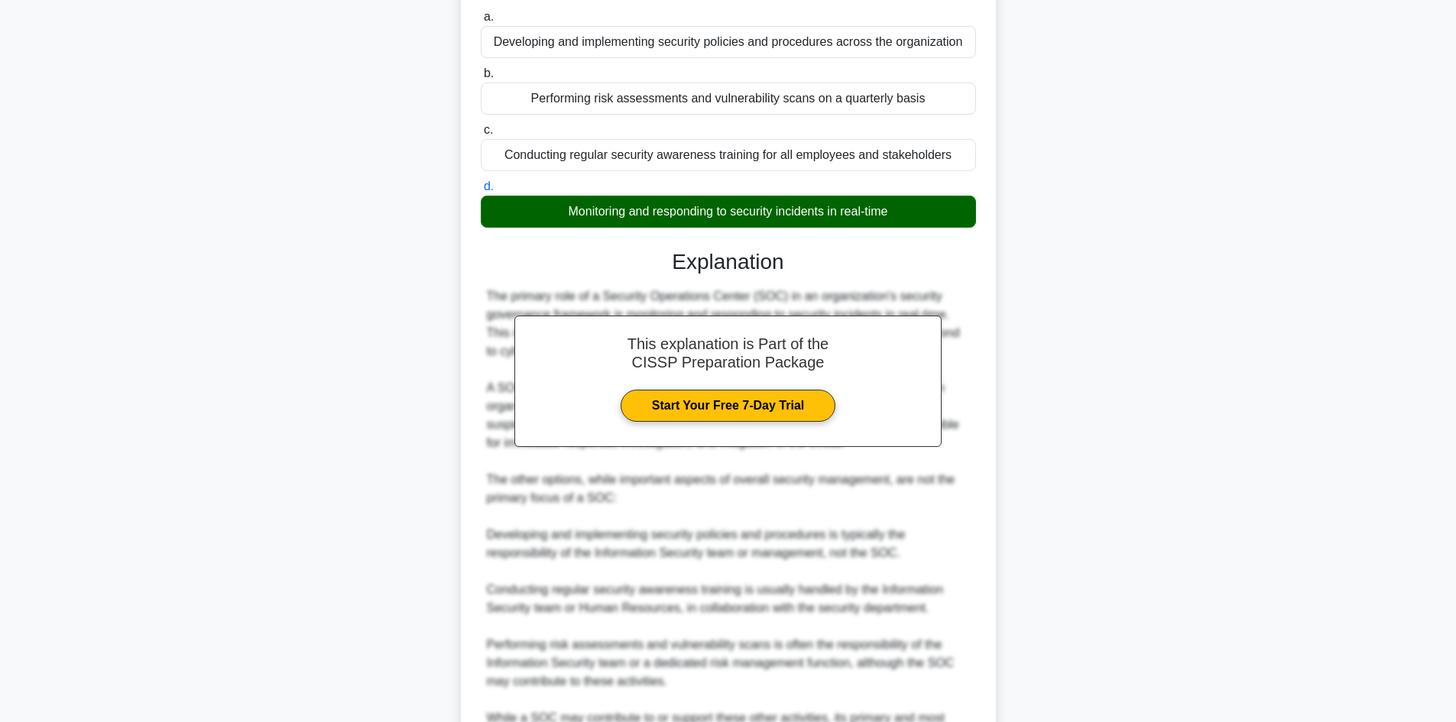
scroll to position [349, 0]
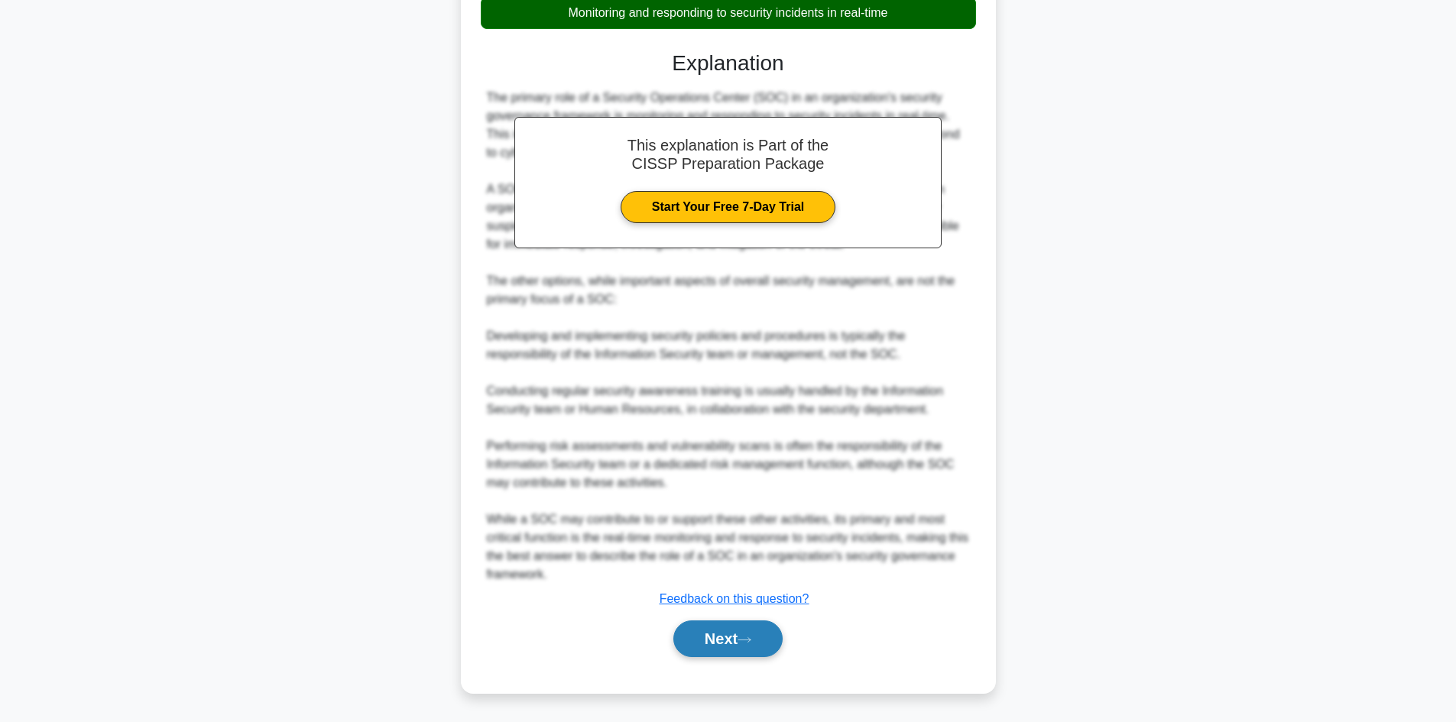
click at [725, 637] on button "Next" at bounding box center [727, 639] width 109 height 37
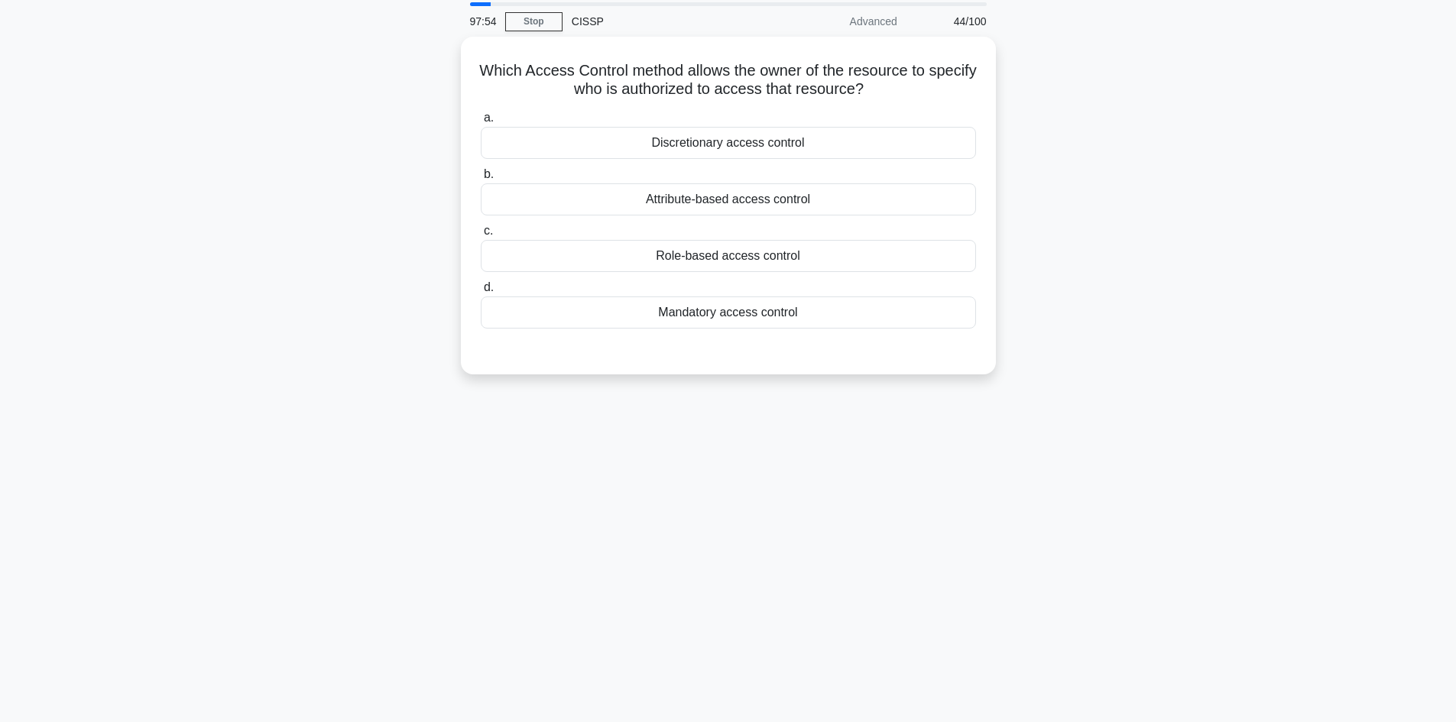
scroll to position [0, 0]
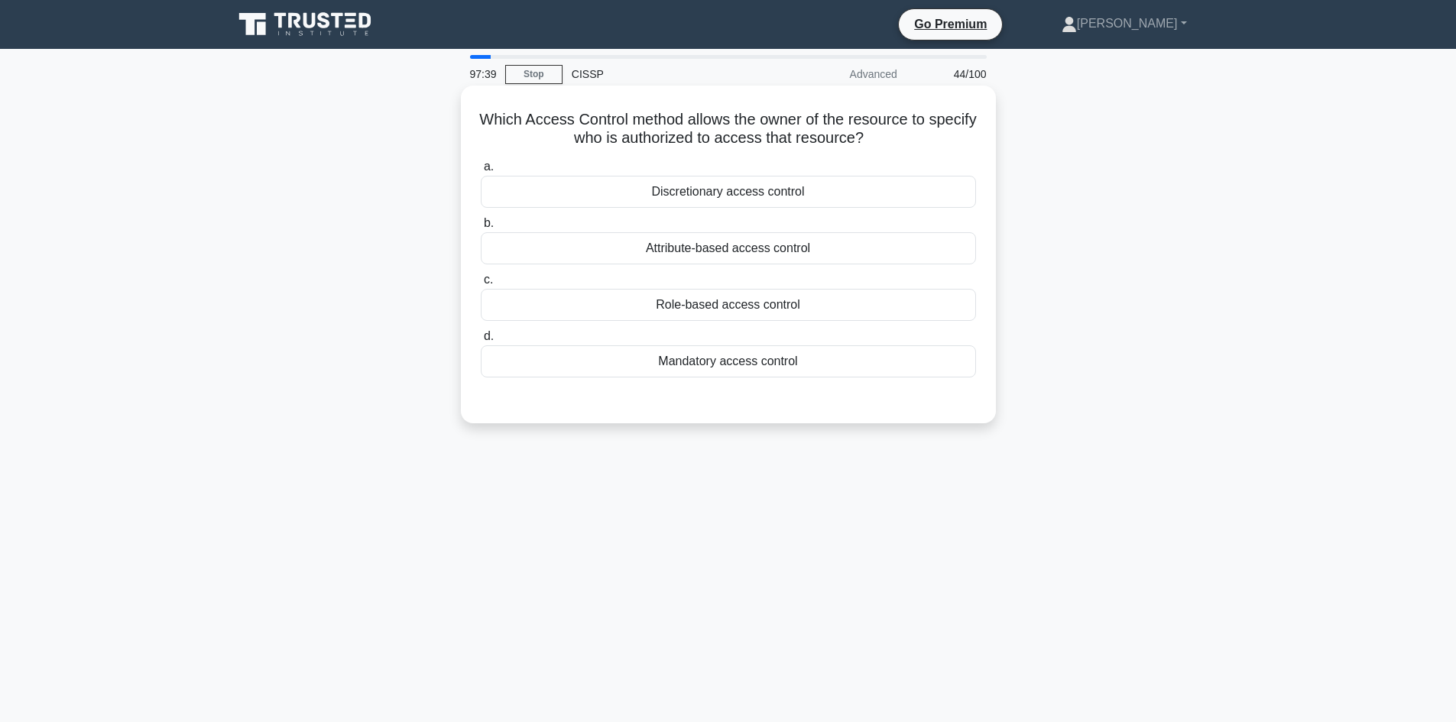
click at [738, 188] on div "Discretionary access control" at bounding box center [728, 192] width 495 height 32
click at [481, 172] on input "a. Discretionary access control" at bounding box center [481, 167] width 0 height 10
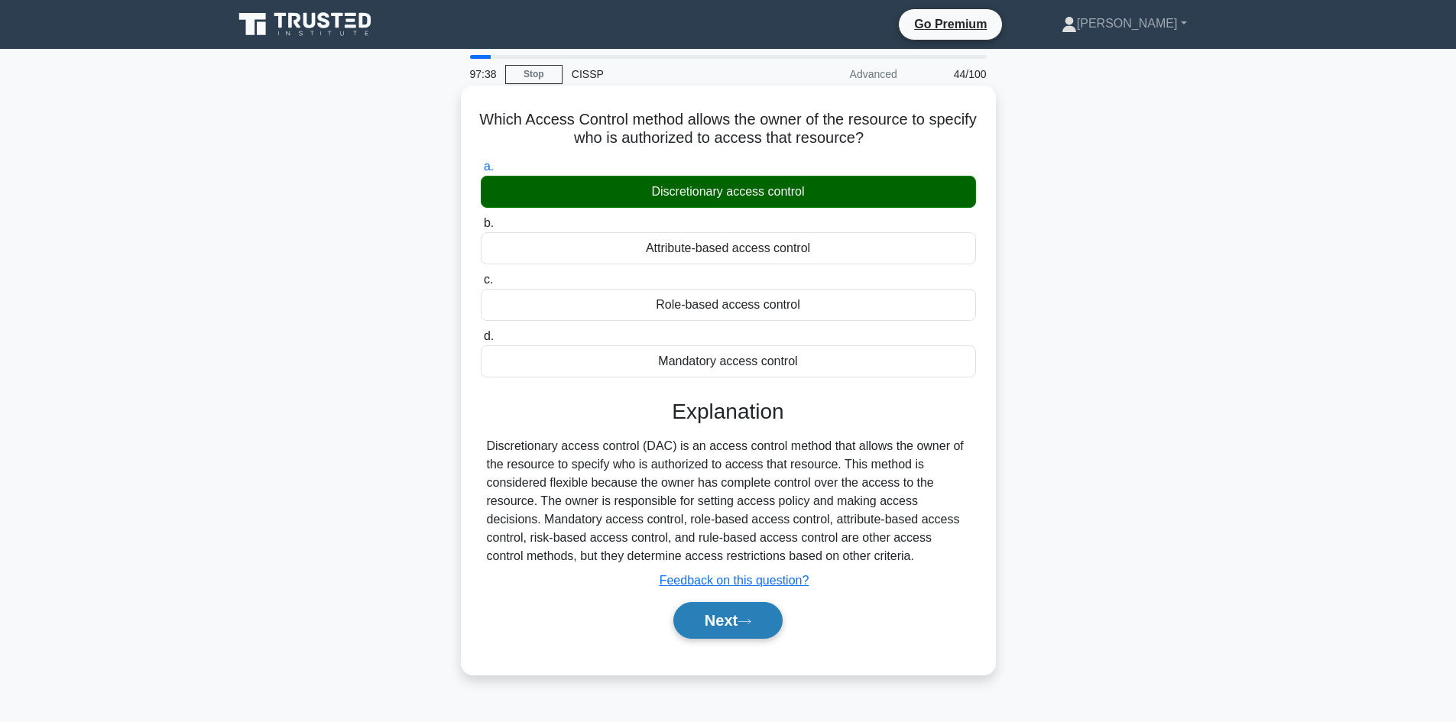
drag, startPoint x: 745, startPoint y: 624, endPoint x: 766, endPoint y: 619, distance: 21.9
click at [745, 623] on icon at bounding box center [745, 622] width 14 height 8
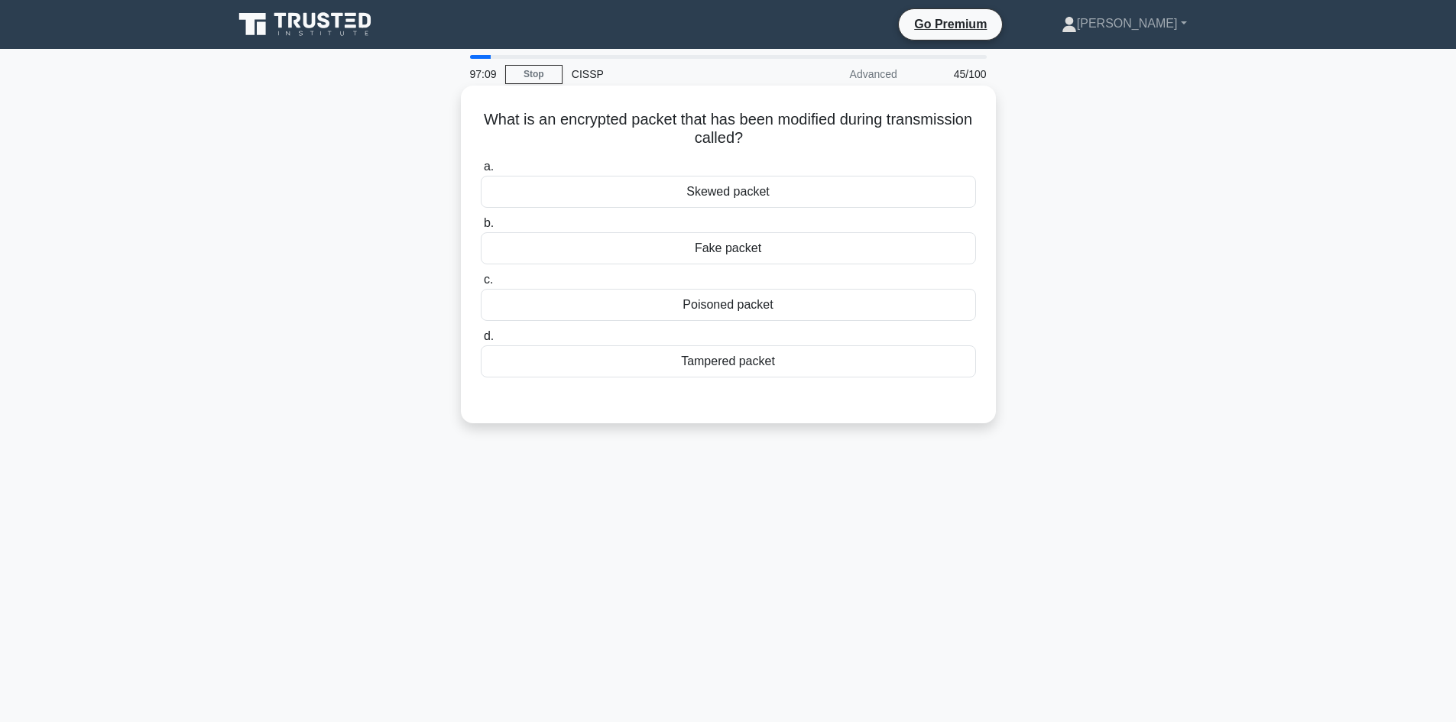
click at [699, 349] on div "Tampered packet" at bounding box center [728, 362] width 495 height 32
click at [481, 342] on input "d. Tampered packet" at bounding box center [481, 337] width 0 height 10
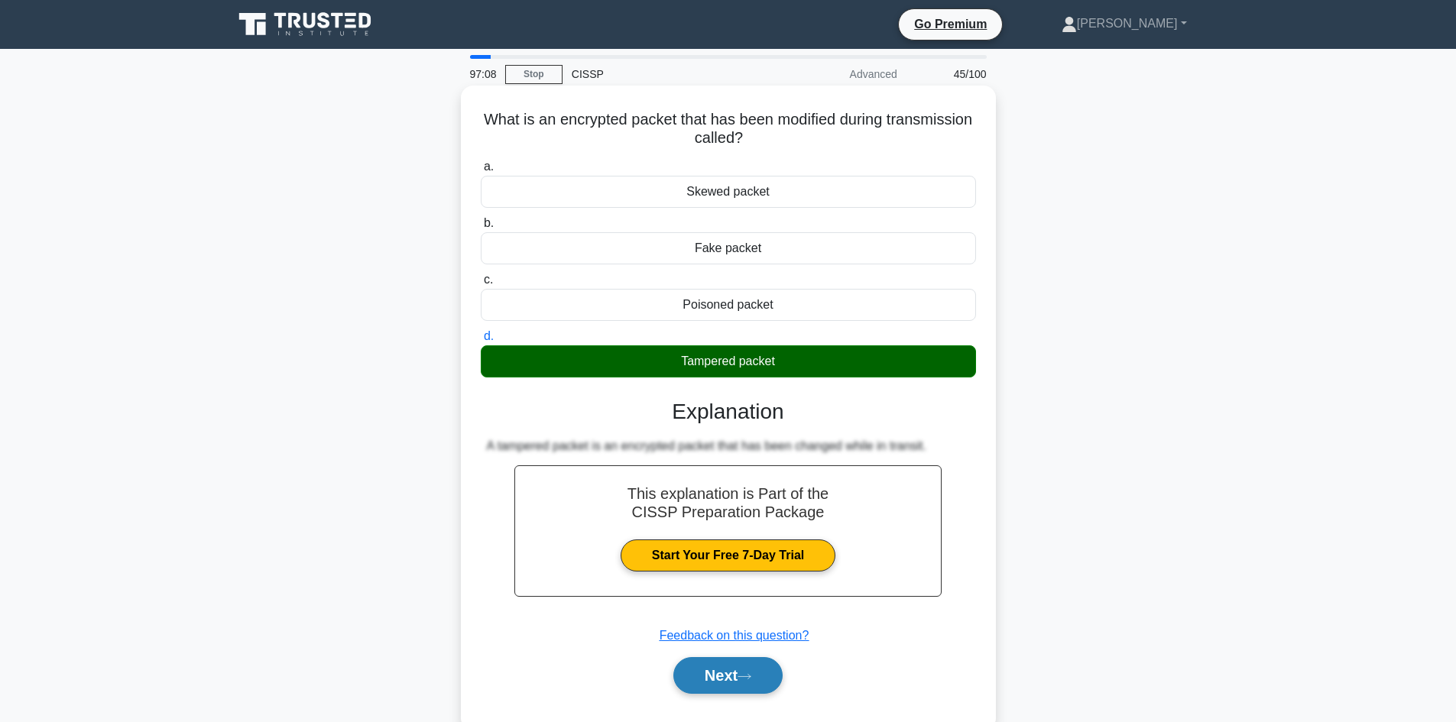
click at [714, 676] on button "Next" at bounding box center [727, 675] width 109 height 37
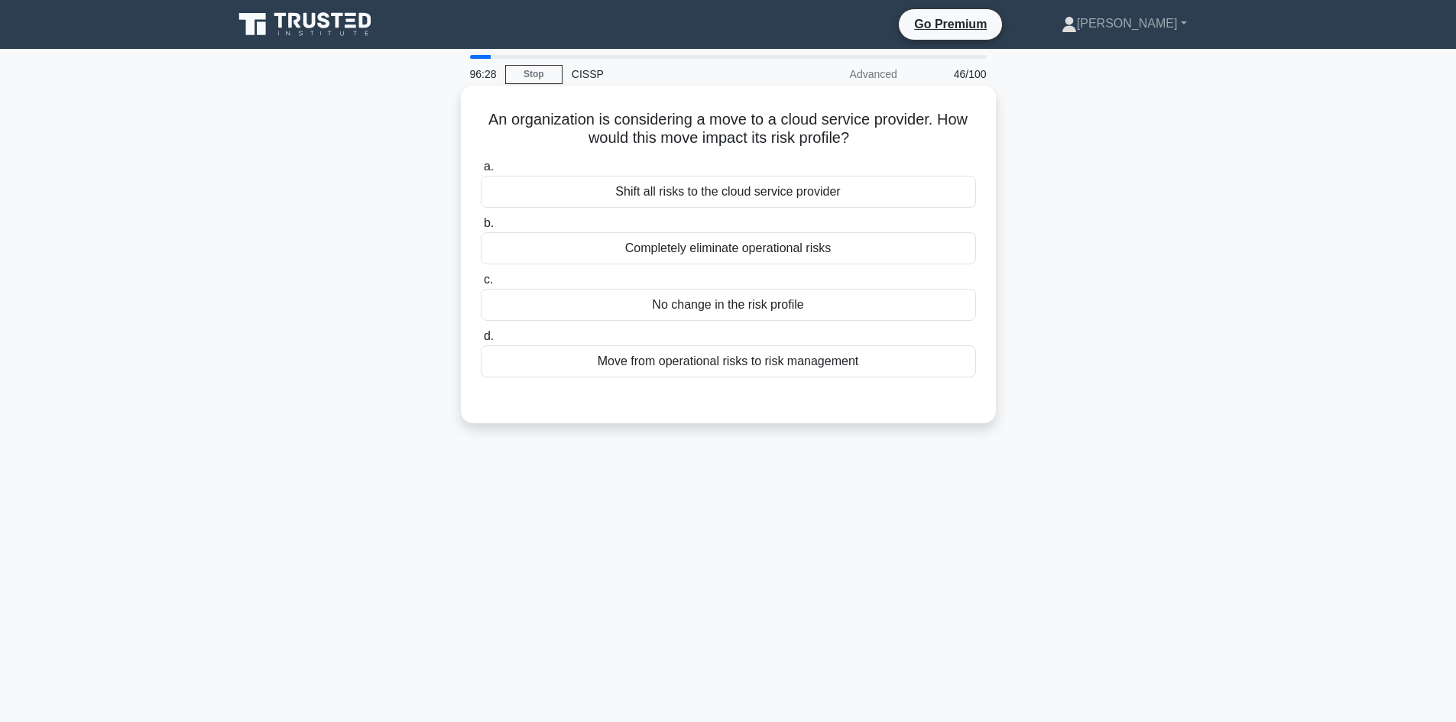
click at [800, 367] on div "Move from operational risks to risk management" at bounding box center [728, 362] width 495 height 32
click at [481, 342] on input "d. Move from operational risks to risk management" at bounding box center [481, 337] width 0 height 10
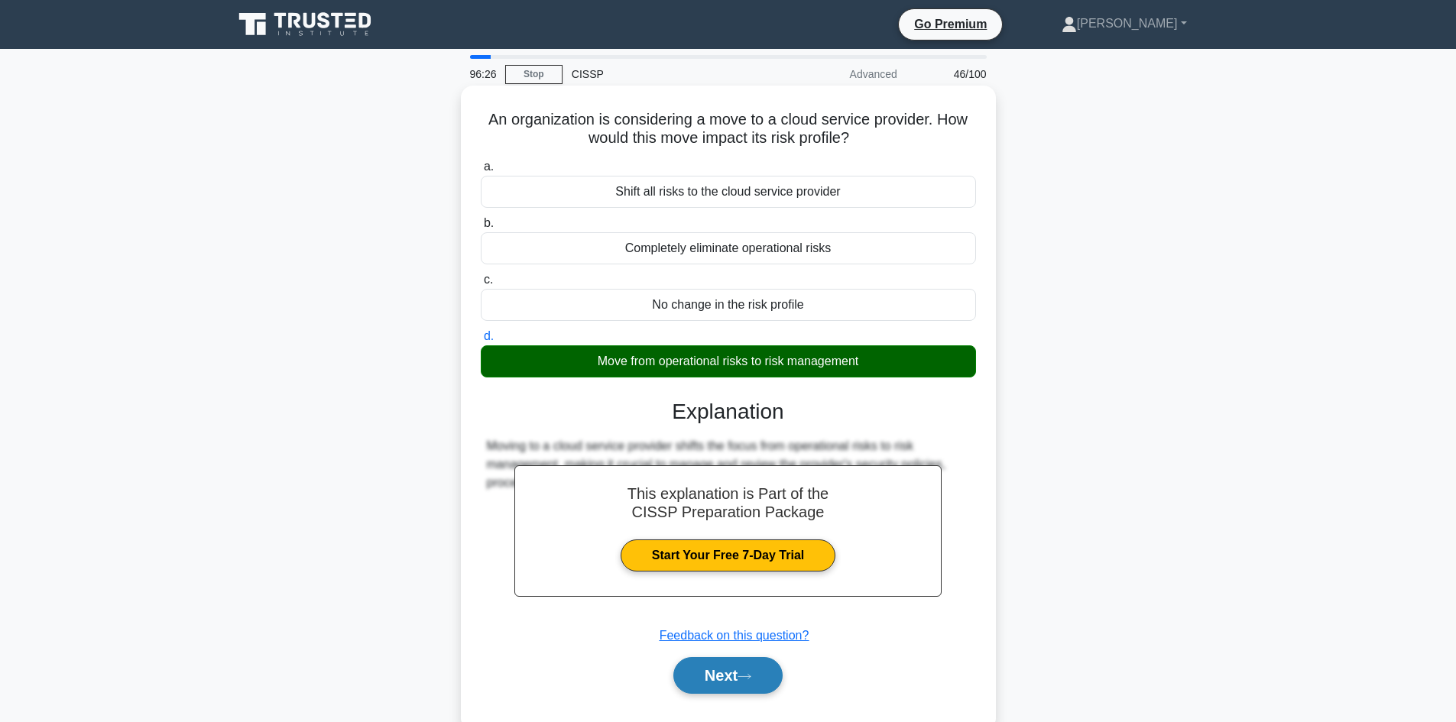
click at [705, 677] on button "Next" at bounding box center [727, 675] width 109 height 37
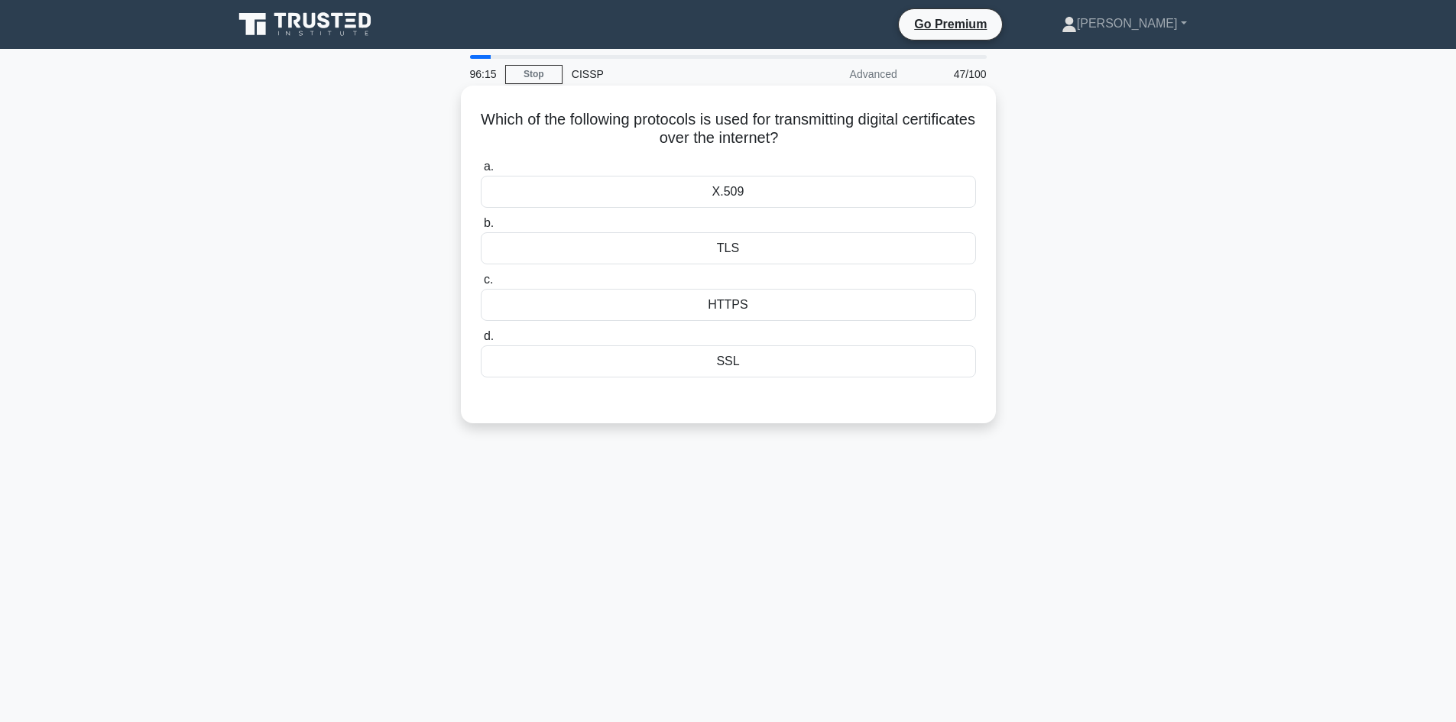
click at [729, 195] on div "X.509" at bounding box center [728, 192] width 495 height 32
click at [481, 172] on input "a. X.509" at bounding box center [481, 167] width 0 height 10
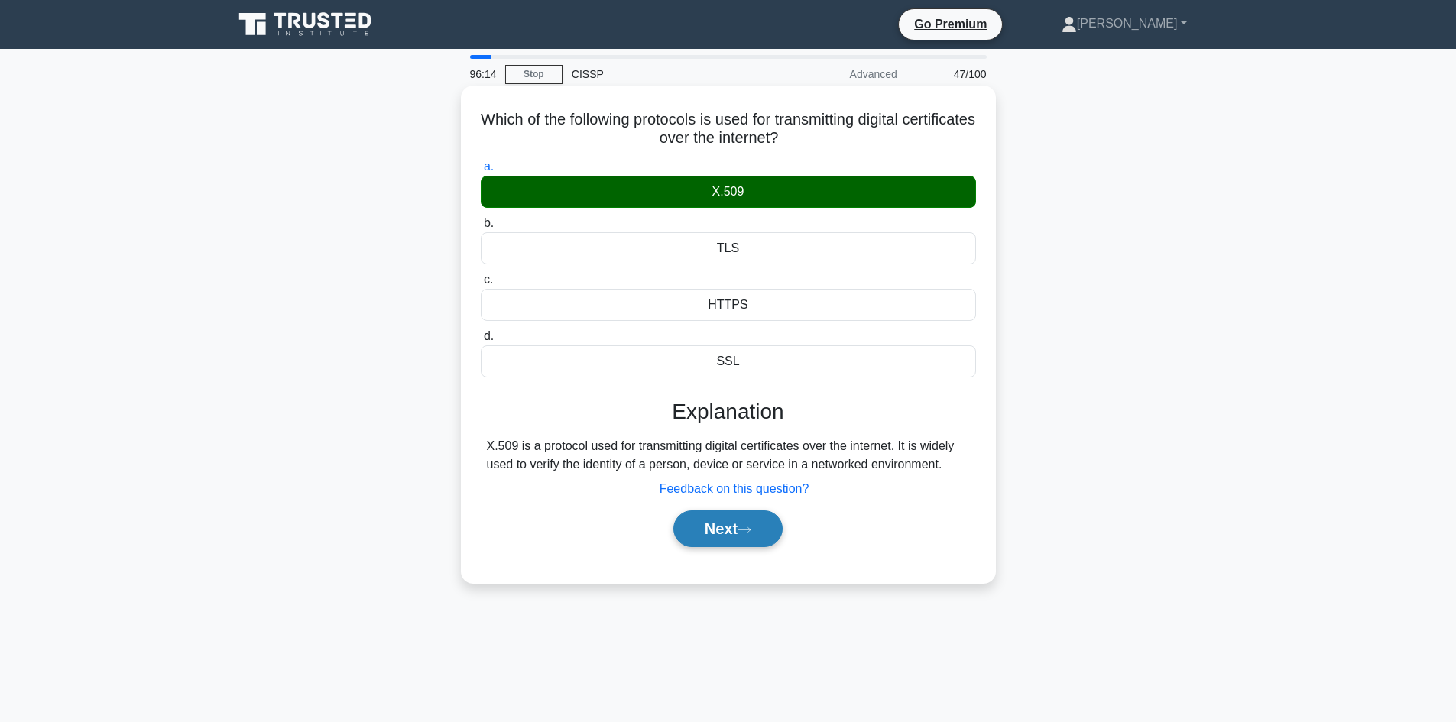
click at [709, 525] on button "Next" at bounding box center [727, 529] width 109 height 37
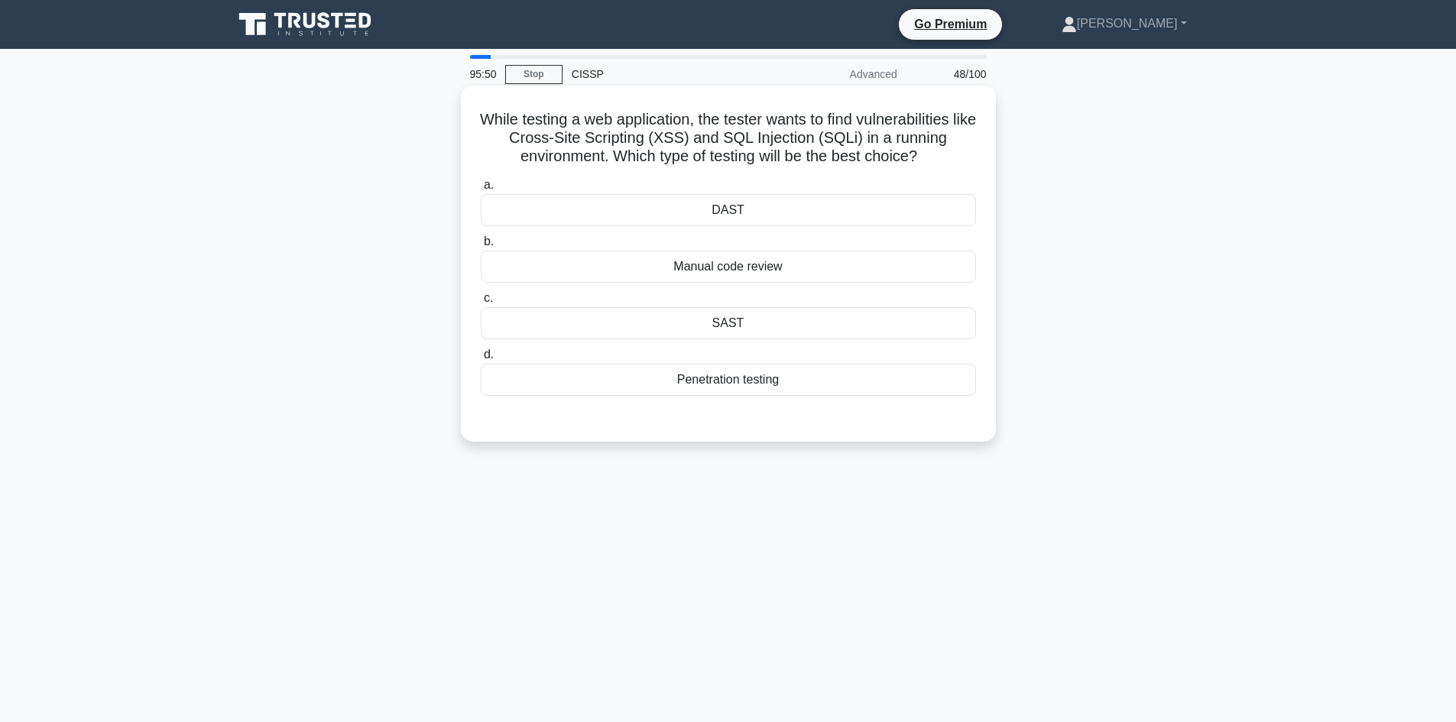
click at [751, 391] on div "Penetration testing" at bounding box center [728, 380] width 495 height 32
click at [481, 360] on input "d. Penetration testing" at bounding box center [481, 355] width 0 height 10
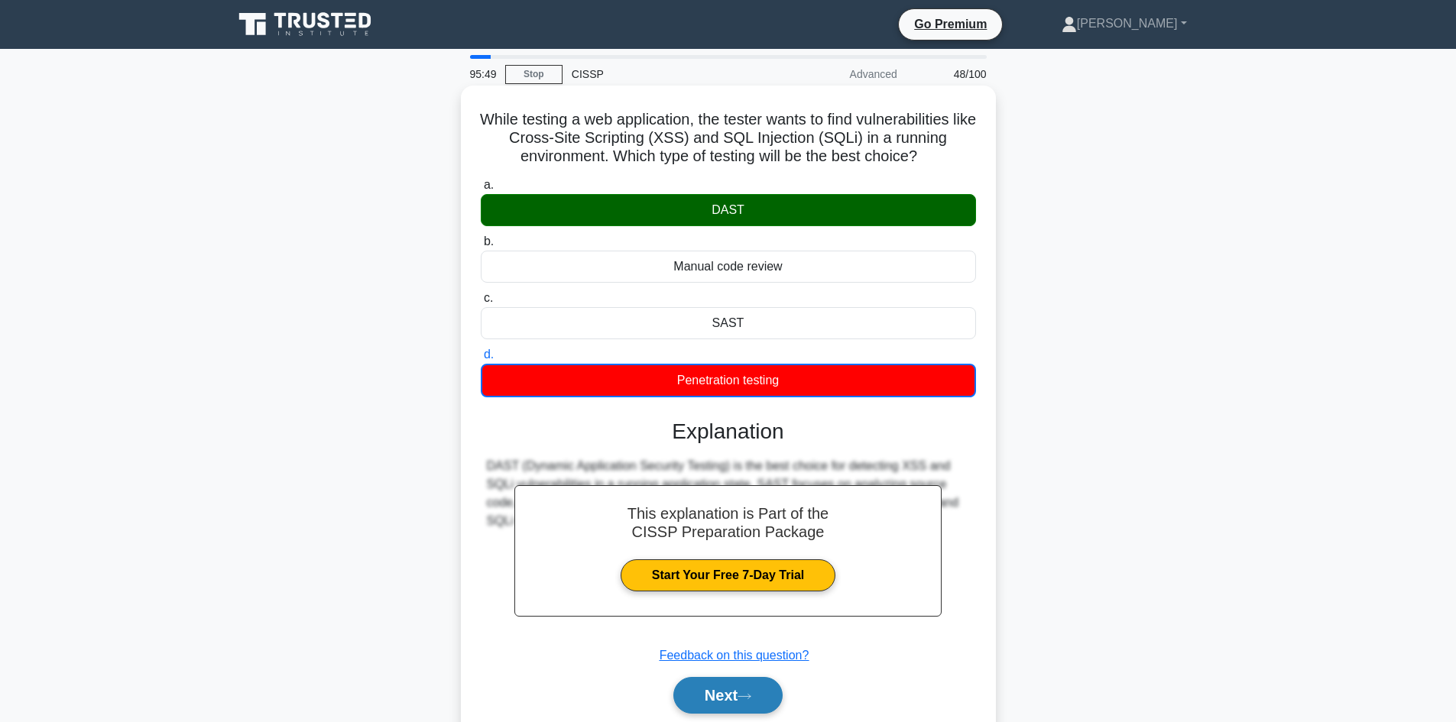
click at [714, 699] on button "Next" at bounding box center [727, 695] width 109 height 37
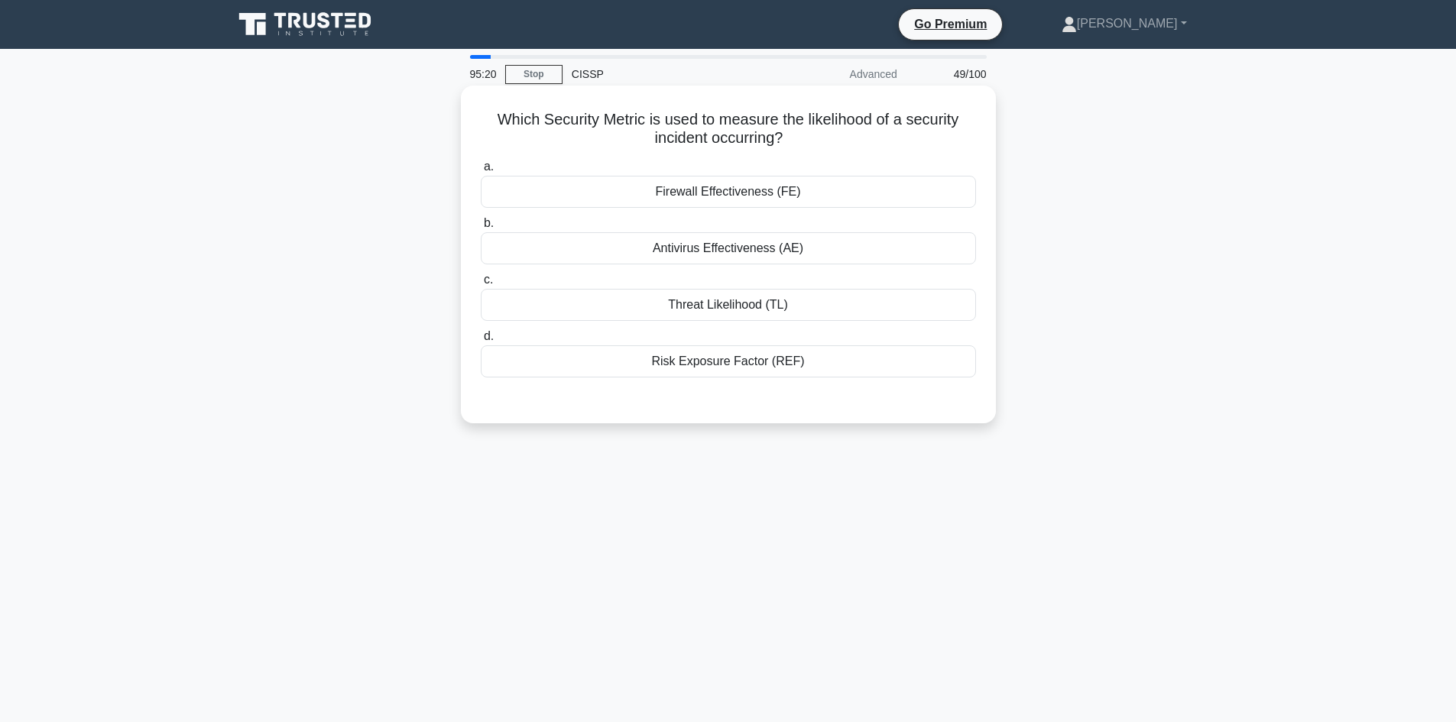
click at [650, 300] on div "Threat Likelihood (TL)" at bounding box center [728, 305] width 495 height 32
click at [481, 285] on input "c. Threat Likelihood (TL)" at bounding box center [481, 280] width 0 height 10
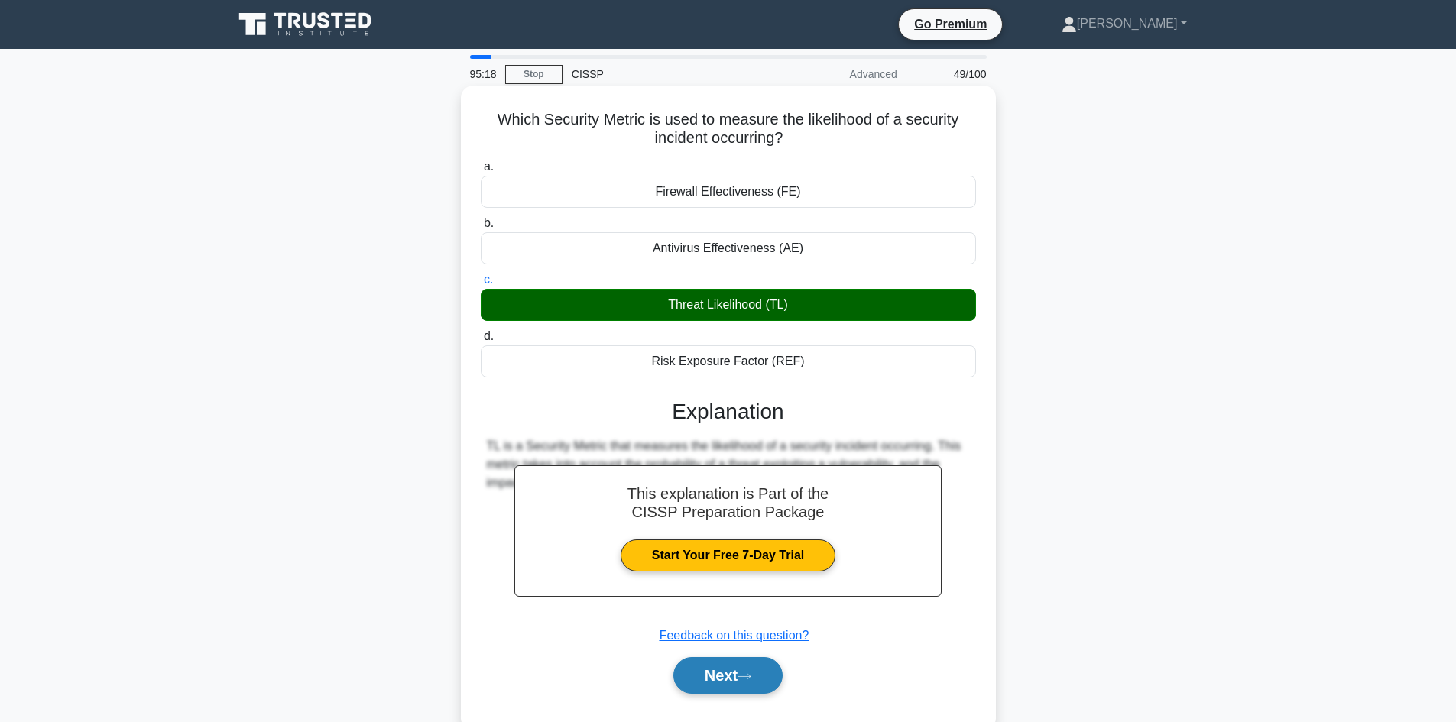
click at [710, 667] on button "Next" at bounding box center [727, 675] width 109 height 37
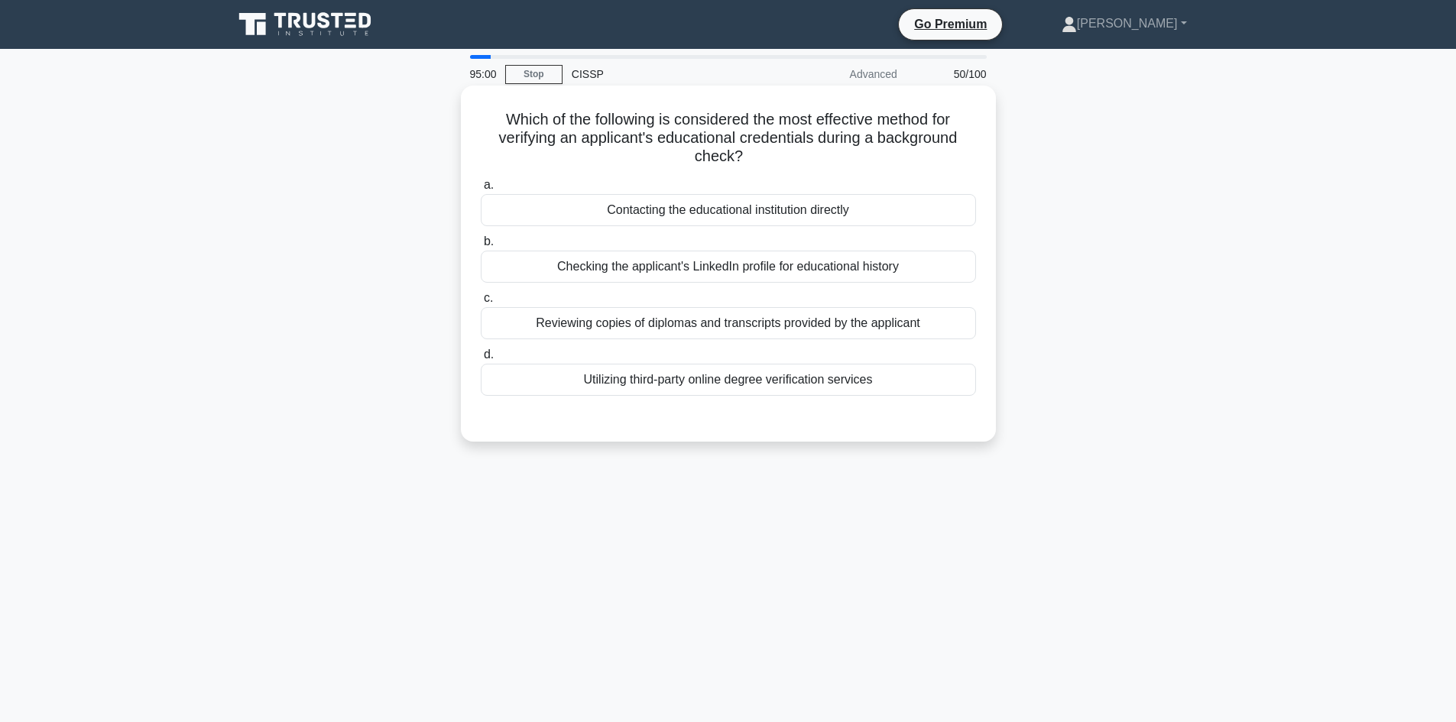
click at [891, 378] on div "Utilizing third-party online degree verification services" at bounding box center [728, 380] width 495 height 32
click at [481, 360] on input "d. Utilizing third-party online degree verification services" at bounding box center [481, 355] width 0 height 10
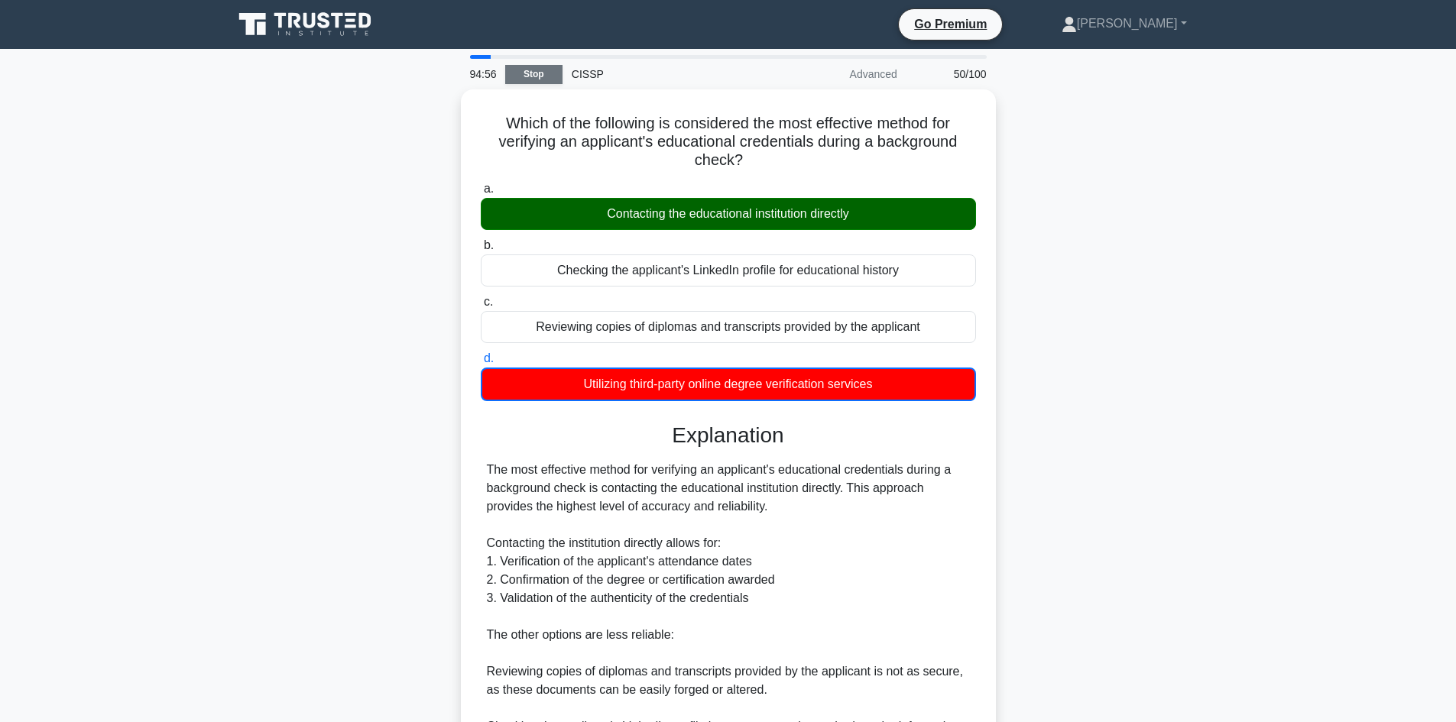
click at [537, 72] on link "Stop" at bounding box center [533, 74] width 57 height 19
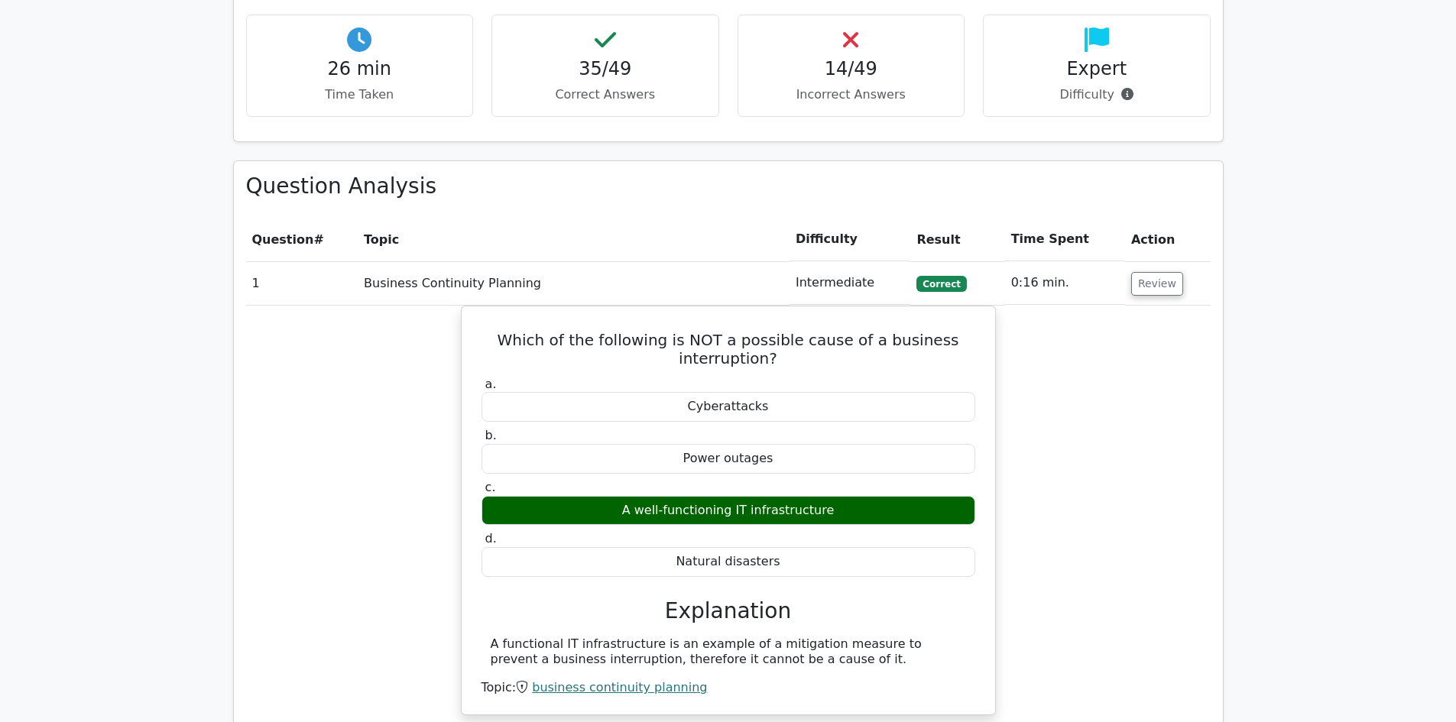
scroll to position [1147, 0]
